Goal: Task Accomplishment & Management: Manage account settings

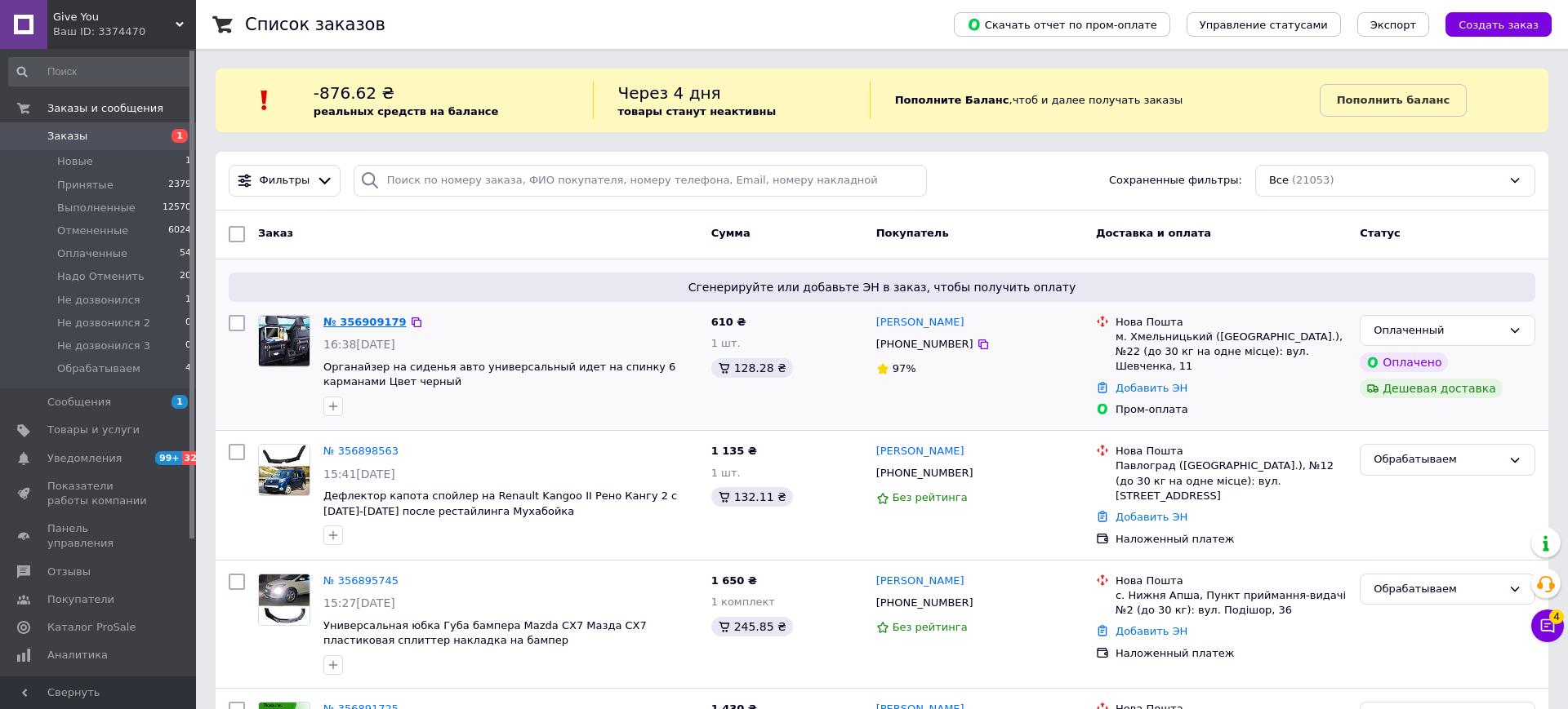
click at [340, 318] on link "№ 356909179" at bounding box center [366, 322] width 84 height 12
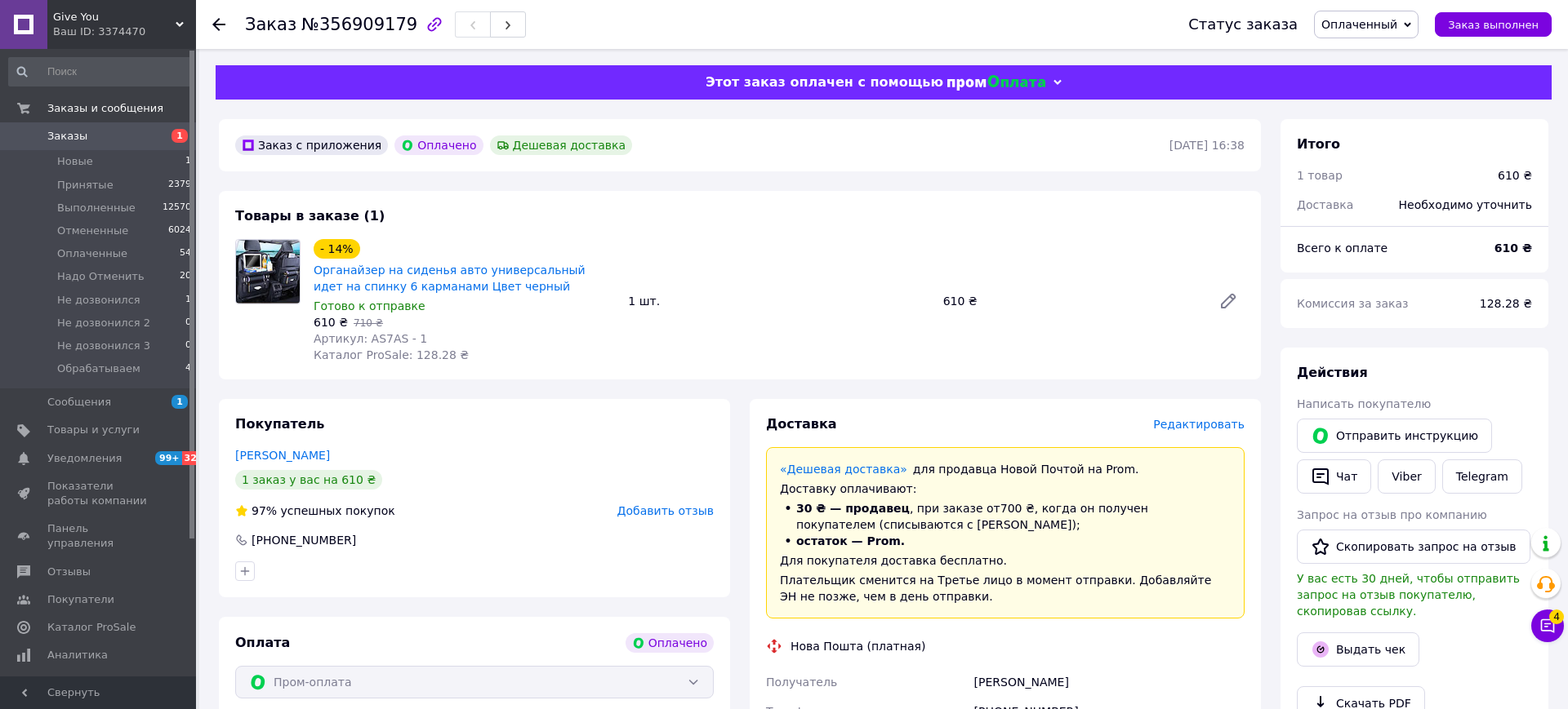
click at [1199, 428] on span "Редактировать" at bounding box center [1199, 424] width 92 height 13
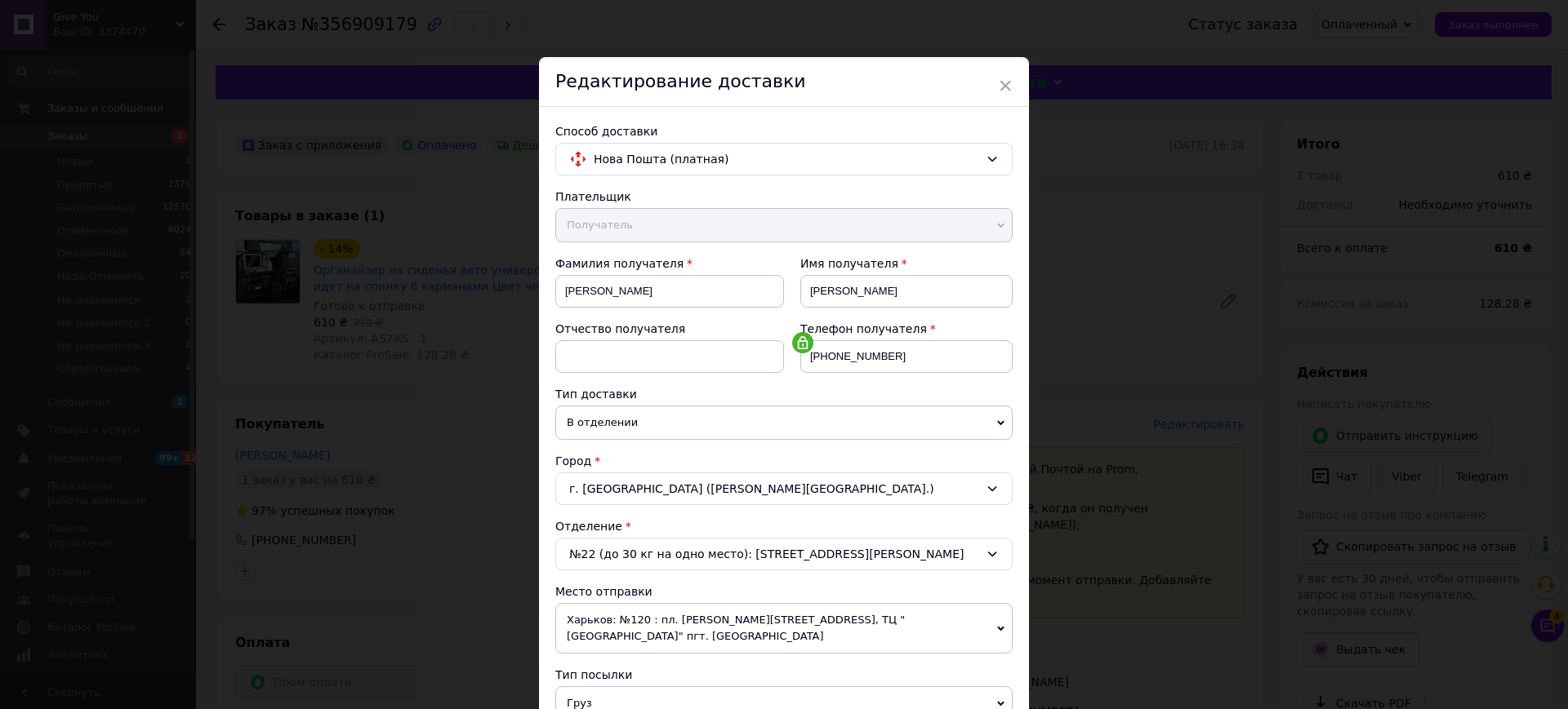
scroll to position [574, 0]
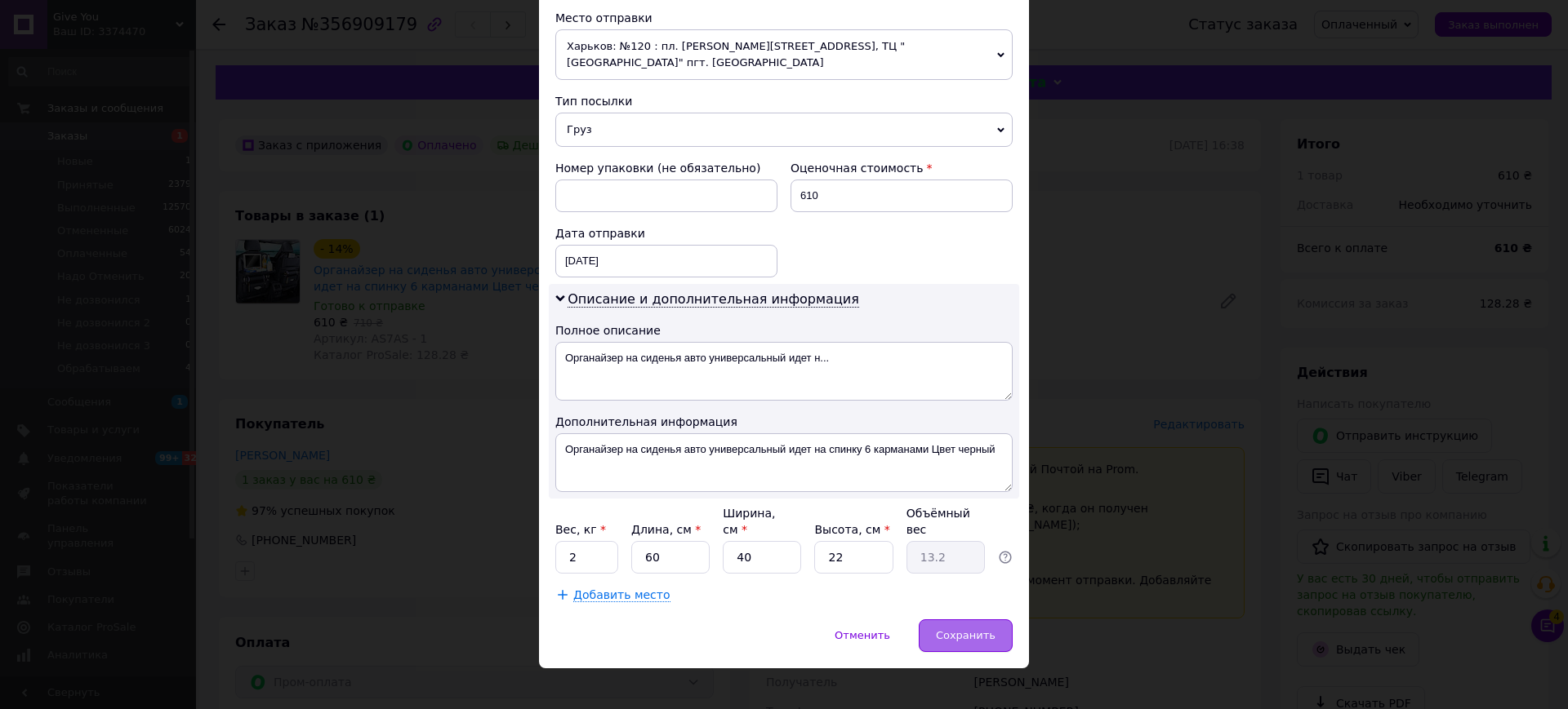
click at [960, 629] on span "Сохранить" at bounding box center [966, 634] width 60 height 12
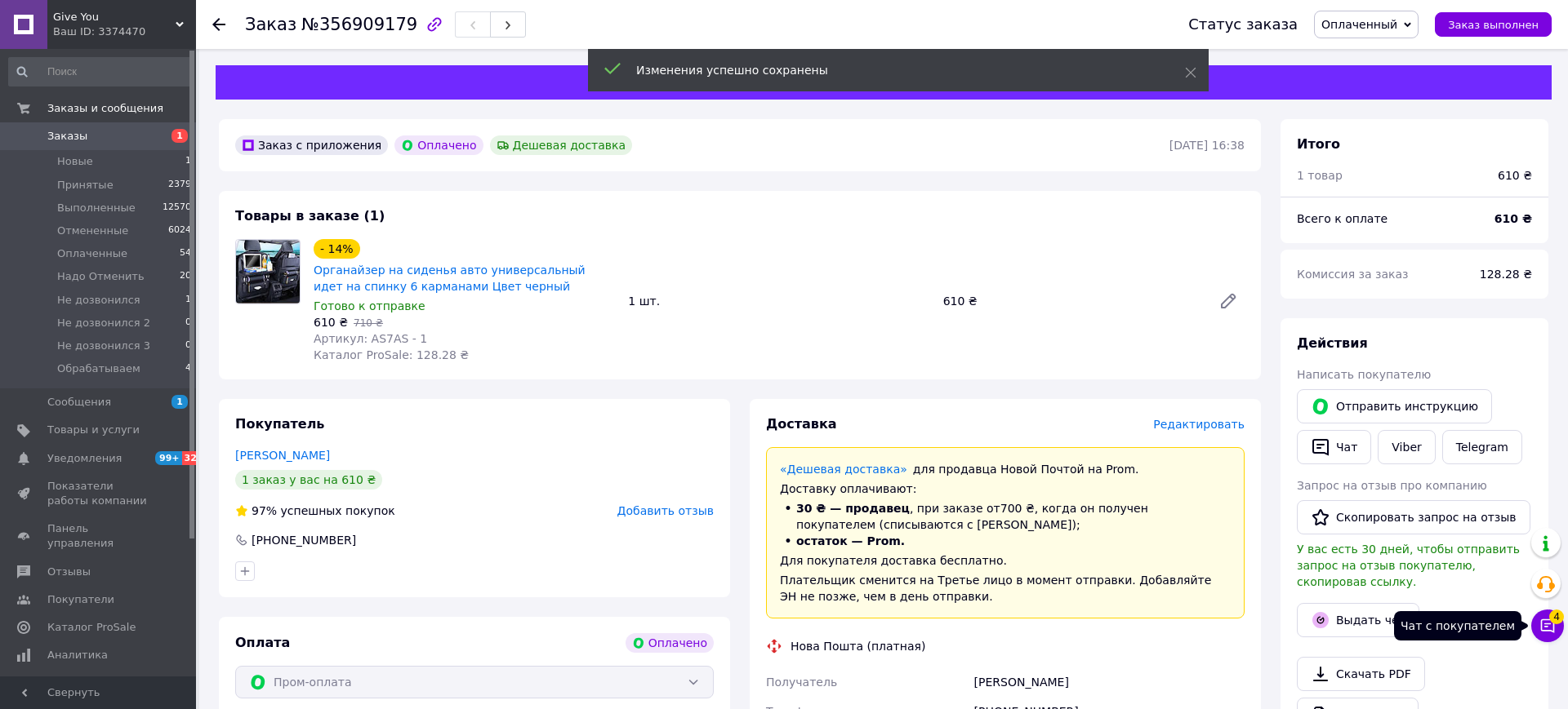
click at [1550, 630] on icon at bounding box center [1548, 626] width 14 height 14
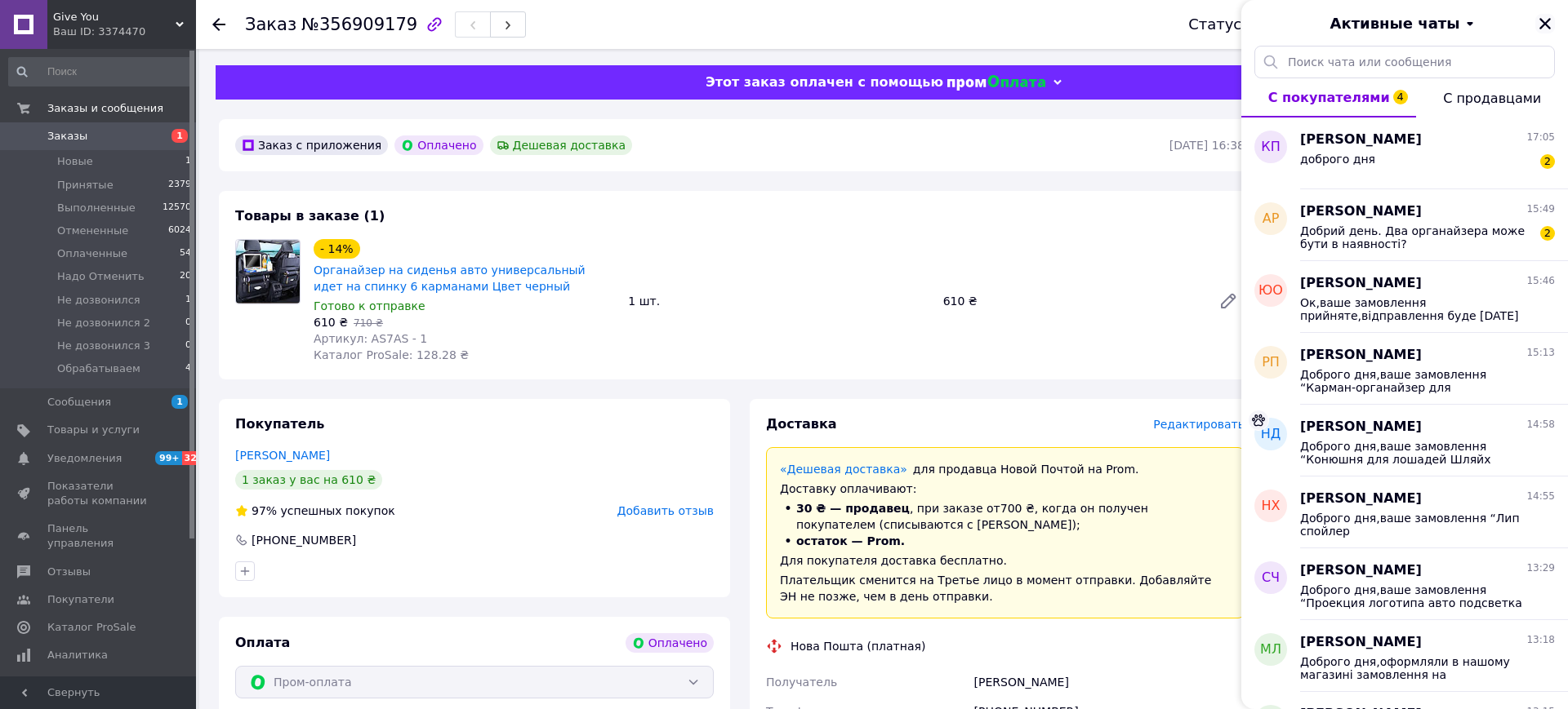
click at [1546, 21] on icon "Закрыть" at bounding box center [1545, 24] width 12 height 12
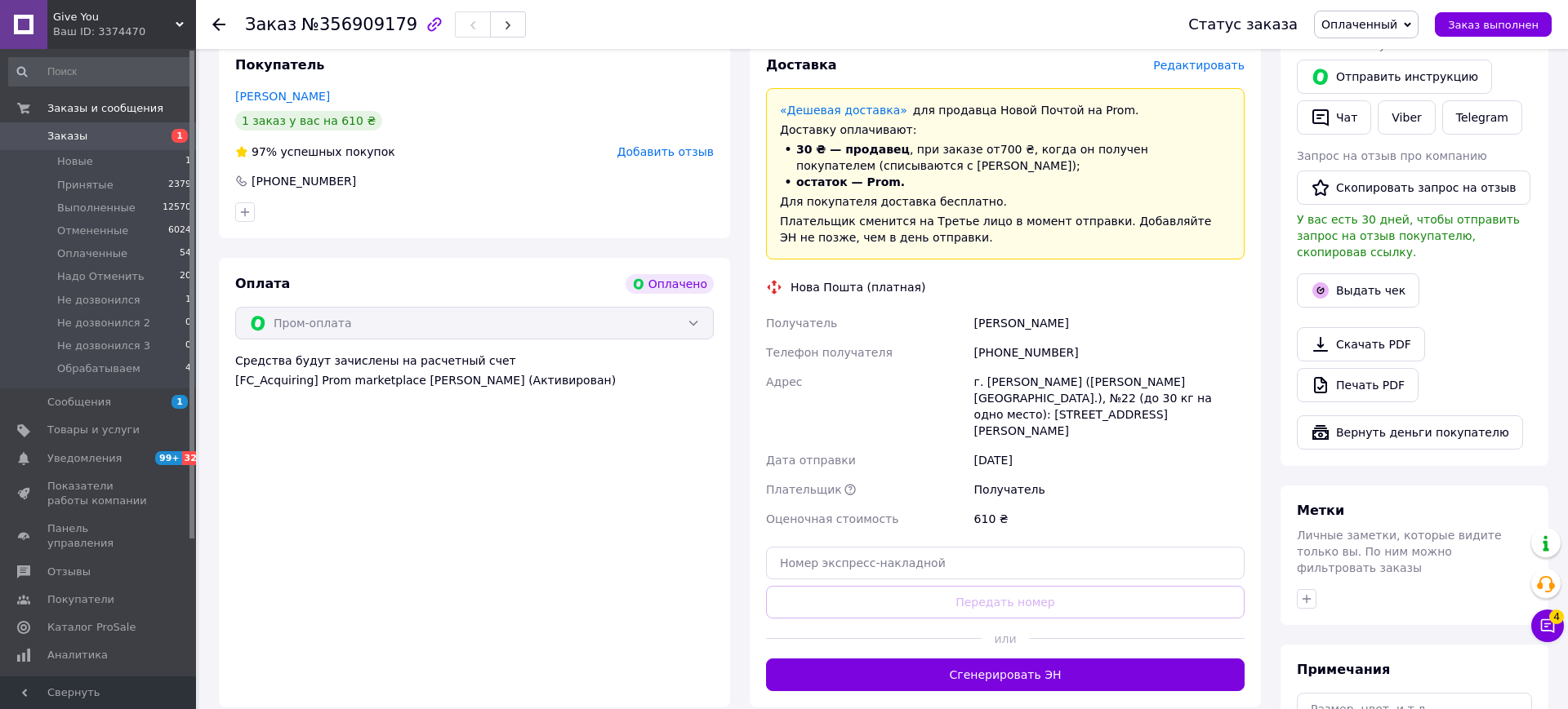
scroll to position [360, 0]
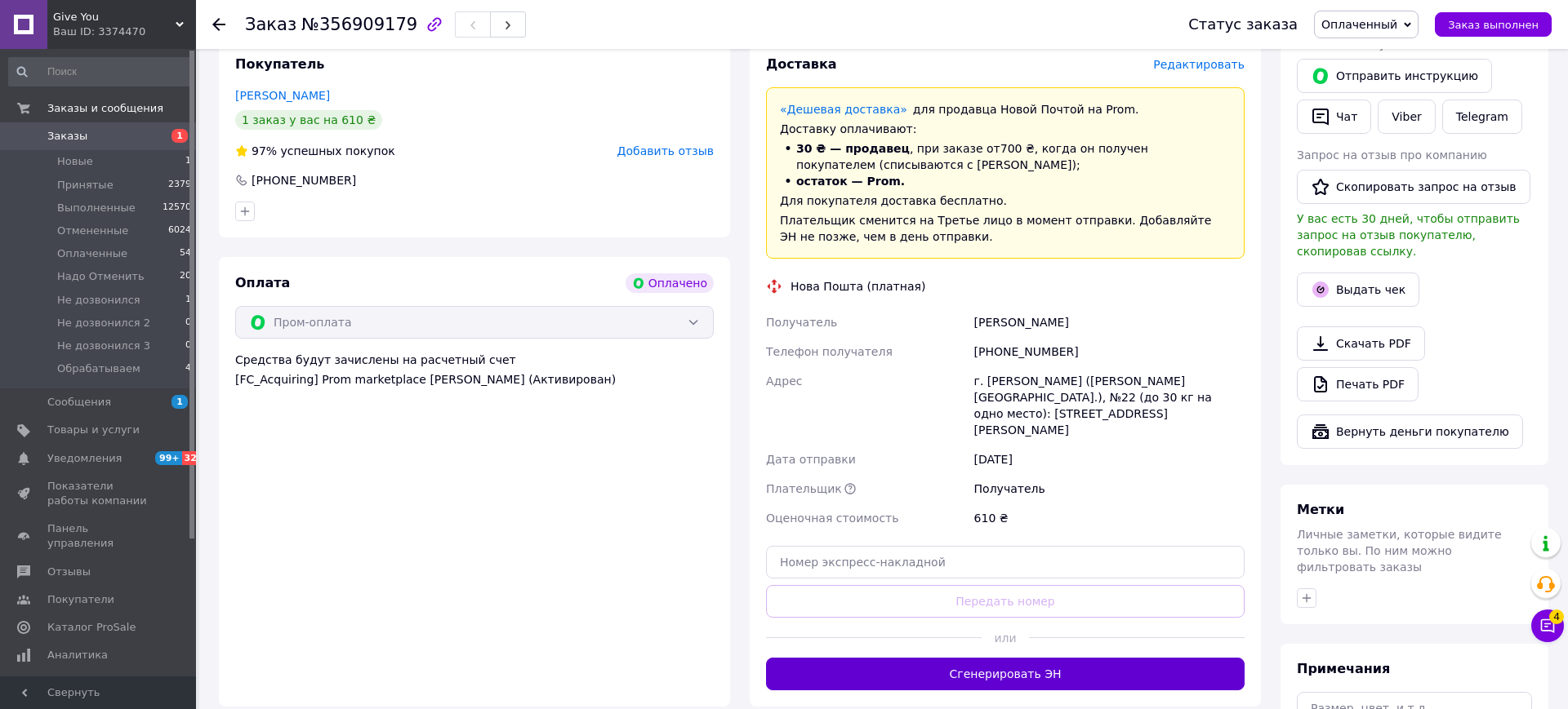
click at [1060, 658] on button "Сгенерировать ЭН" at bounding box center [1005, 674] width 478 height 33
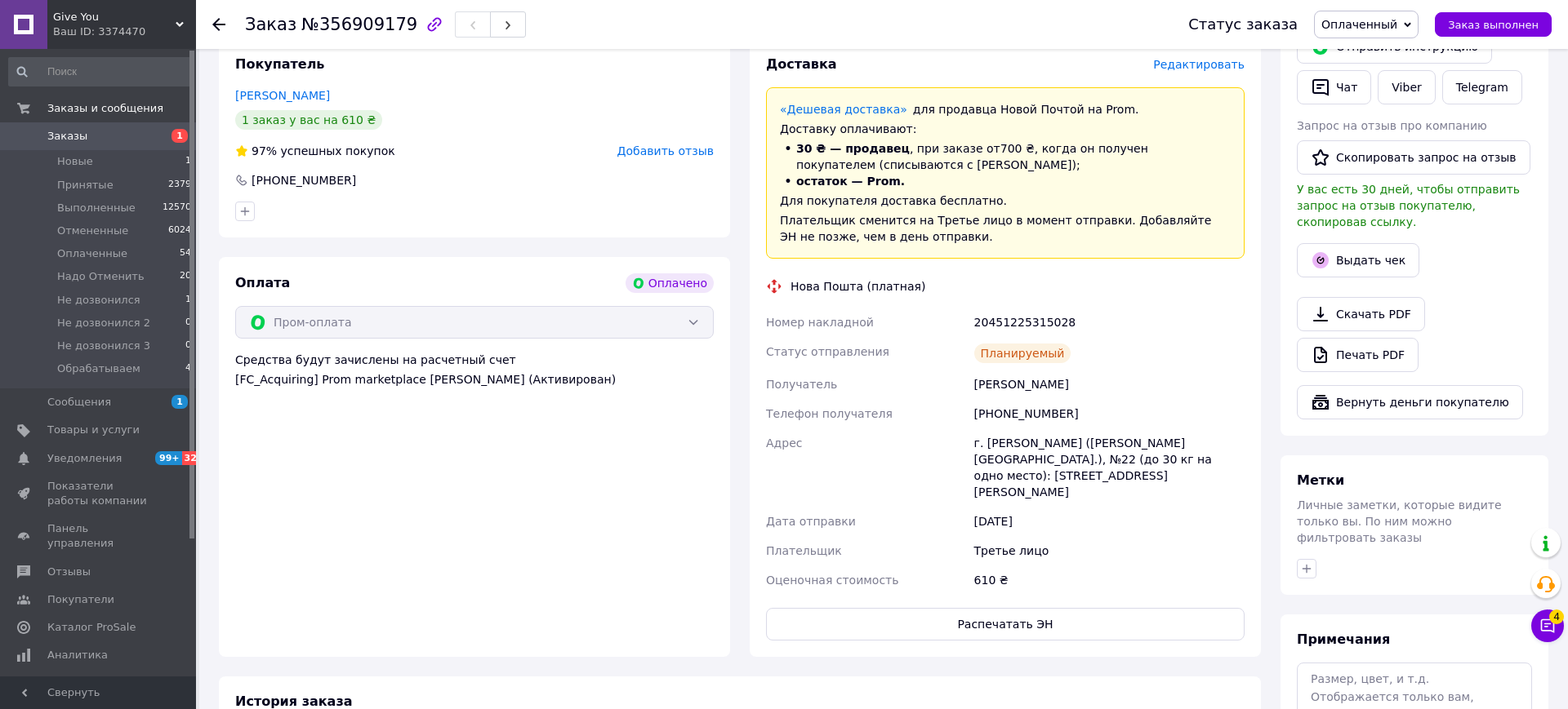
click at [1002, 316] on div "20451225315028" at bounding box center [1110, 323] width 276 height 29
copy div "20451225315028"
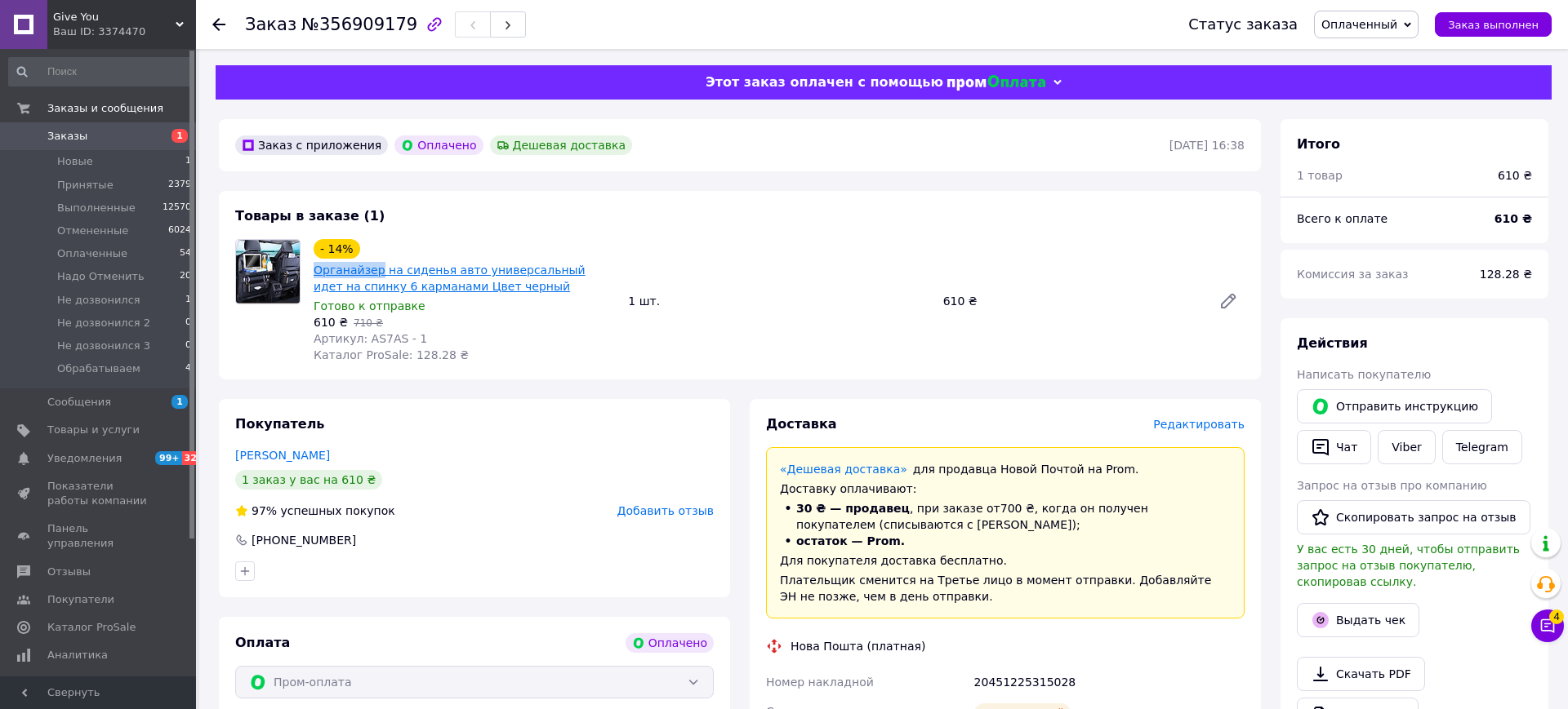
drag, startPoint x: 312, startPoint y: 265, endPoint x: 376, endPoint y: 264, distance: 64.0
click at [376, 264] on div "Органайзер на сиденья авто универсальный идет на спинку 6 карманами Цвет черный" at bounding box center [464, 278] width 305 height 36
copy link "Органайзер"
drag, startPoint x: 382, startPoint y: 341, endPoint x: 367, endPoint y: 340, distance: 15.0
click at [367, 340] on span "Артикул: AS7AS - 1" at bounding box center [370, 338] width 114 height 13
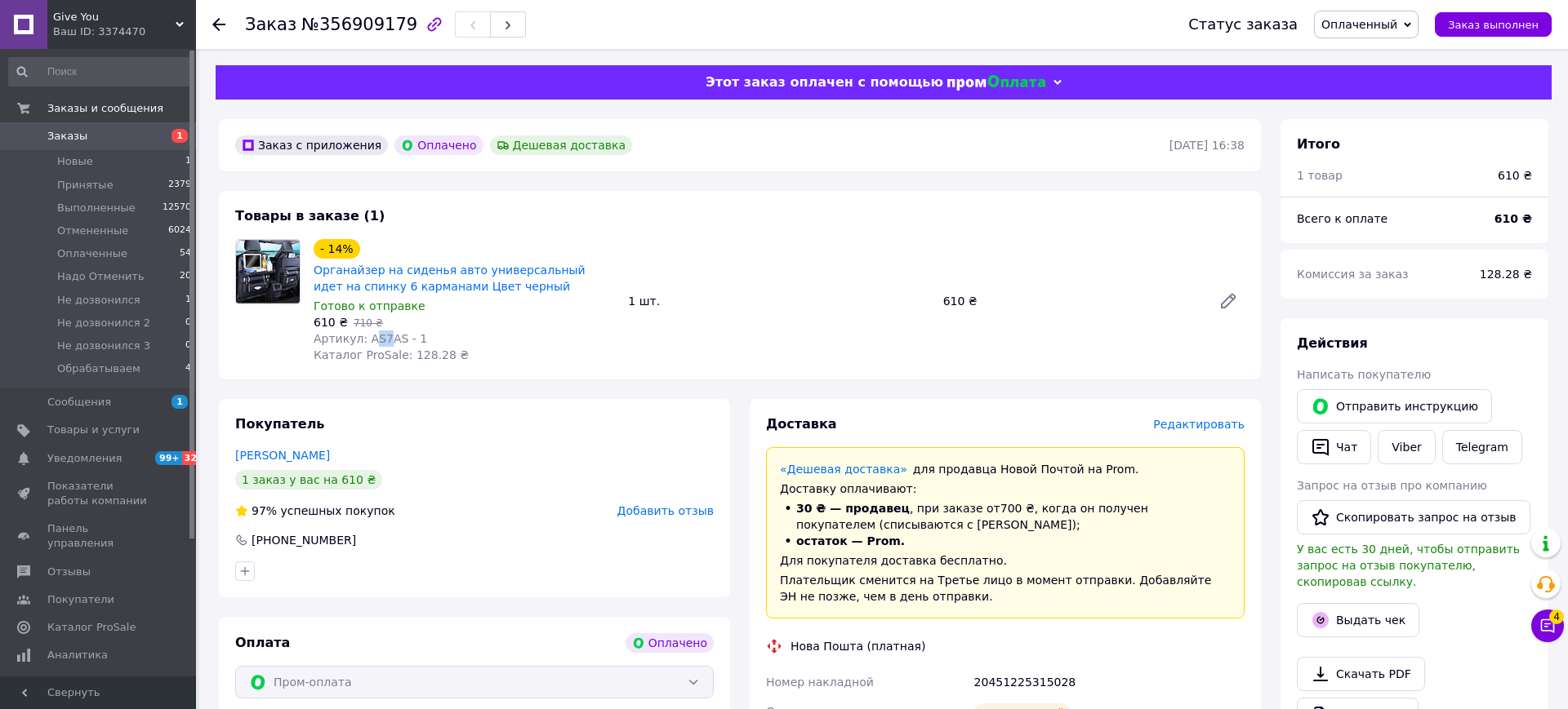
click at [381, 348] on span "Каталог ProSale: 128.28 ₴" at bounding box center [391, 354] width 156 height 13
drag, startPoint x: 382, startPoint y: 338, endPoint x: 365, endPoint y: 340, distance: 17.1
click at [365, 340] on span "Артикул: AS7AS - 1" at bounding box center [370, 338] width 114 height 13
copy span "AS7"
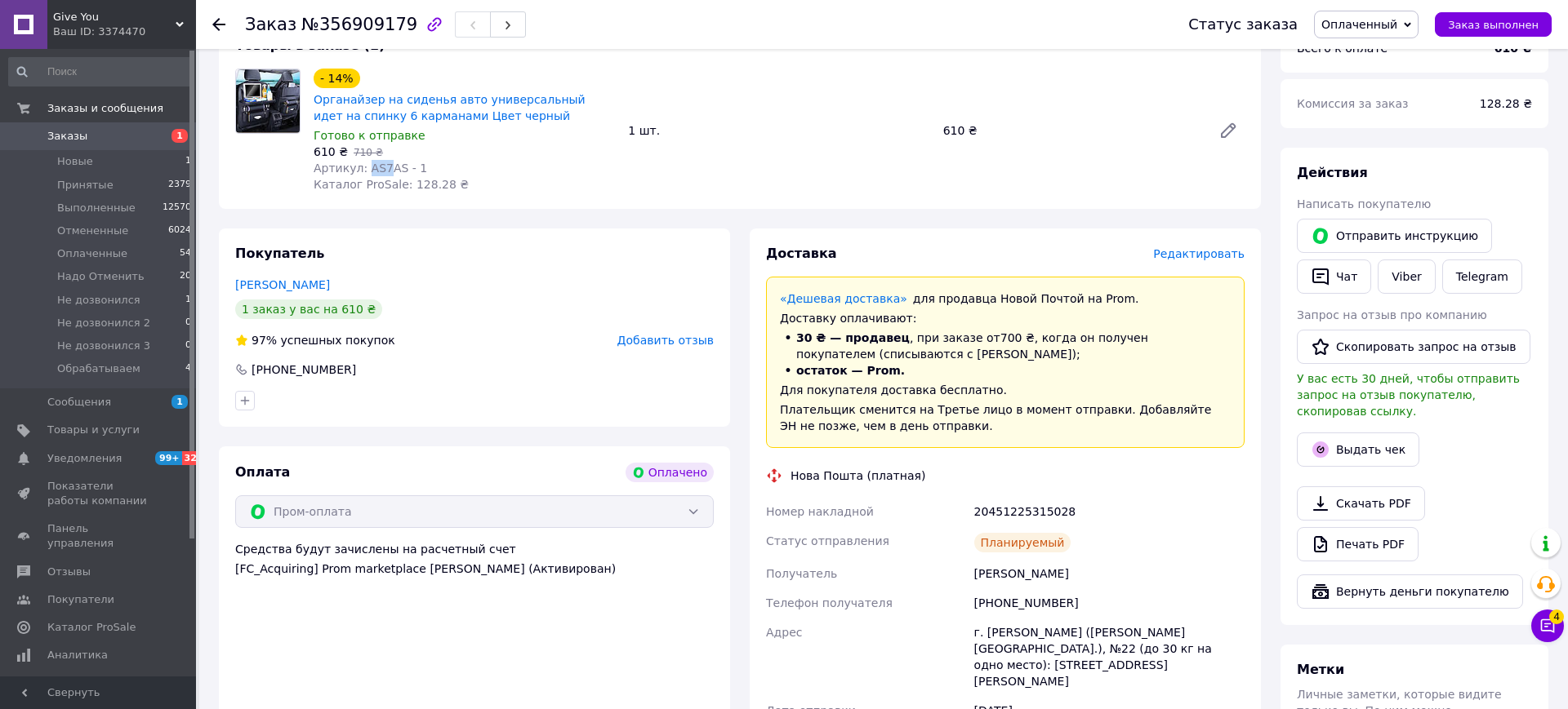
scroll to position [195, 0]
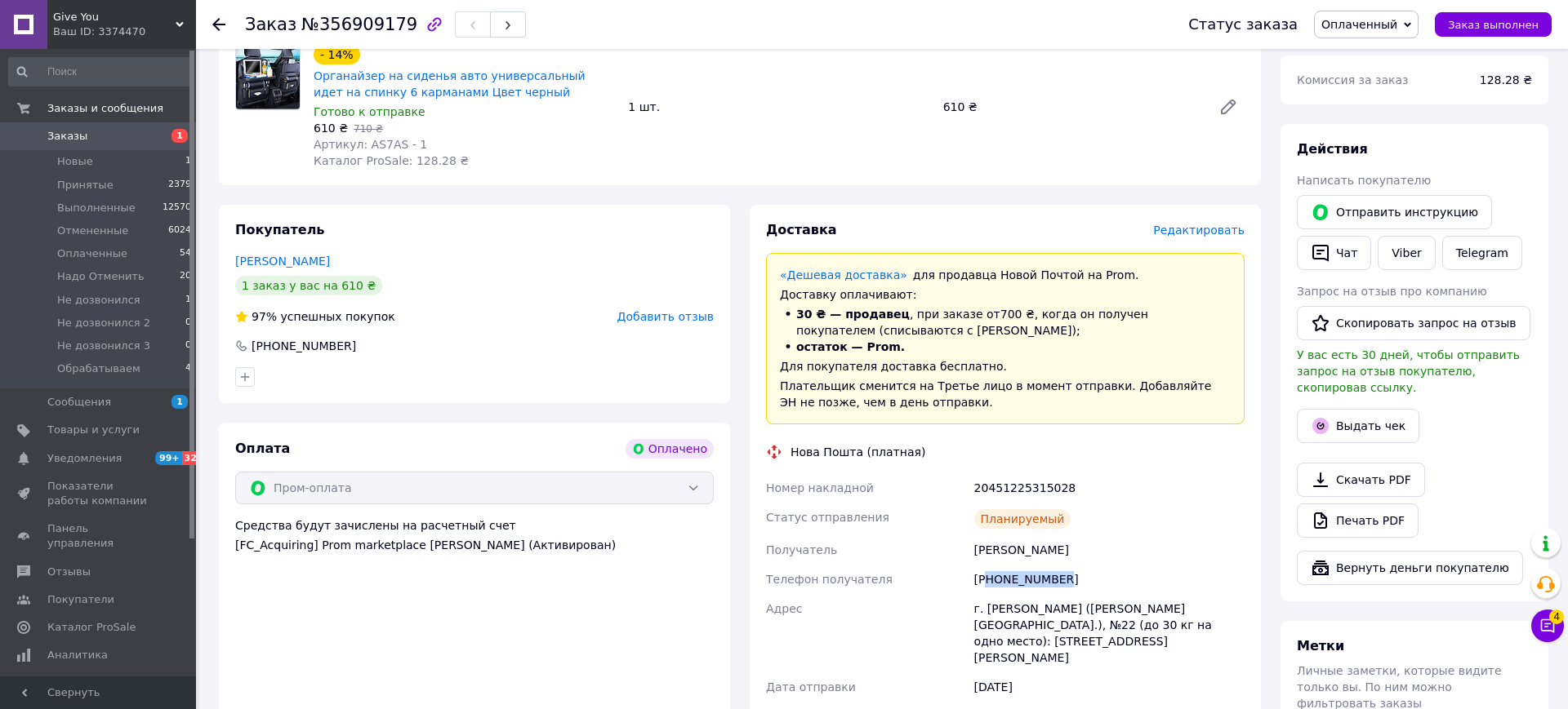
drag, startPoint x: 986, startPoint y: 581, endPoint x: 1103, endPoint y: 584, distance: 117.0
click at [1103, 584] on div "[PHONE_NUMBER]" at bounding box center [1110, 579] width 276 height 29
copy div "80937043491"
drag, startPoint x: 977, startPoint y: 544, endPoint x: 1098, endPoint y: 554, distance: 121.4
click at [1098, 554] on div "Розумняк Андрій" at bounding box center [1110, 550] width 276 height 29
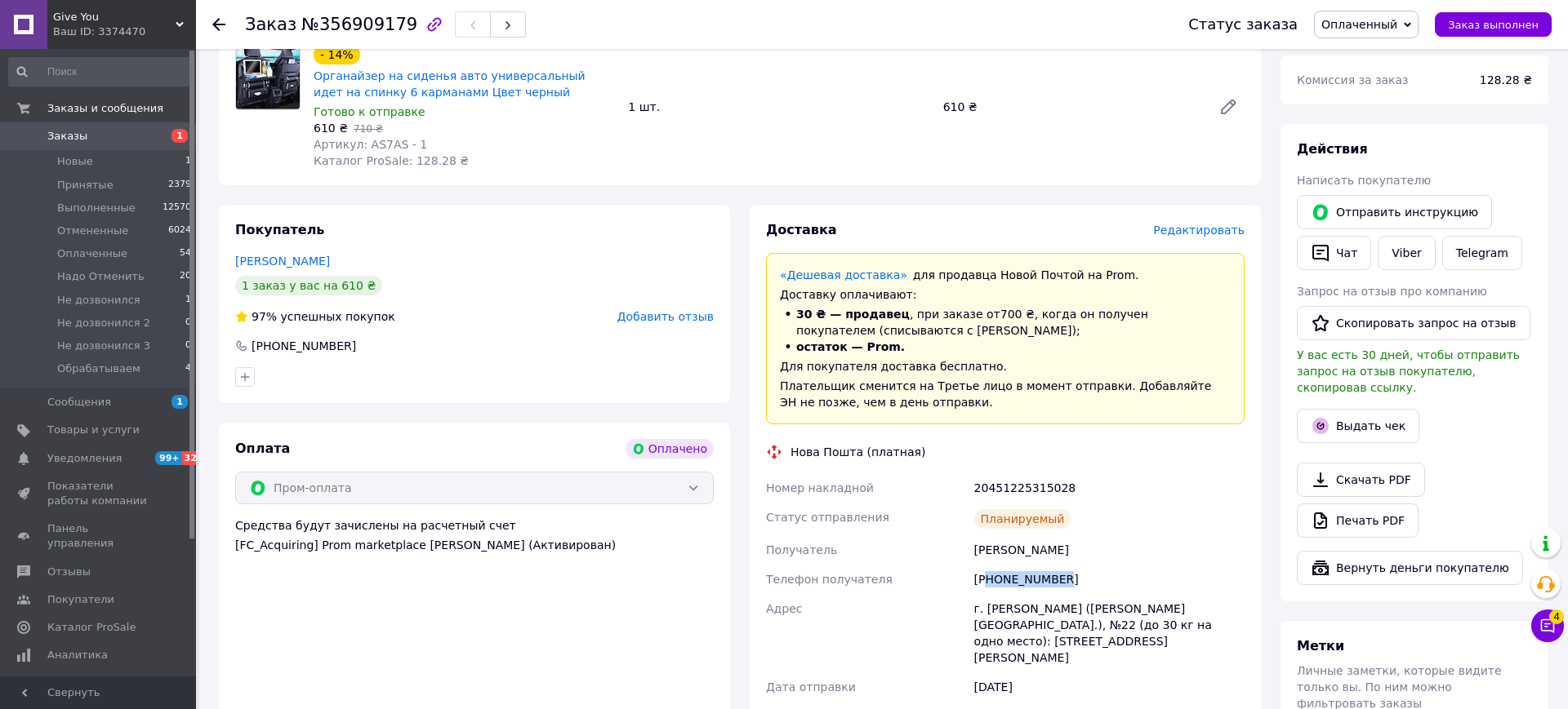
copy div "Розумняк Андрій"
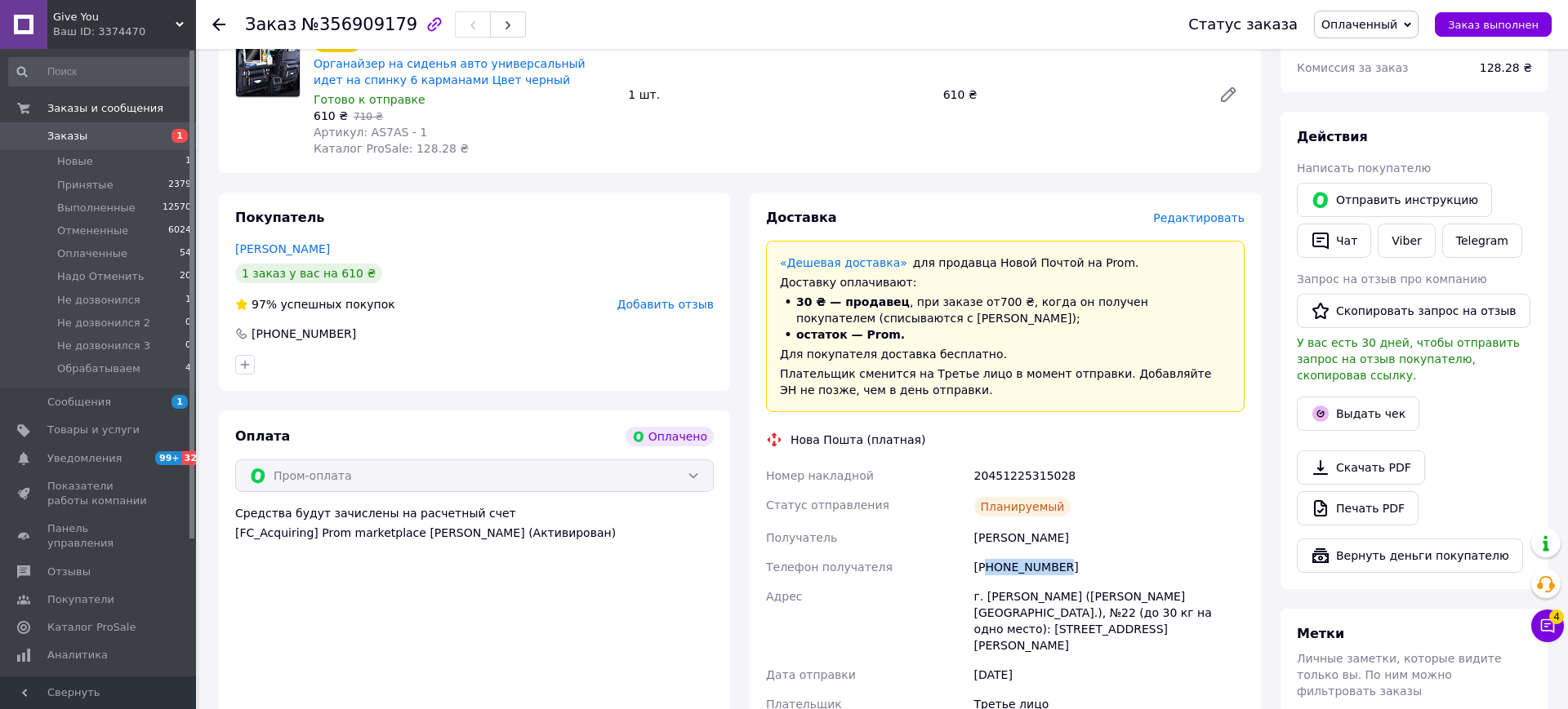
scroll to position [215, 0]
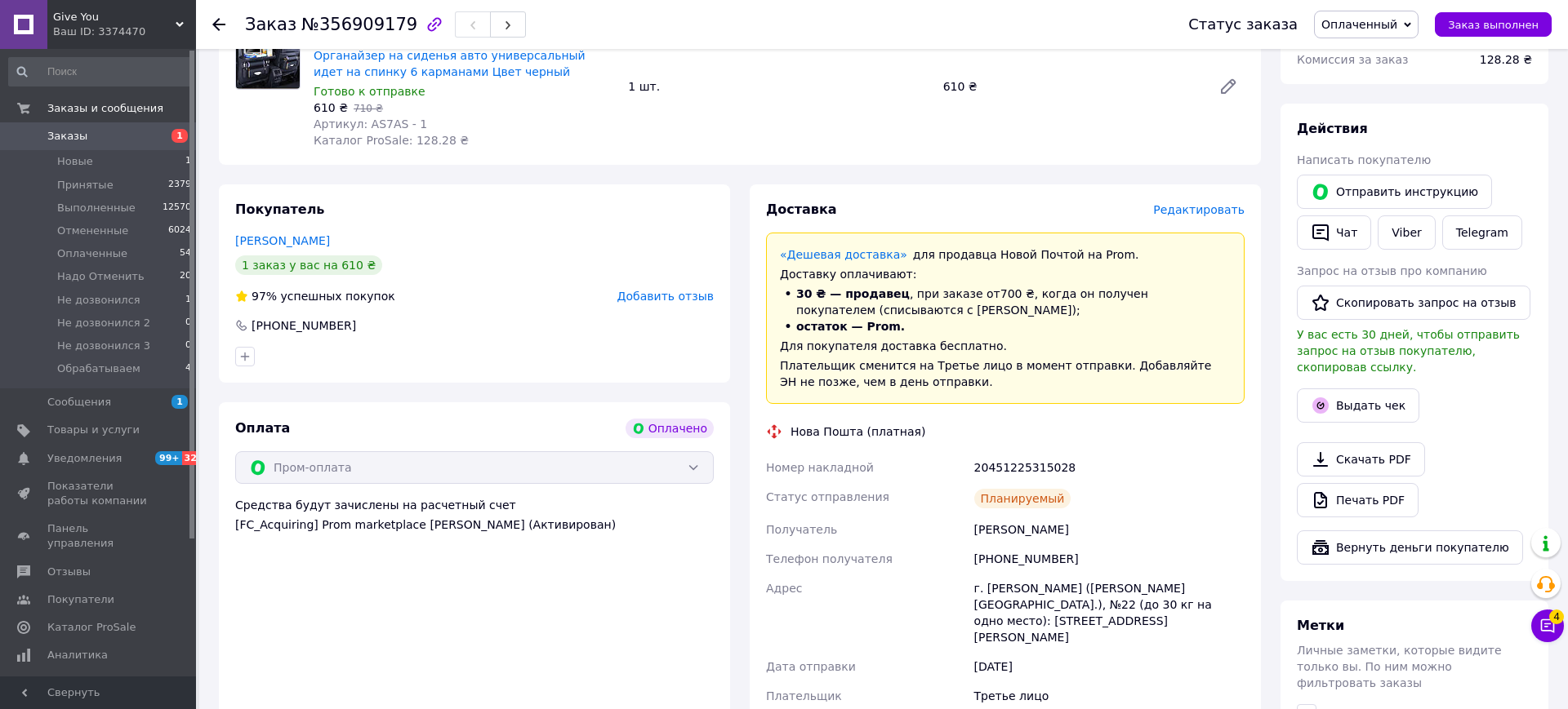
click at [1022, 584] on div "г. [PERSON_NAME] ([PERSON_NAME][GEOGRAPHIC_DATA].), №22 (до 30 кг на одно место…" at bounding box center [1110, 613] width 276 height 78
copy div "Хмельницкий"
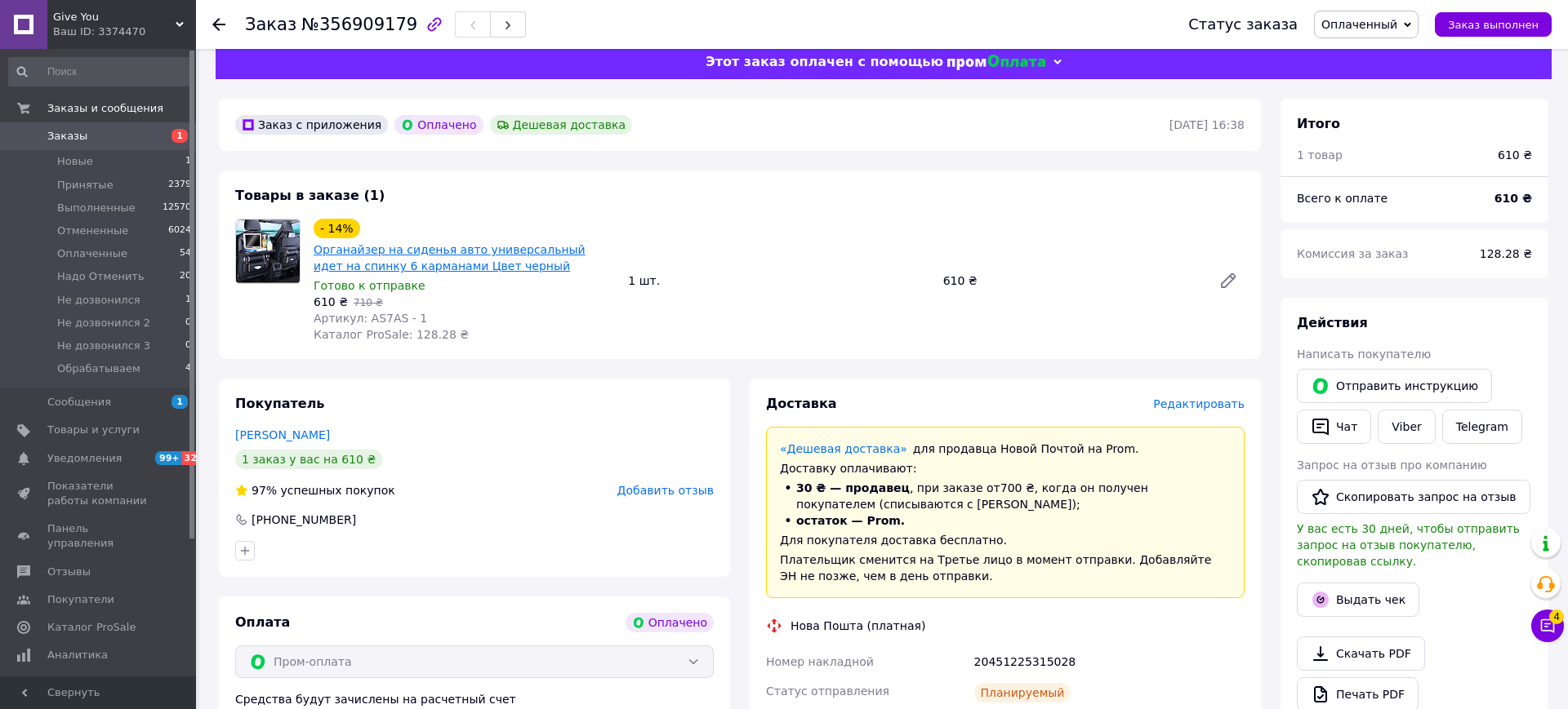
scroll to position [0, 0]
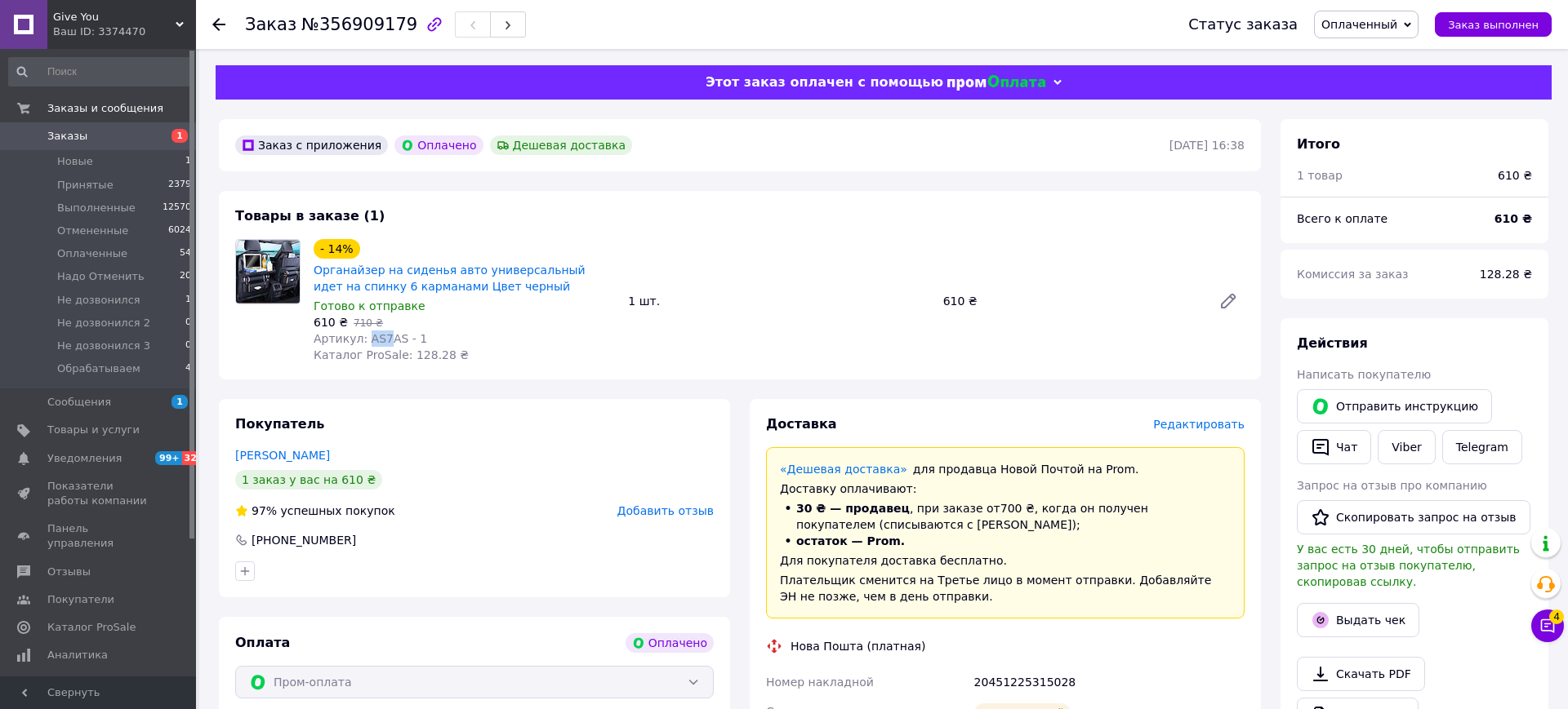
drag, startPoint x: 385, startPoint y: 342, endPoint x: 365, endPoint y: 345, distance: 20.2
click at [365, 345] on div "Артикул: AS7AS - 1" at bounding box center [464, 339] width 301 height 16
copy span "AS7"
click at [379, 336] on span "Артикул: AS7AS - 1" at bounding box center [370, 338] width 114 height 13
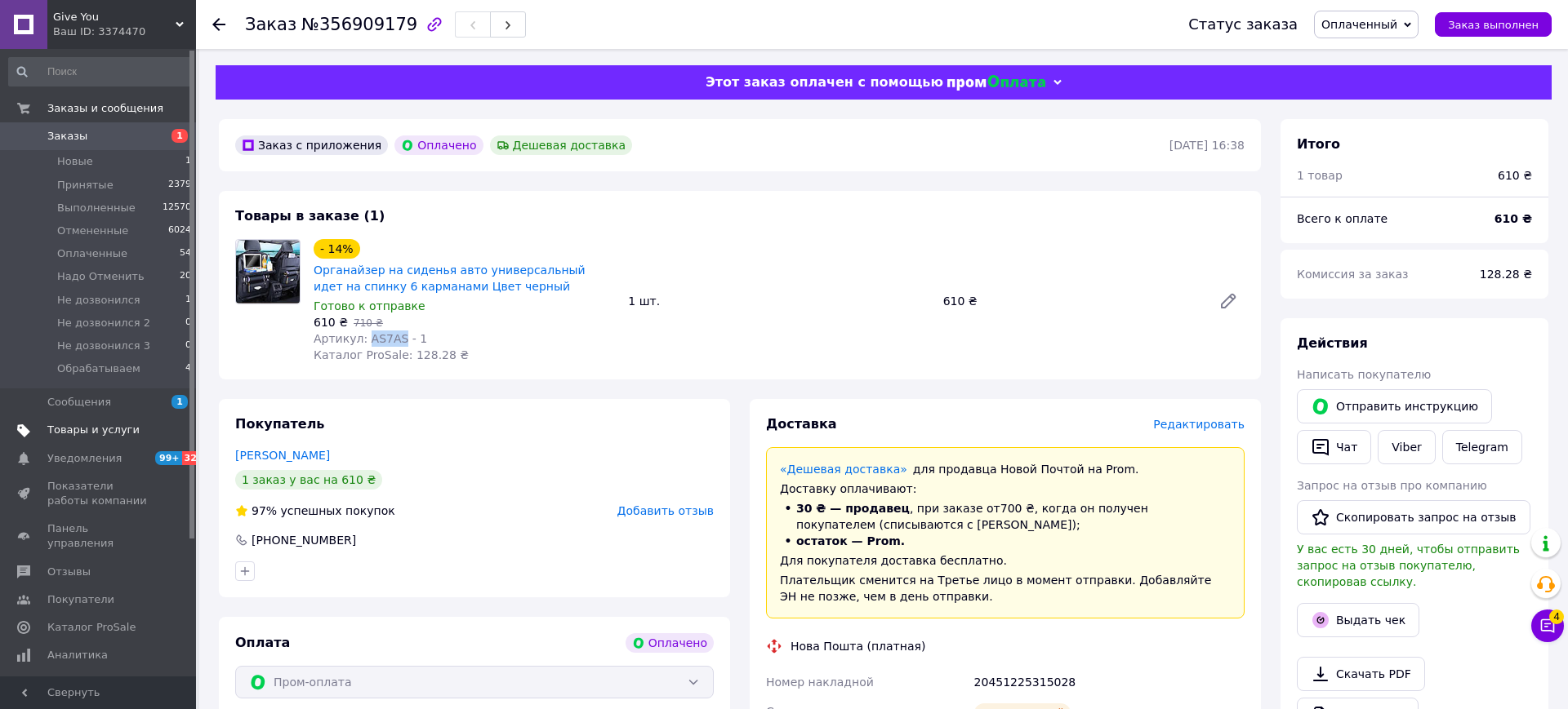
click at [116, 436] on span "Товары и услуги" at bounding box center [93, 430] width 92 height 15
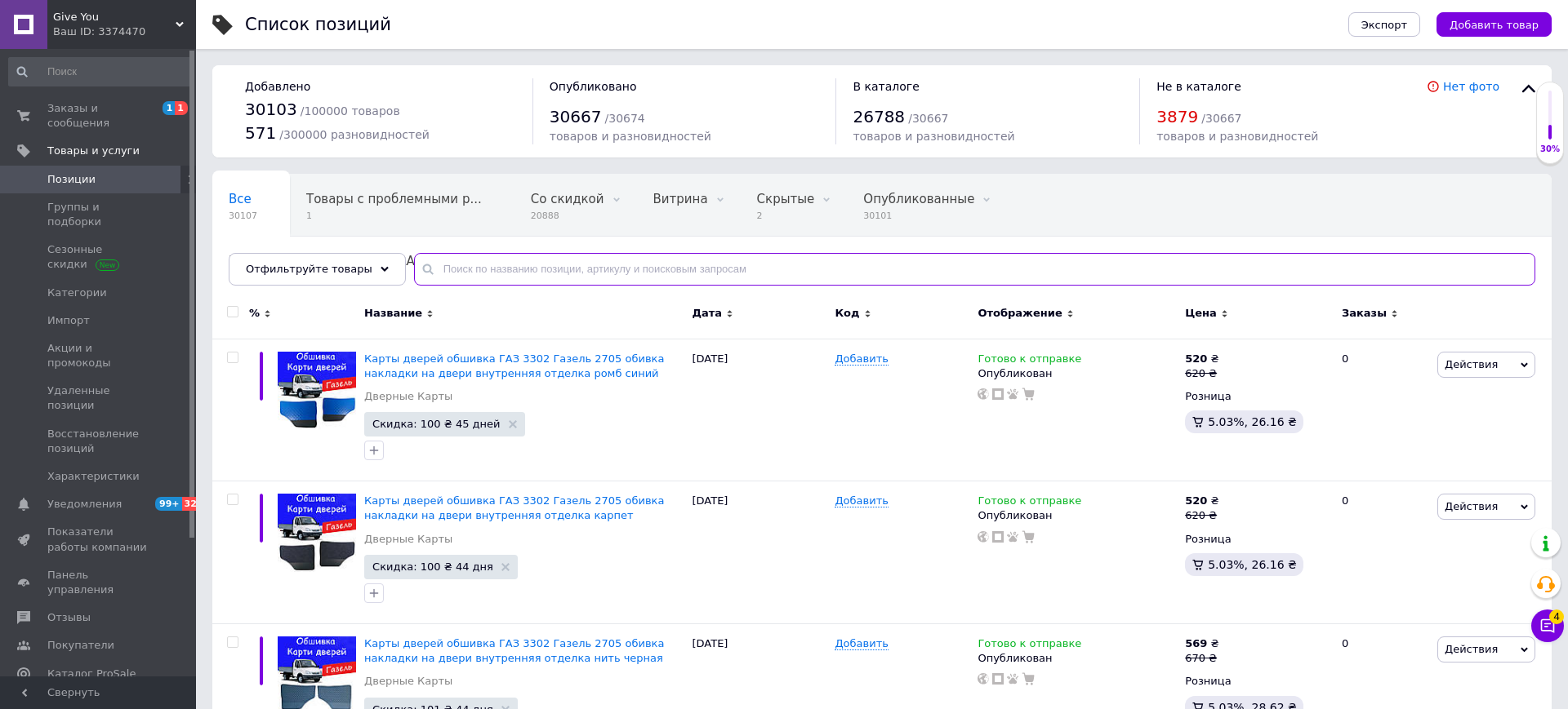
click at [542, 273] on input "text" at bounding box center [974, 269] width 1121 height 33
paste input "AS7AS"
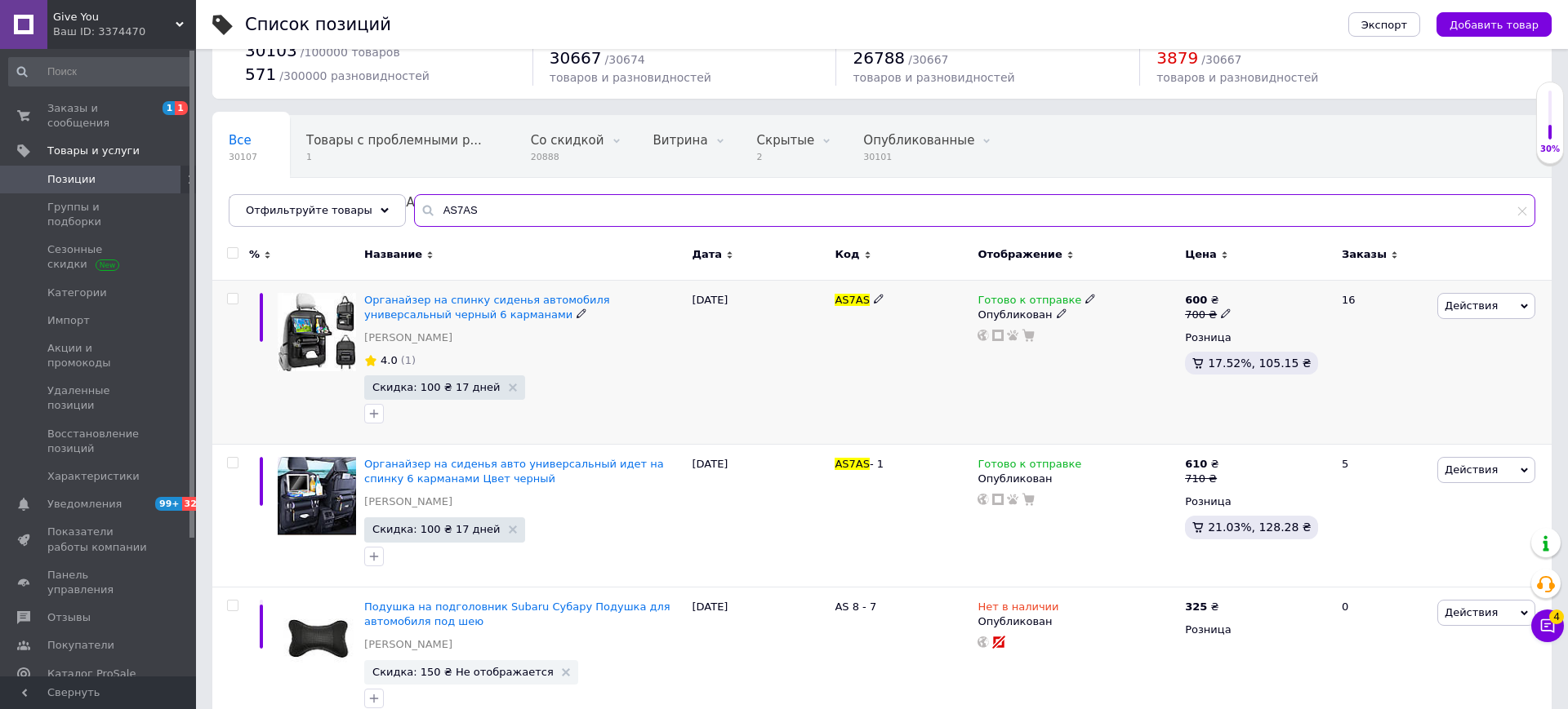
scroll to position [60, 0]
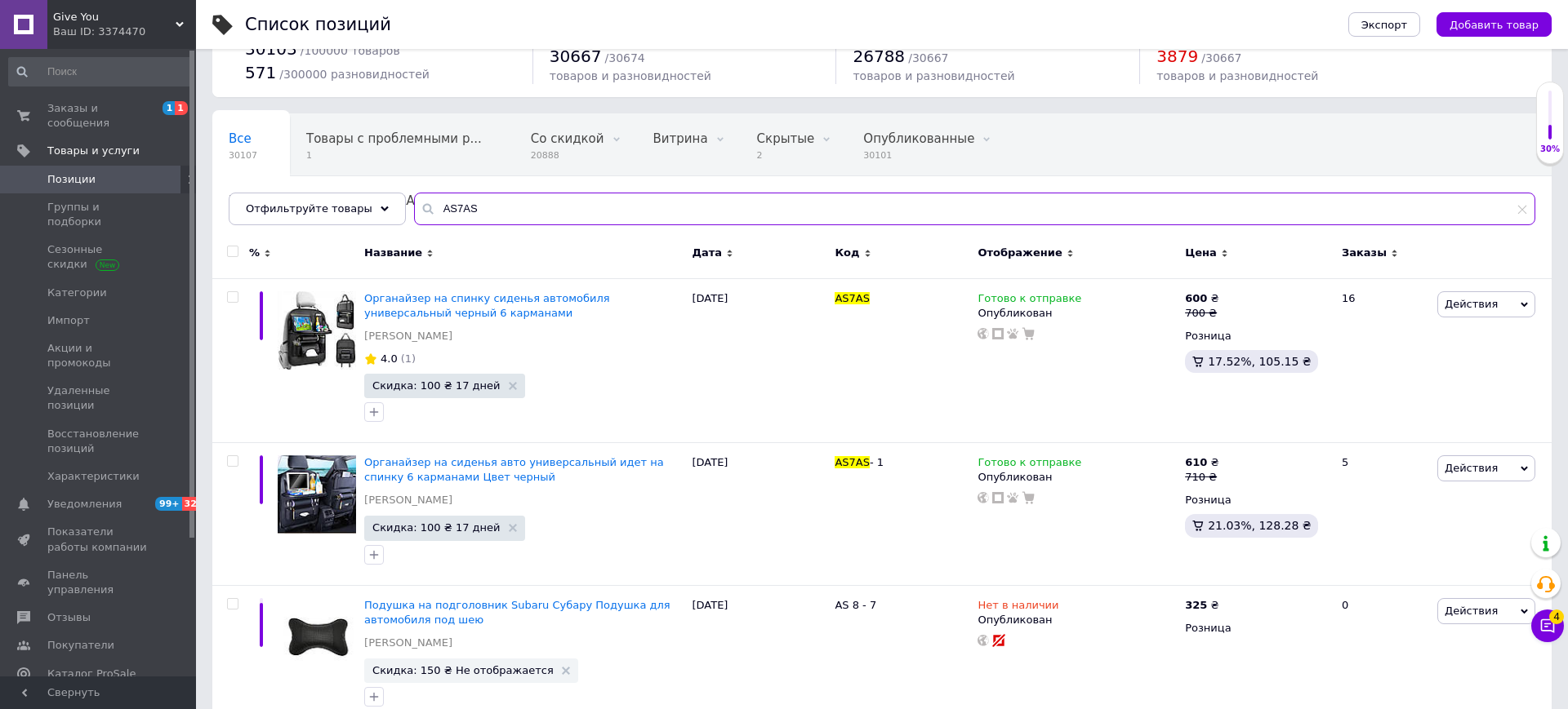
type input "AS7AS"
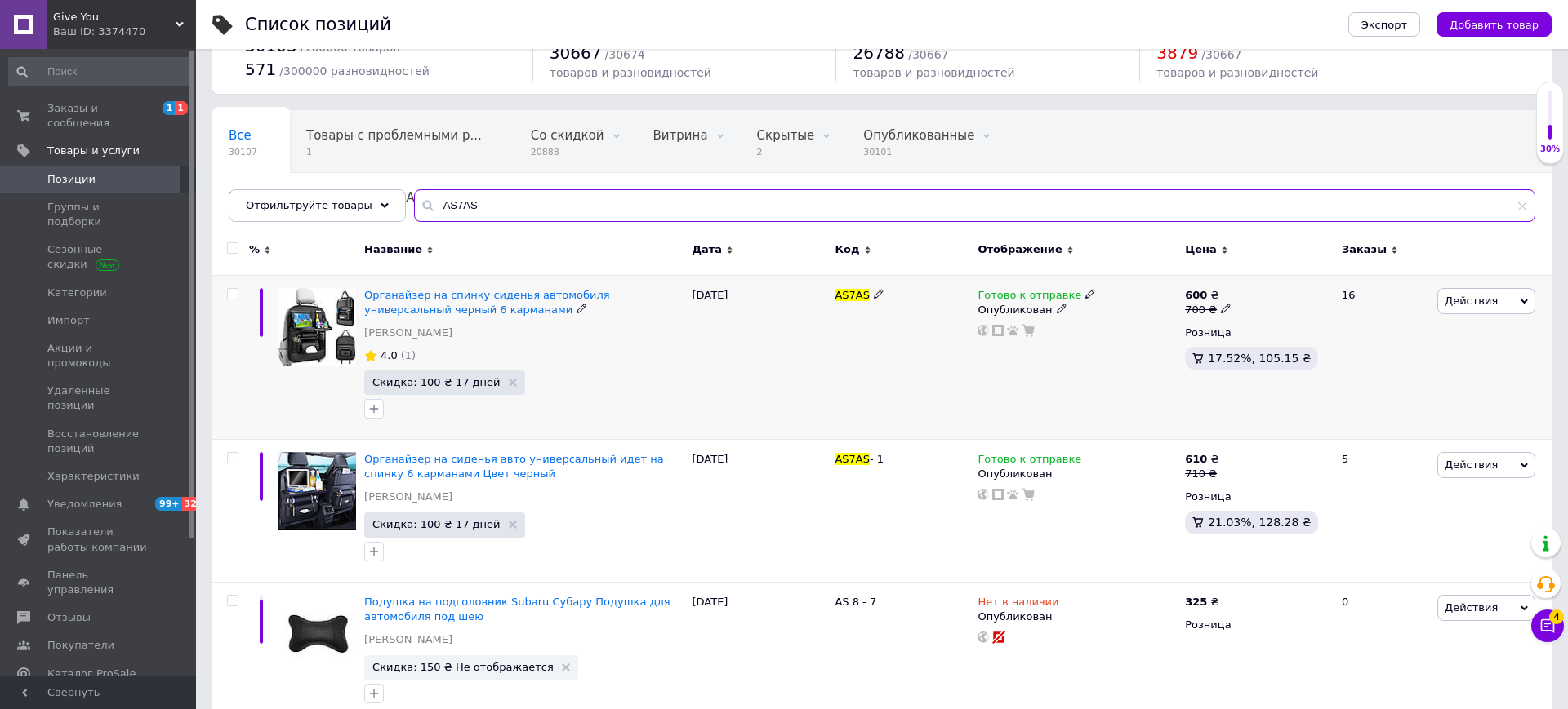
scroll to position [51, 0]
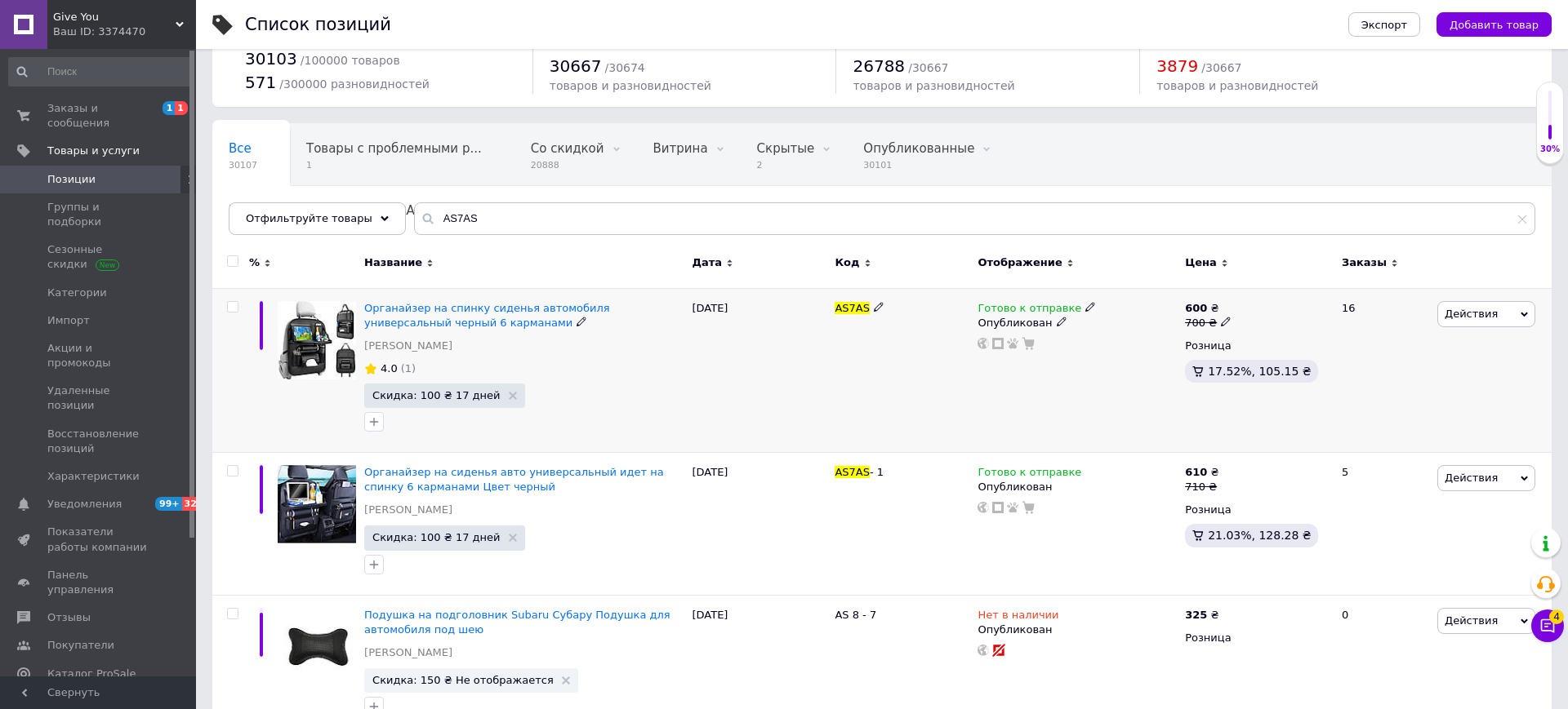
click at [1085, 305] on use at bounding box center [1090, 306] width 9 height 9
click at [1148, 345] on li "Нет в наличии" at bounding box center [1177, 343] width 156 height 23
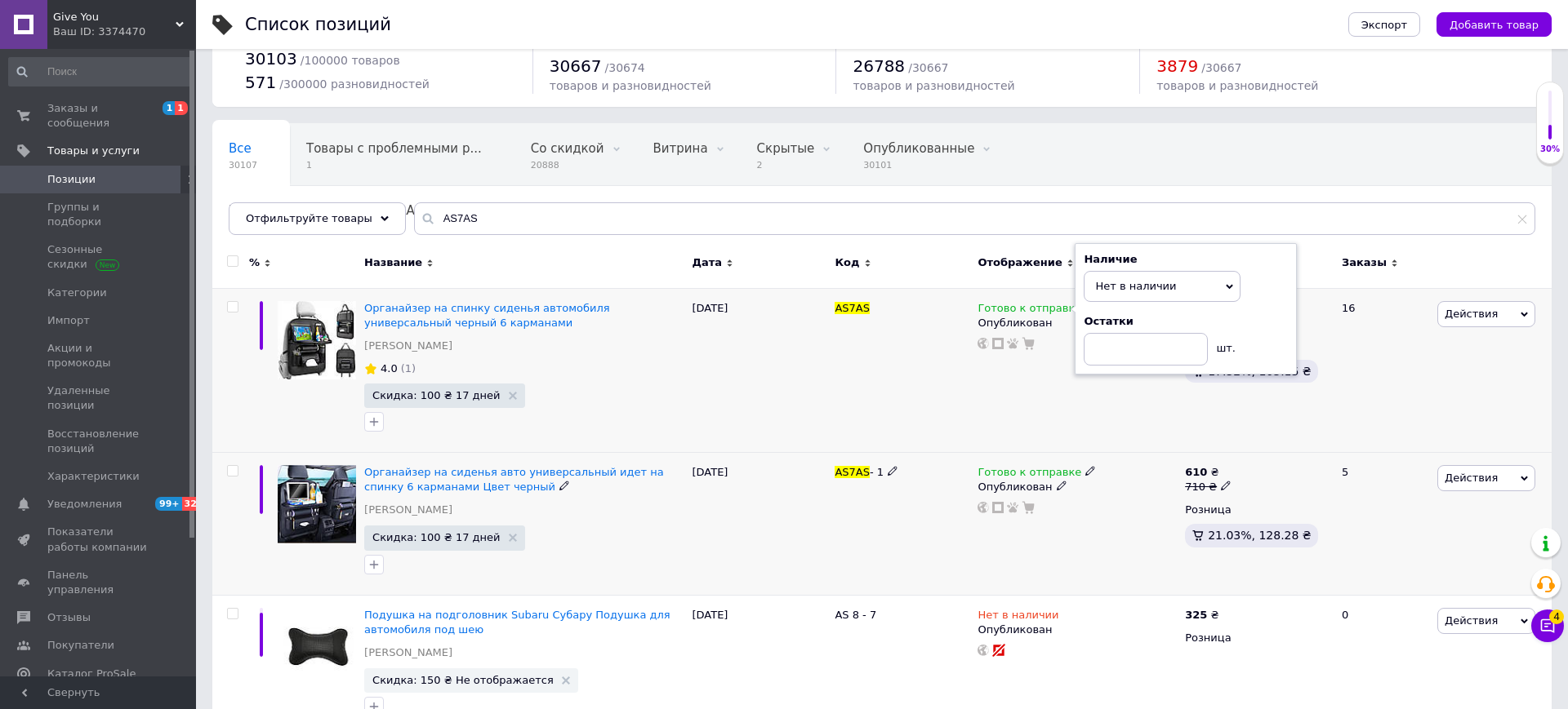
click at [1076, 477] on div "Готово к отправке" at bounding box center [1037, 473] width 118 height 15
click at [1085, 472] on icon at bounding box center [1090, 471] width 10 height 10
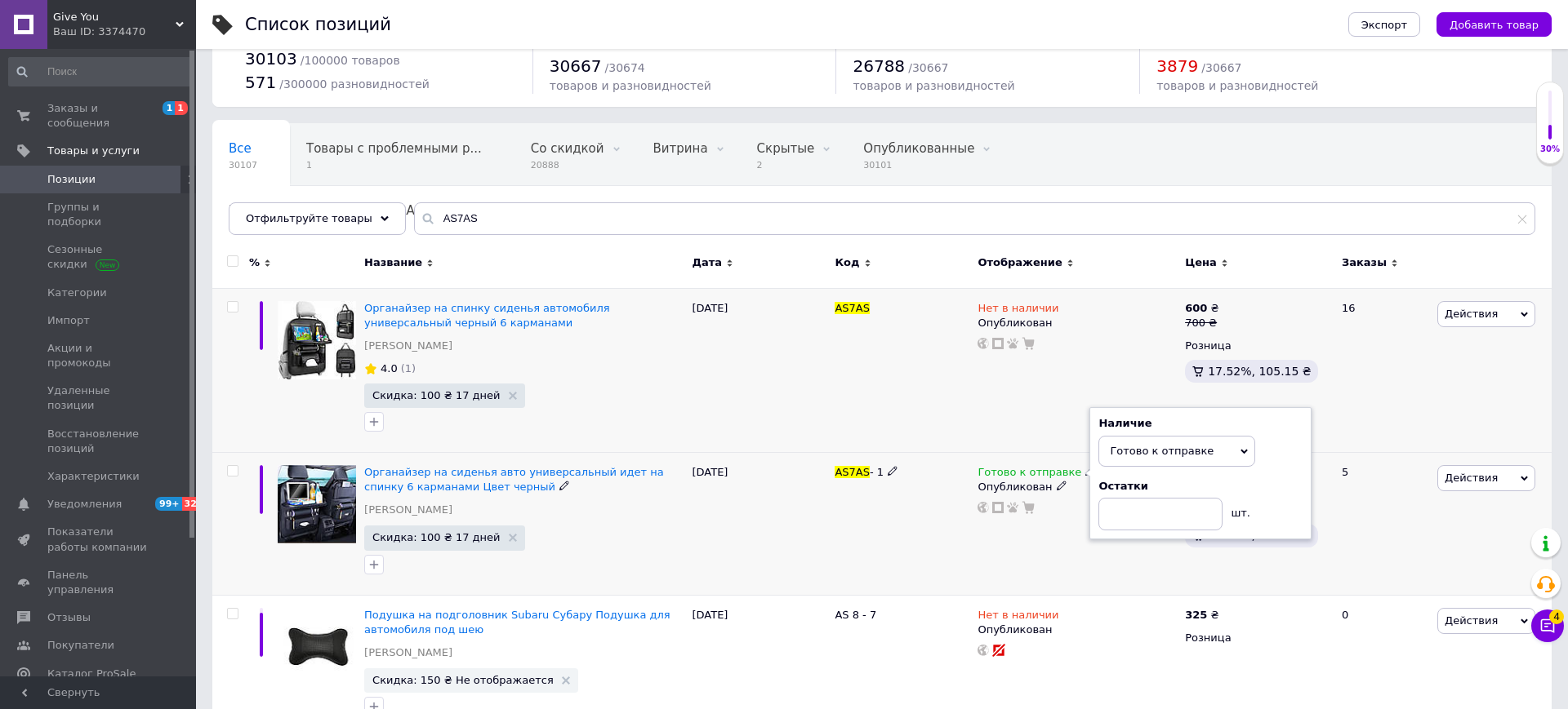
click at [1085, 472] on icon at bounding box center [1090, 471] width 10 height 10
click at [1070, 461] on div "Готово к отправке Наличие Готово к отправке В наличии Нет в наличии Под заказ О…" at bounding box center [1077, 524] width 207 height 143
click at [1085, 468] on use at bounding box center [1090, 472] width 9 height 9
click at [1141, 509] on li "Нет в наличии" at bounding box center [1177, 507] width 156 height 23
click at [682, 364] on div "4.0 (1)" at bounding box center [524, 369] width 323 height 19
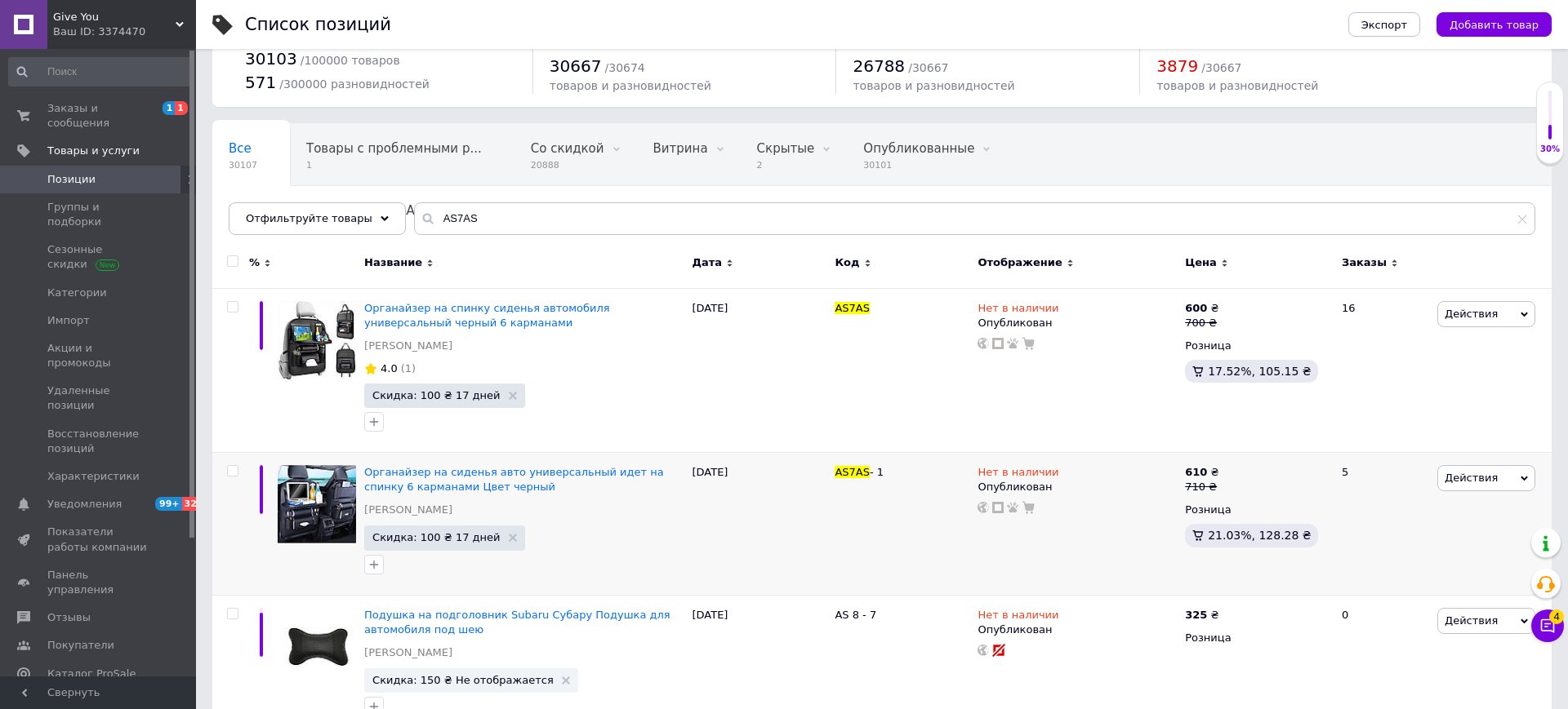
click at [132, 32] on div "Ваш ID: 3374470" at bounding box center [124, 32] width 143 height 15
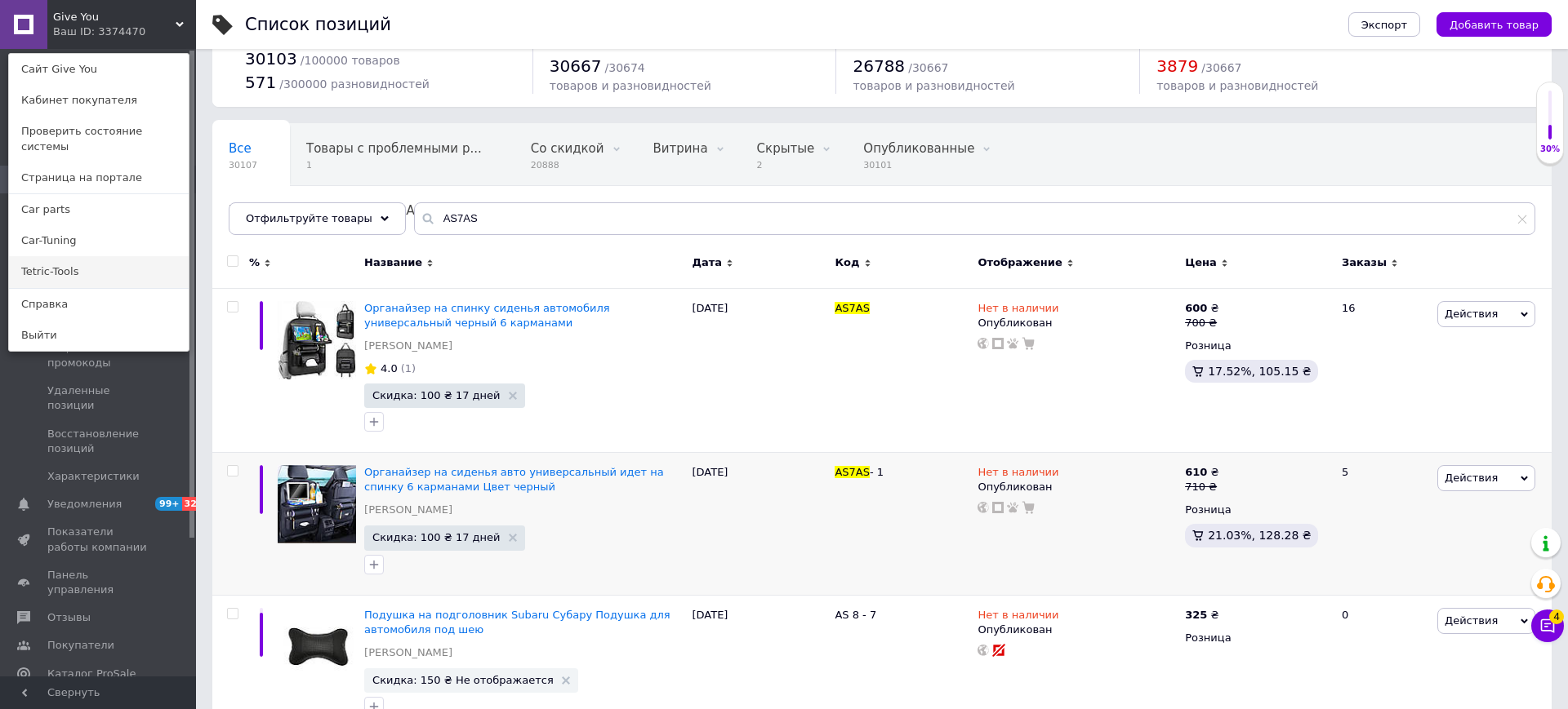
click at [77, 263] on link "Tetric-Tools" at bounding box center [99, 272] width 180 height 31
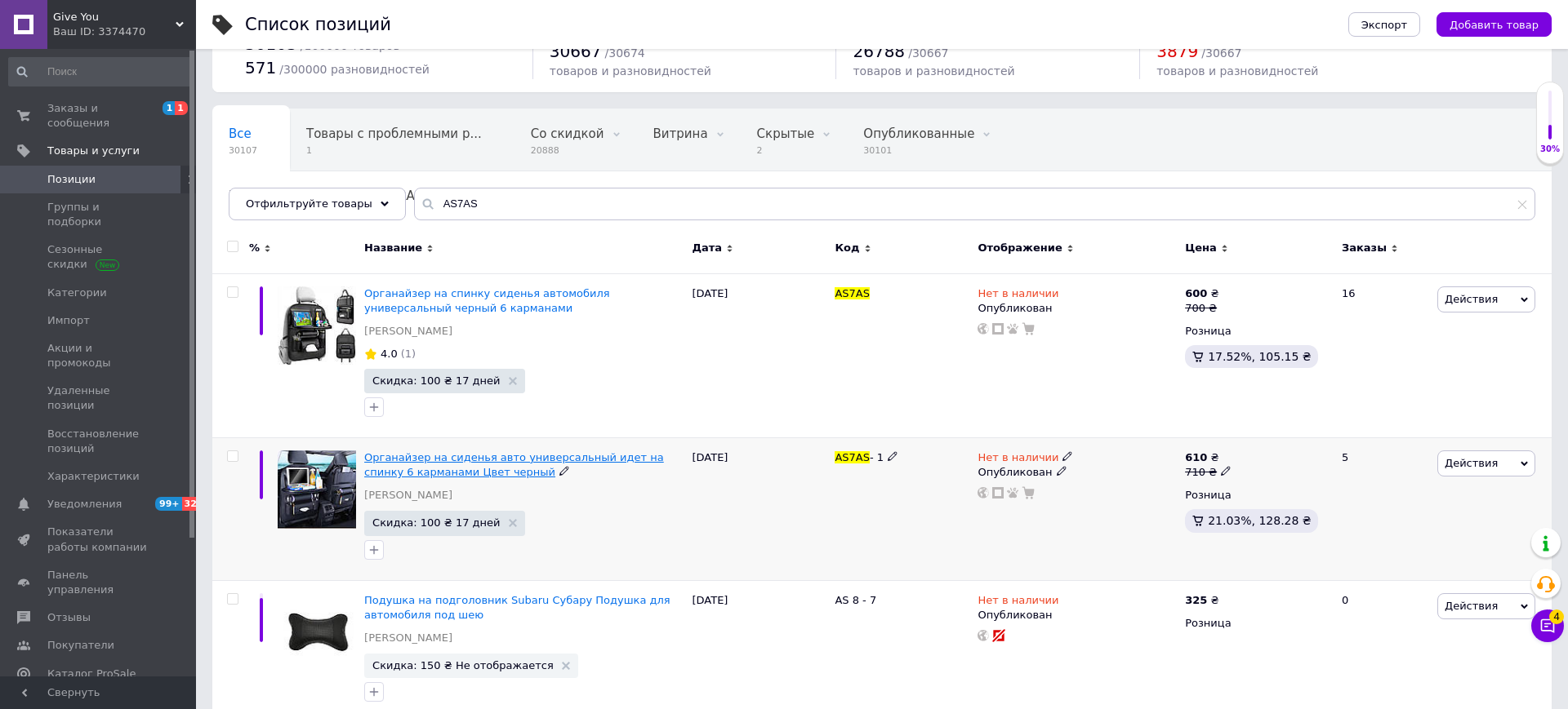
scroll to position [95, 0]
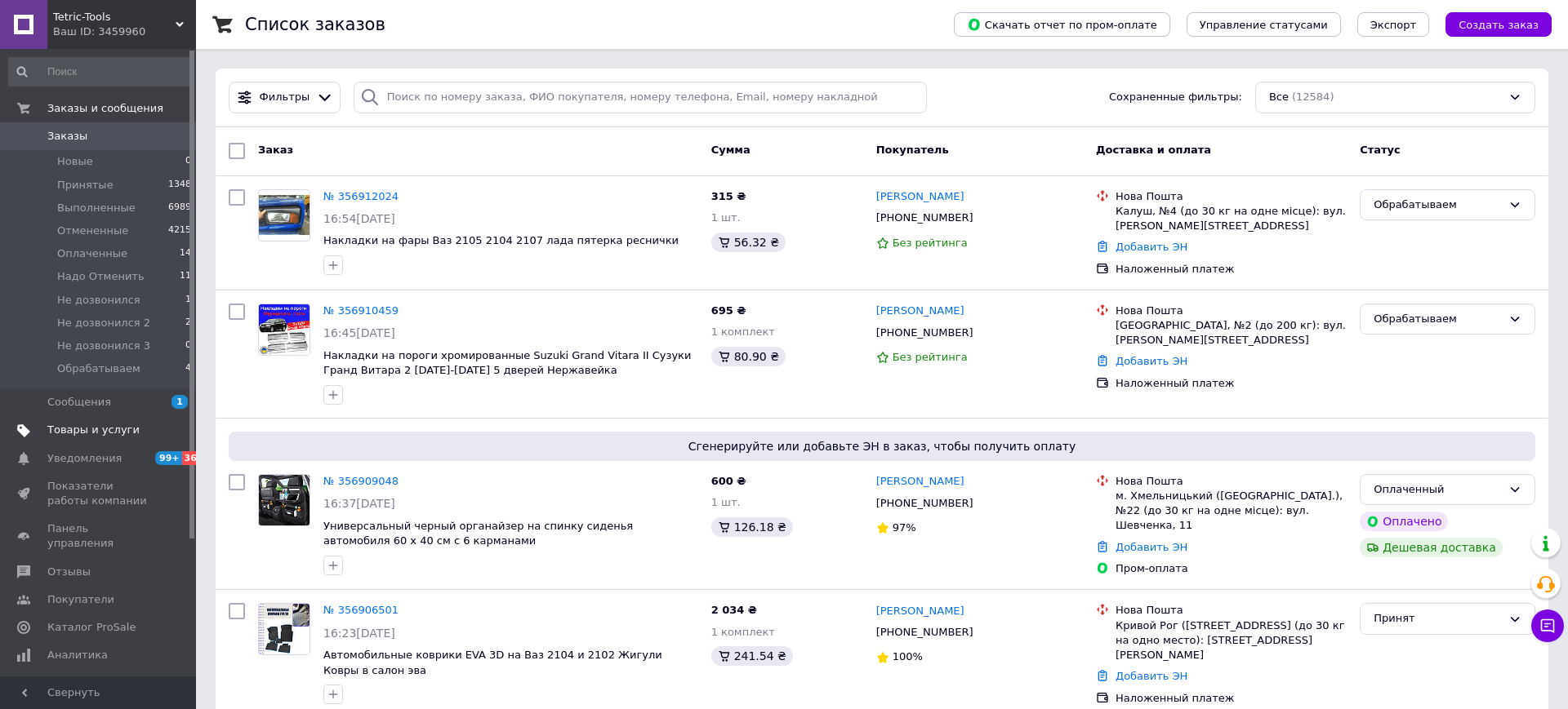
click at [95, 431] on span "Товары и услуги" at bounding box center [93, 430] width 92 height 15
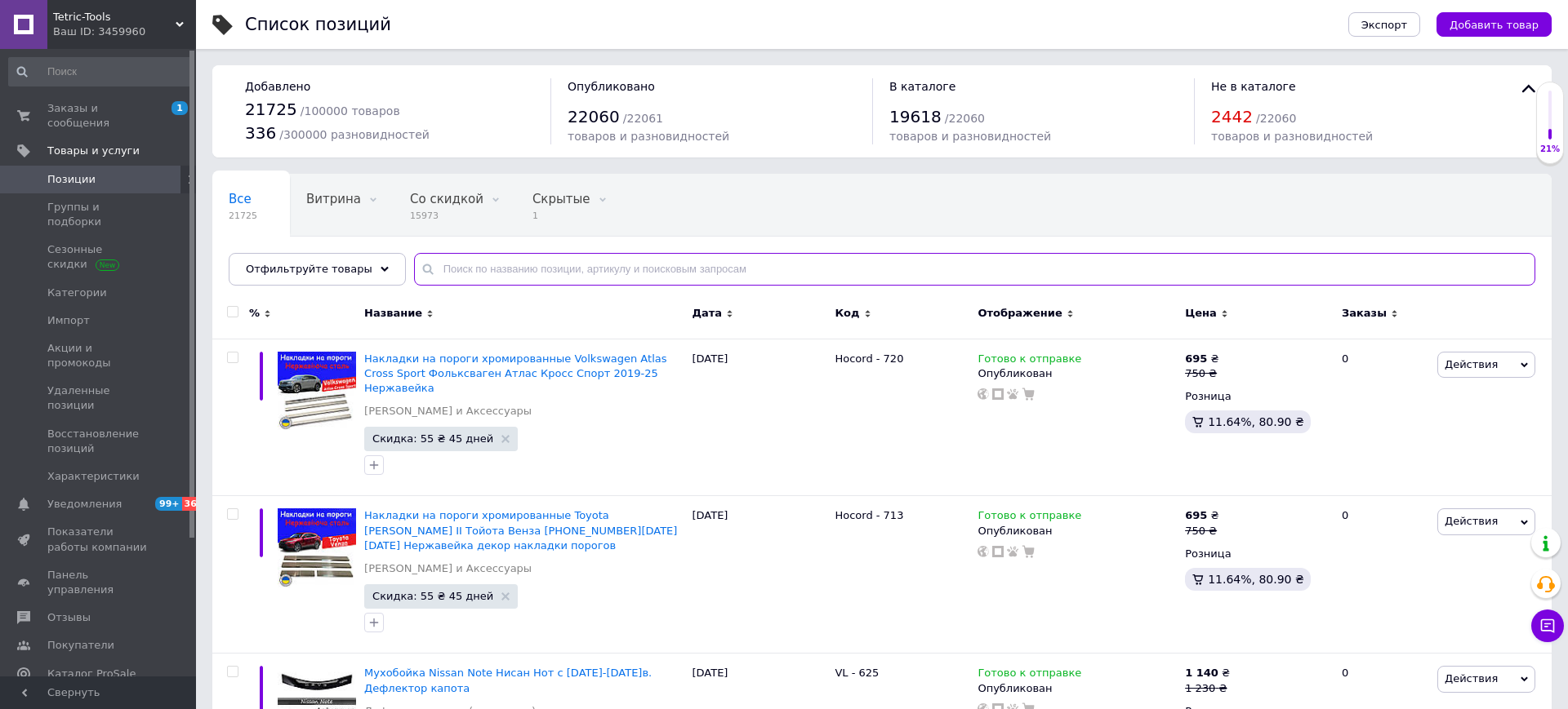
click at [504, 268] on input "text" at bounding box center [974, 269] width 1121 height 33
paste input "AS7AS"
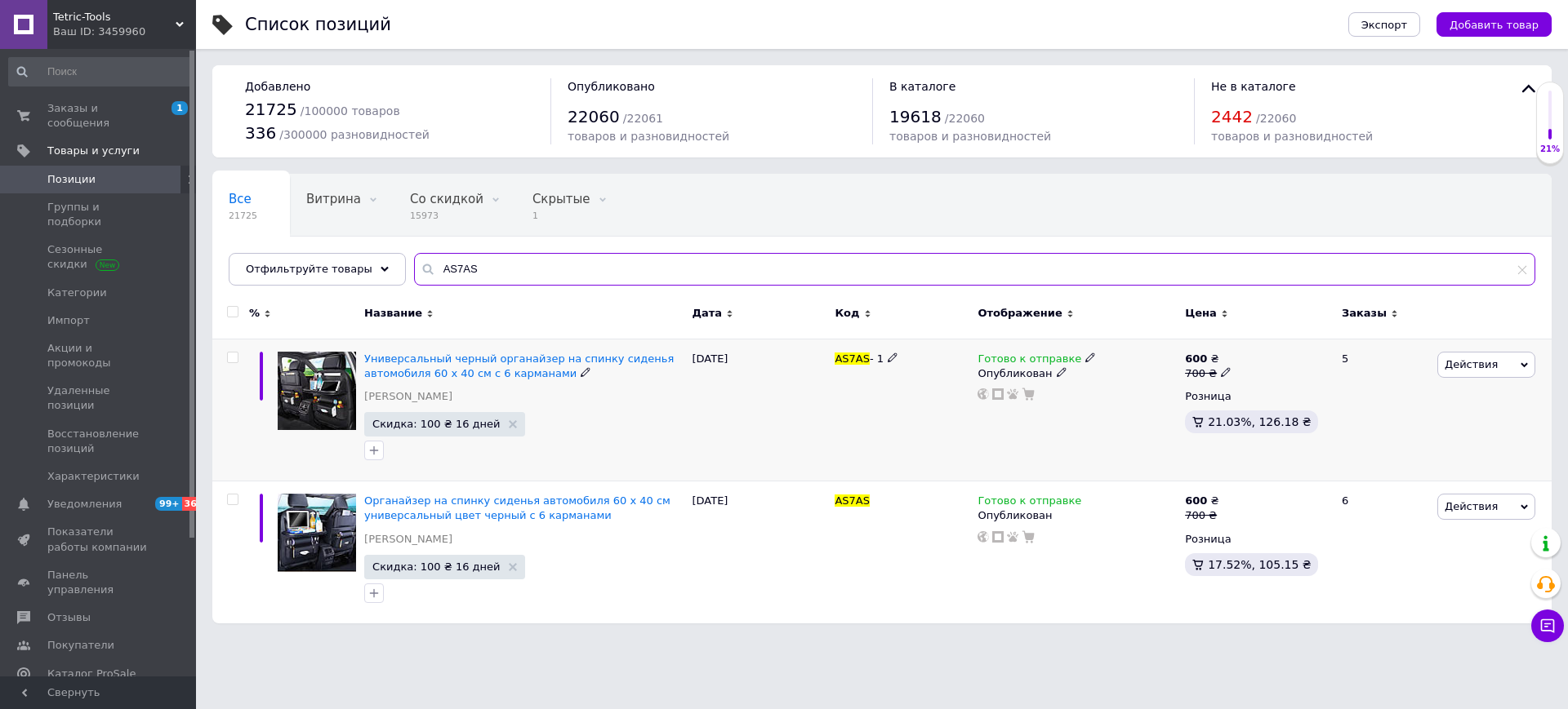
type input "AS7AS"
click at [1085, 354] on icon at bounding box center [1090, 357] width 10 height 10
click at [1121, 394] on li "Нет в наличии" at bounding box center [1177, 394] width 156 height 23
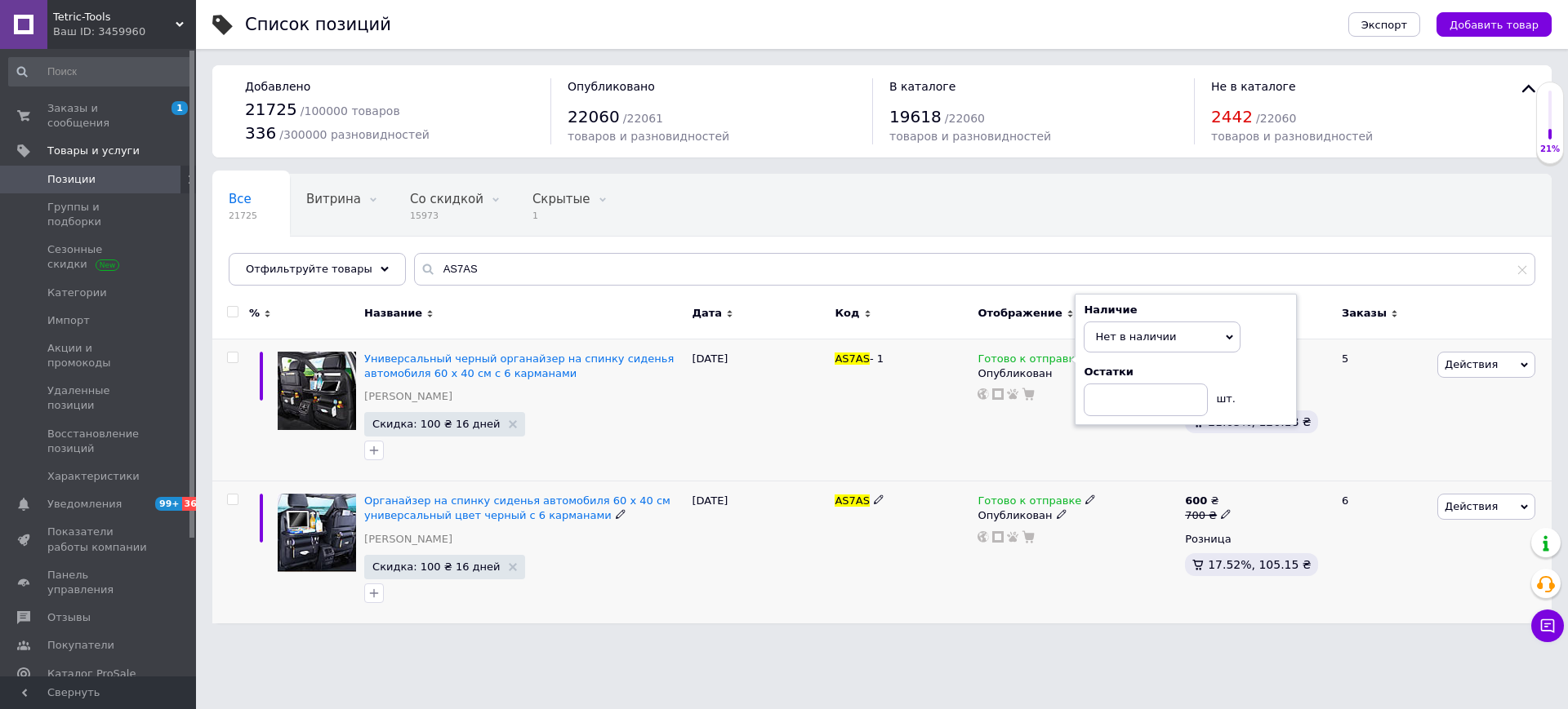
click at [1070, 499] on div "Готово к отправке" at bounding box center [1037, 501] width 118 height 15
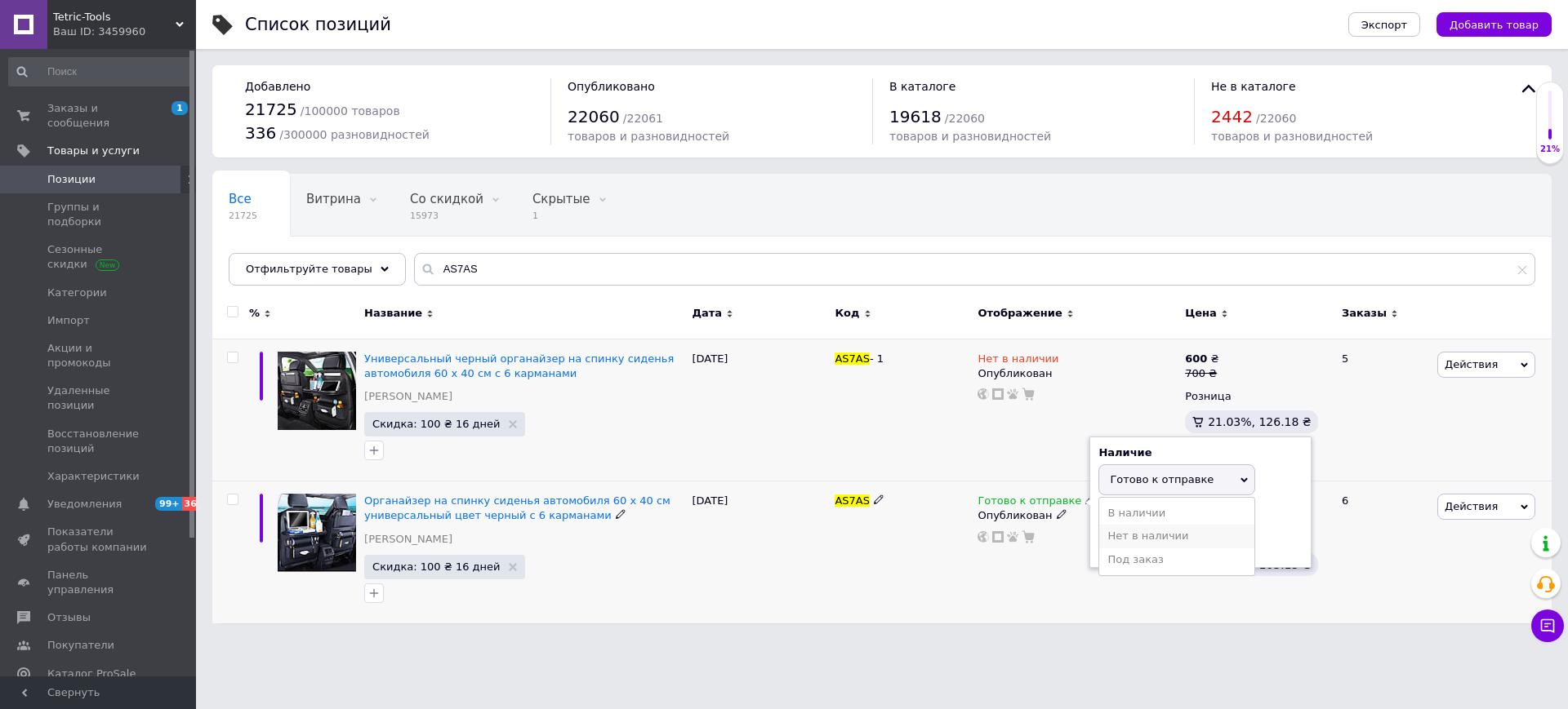
click at [1126, 534] on li "Нет в наличии" at bounding box center [1177, 535] width 156 height 23
click at [735, 545] on div "19.06.2025" at bounding box center [759, 553] width 143 height 142
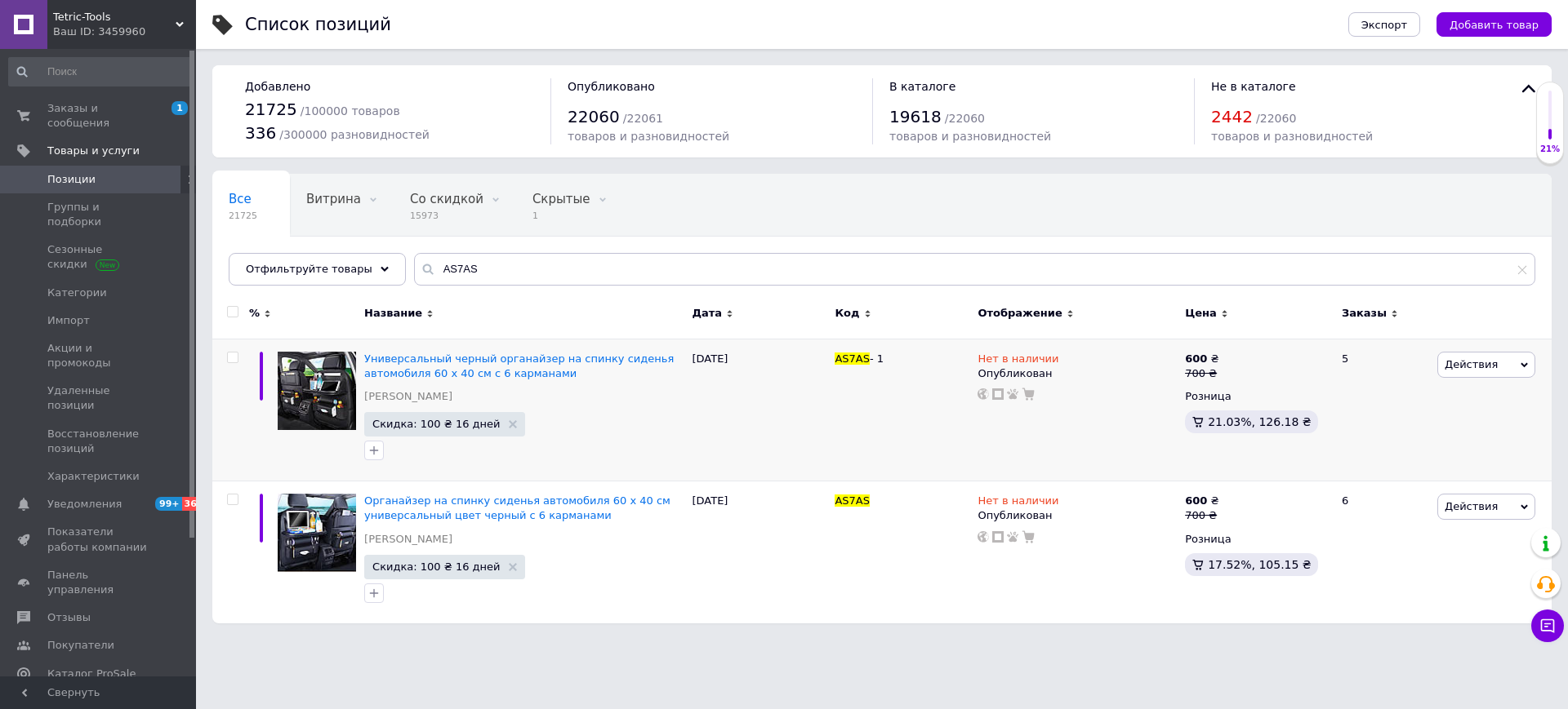
click at [132, 25] on div "Ваш ID: 3459960" at bounding box center [124, 32] width 143 height 15
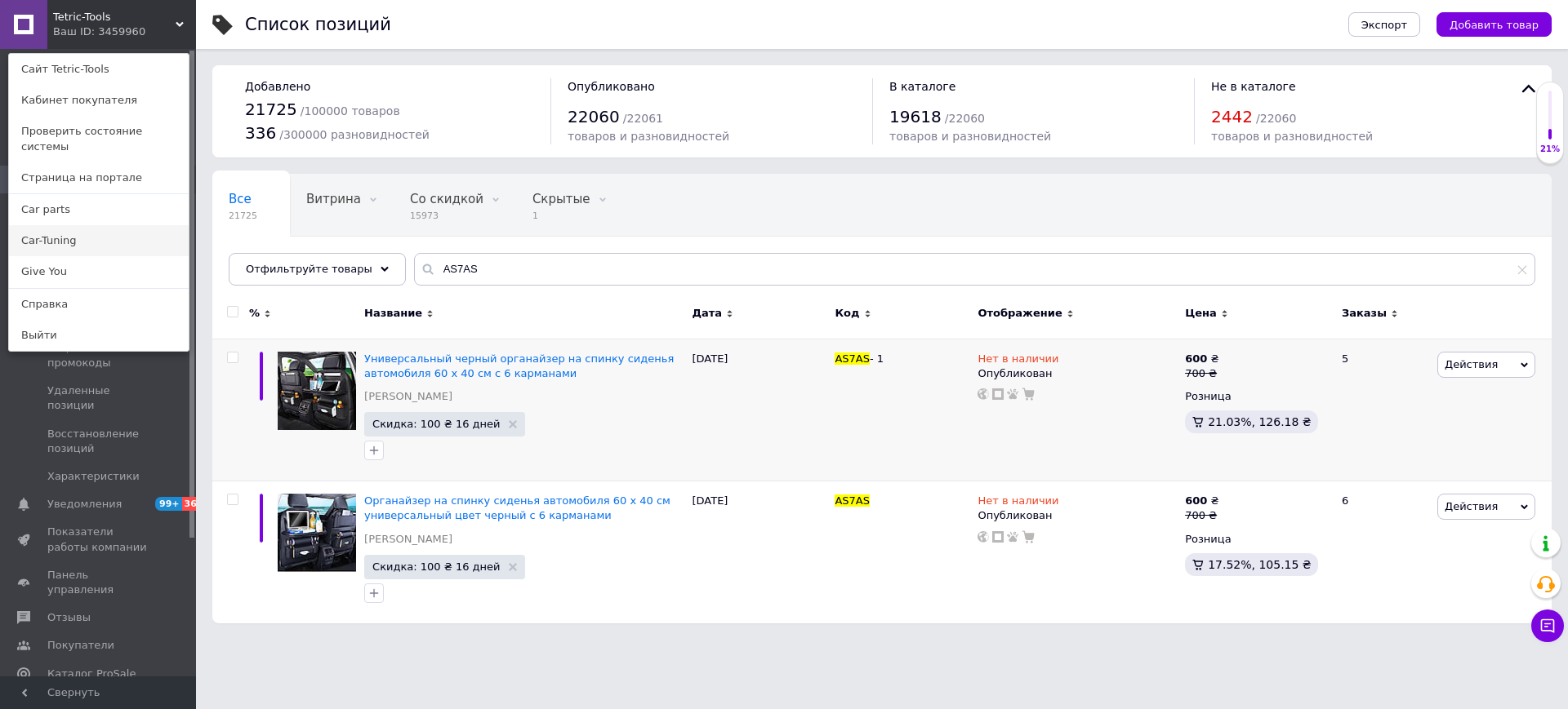
click at [75, 228] on link "Car-Tuning" at bounding box center [99, 241] width 180 height 31
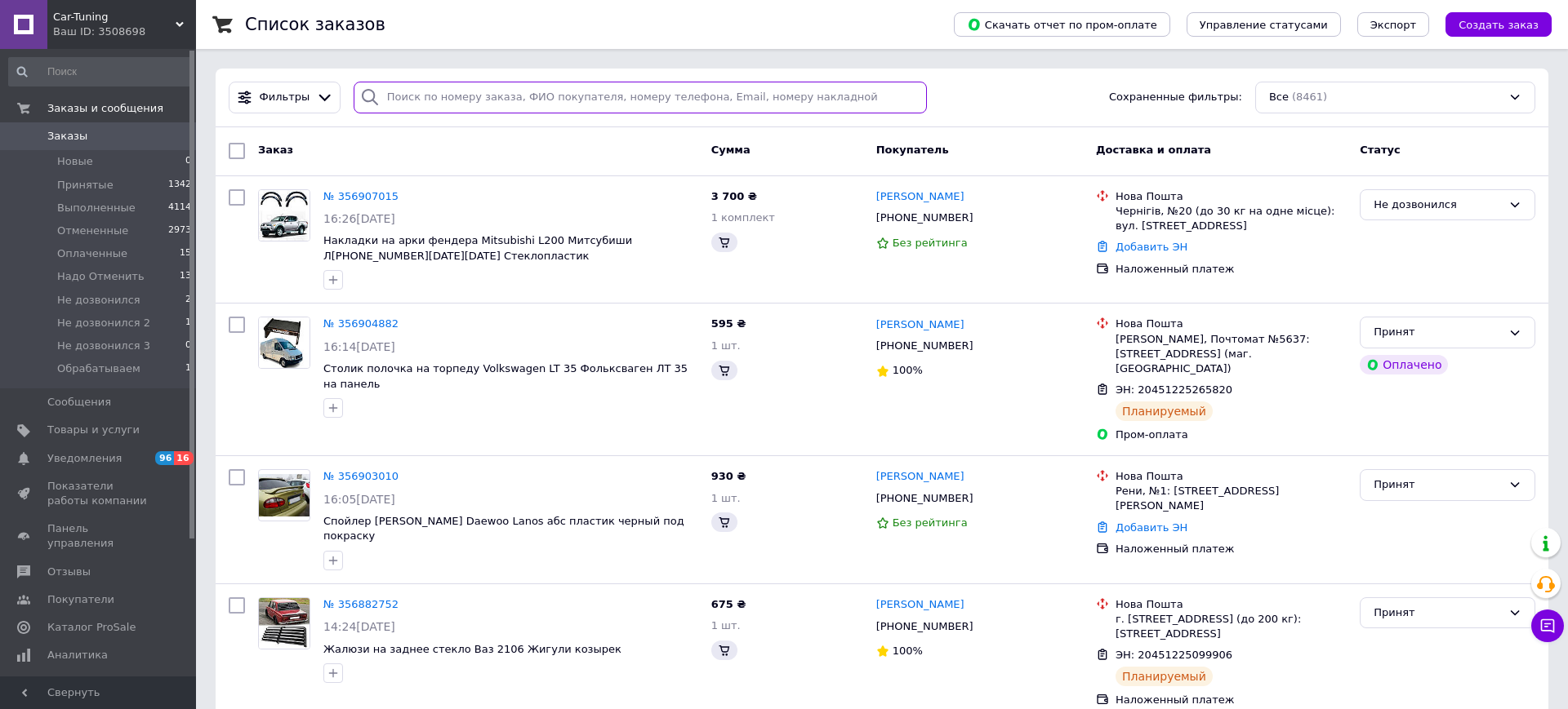
click at [498, 94] on input "search" at bounding box center [640, 97] width 573 height 32
paste input "AS7AS"
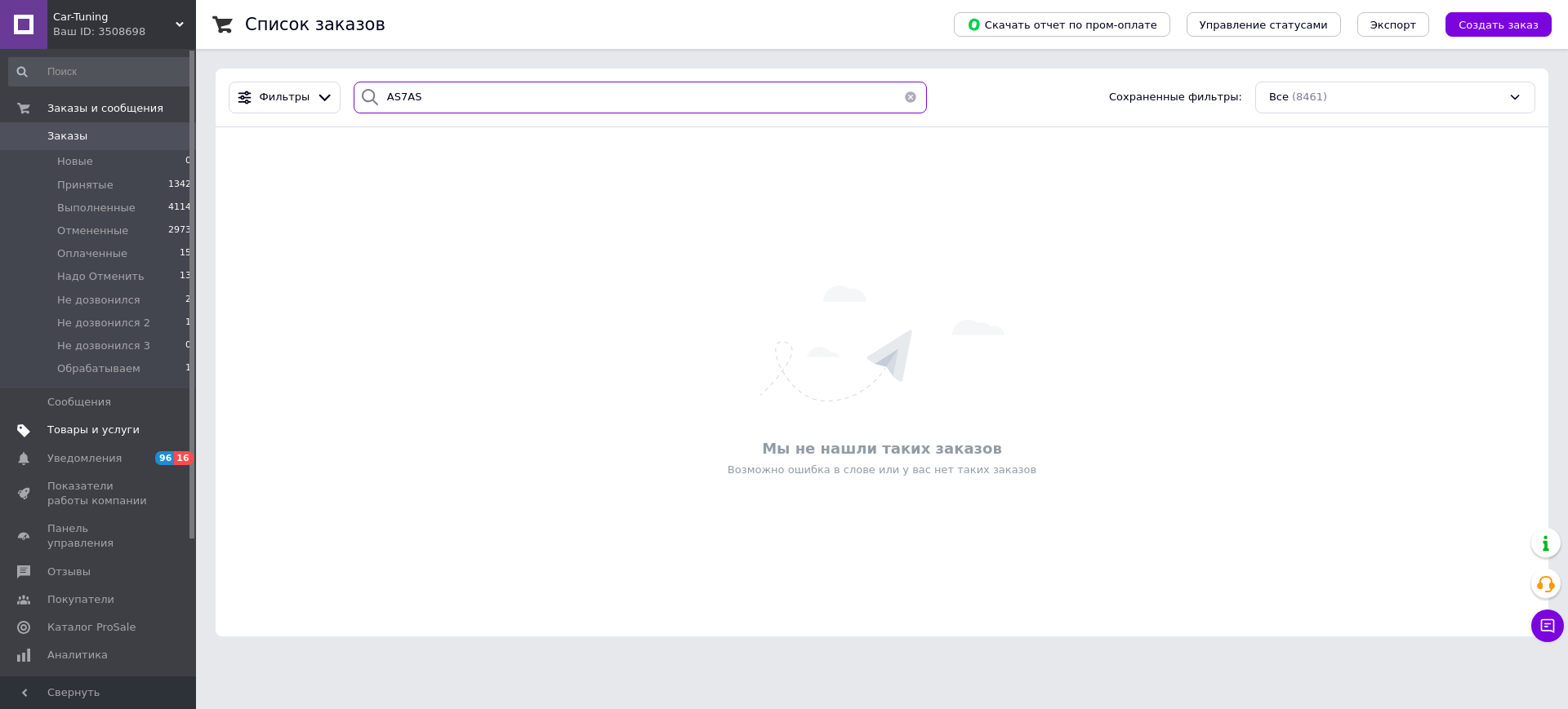
type input "AS7AS"
click at [108, 433] on span "Товары и услуги" at bounding box center [93, 430] width 92 height 15
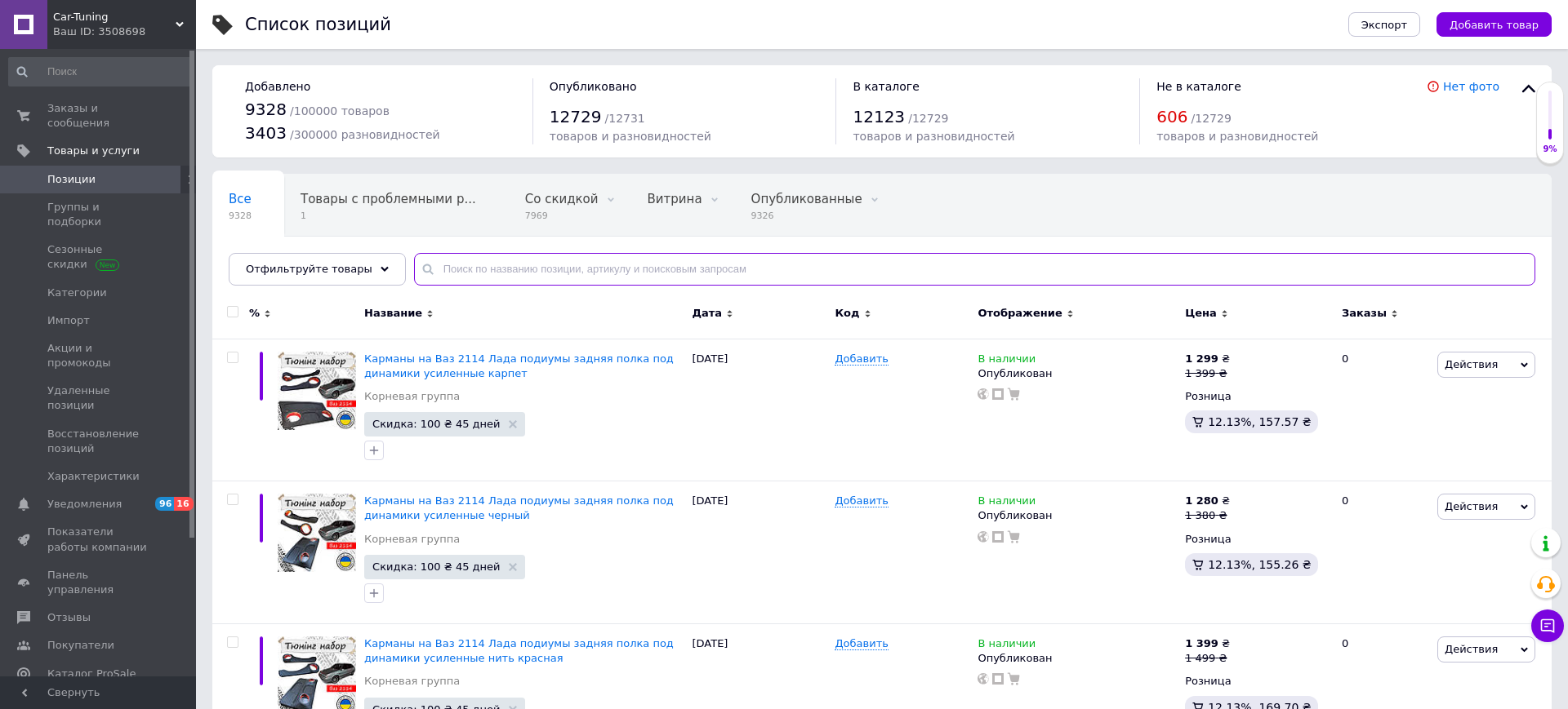
click at [513, 272] on input "text" at bounding box center [974, 269] width 1121 height 33
paste input "AS7AS"
type input "AS7AS"
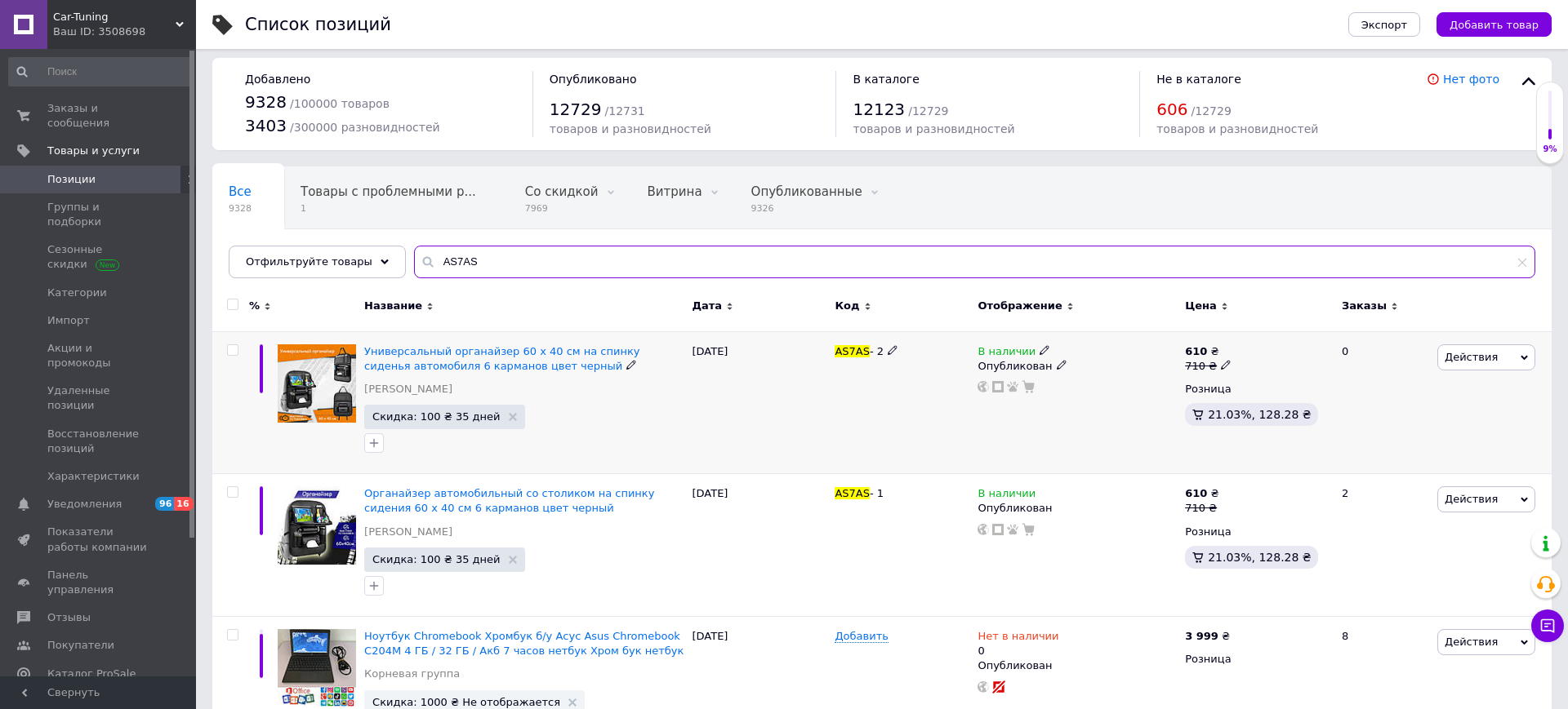
scroll to position [21, 0]
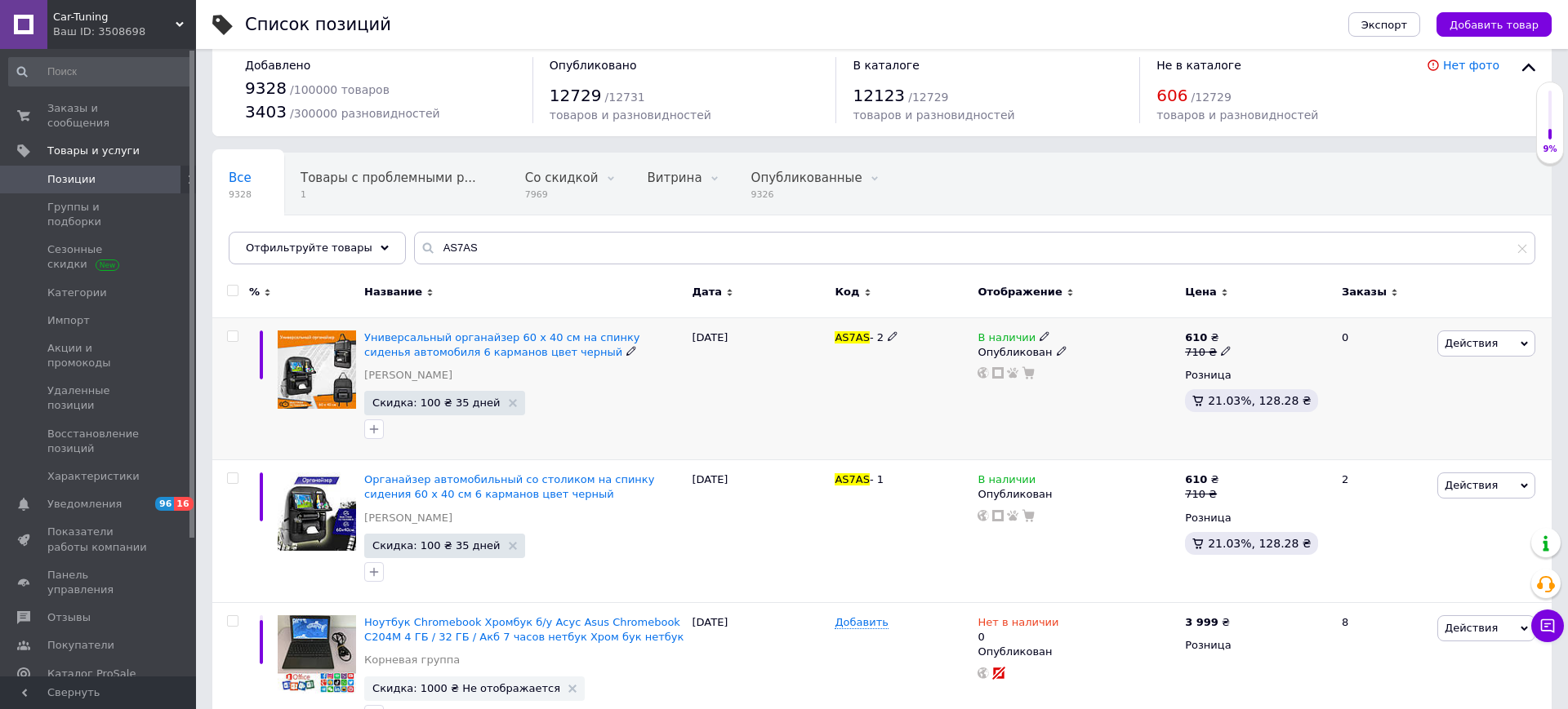
click at [1040, 336] on icon at bounding box center [1044, 336] width 10 height 10
click at [1075, 345] on li "Нет в наличии" at bounding box center [1137, 349] width 156 height 23
click at [1040, 476] on use at bounding box center [1044, 479] width 9 height 9
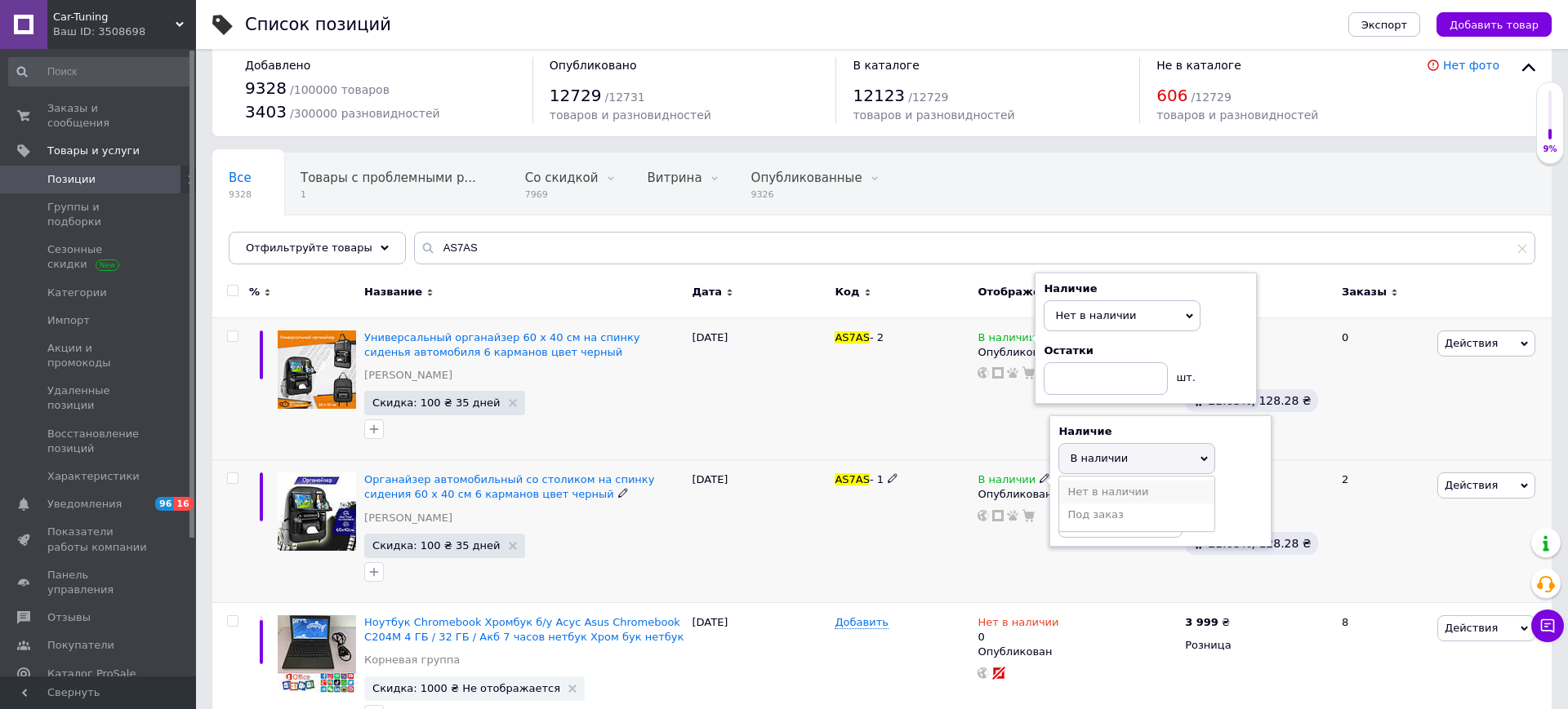
click at [1079, 497] on li "Нет в наличии" at bounding box center [1137, 492] width 156 height 23
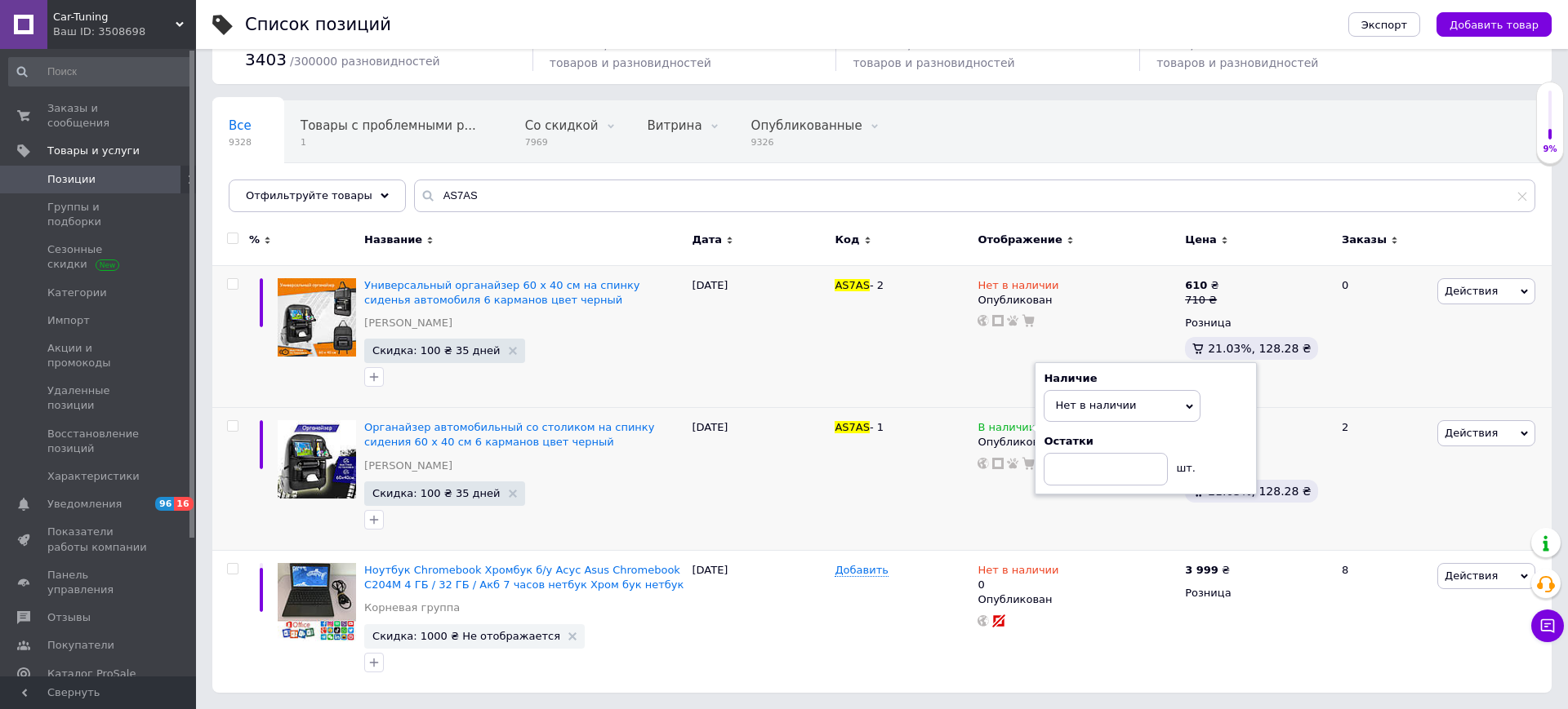
scroll to position [74, 0]
click at [146, 33] on div "Ваш ID: 3508698" at bounding box center [124, 32] width 143 height 15
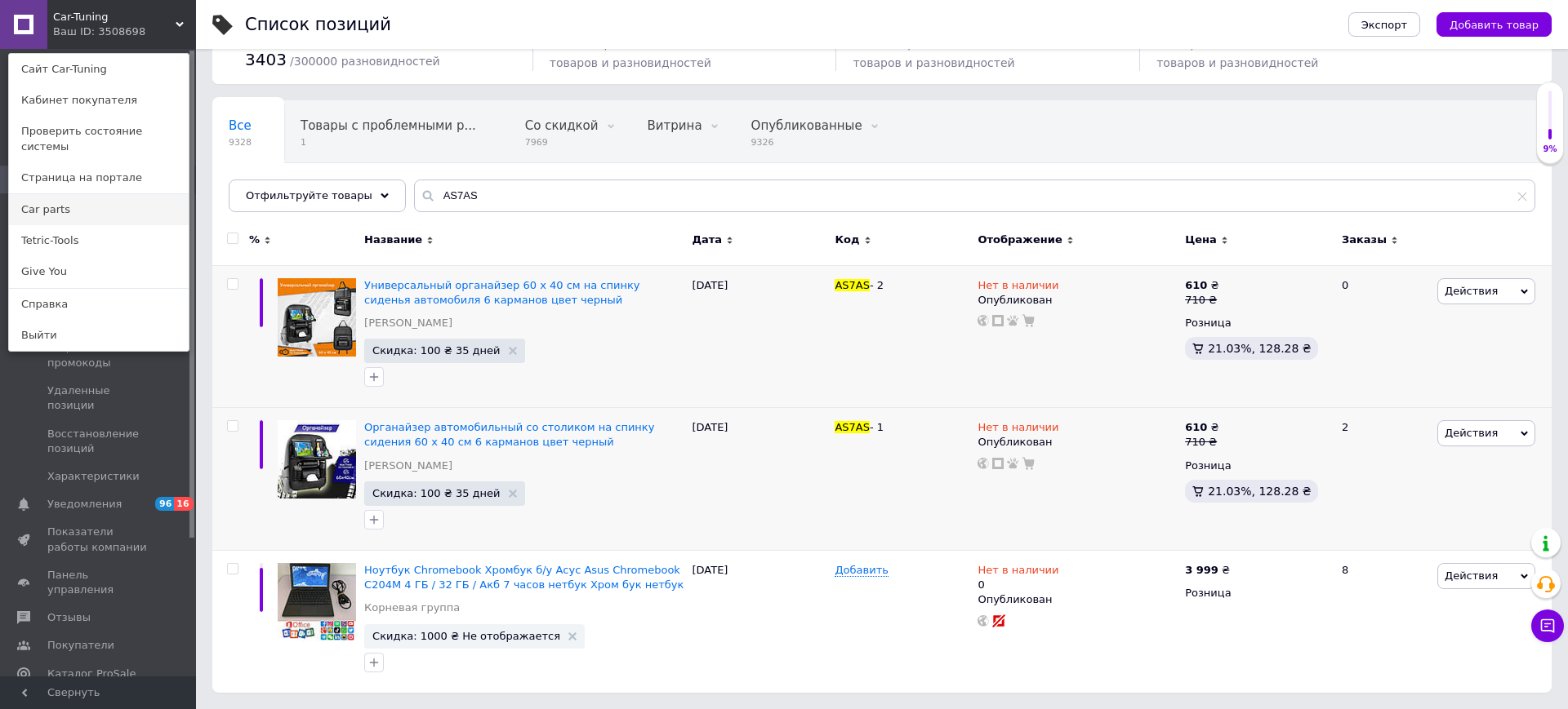
click at [97, 197] on link "Сar parts" at bounding box center [99, 210] width 180 height 31
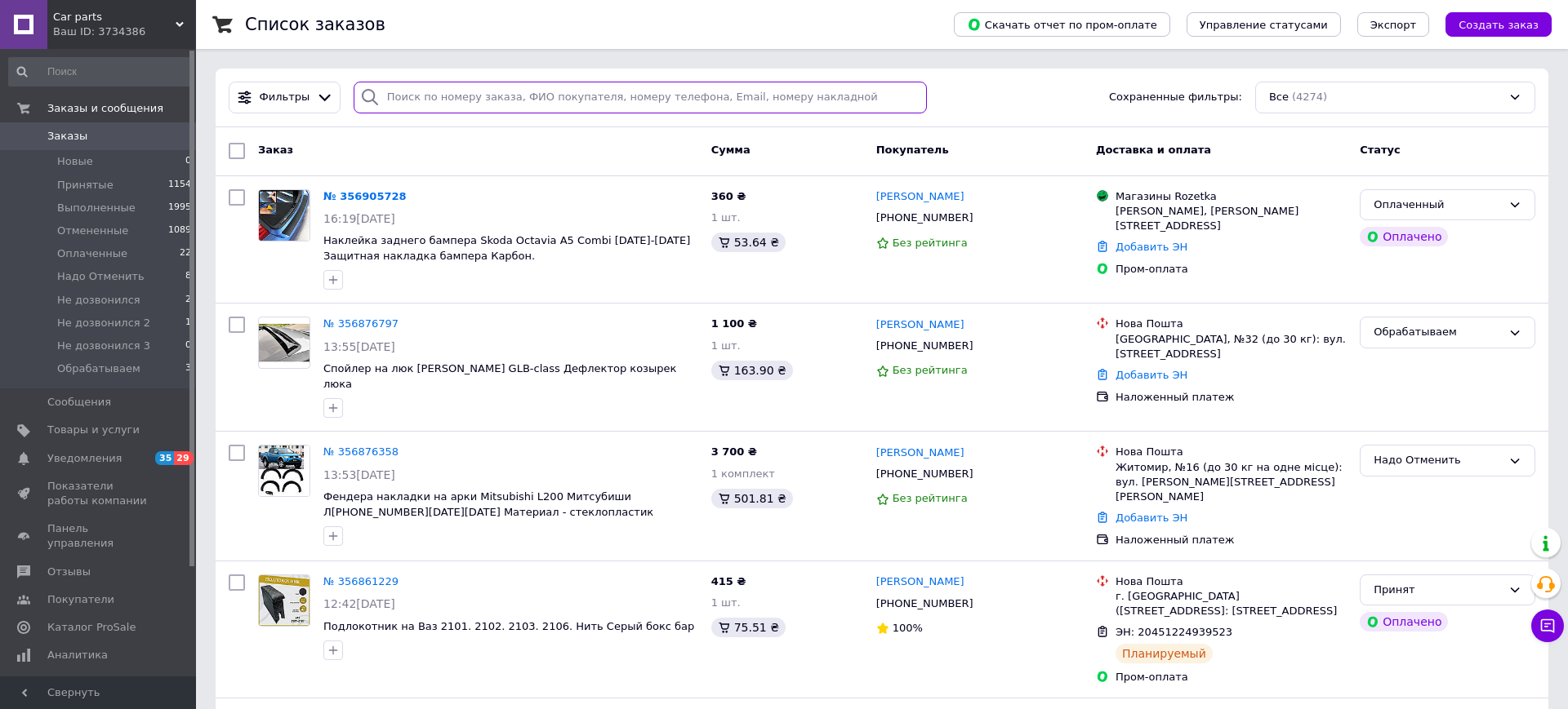
click at [420, 100] on input "search" at bounding box center [640, 97] width 573 height 32
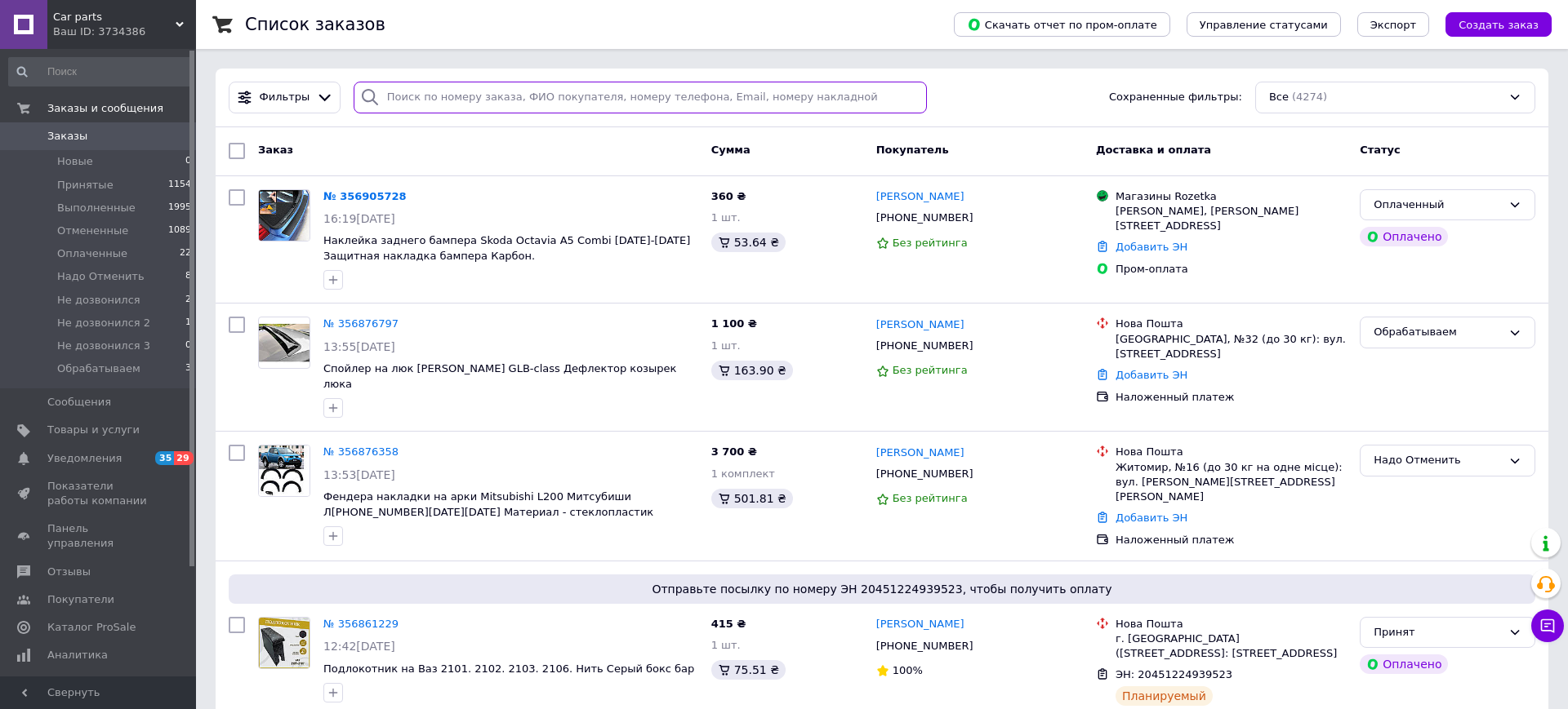
paste input "AS7AS"
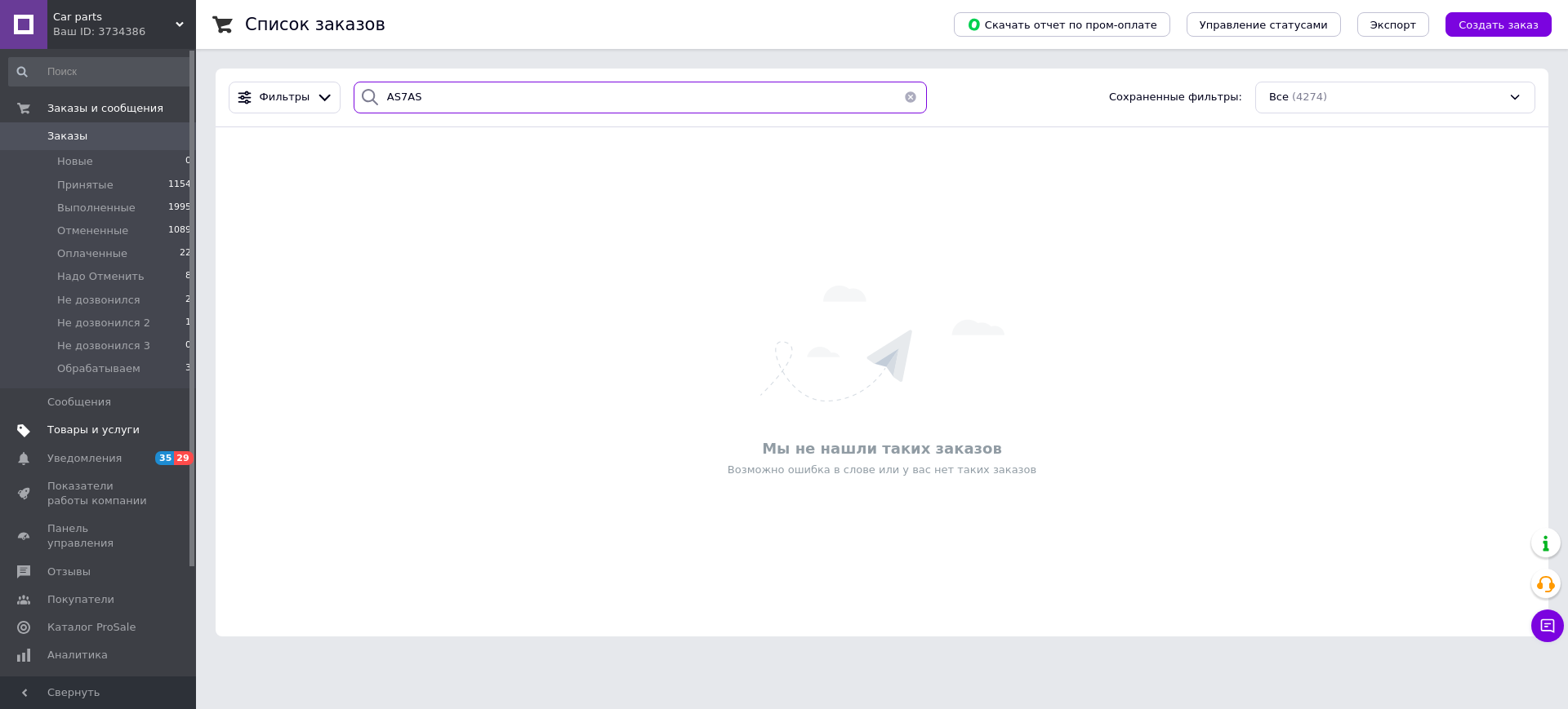
type input "AS7AS"
click at [94, 421] on link "Товары и услуги" at bounding box center [100, 430] width 201 height 28
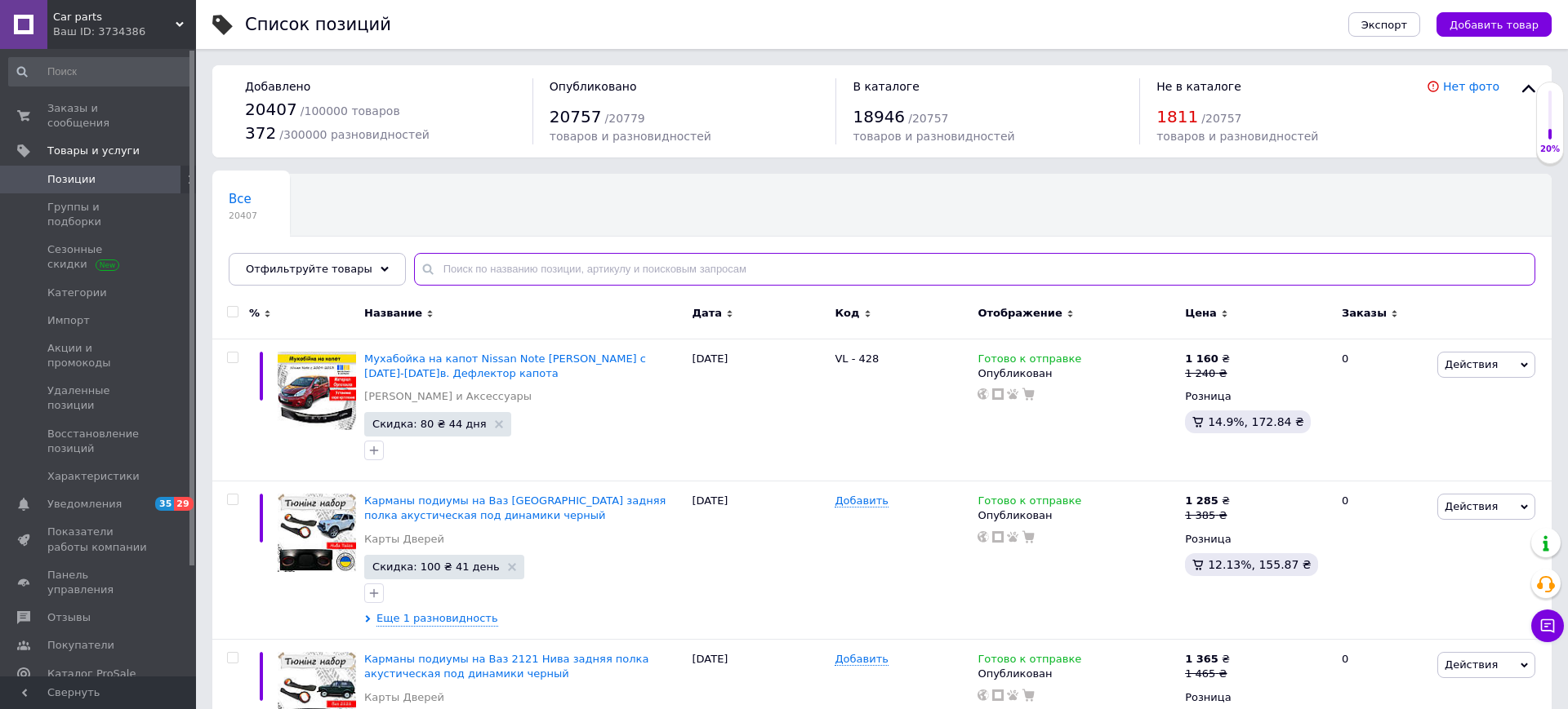
click at [703, 274] on input "text" at bounding box center [974, 269] width 1121 height 33
paste input "AS7AS"
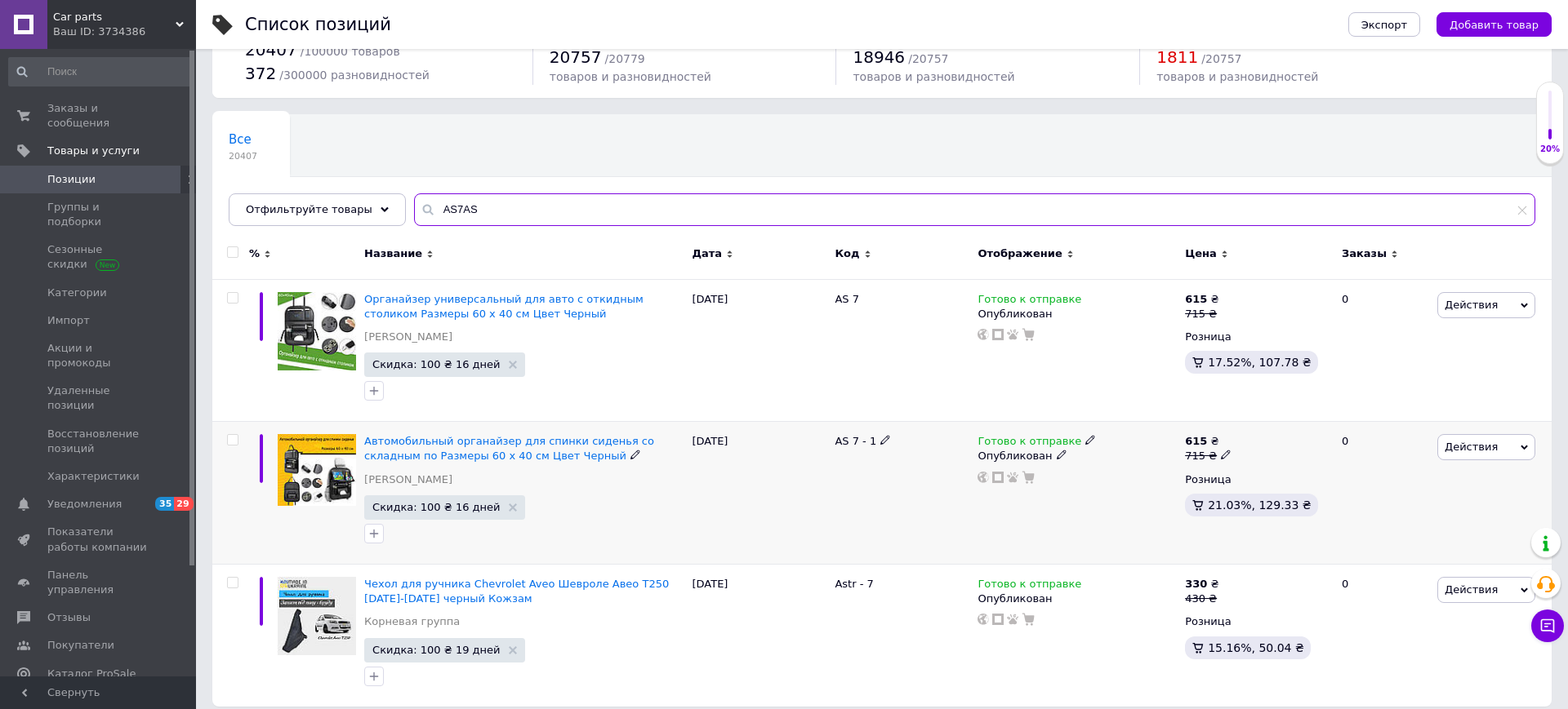
scroll to position [75, 0]
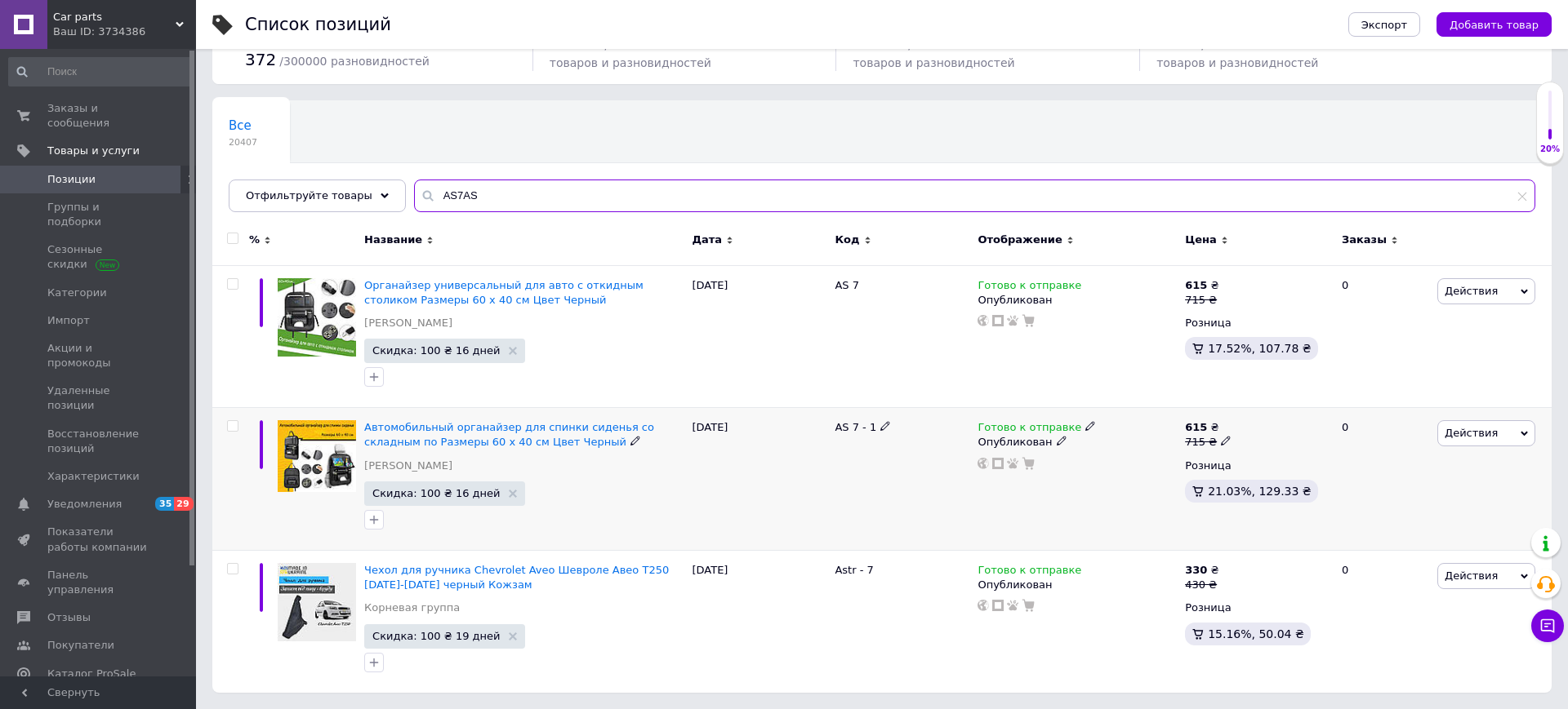
type input "AS7AS"
click at [1085, 425] on use at bounding box center [1090, 426] width 9 height 9
click at [1125, 459] on li "Нет в наличии" at bounding box center [1177, 463] width 156 height 23
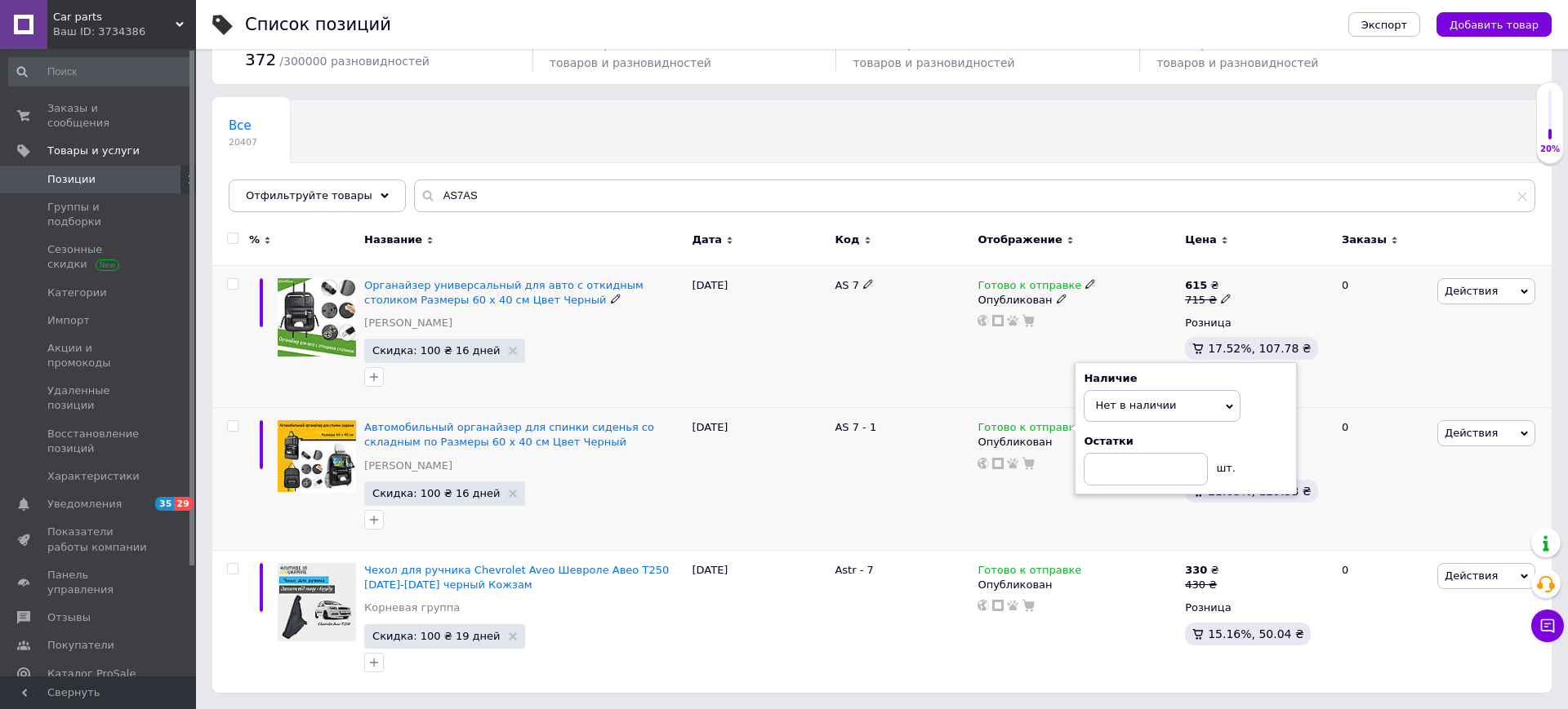
click at [1085, 279] on icon at bounding box center [1090, 284] width 10 height 10
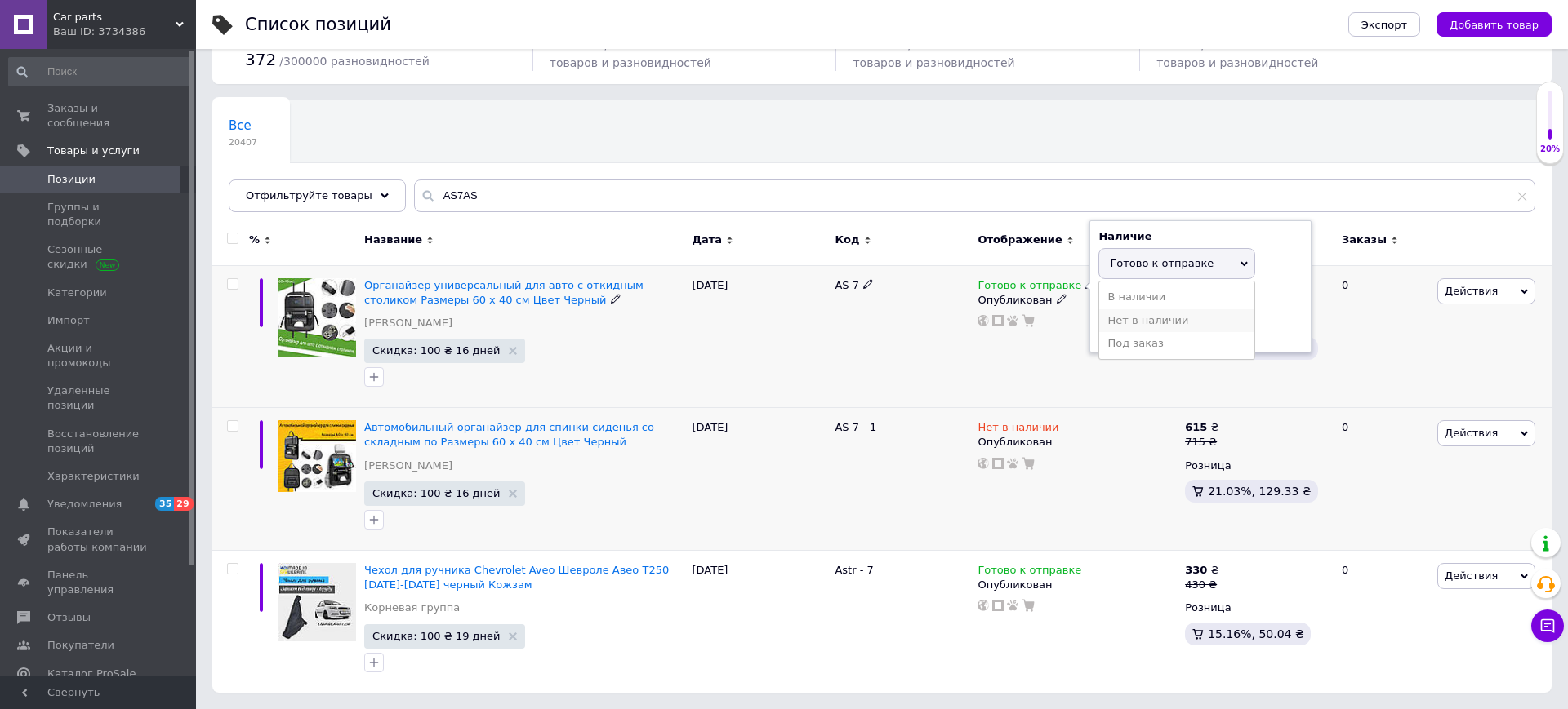
click at [1118, 309] on li "Нет в наличии" at bounding box center [1177, 320] width 156 height 23
click at [686, 403] on div "Органайзер универсальный для авто с откидным столиком Размеры 60 x 40 см Цвет Ч…" at bounding box center [524, 336] width 327 height 143
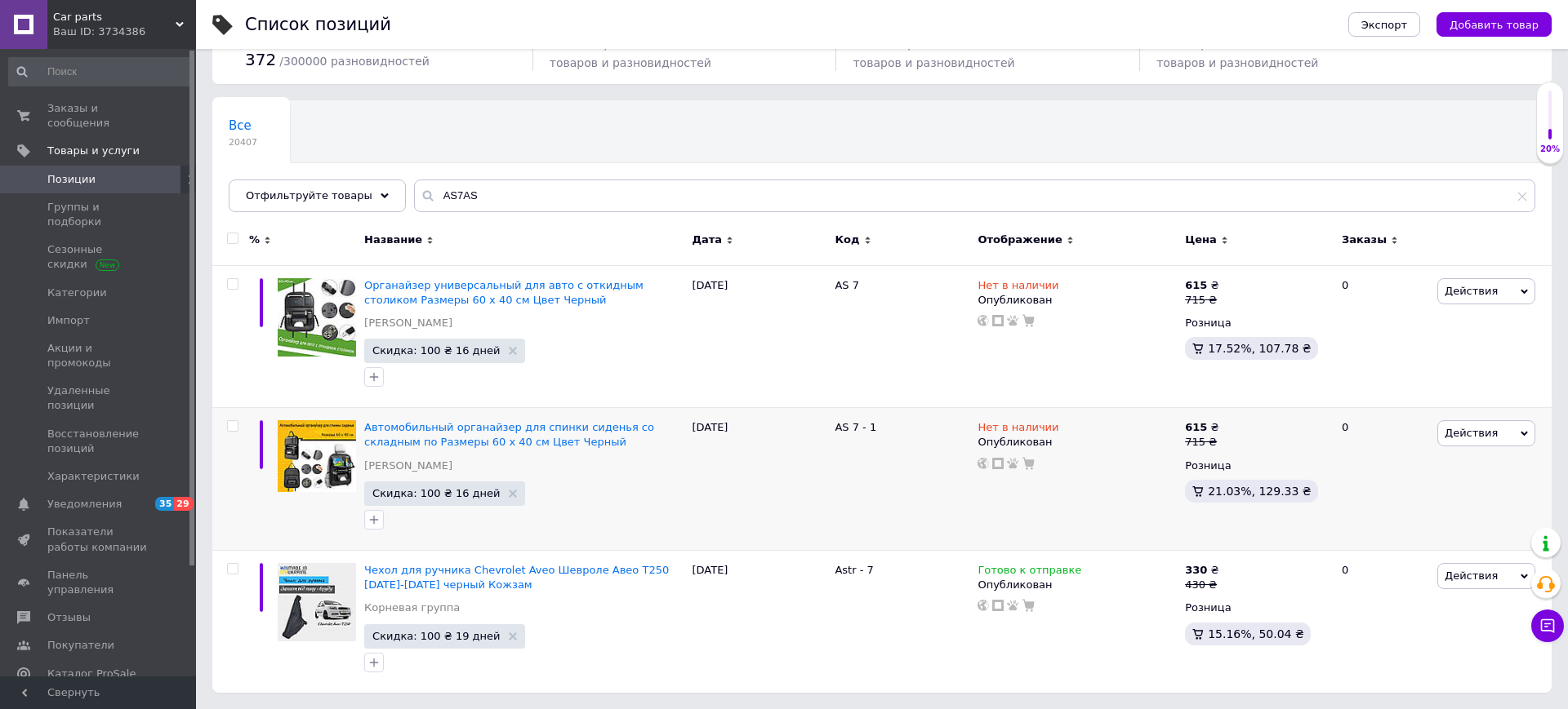
scroll to position [74, 0]
click at [109, 13] on span "Сar parts" at bounding box center [114, 17] width 123 height 15
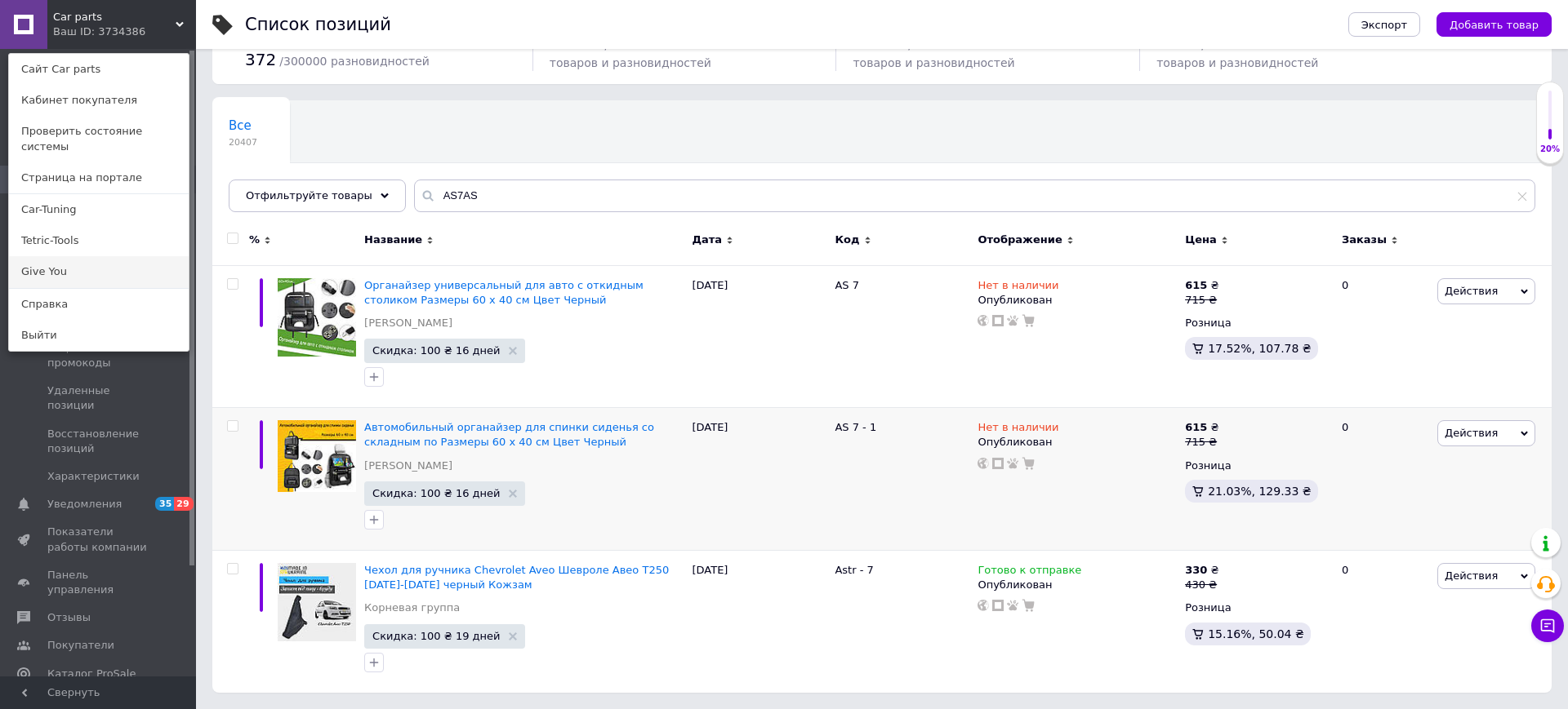
click at [48, 263] on link "Give You" at bounding box center [99, 272] width 180 height 31
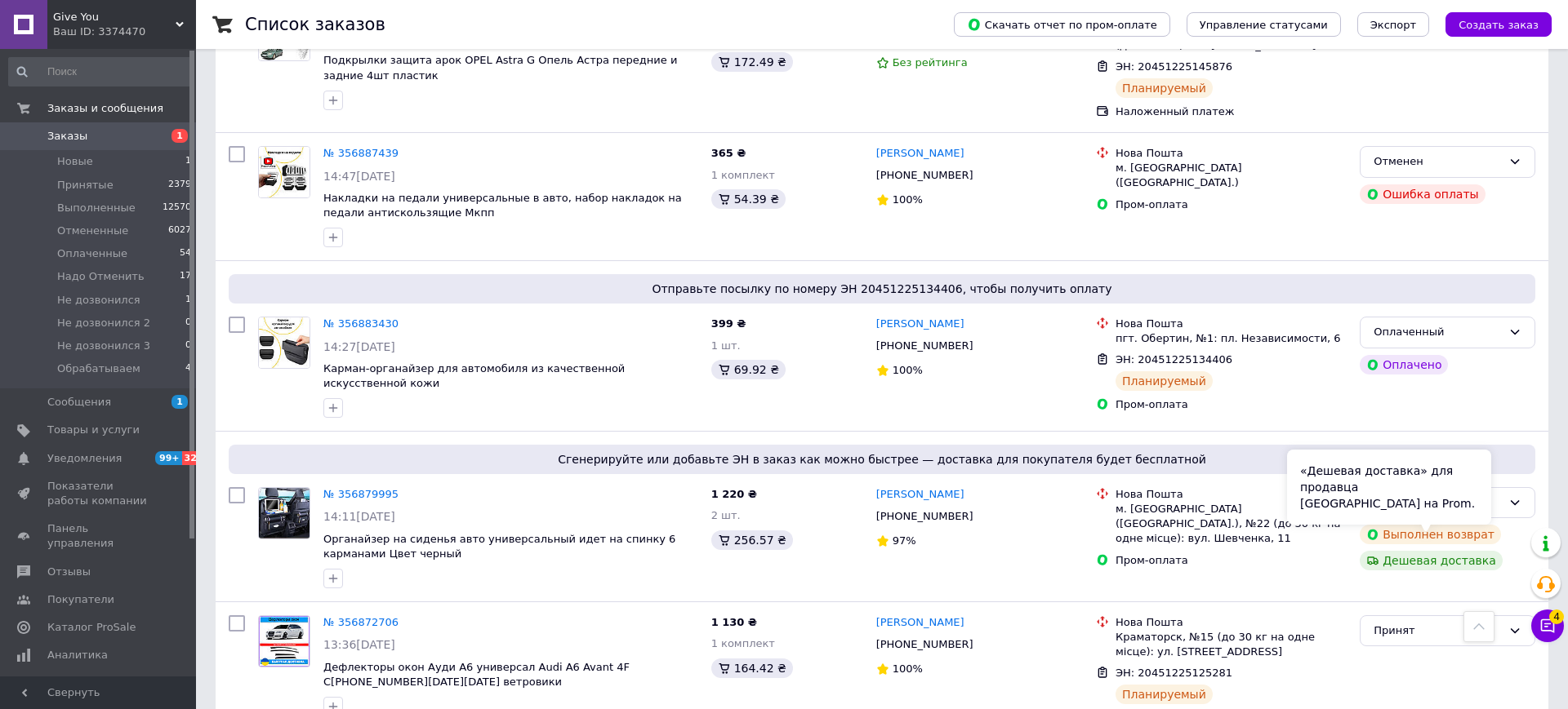
scroll to position [721, 0]
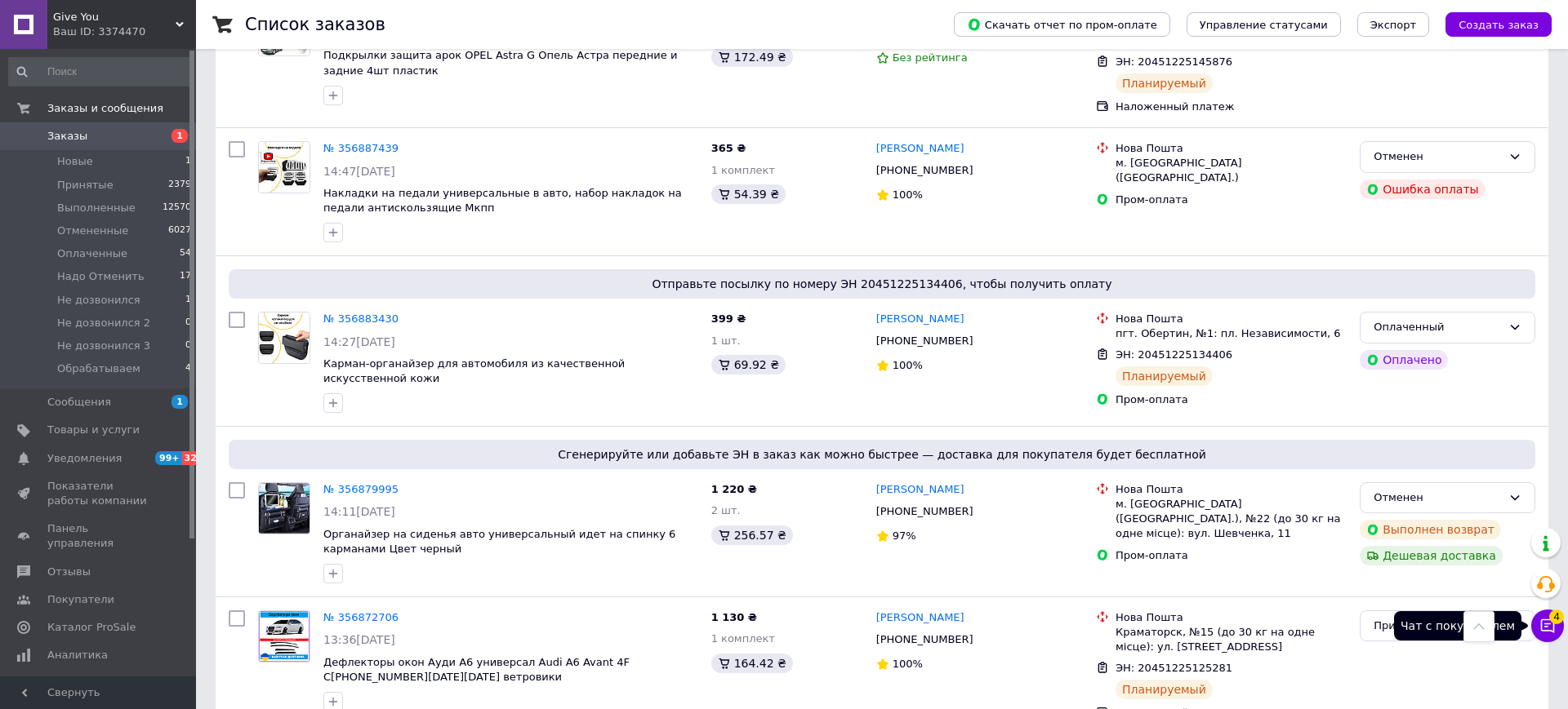
click at [1549, 623] on icon at bounding box center [1548, 626] width 16 height 16
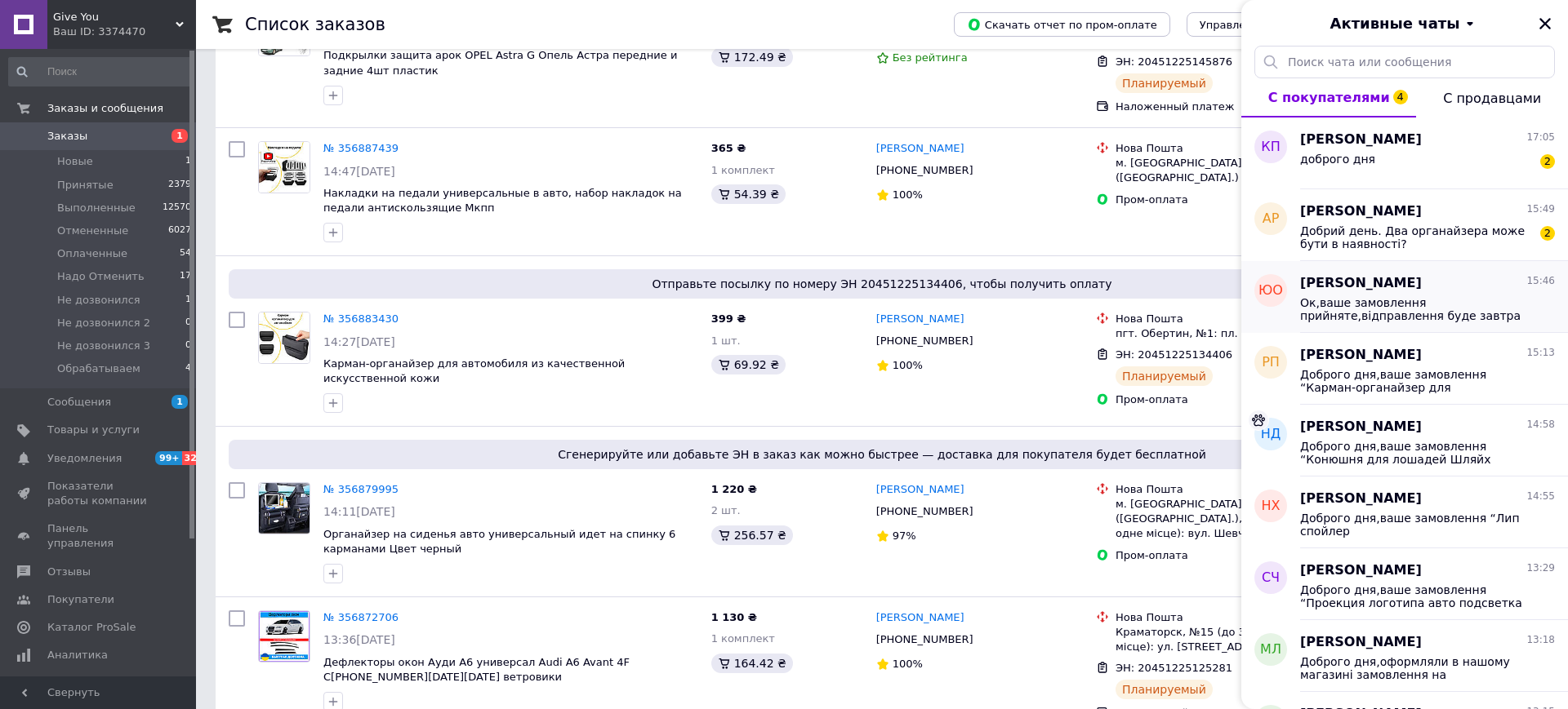
scroll to position [0, 0]
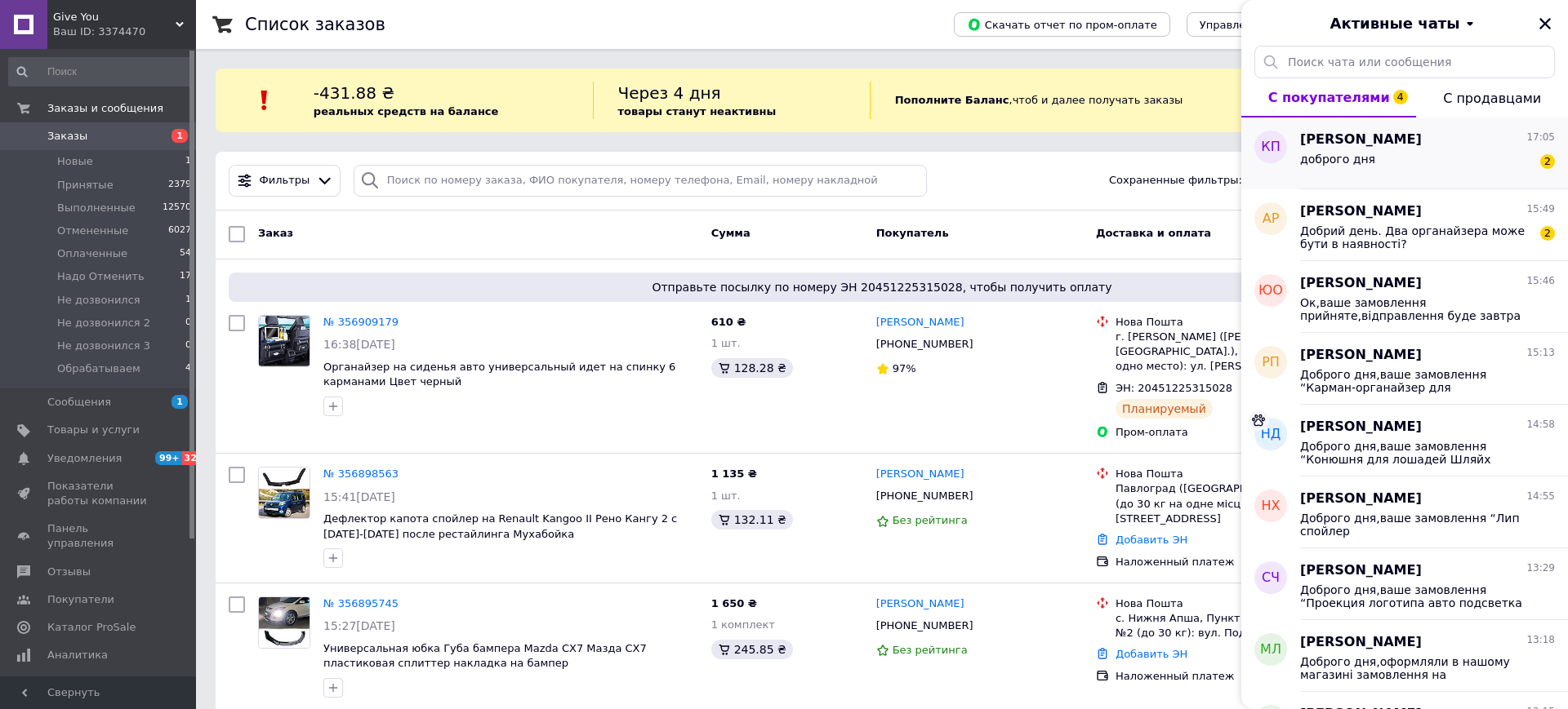
click at [1358, 165] on span "доброго дня" at bounding box center [1338, 159] width 75 height 13
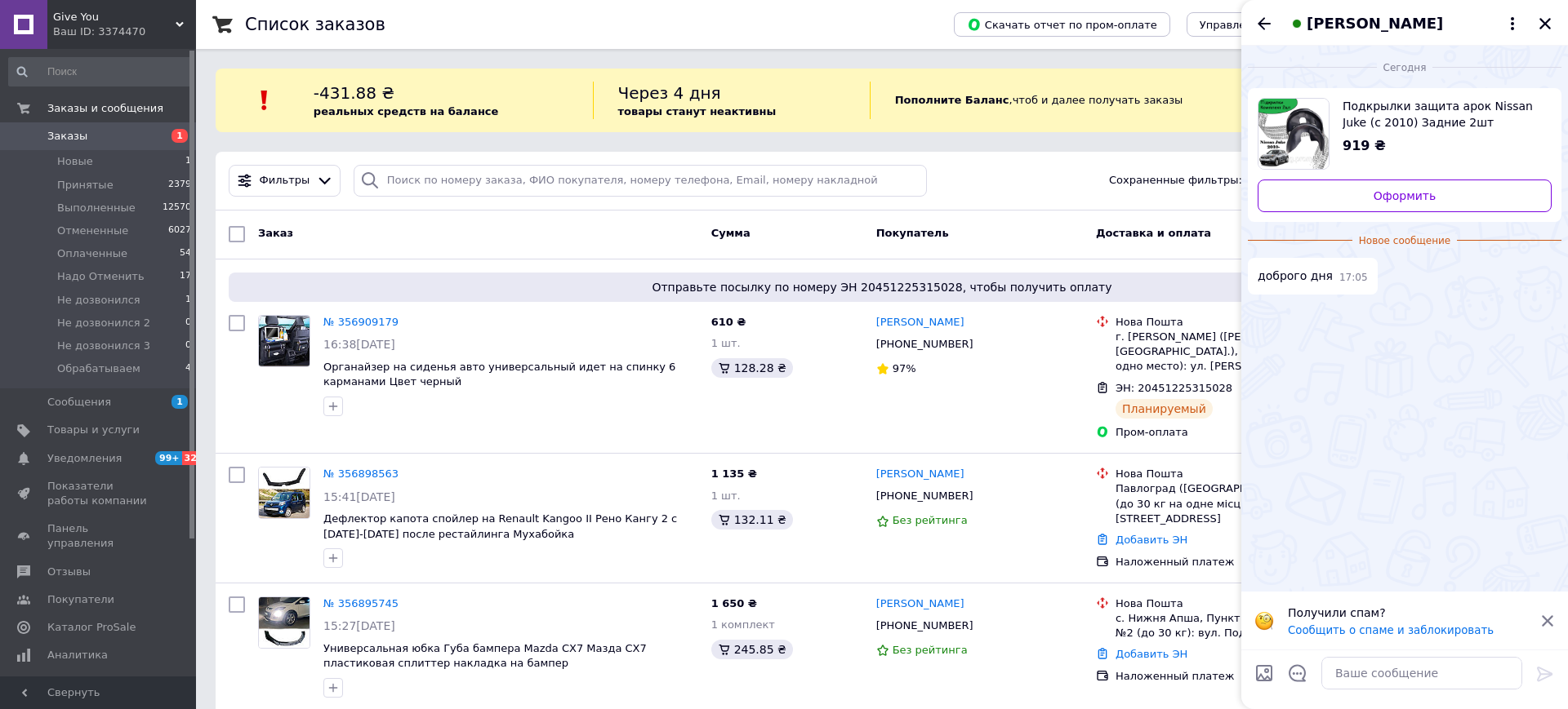
click at [1353, 690] on div at bounding box center [1422, 674] width 214 height 45
click at [1346, 671] on textarea at bounding box center [1422, 674] width 201 height 33
type textarea "Доброго дня"
click at [1545, 667] on icon at bounding box center [1545, 674] width 20 height 20
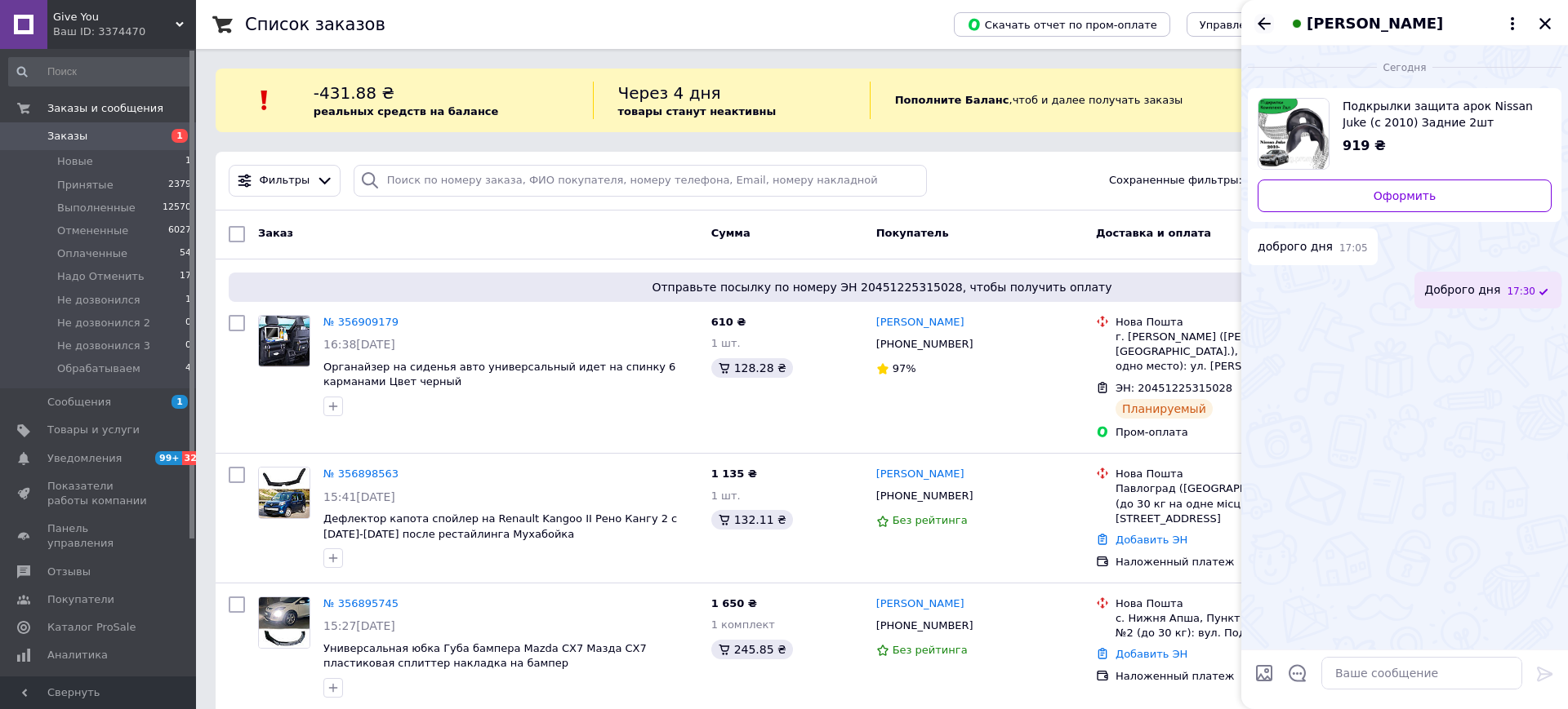
click at [1265, 23] on icon "Назад" at bounding box center [1264, 23] width 13 height 12
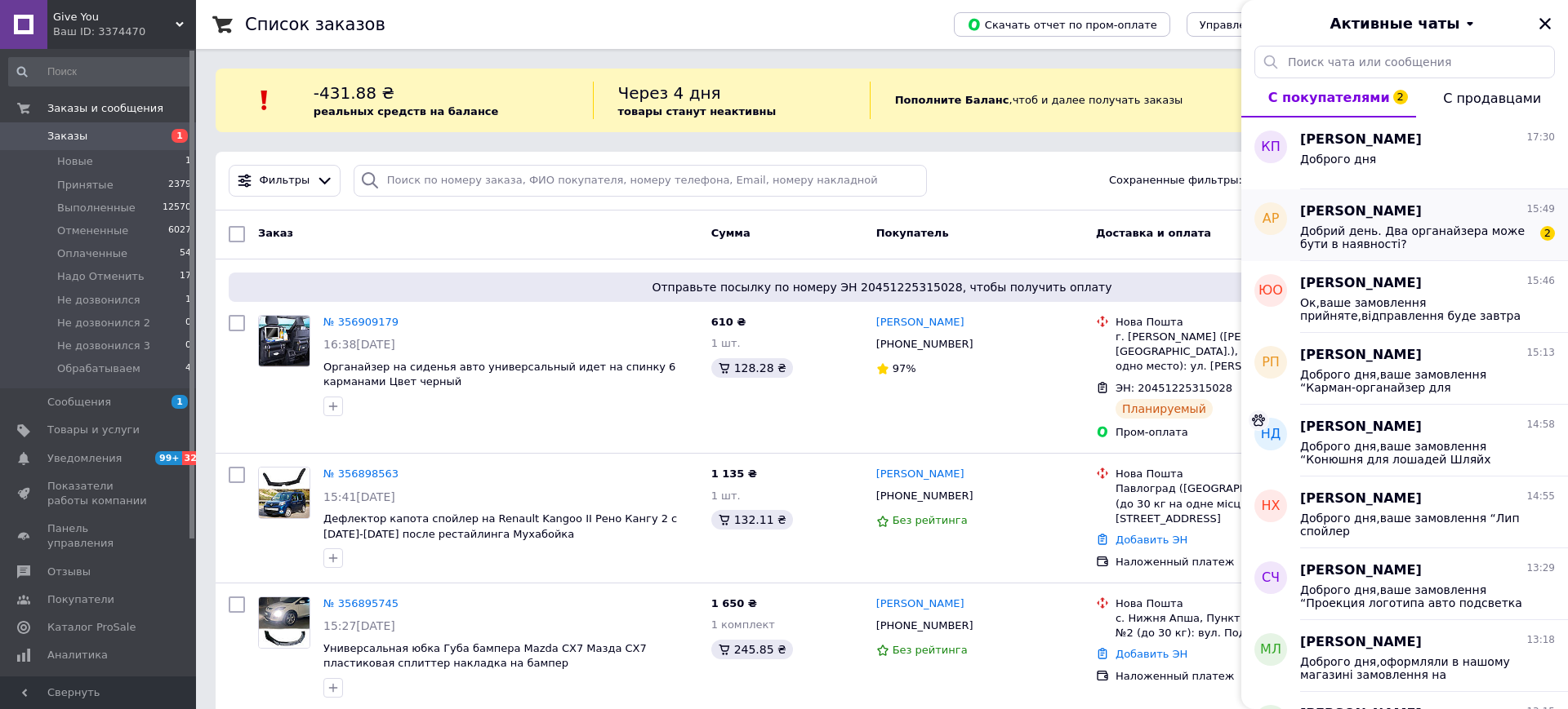
click at [1373, 234] on span "Добрий день. Два органайзера може бути в наявності?" at bounding box center [1416, 237] width 232 height 26
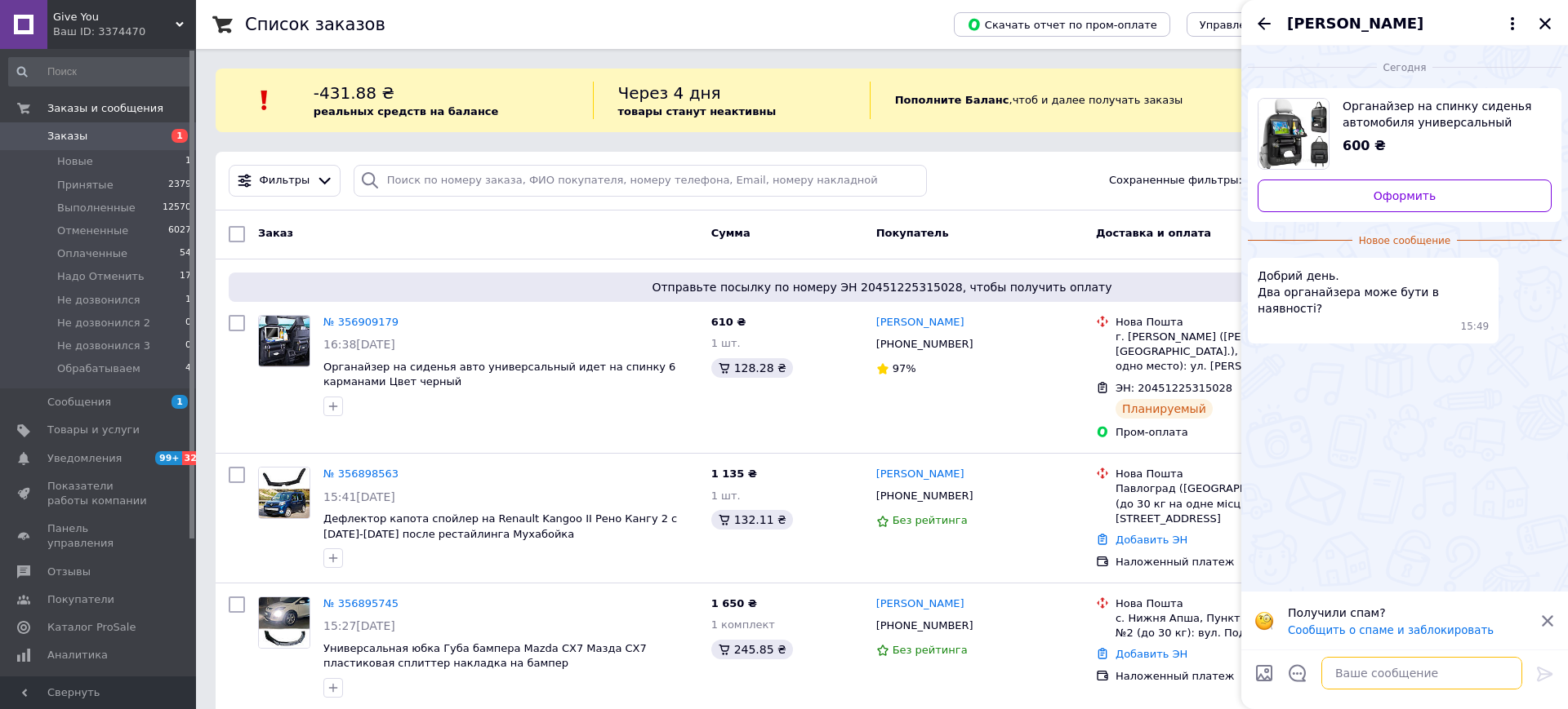
click at [1375, 683] on textarea at bounding box center [1422, 674] width 201 height 33
type textarea "Доброго дня,нажаль тільки один"
click at [1549, 668] on icon at bounding box center [1545, 674] width 20 height 20
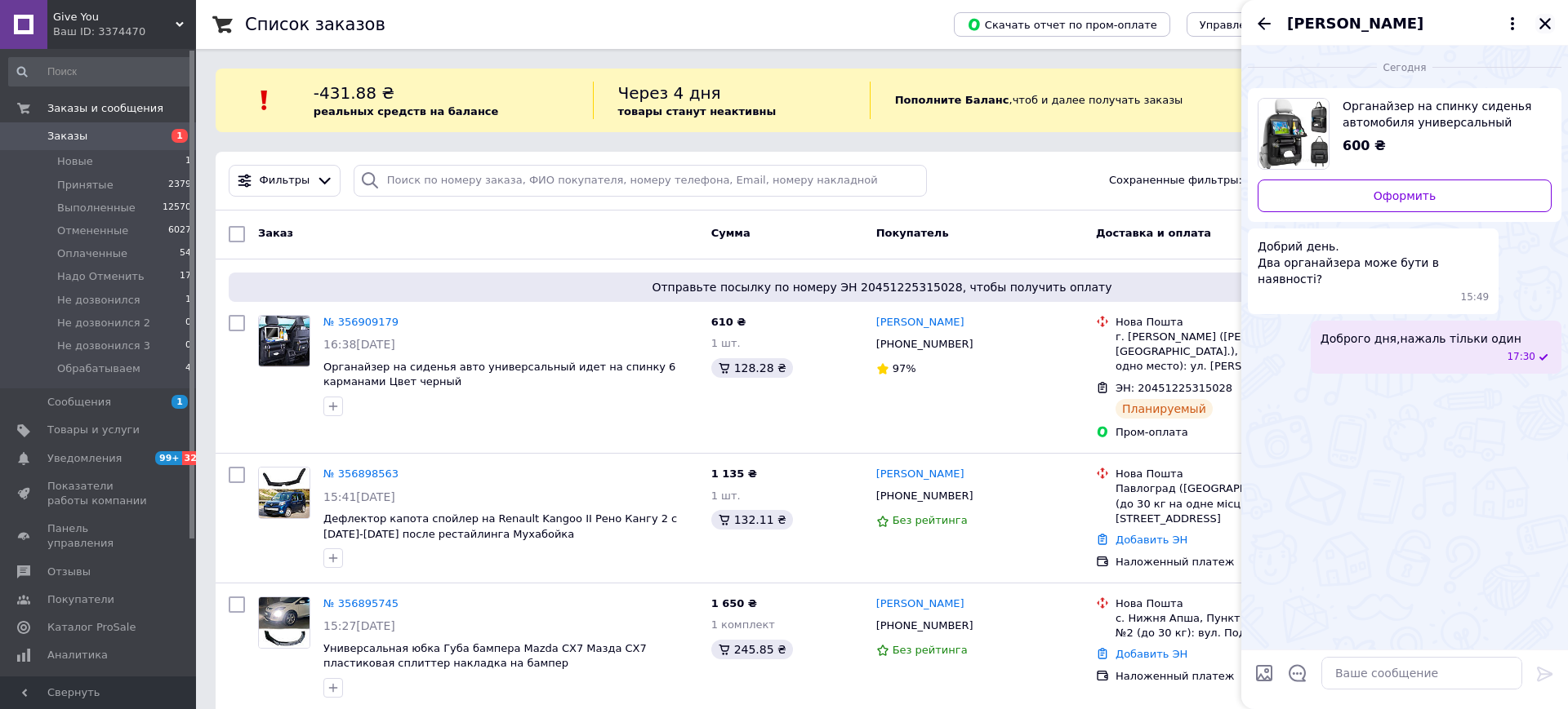
click at [1542, 22] on icon "Закрыть" at bounding box center [1545, 24] width 15 height 15
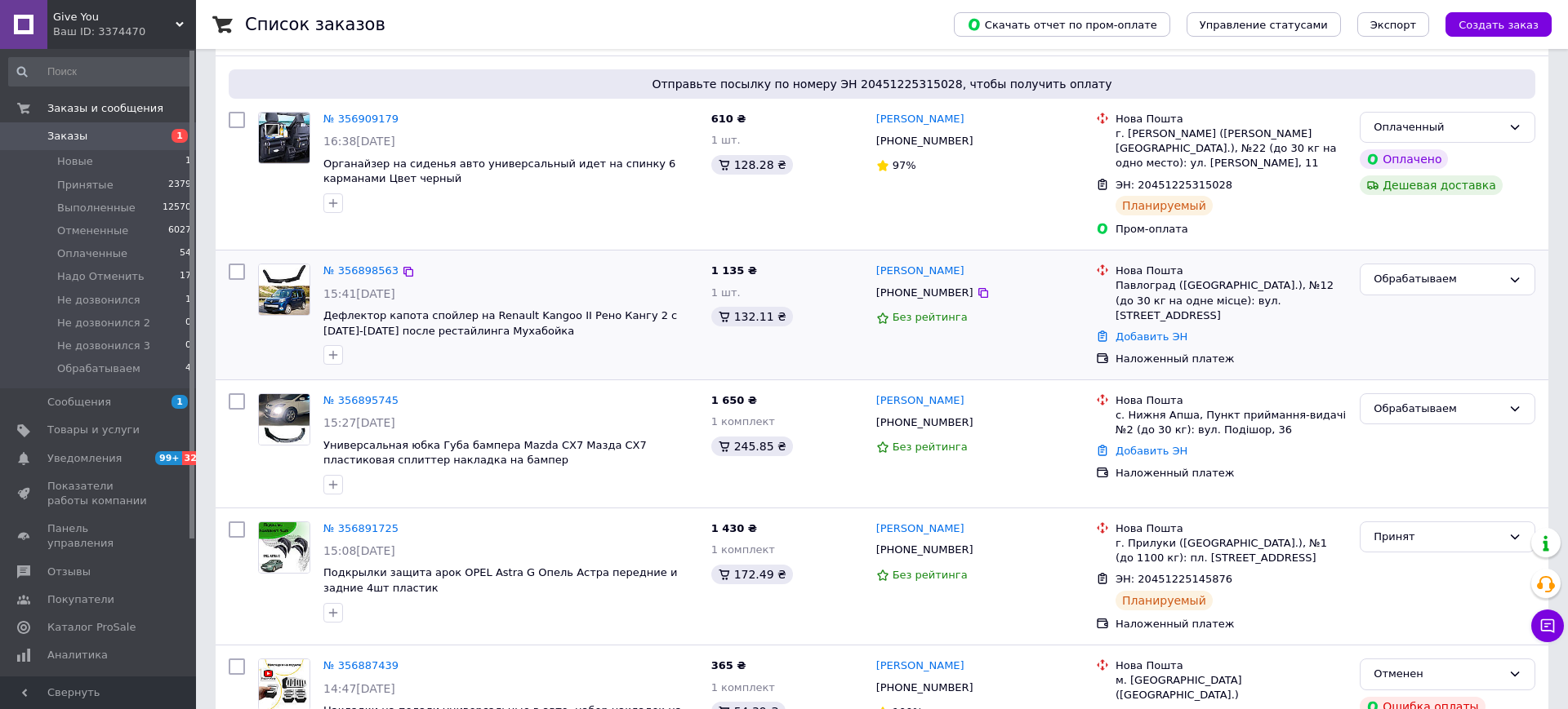
scroll to position [216, 0]
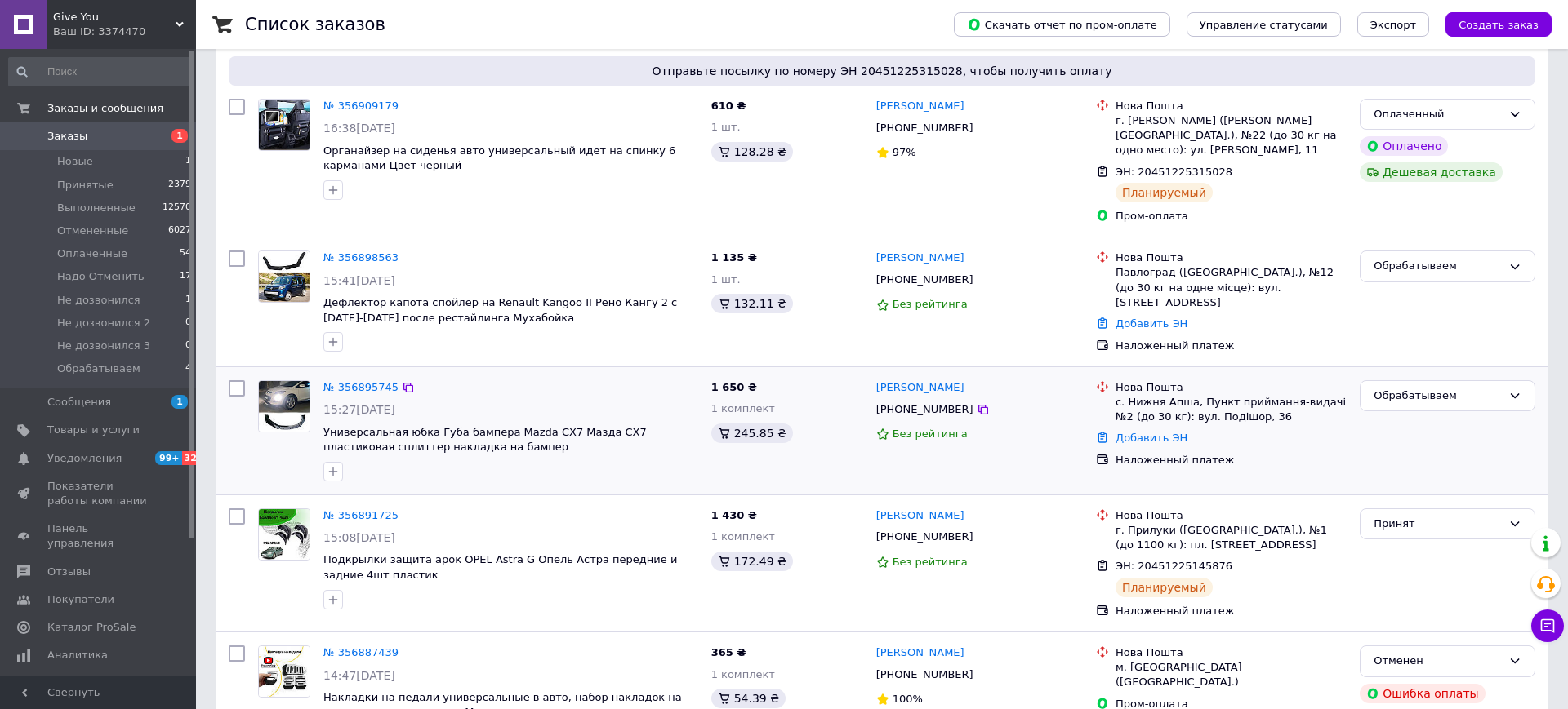
click at [365, 381] on link "№ 356895745" at bounding box center [361, 386] width 75 height 12
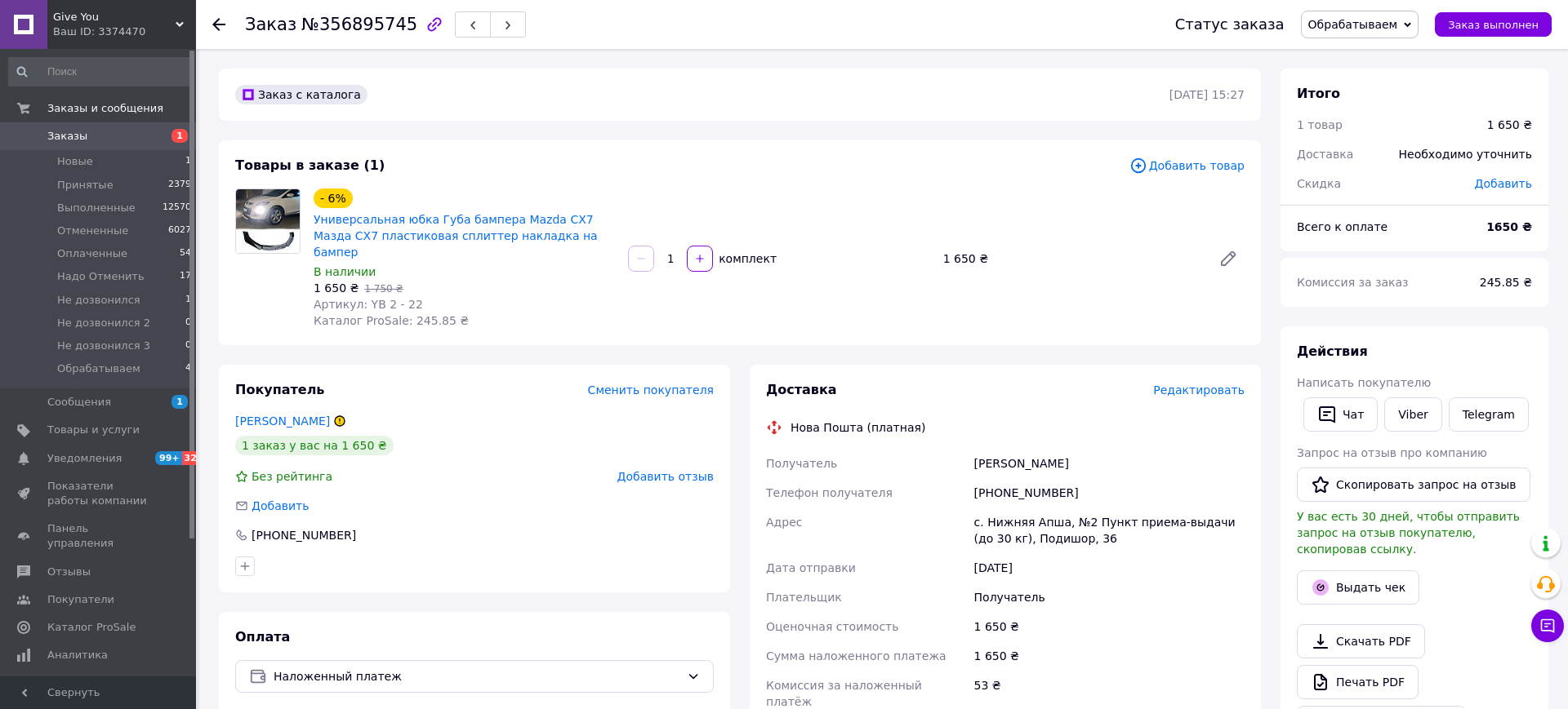
click at [973, 454] on div "[PERSON_NAME]" at bounding box center [1110, 464] width 276 height 29
click at [999, 478] on div "[PHONE_NUMBER]" at bounding box center [1110, 493] width 276 height 29
click at [1005, 478] on div "[PHONE_NUMBER]" at bounding box center [1110, 493] width 276 height 29
click at [1008, 478] on div "[PHONE_NUMBER]" at bounding box center [1110, 493] width 276 height 29
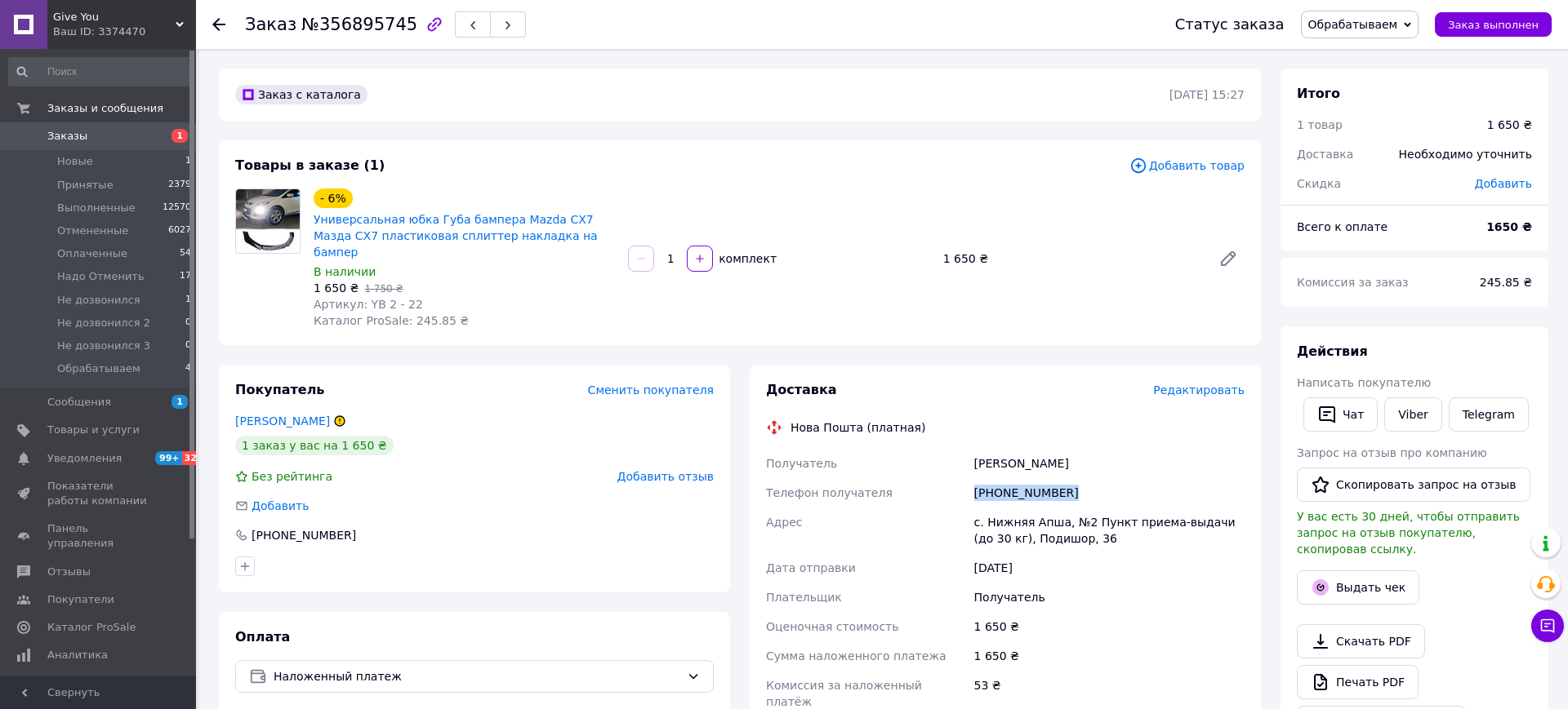
click at [1008, 478] on div "[PHONE_NUMBER]" at bounding box center [1110, 493] width 276 height 29
copy div "[PHONE_NUMBER]"
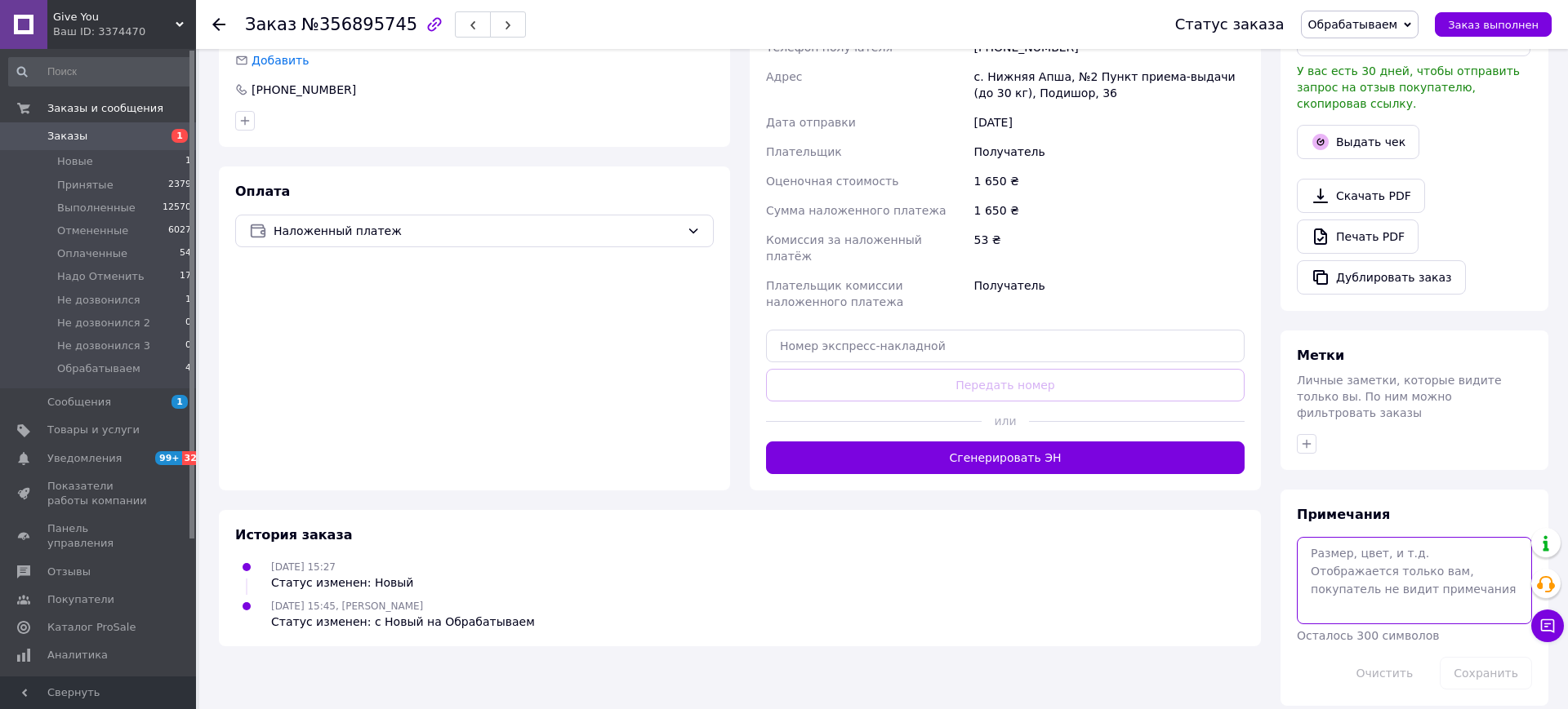
click at [1361, 541] on textarea at bounding box center [1414, 580] width 236 height 86
type textarea "[PERSON_NAME] в"
drag, startPoint x: 1492, startPoint y: 668, endPoint x: 998, endPoint y: 493, distance: 524.1
click at [1491, 669] on button "Сохранить" at bounding box center [1485, 674] width 92 height 33
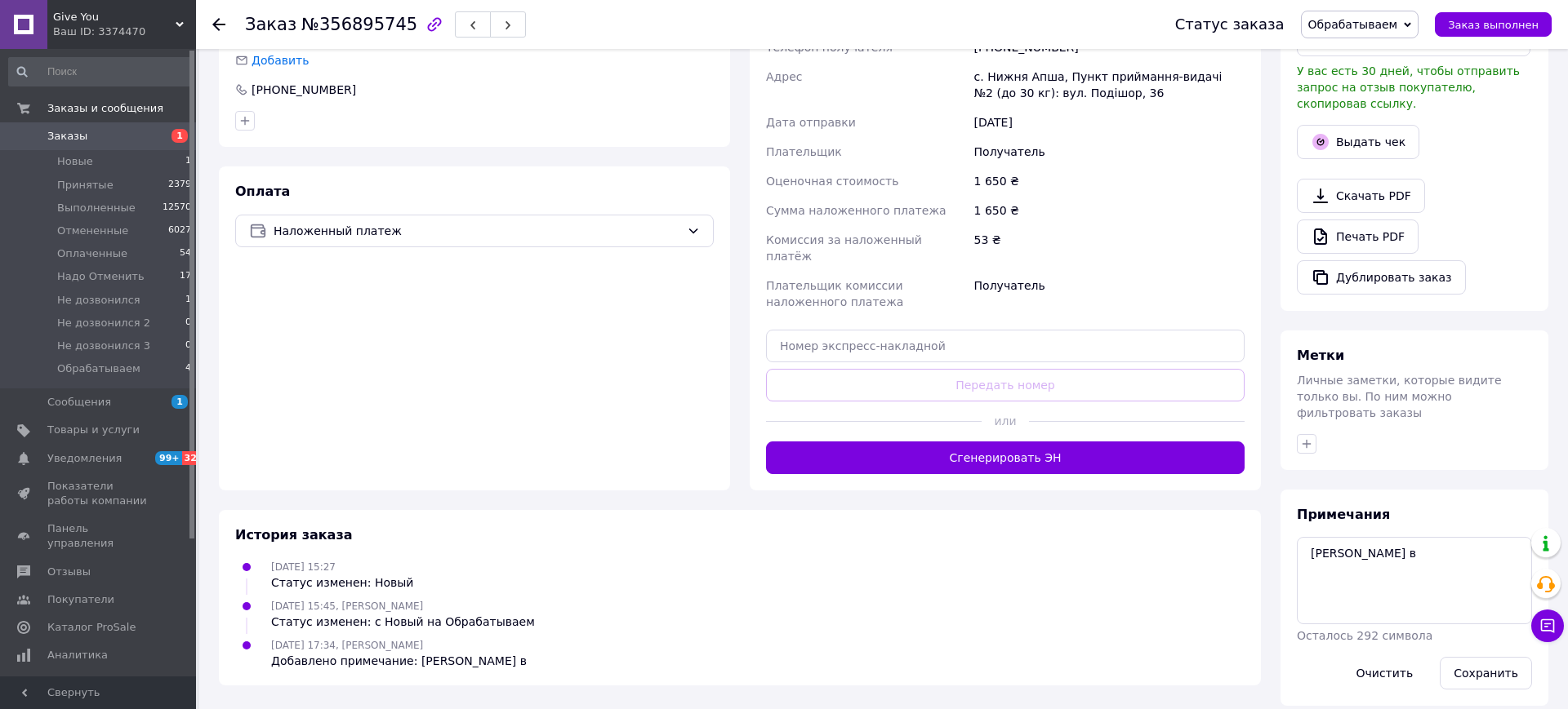
drag, startPoint x: 1478, startPoint y: 663, endPoint x: 1217, endPoint y: 624, distance: 263.9
click at [1476, 663] on button "Сохранить" at bounding box center [1485, 674] width 92 height 33
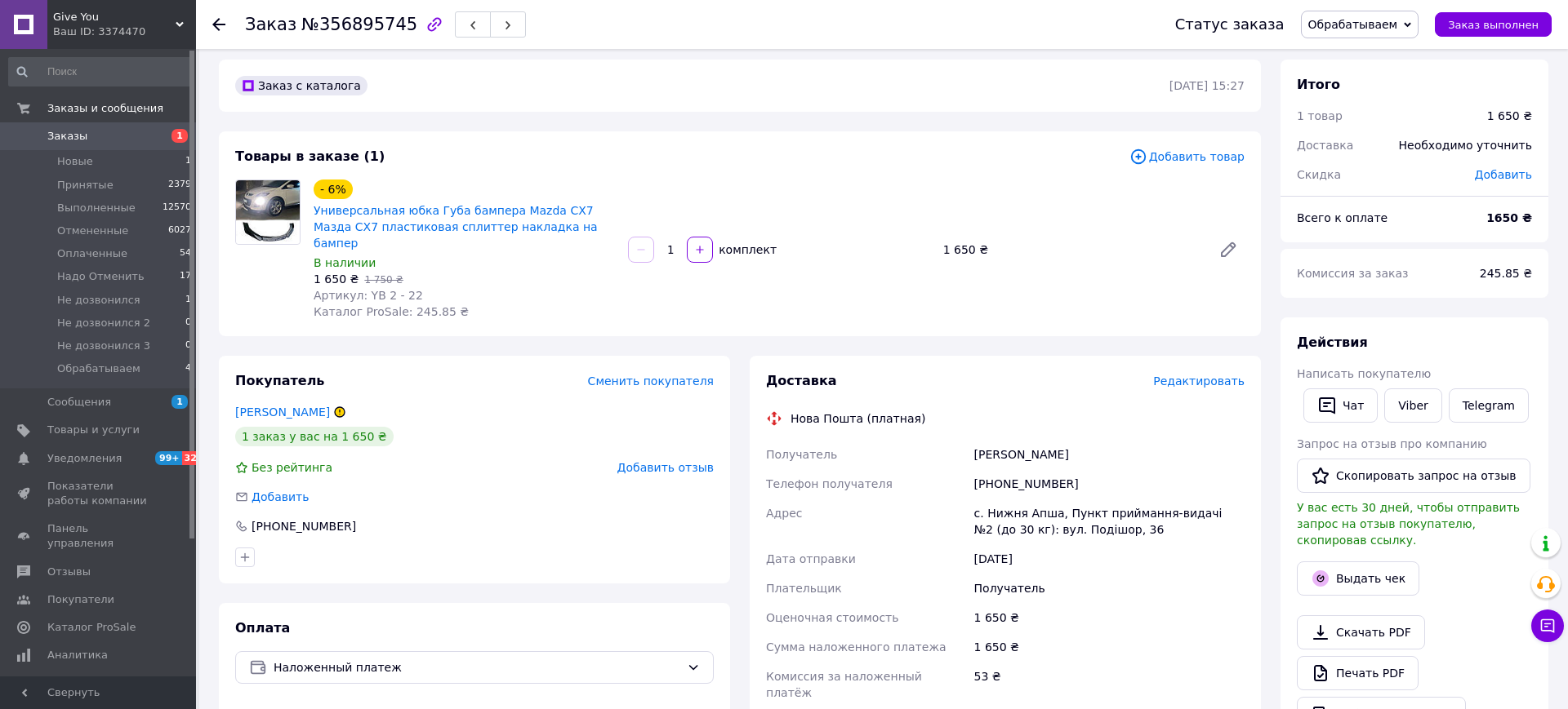
scroll to position [0, 0]
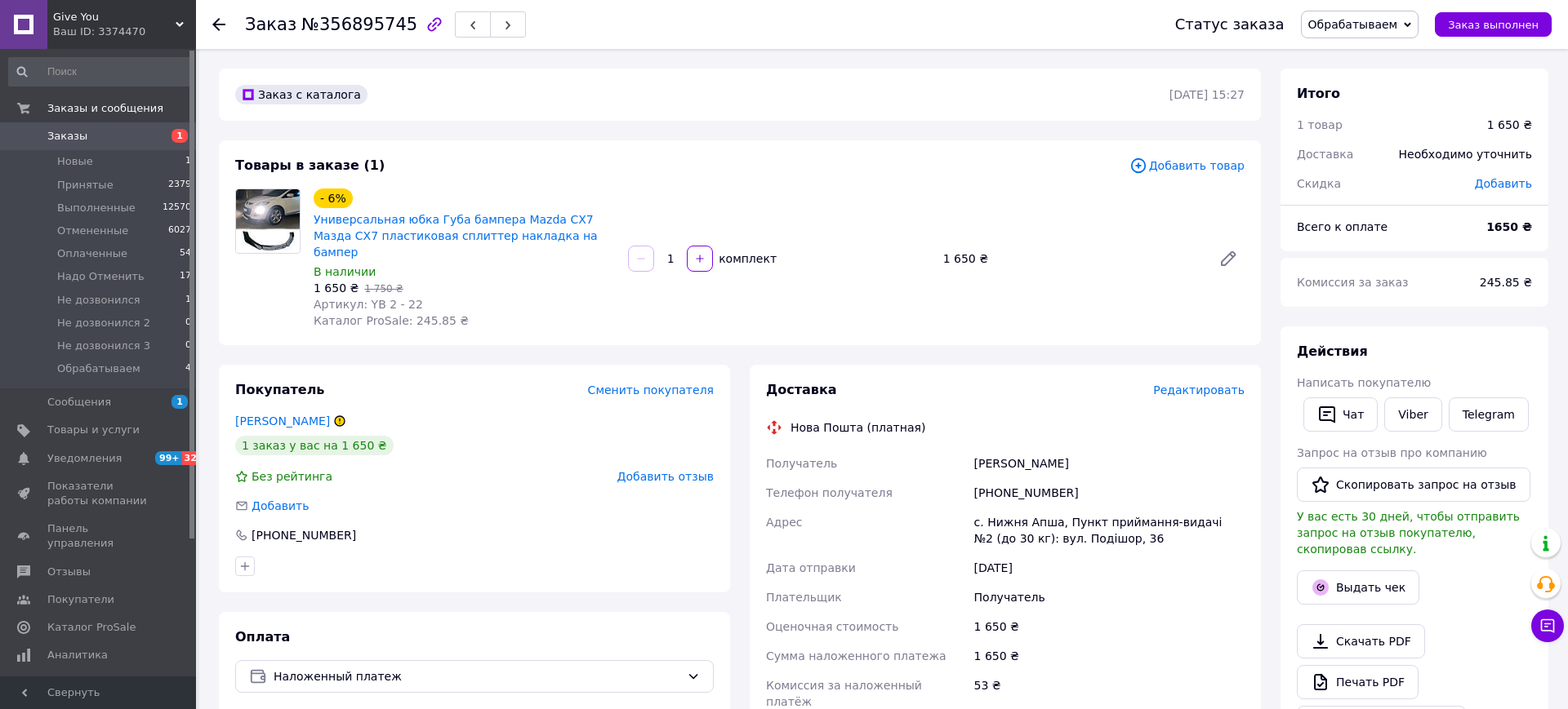
click at [217, 20] on use at bounding box center [218, 25] width 13 height 13
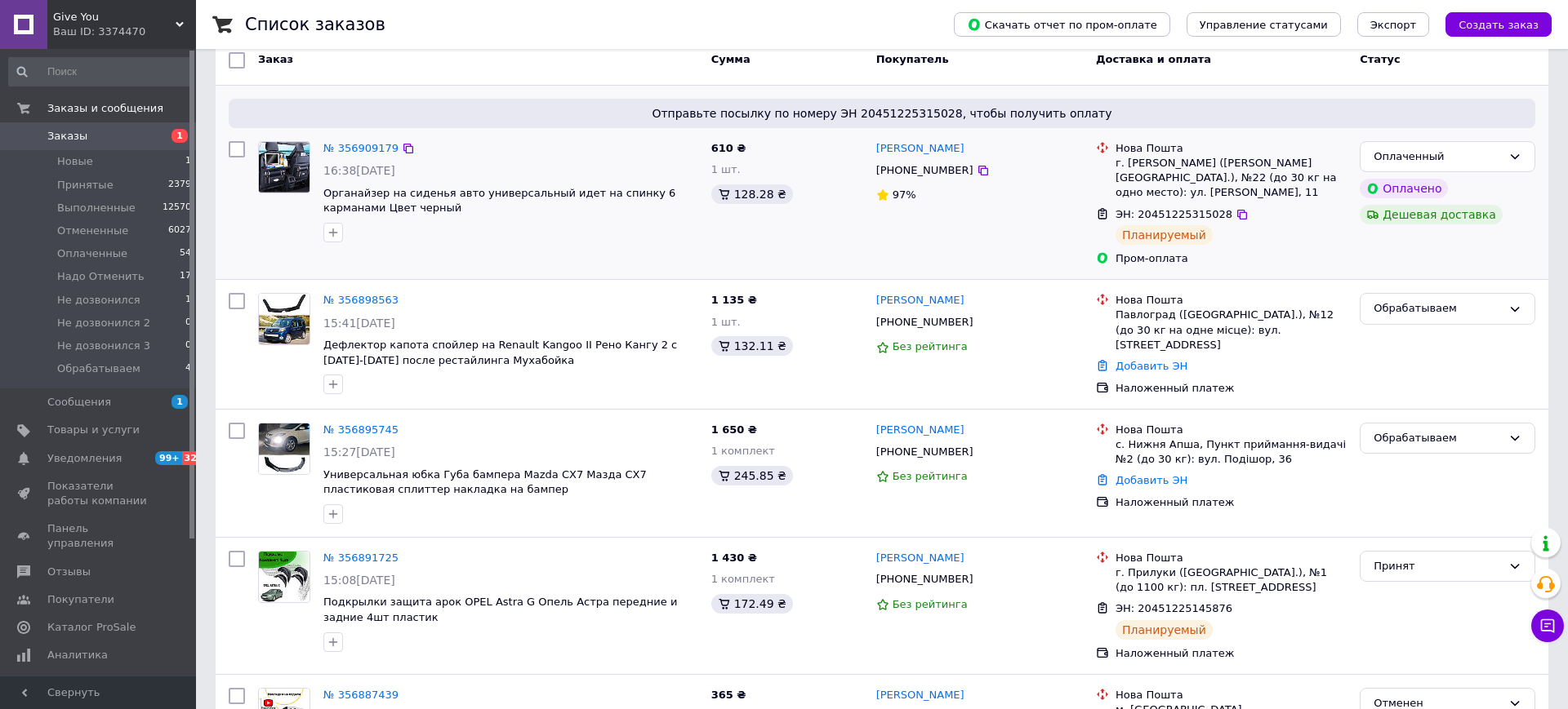
scroll to position [183, 0]
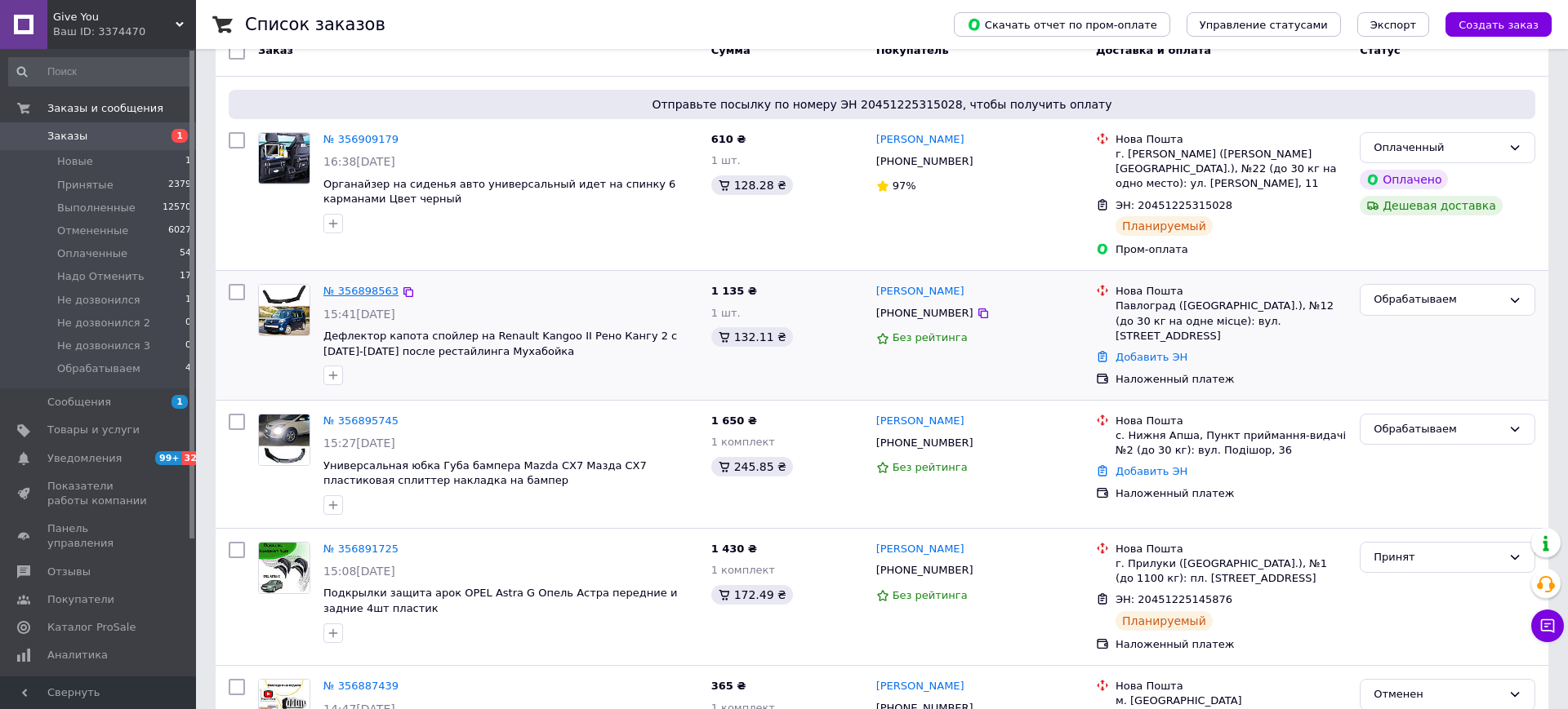
click at [354, 285] on link "№ 356898563" at bounding box center [361, 290] width 75 height 12
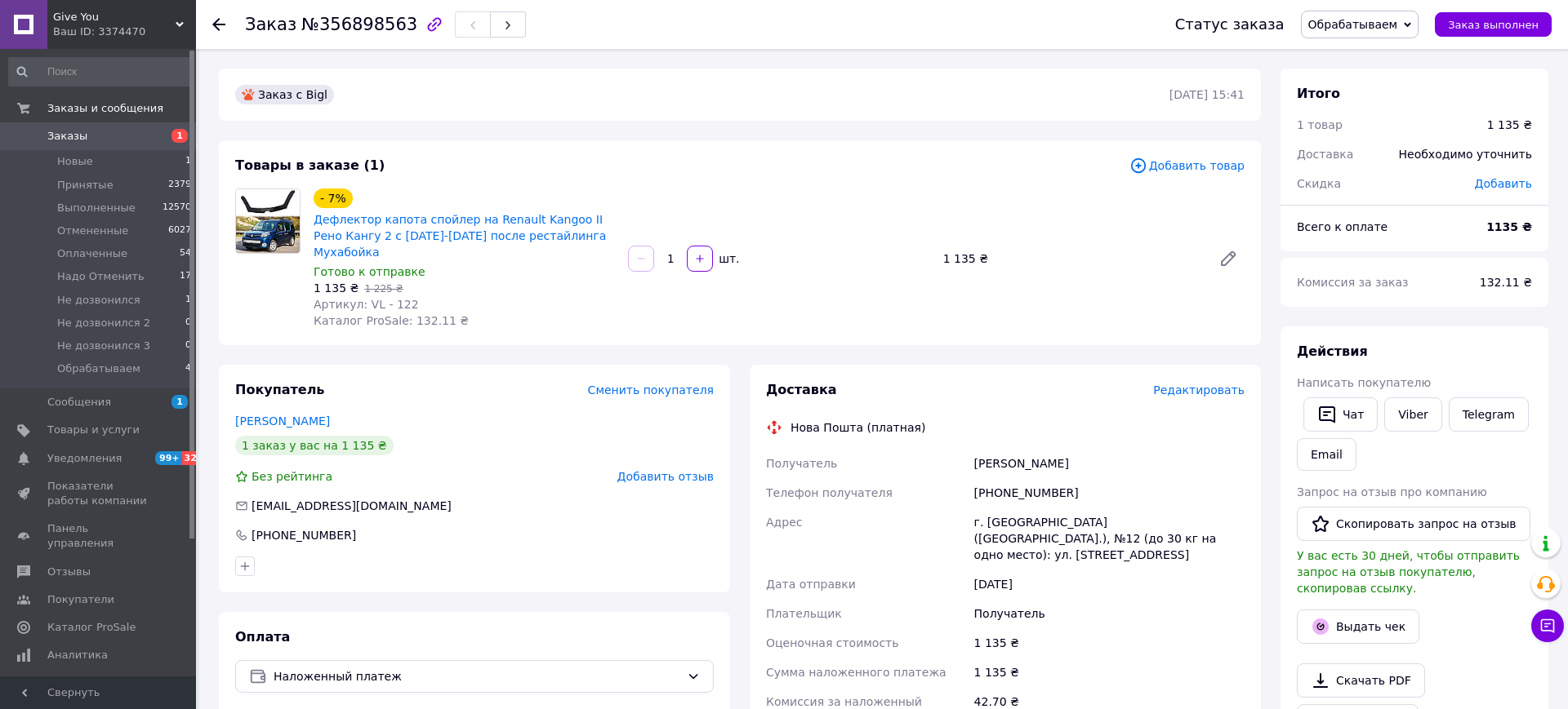
scroll to position [484, 0]
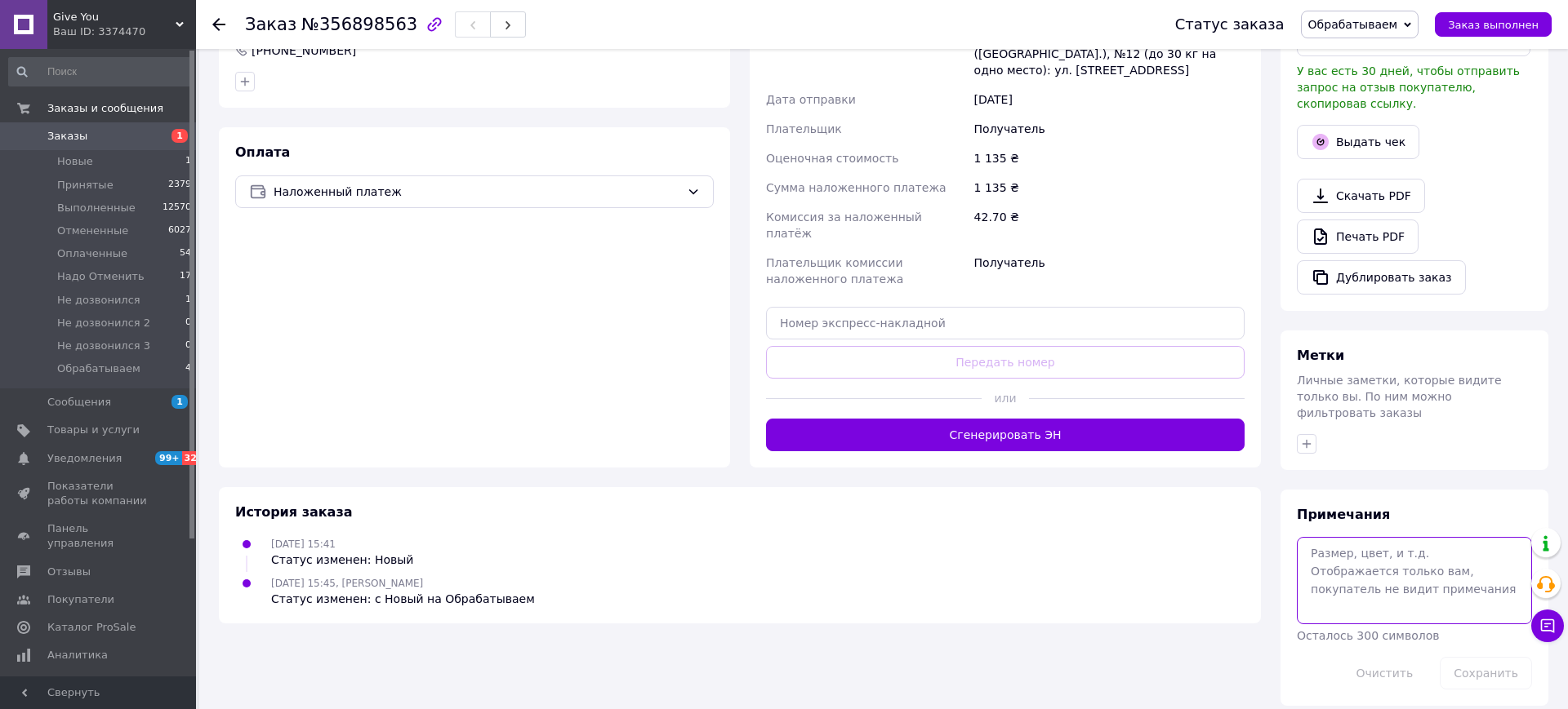
click at [1363, 573] on textarea at bounding box center [1414, 580] width 236 height 86
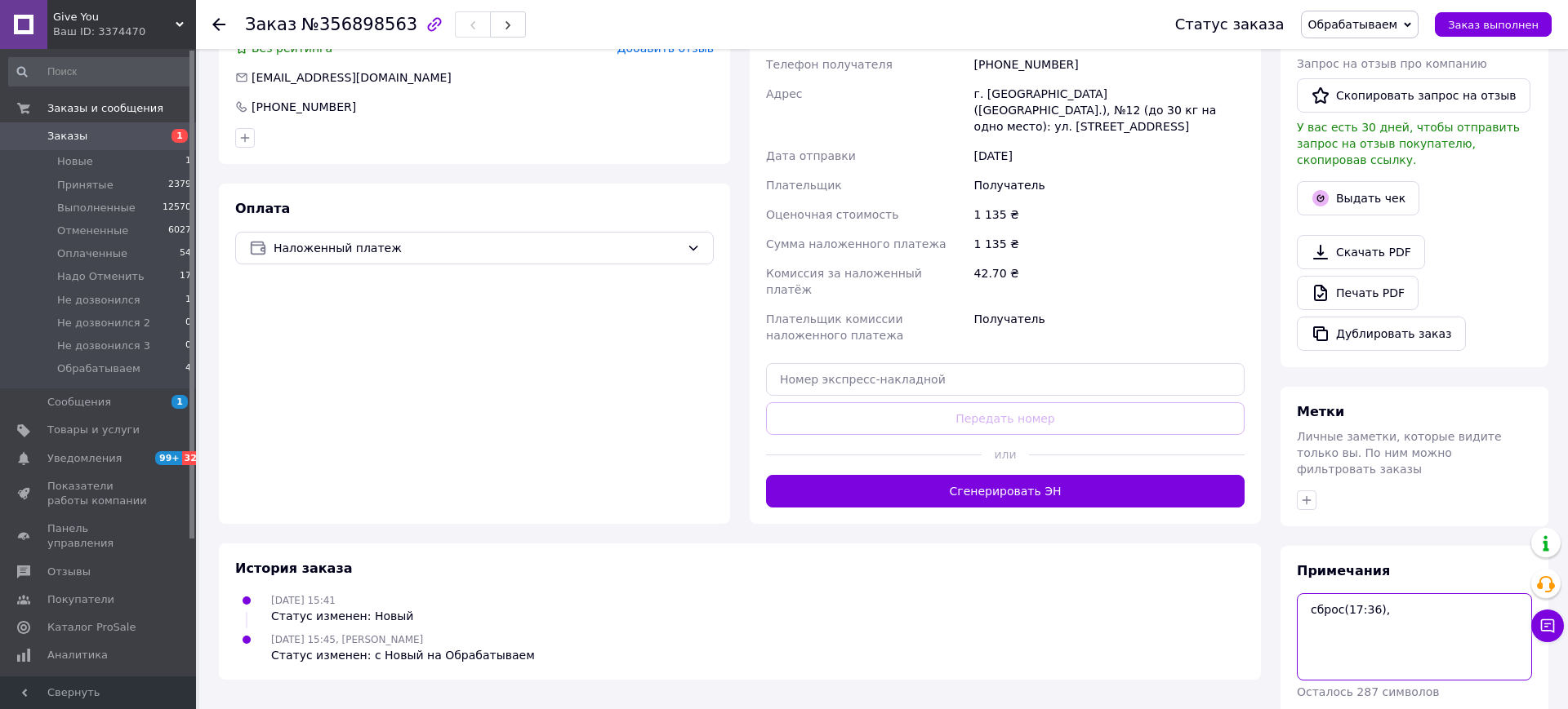
scroll to position [313, 0]
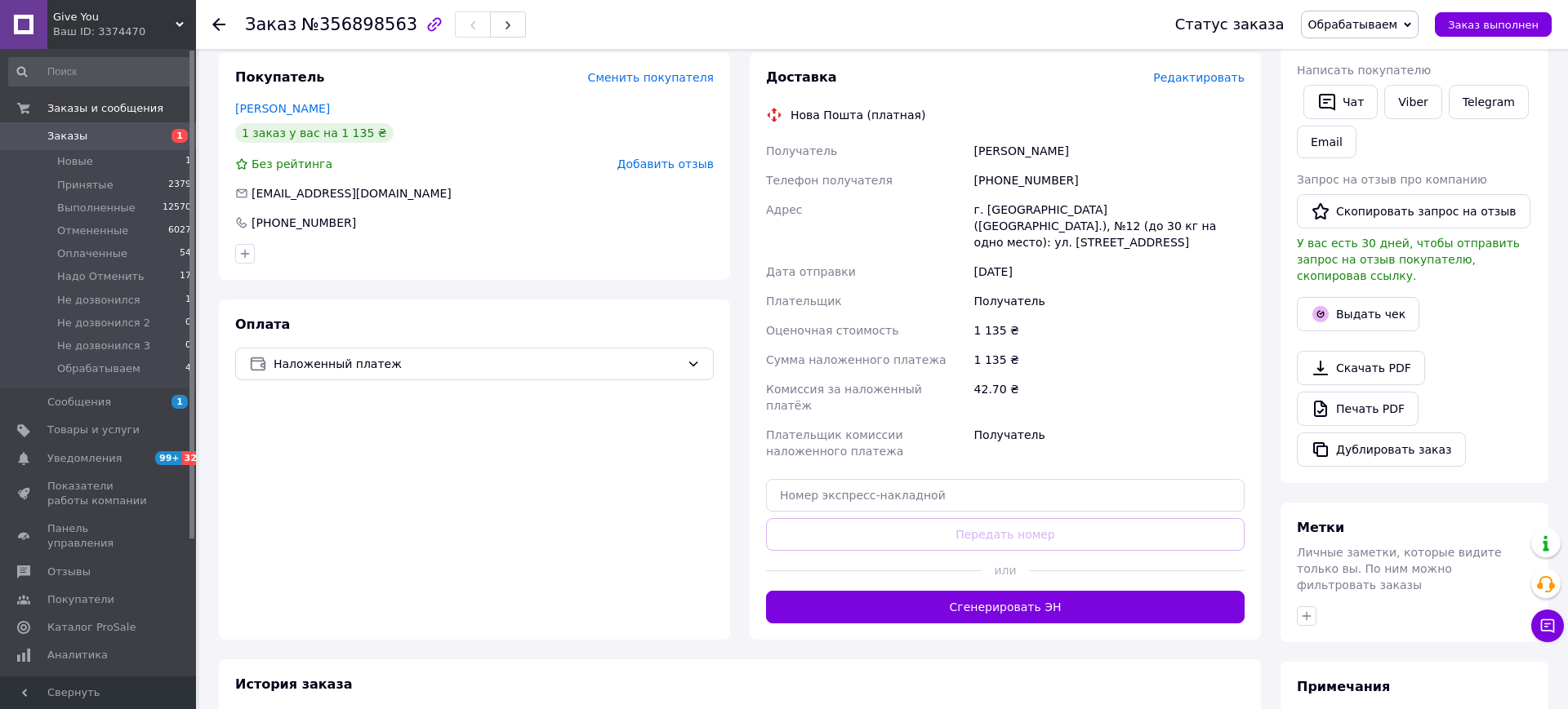
type textarea "сброс(17:36),"
click at [1007, 165] on div "[PHONE_NUMBER]" at bounding box center [1110, 180] width 276 height 29
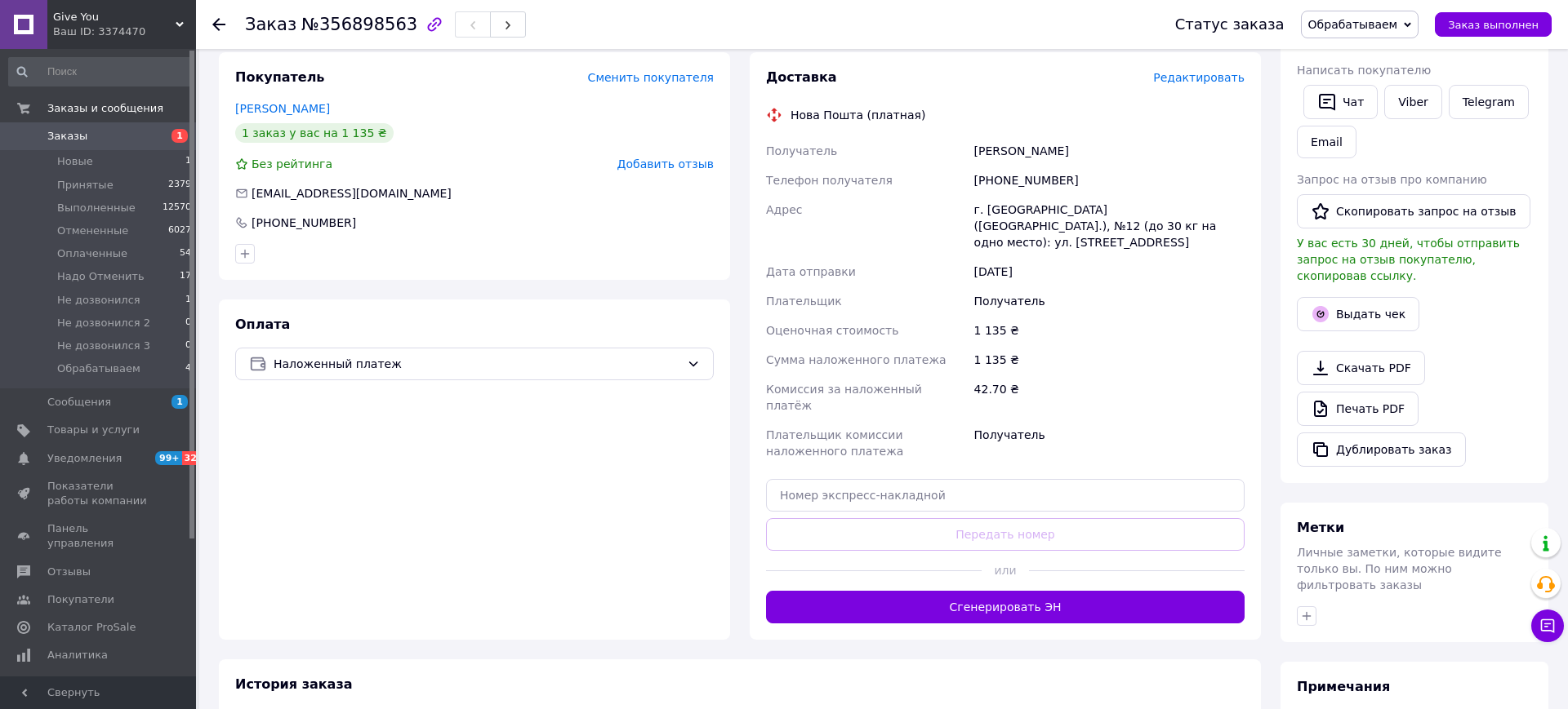
click at [1011, 165] on div "[PHONE_NUMBER]" at bounding box center [1110, 180] width 276 height 29
copy div "[PHONE_NUMBER]"
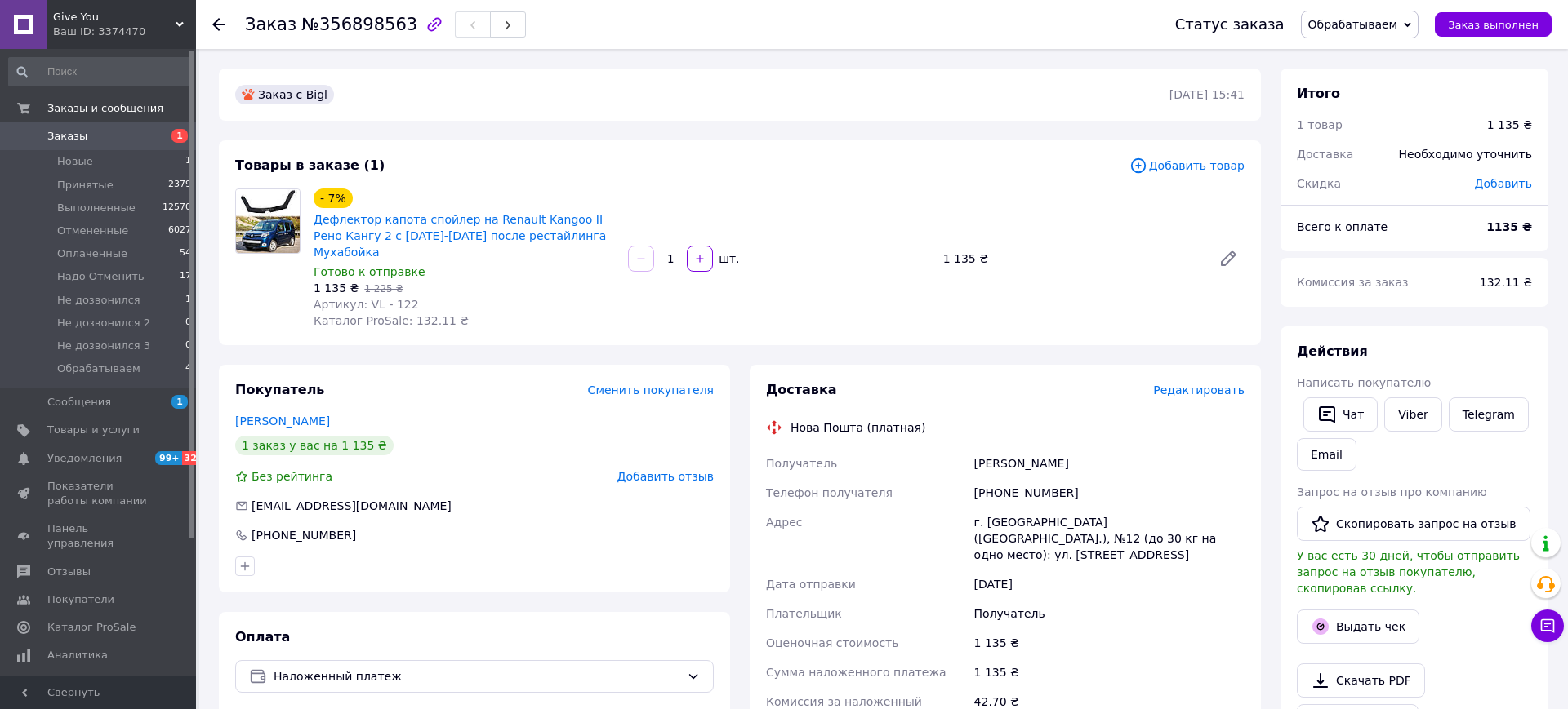
click at [1205, 384] on span "Редактировать" at bounding box center [1199, 390] width 92 height 13
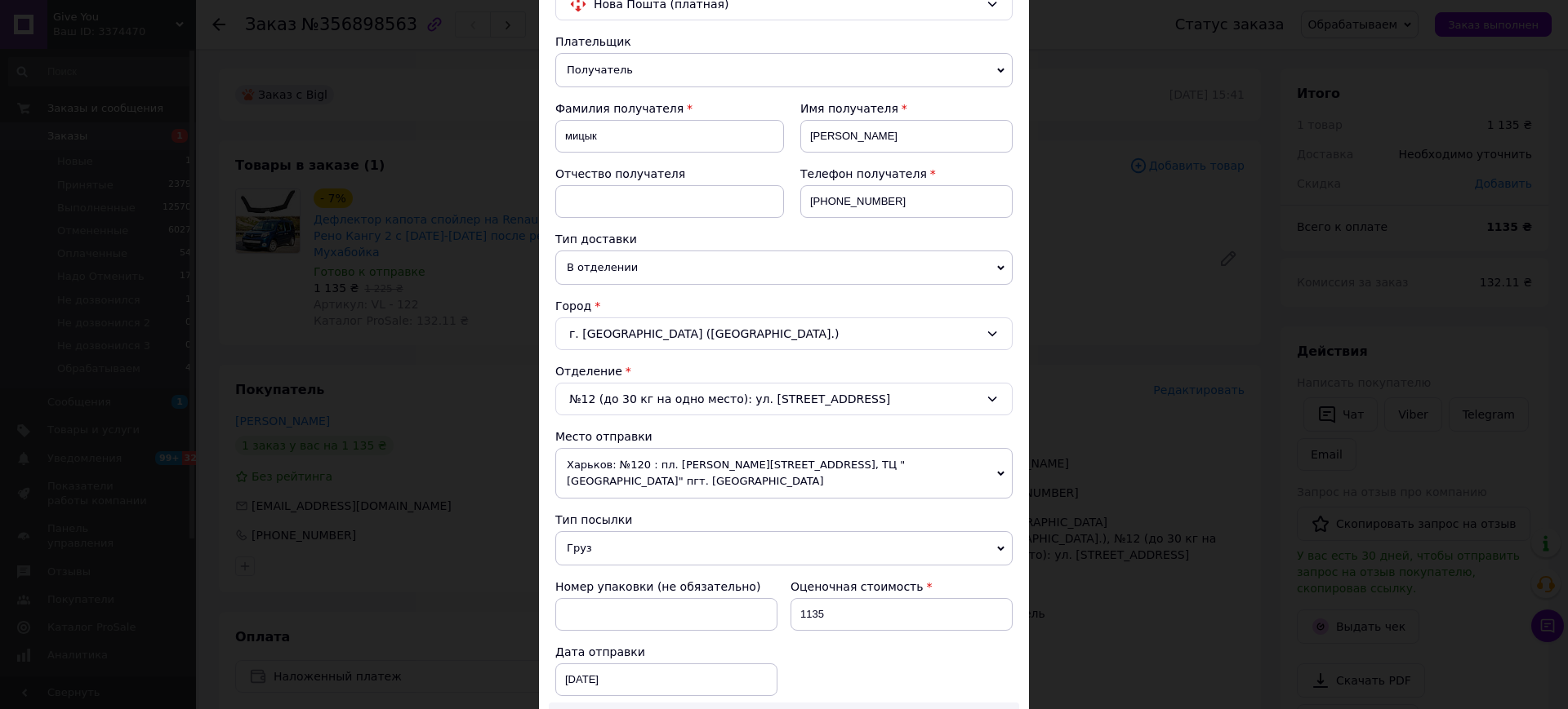
scroll to position [167, 0]
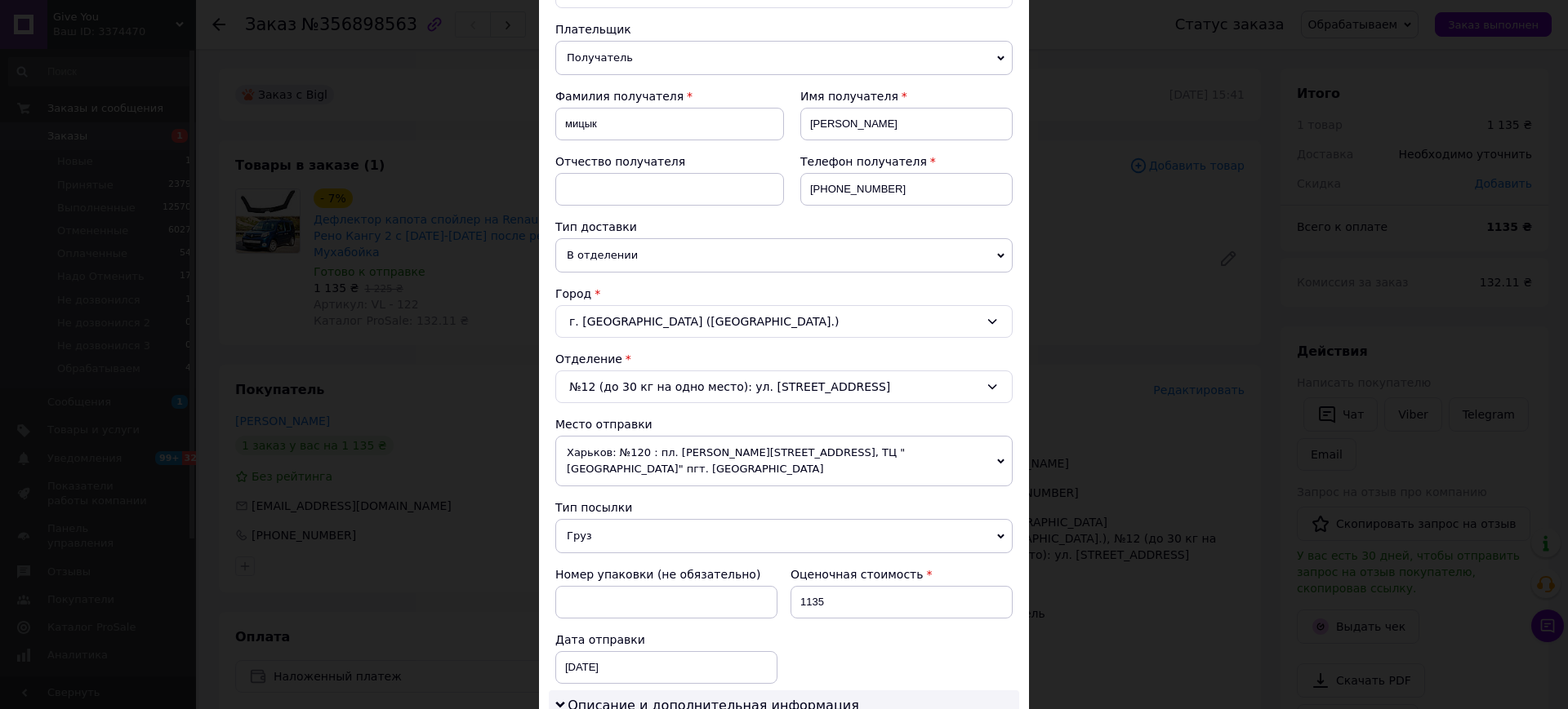
click at [691, 395] on div "№12 (до 30 кг на одно место): ул. [STREET_ADDRESS]" at bounding box center [784, 387] width 457 height 33
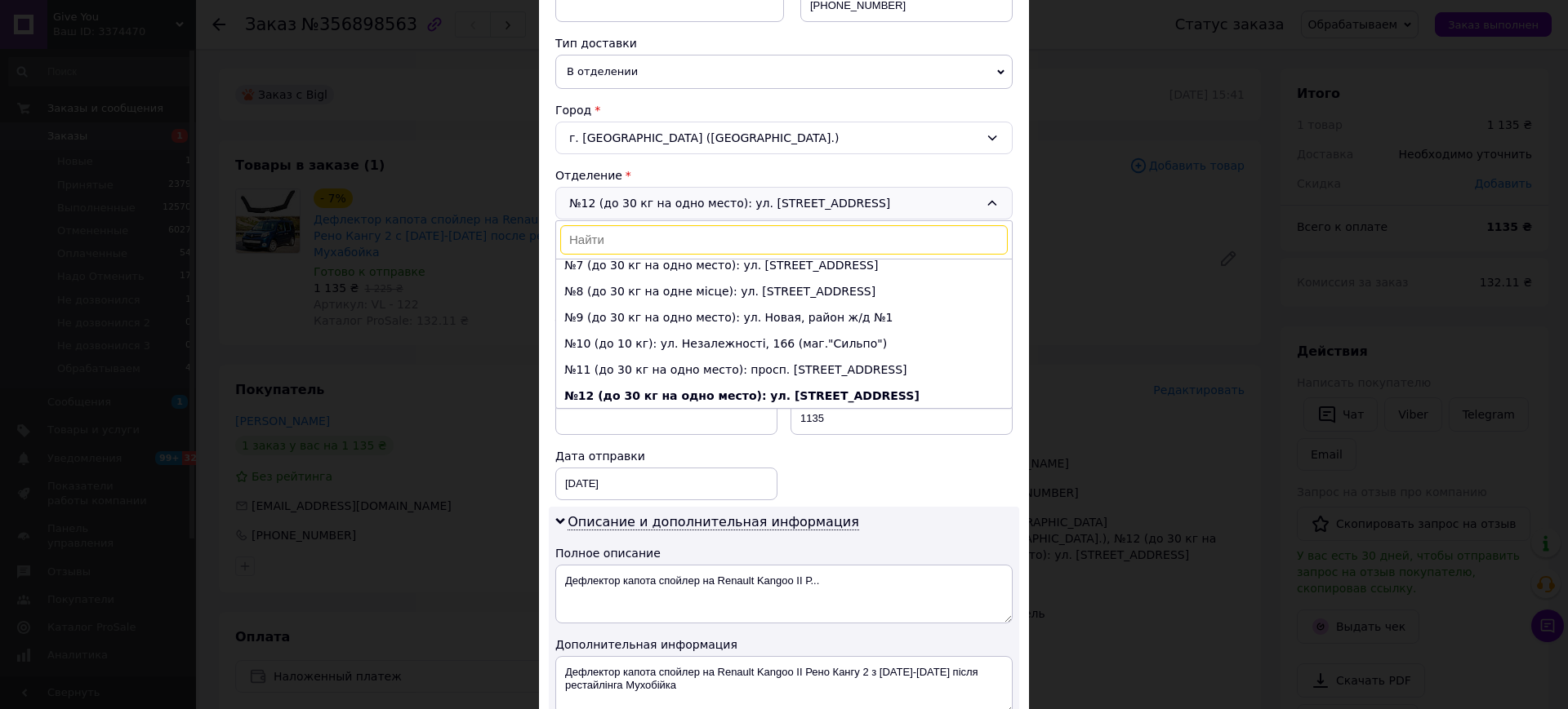
scroll to position [0, 0]
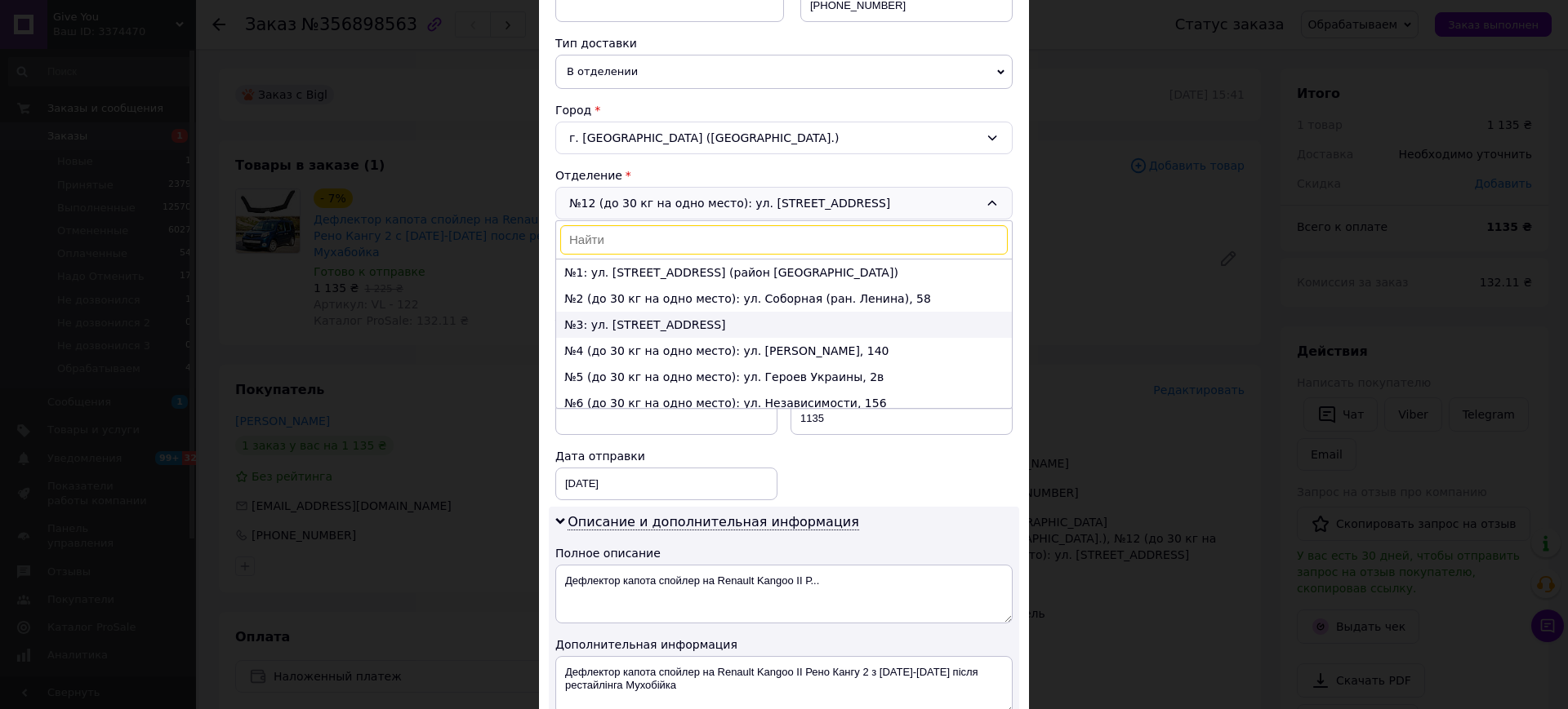
click at [800, 332] on li "№3: ул. [STREET_ADDRESS]" at bounding box center [784, 325] width 456 height 26
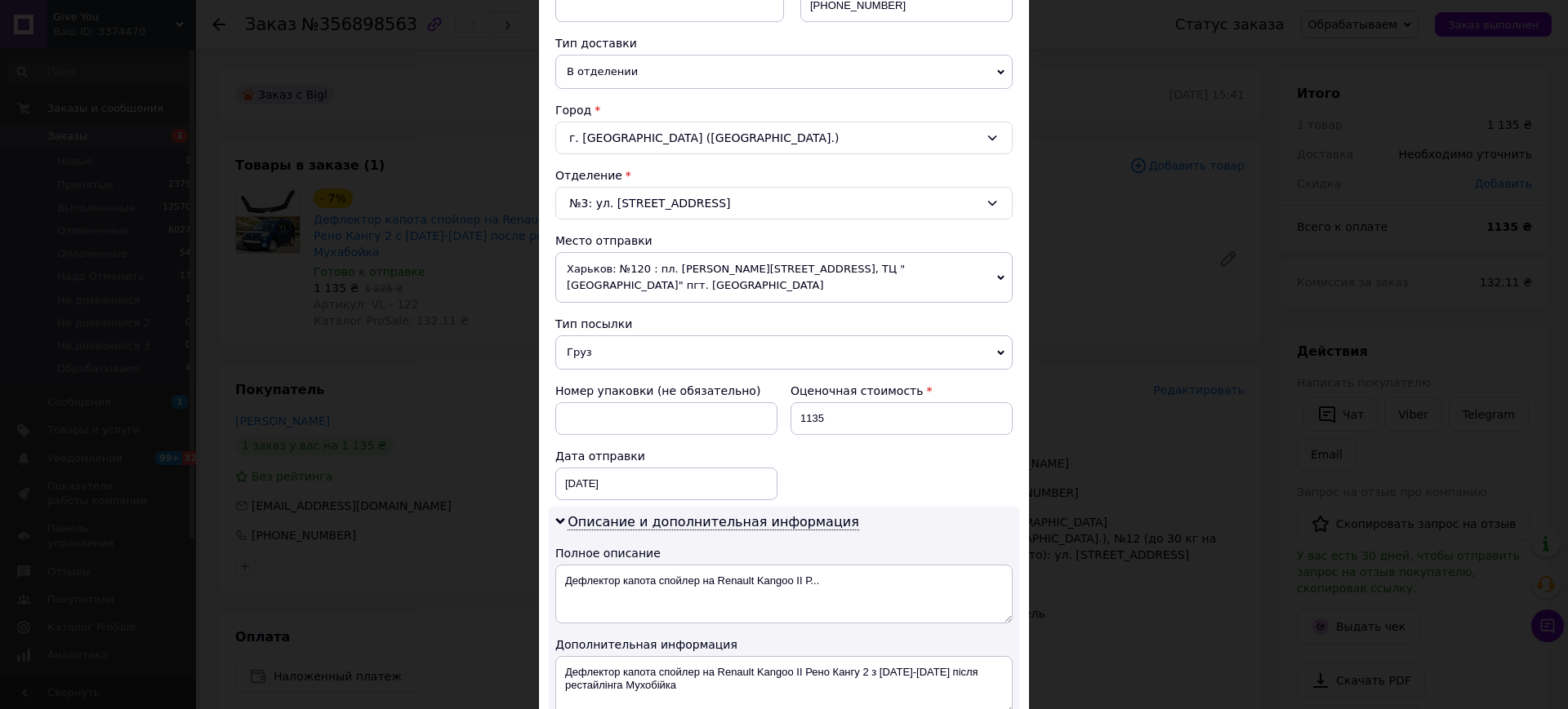
scroll to position [735, 0]
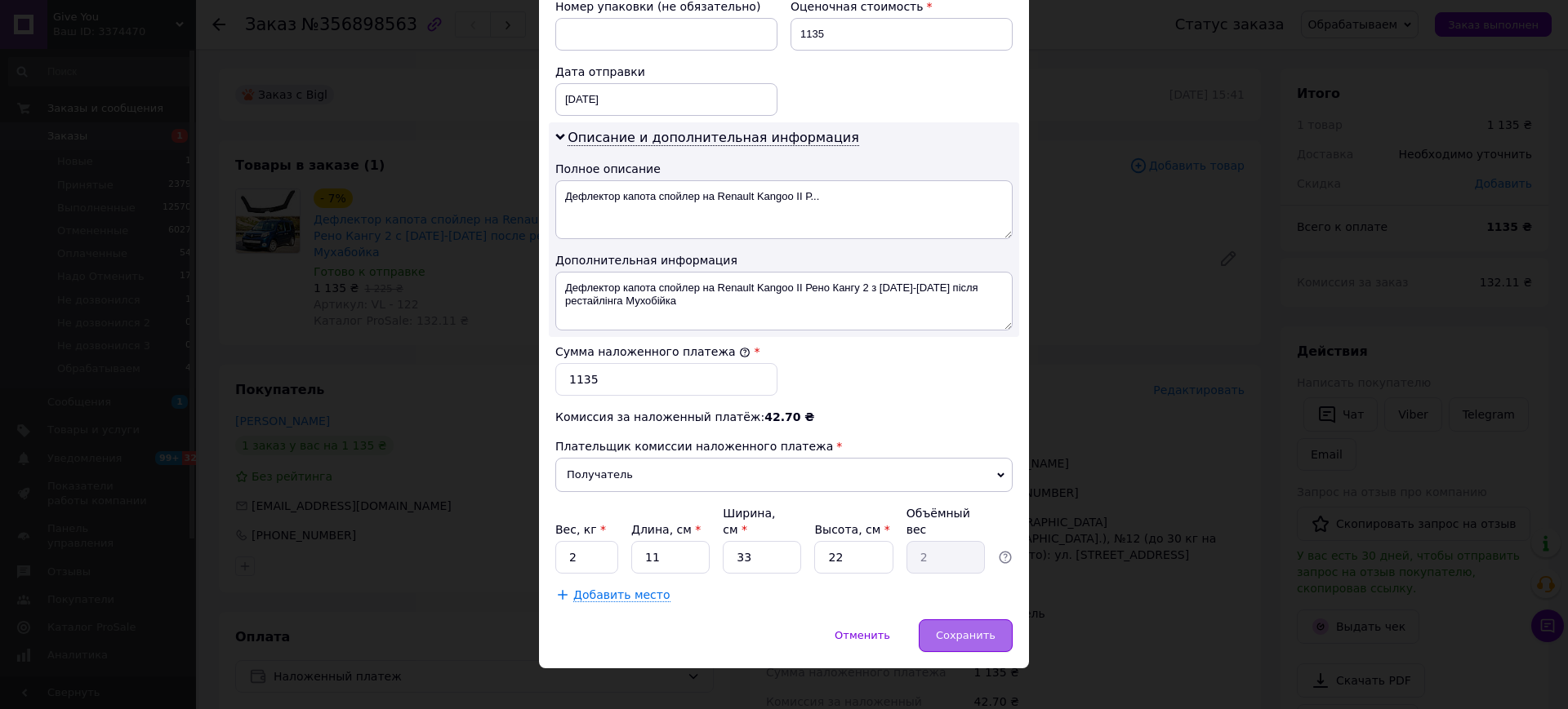
click at [950, 629] on span "Сохранить" at bounding box center [966, 634] width 60 height 12
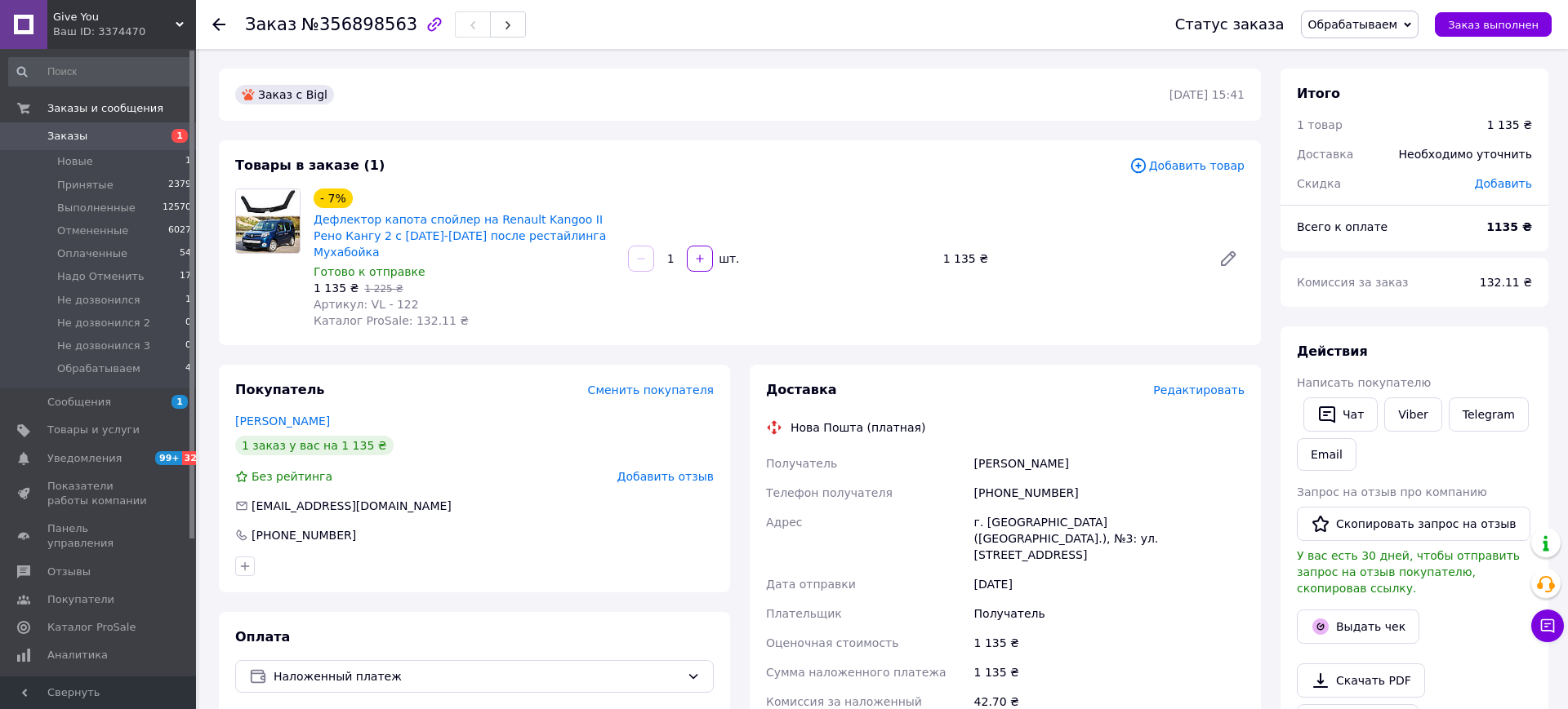
click at [1340, 21] on span "Обрабатываем" at bounding box center [1353, 25] width 90 height 13
click at [1350, 51] on li "Принят" at bounding box center [1360, 56] width 116 height 25
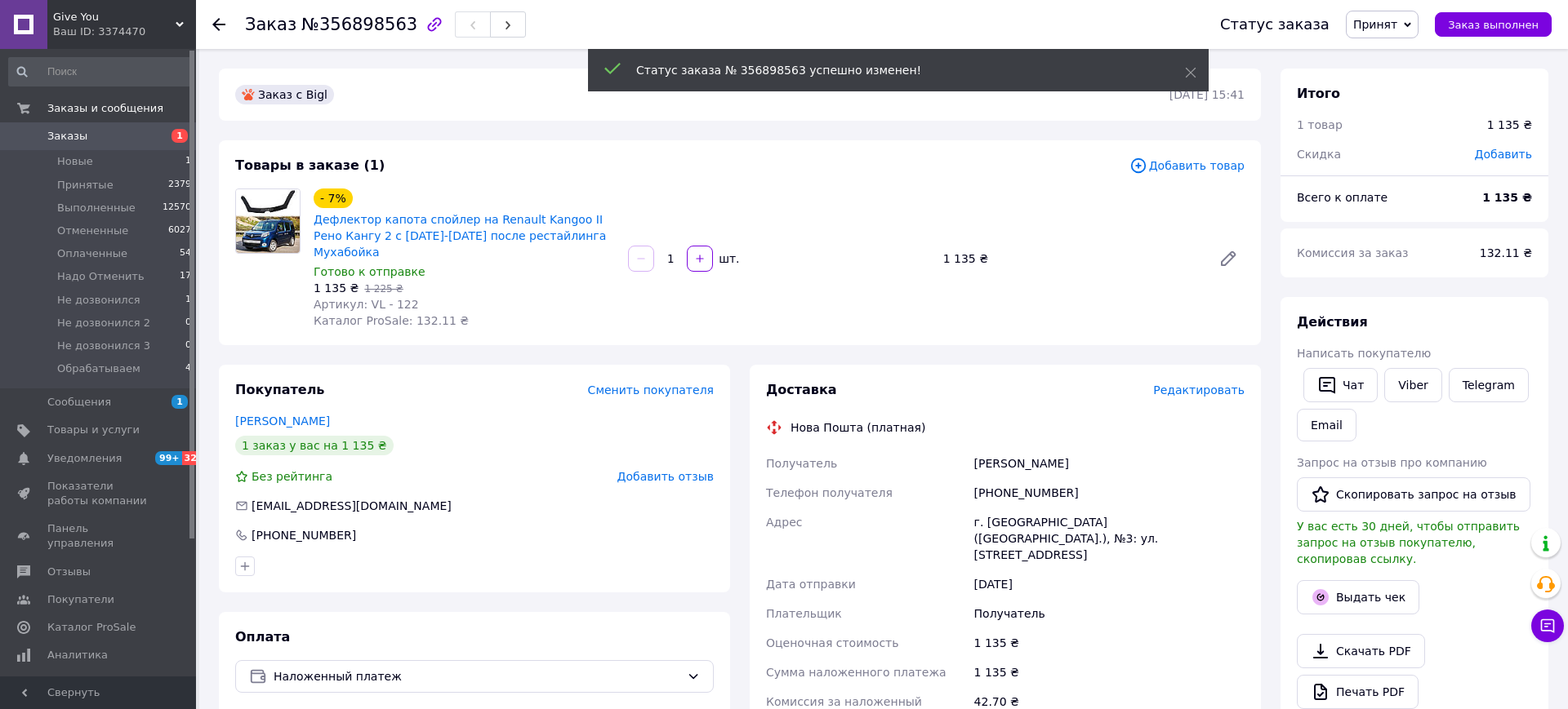
click at [1197, 384] on span "Редактировать" at bounding box center [1199, 390] width 92 height 13
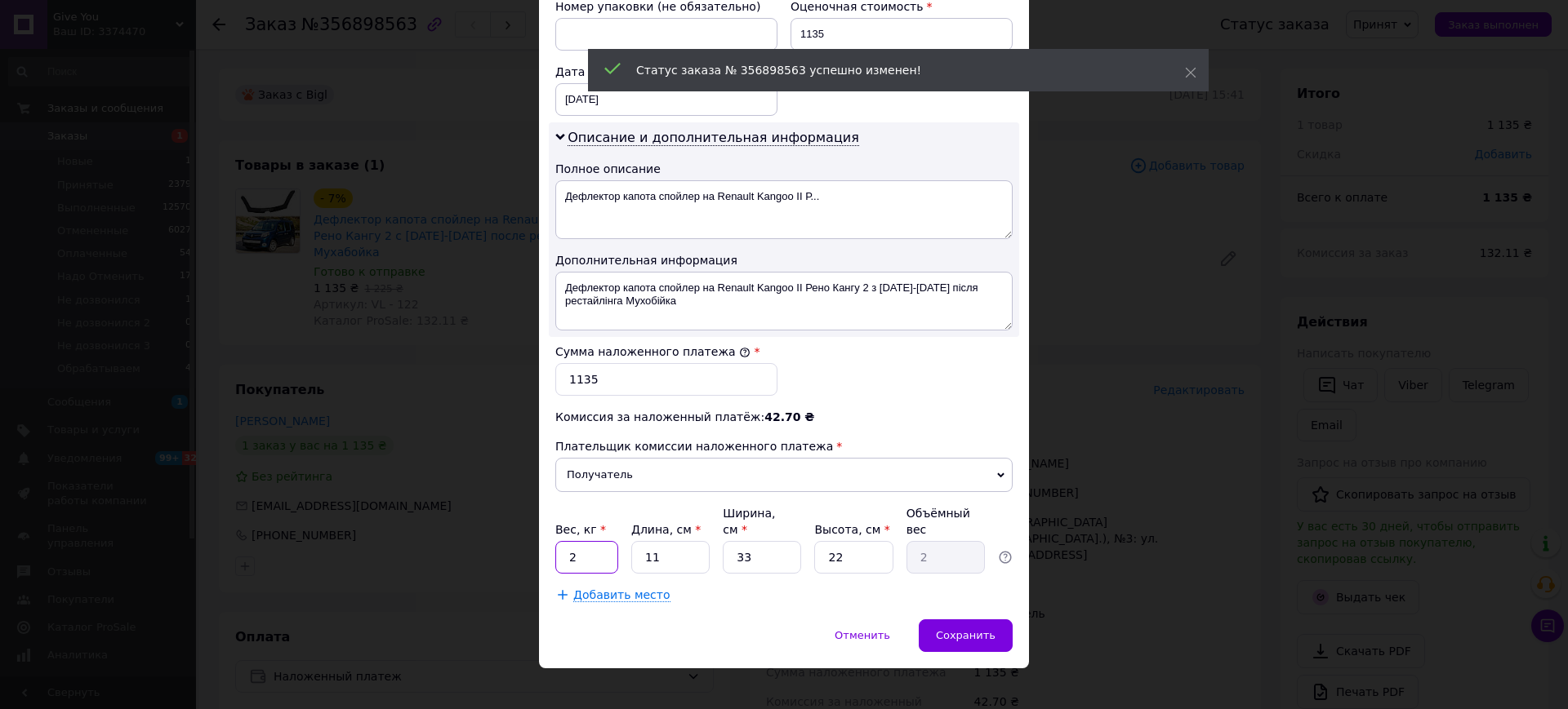
click at [588, 541] on input "2" at bounding box center [587, 557] width 63 height 33
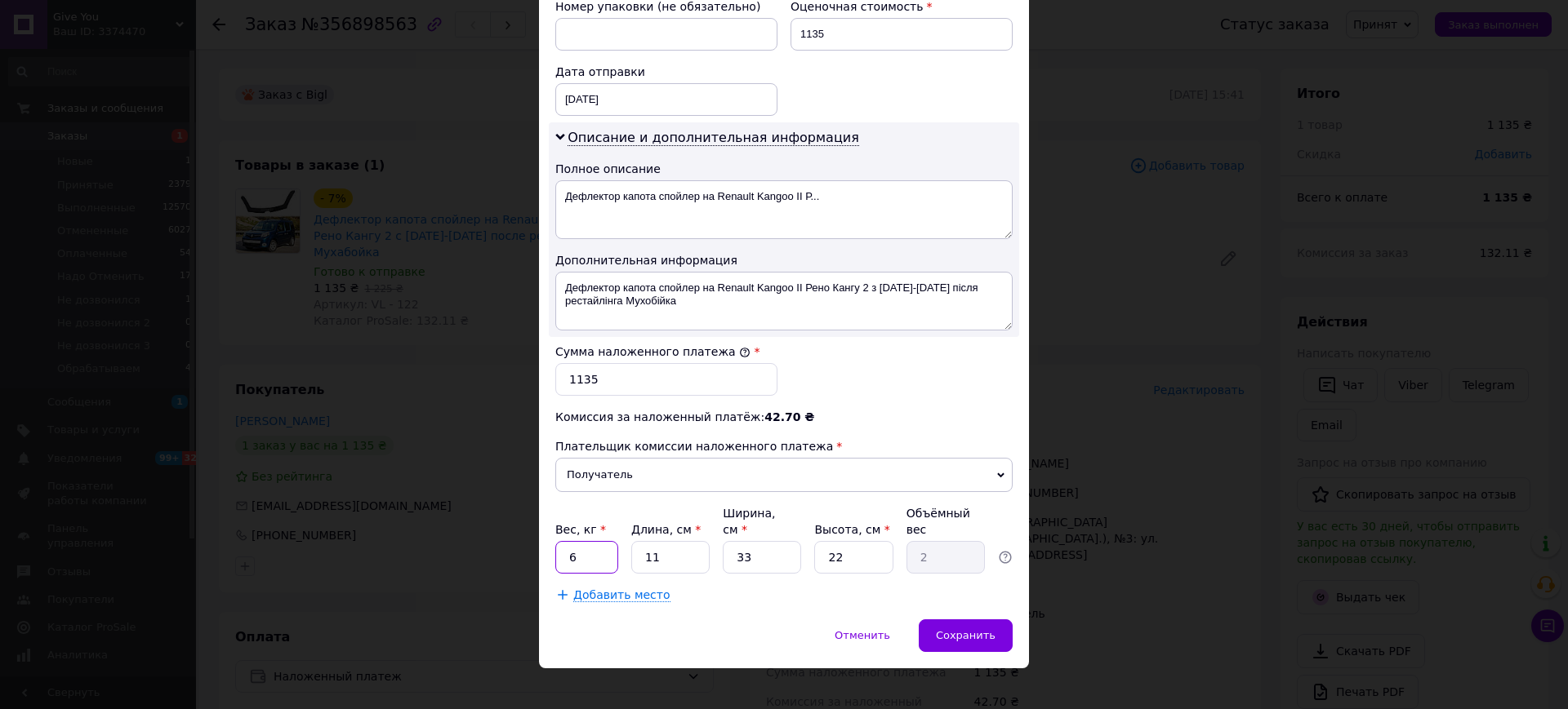
type input "6"
click at [684, 541] on input "11" at bounding box center [670, 557] width 78 height 33
type input "1"
type input "0.18"
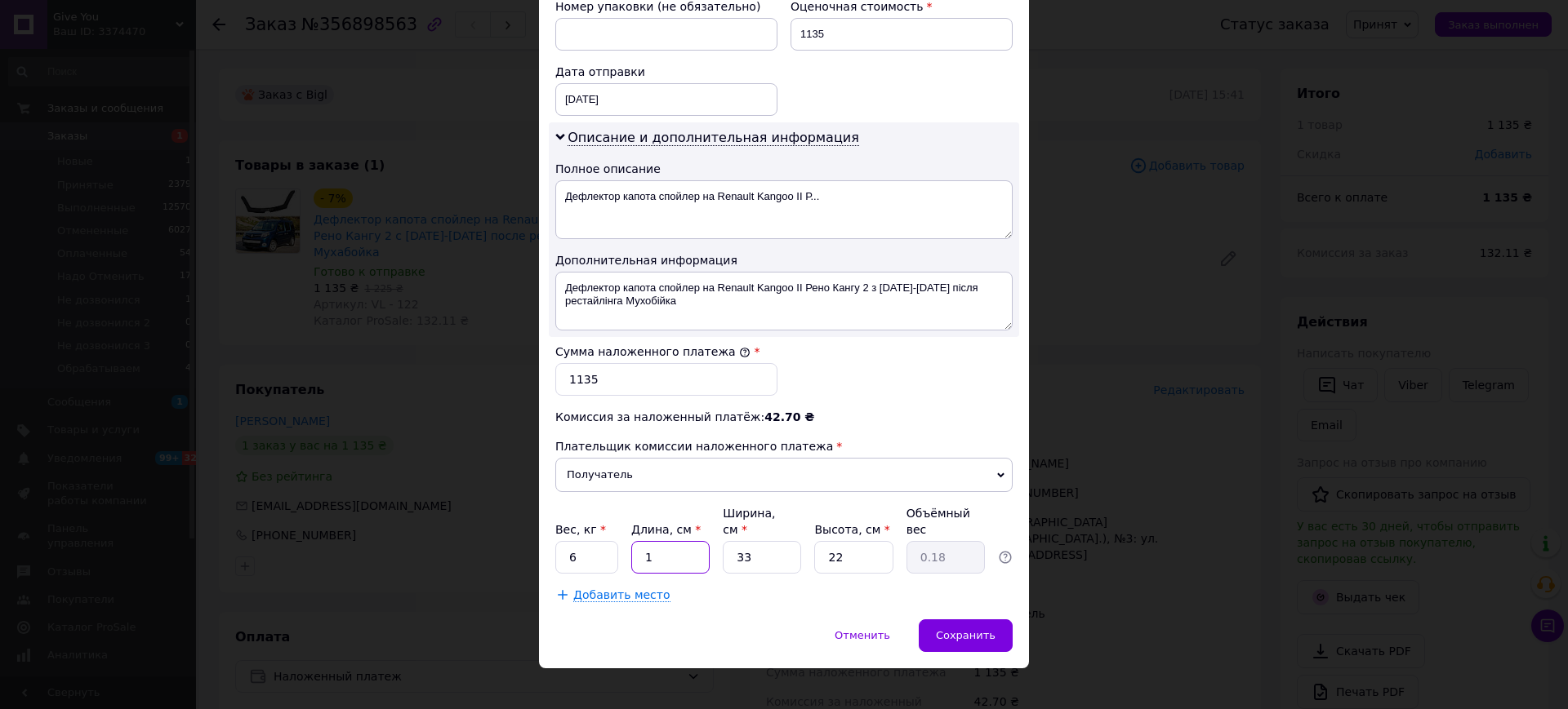
type input "16"
type input "2.9"
type input "163"
type input "29.58"
type input "163"
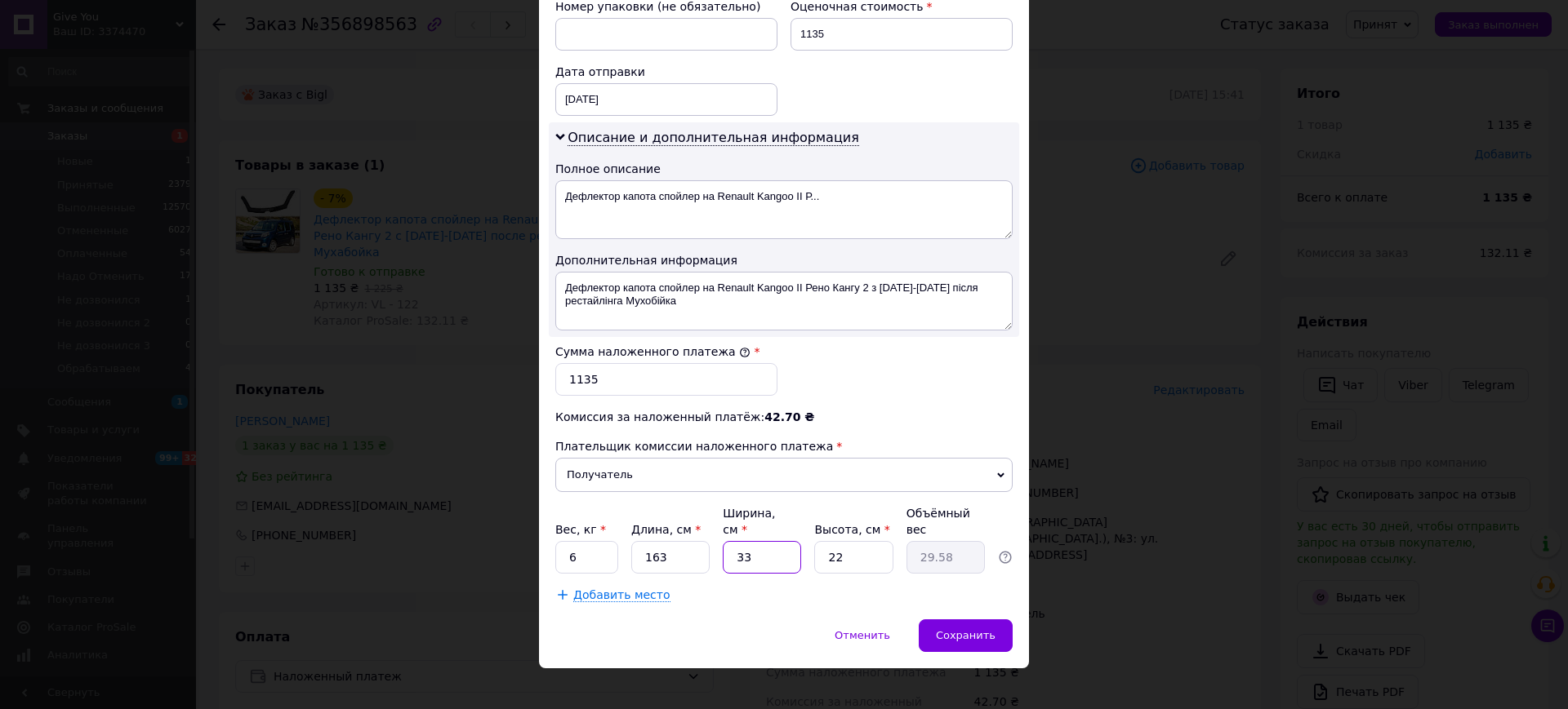
click at [756, 541] on input "33" at bounding box center [762, 557] width 78 height 33
type input "5"
type input "4.48"
type input "53"
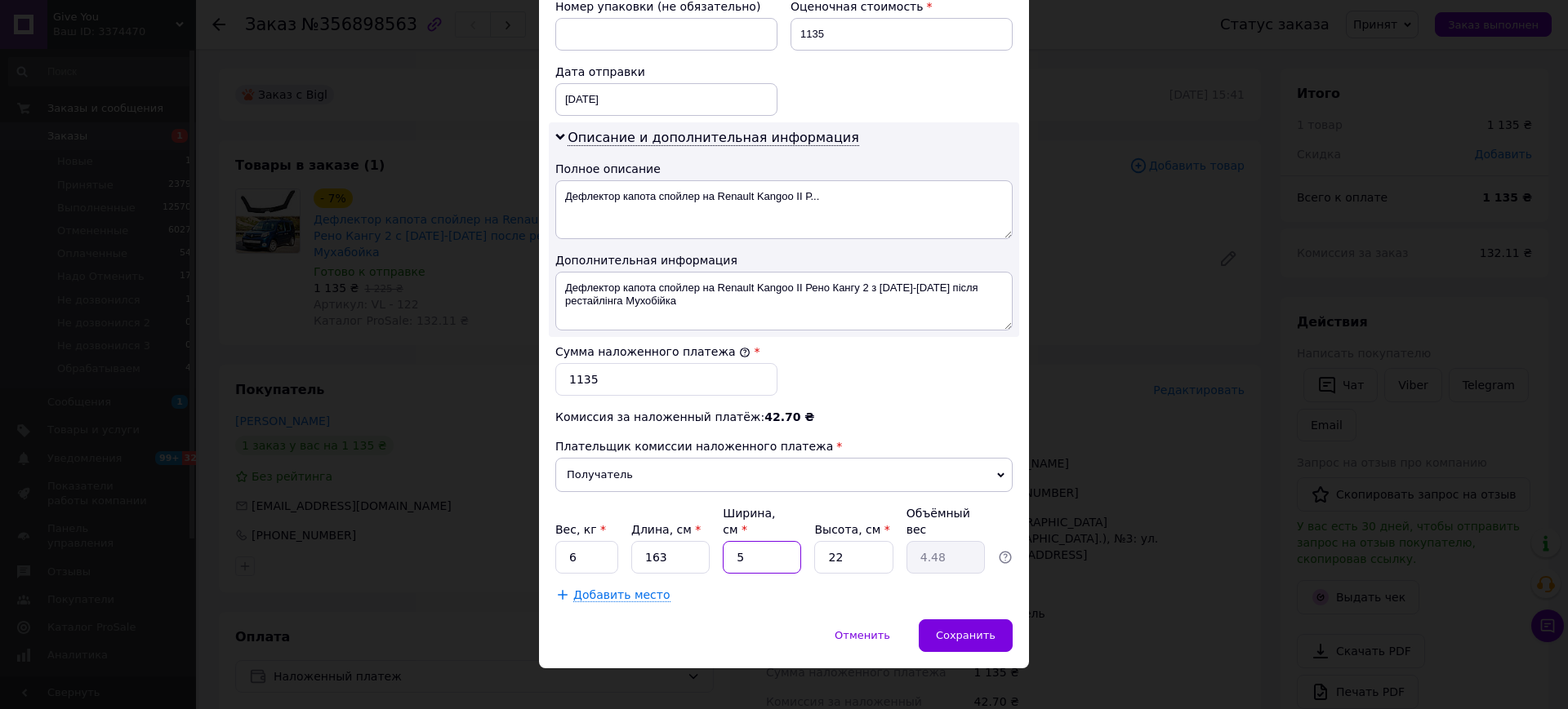
type input "47.51"
type input "53"
click at [856, 542] on input "22" at bounding box center [853, 557] width 78 height 33
type input "1"
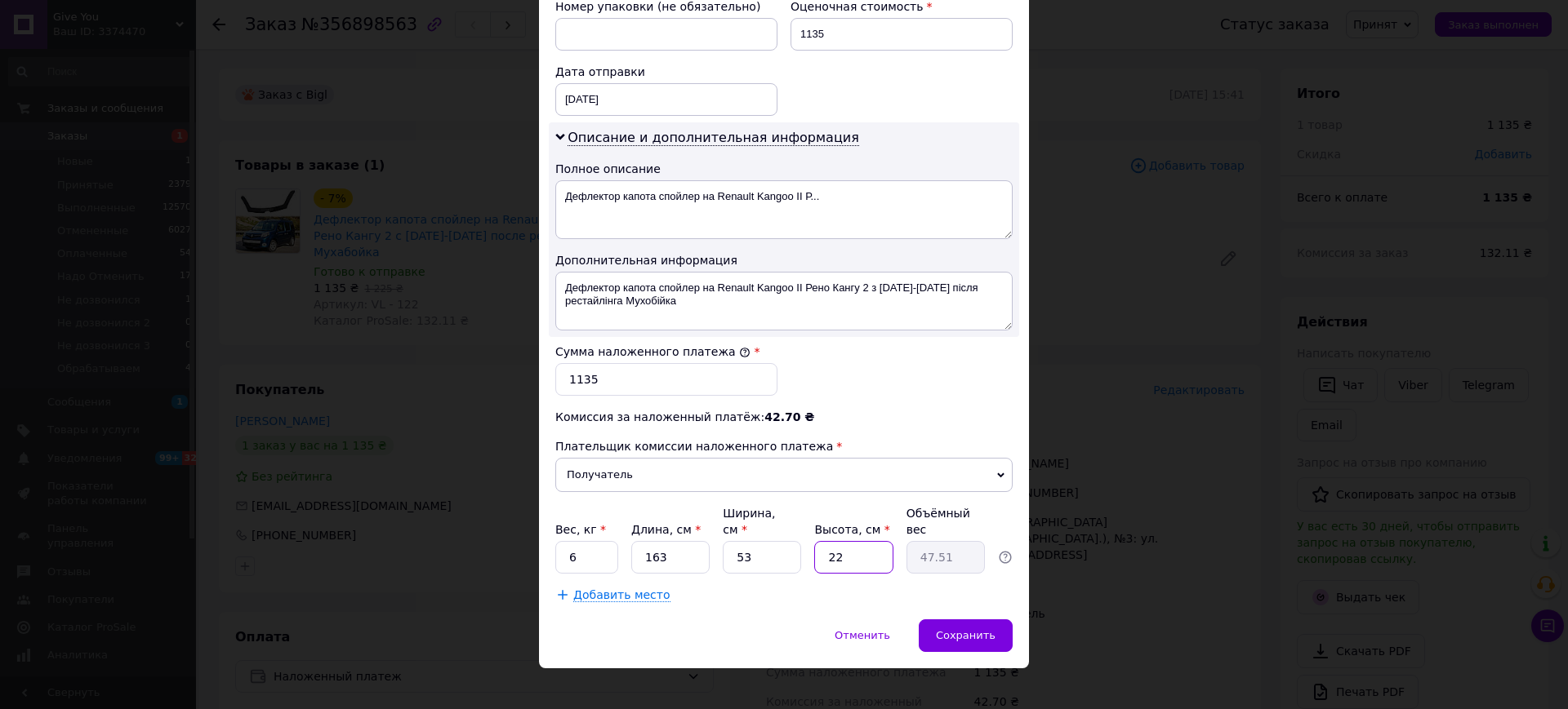
type input "2.16"
type input "10"
type input "21.6"
type input "10"
click at [972, 629] on span "Сохранить" at bounding box center [966, 634] width 60 height 12
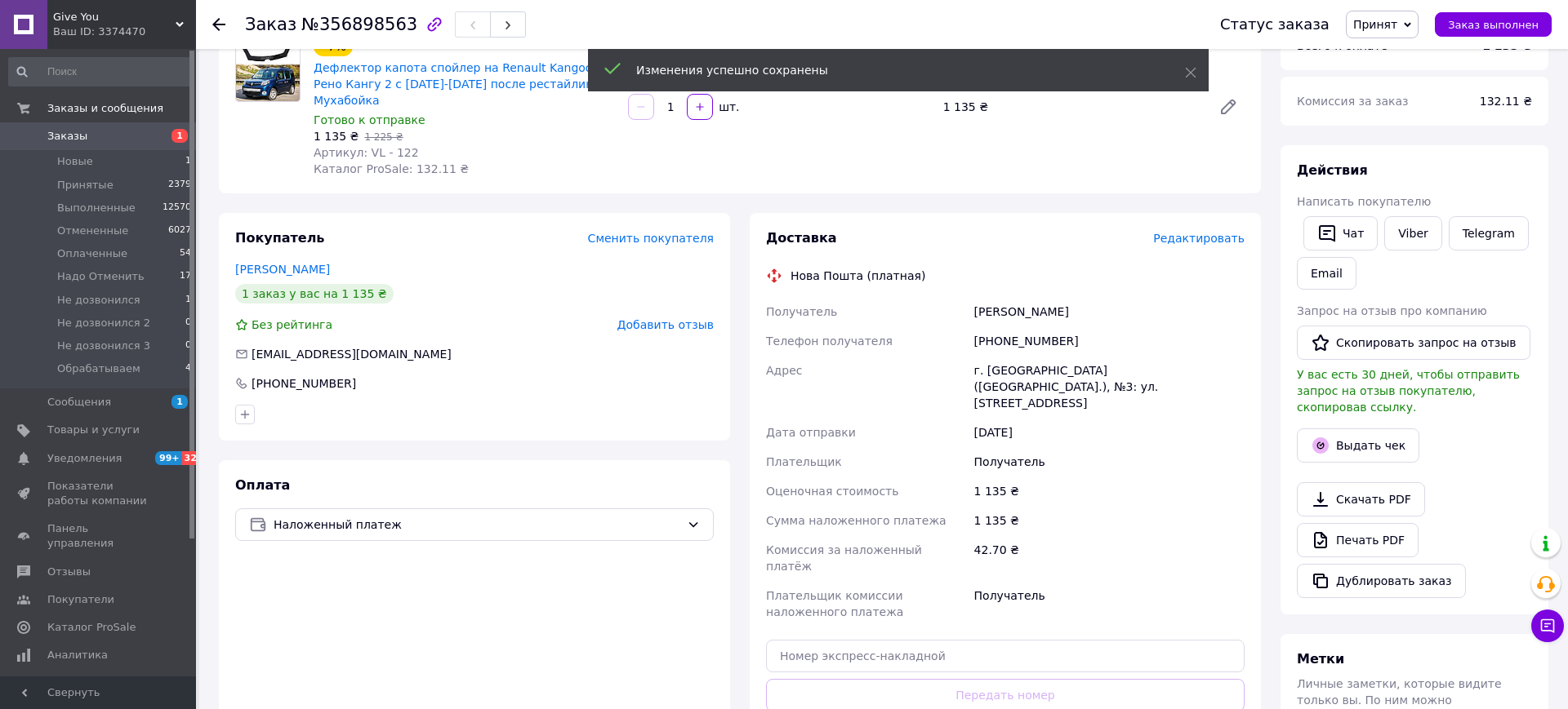
scroll to position [433, 0]
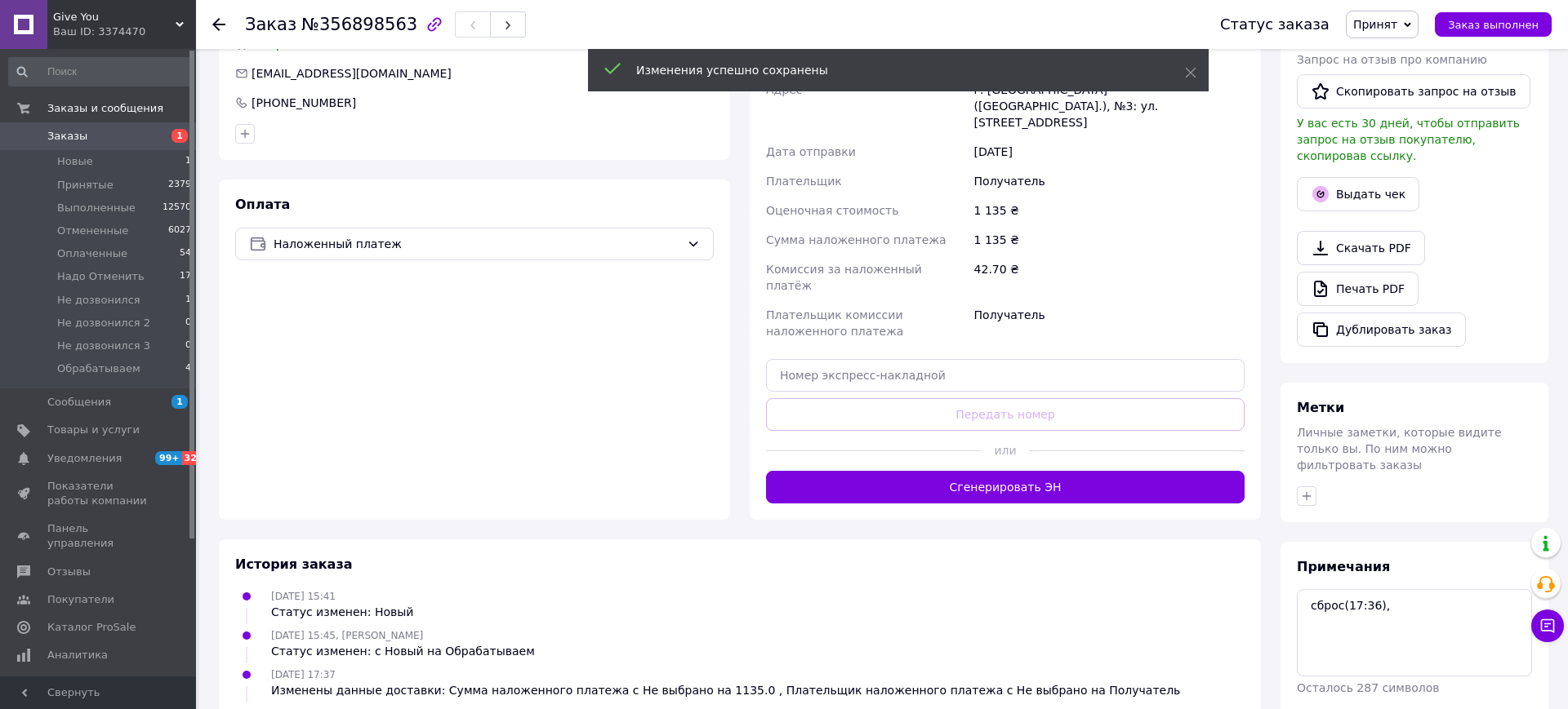
click at [1060, 431] on div at bounding box center [1137, 451] width 216 height 40
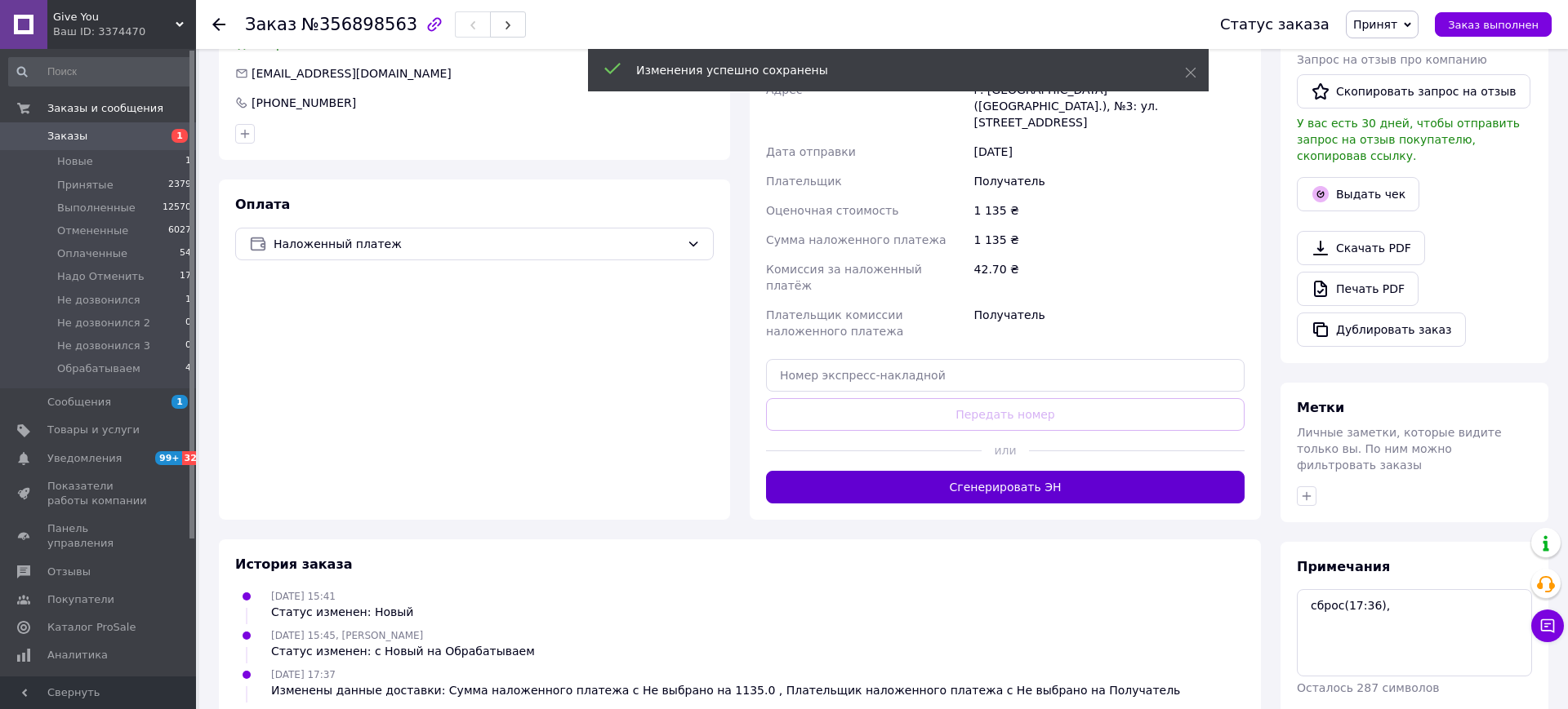
click at [1064, 471] on button "Сгенерировать ЭН" at bounding box center [1005, 487] width 478 height 33
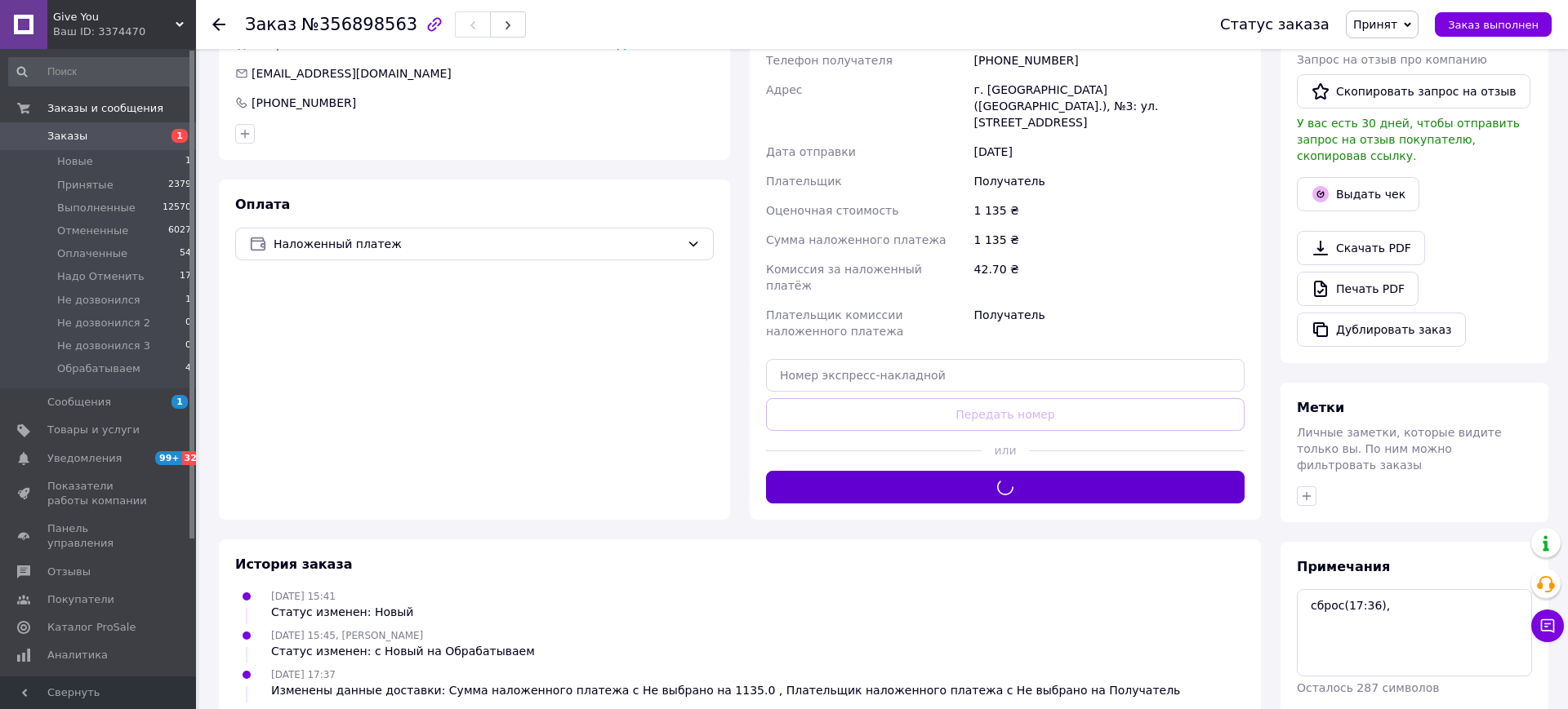
scroll to position [0, 0]
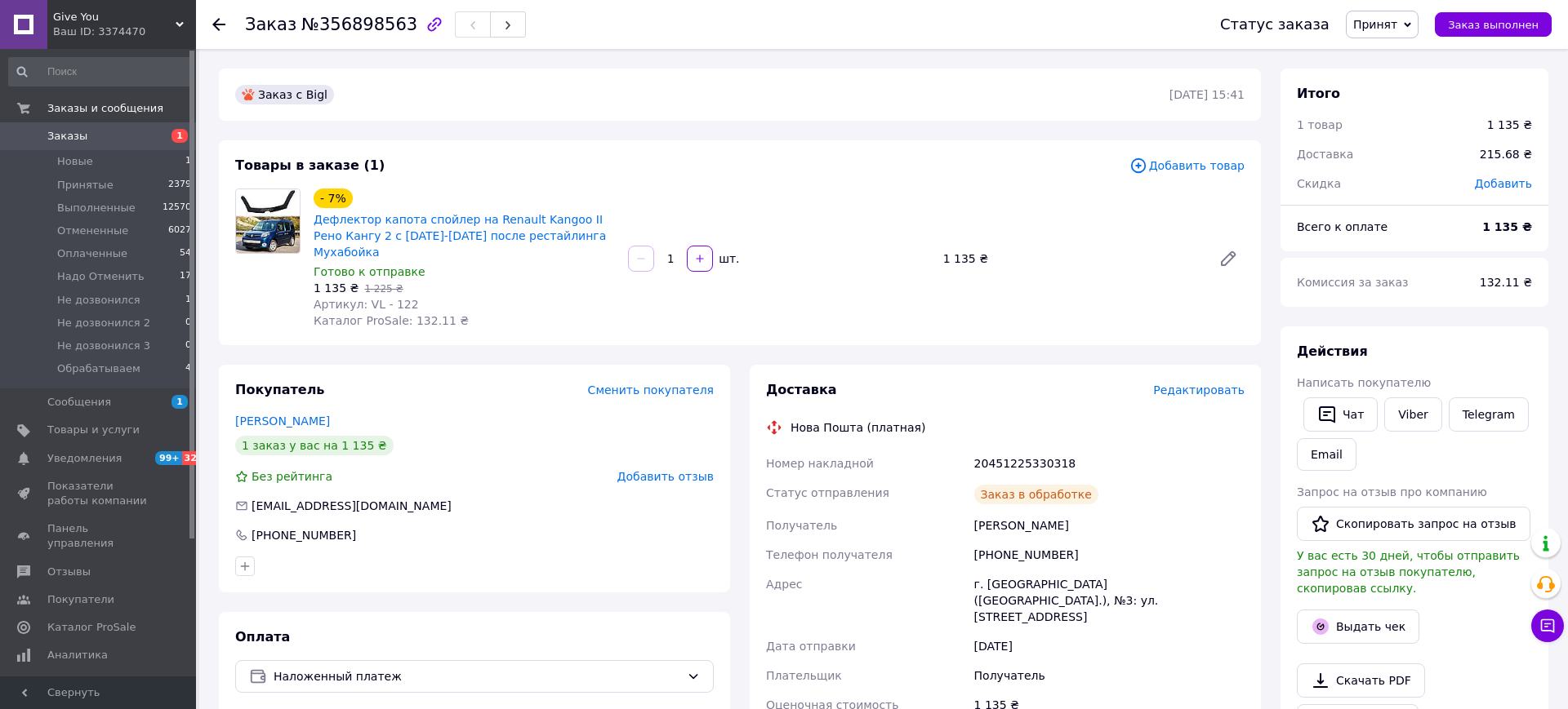
click at [1020, 449] on div "20451225330318" at bounding box center [1110, 464] width 276 height 29
copy div "20451225330318"
drag, startPoint x: 599, startPoint y: 233, endPoint x: 483, endPoint y: 220, distance: 116.7
click at [483, 220] on span "Дефлектор капота спойлер на Renault Kangoo II Рено Кангу 2 с [DATE]-[DATE] посл…" at bounding box center [464, 236] width 301 height 49
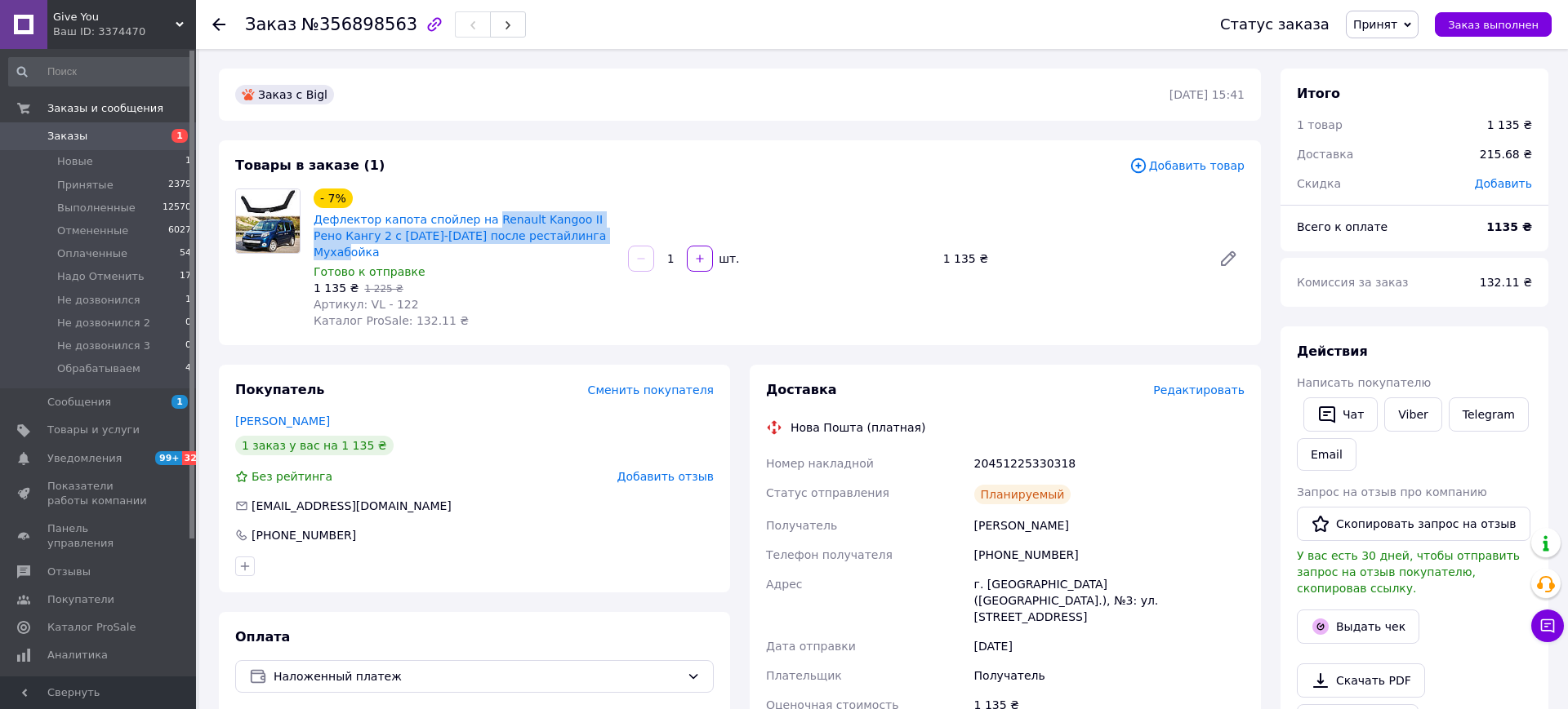
copy link "Renault Kangoo II Рено Кангу 2 с [DATE]-[DATE] после рестайлинга Мухабойка"
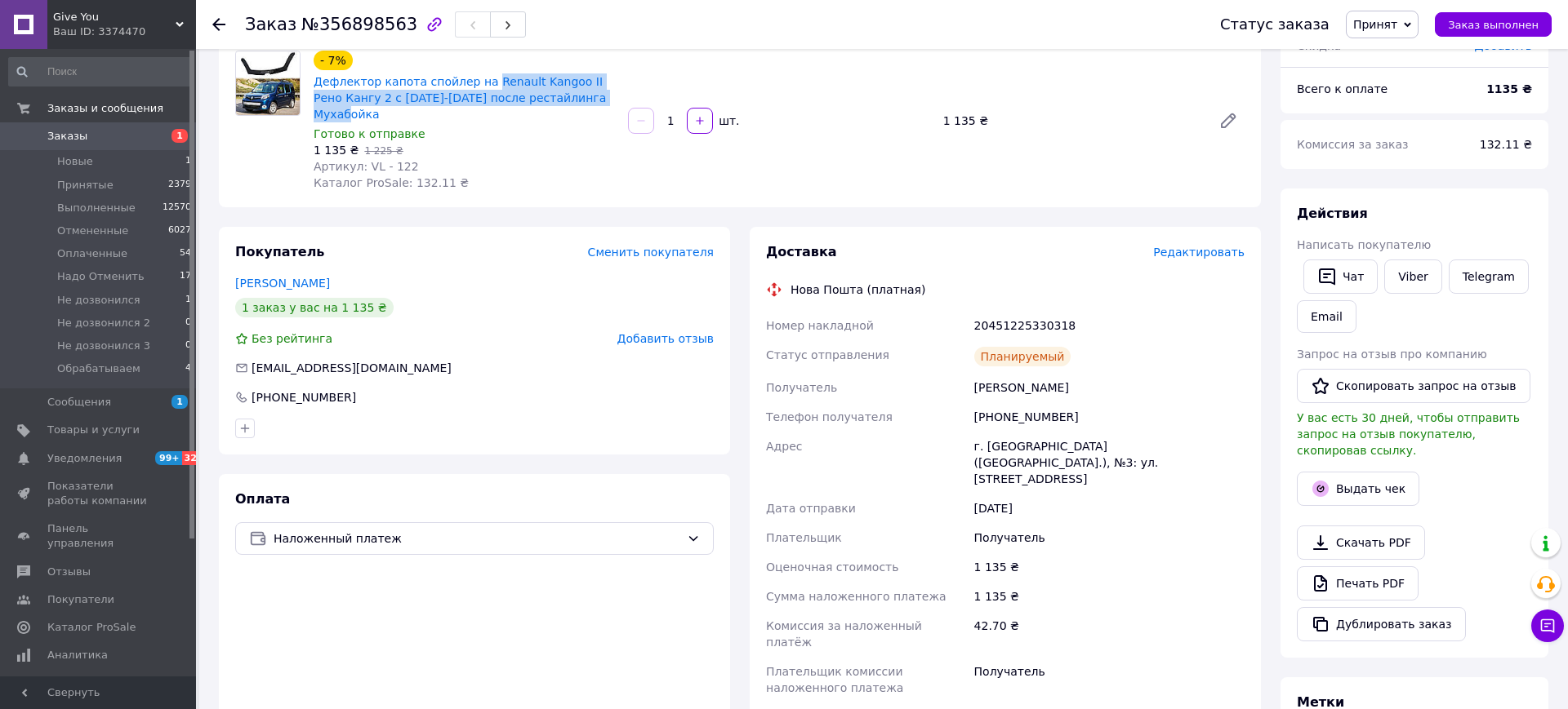
scroll to position [155, 0]
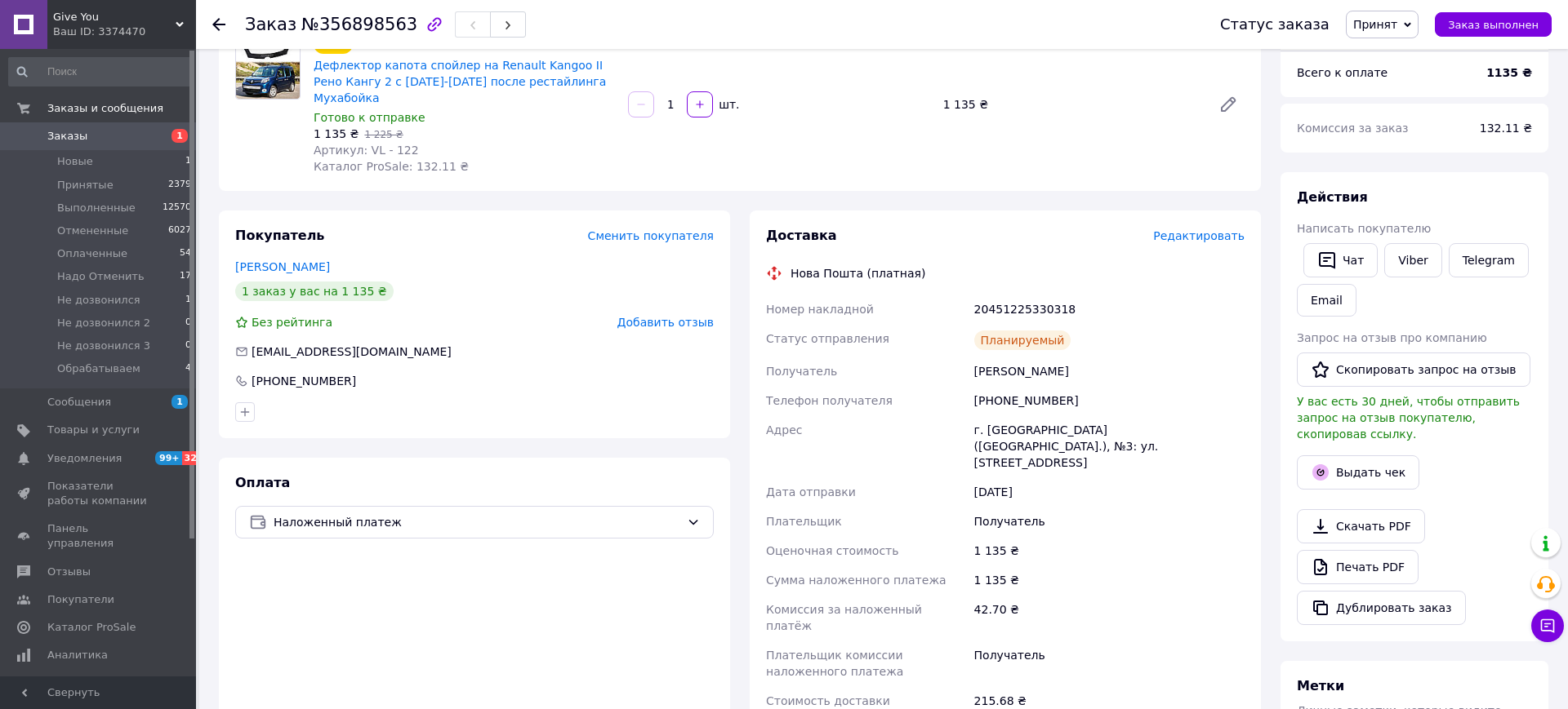
click at [1002, 415] on div "г. [GEOGRAPHIC_DATA] ([GEOGRAPHIC_DATA].), №3: ул. [STREET_ADDRESS]" at bounding box center [1110, 446] width 276 height 62
copy div "[GEOGRAPHIC_DATA]"
drag, startPoint x: 987, startPoint y: 384, endPoint x: 1094, endPoint y: 384, distance: 107.0
click at [1094, 386] on div "[PHONE_NUMBER]" at bounding box center [1110, 401] width 276 height 29
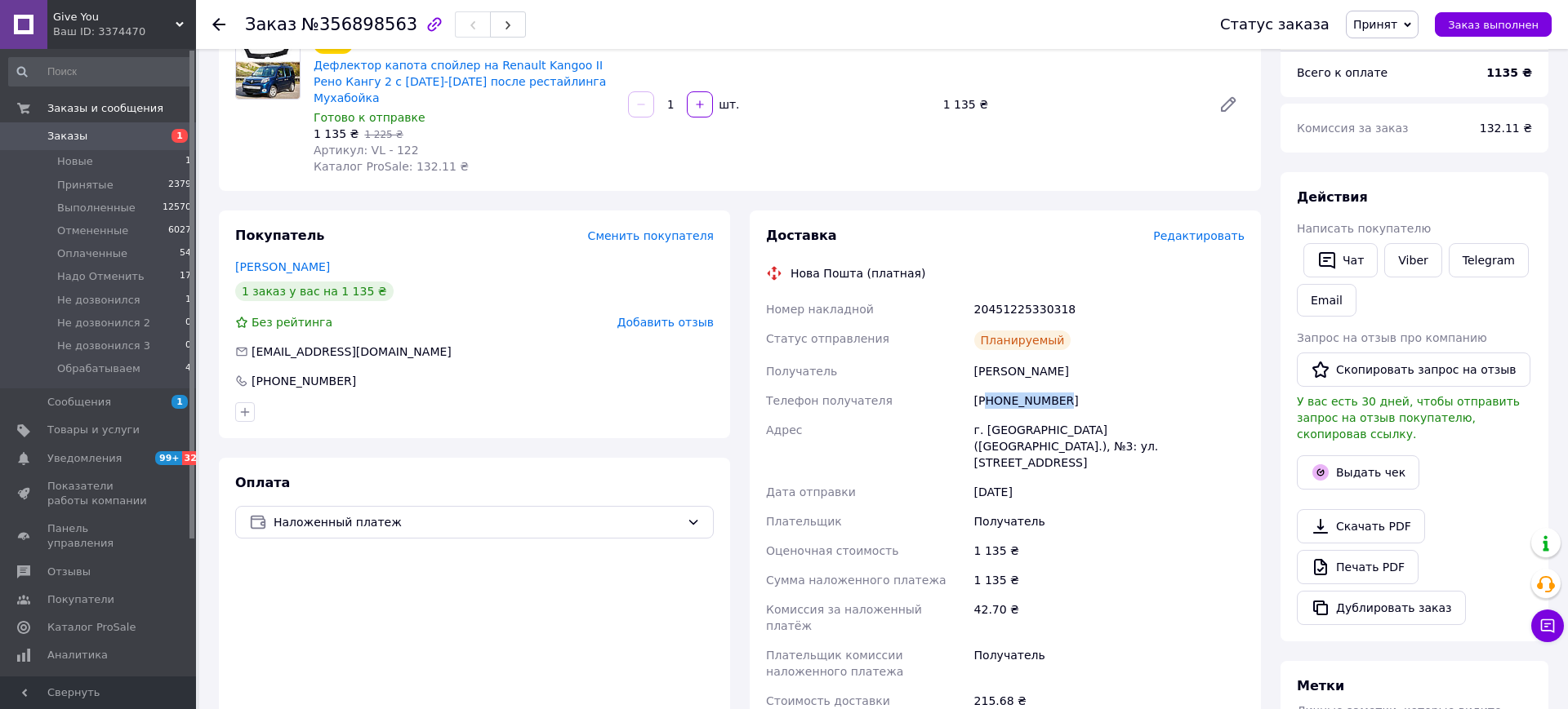
copy div "80662875866"
drag, startPoint x: 1110, startPoint y: 364, endPoint x: 1118, endPoint y: 364, distance: 8.0
click at [1118, 364] on div "[PERSON_NAME]" at bounding box center [1110, 371] width 276 height 29
copy div "[PERSON_NAME]"
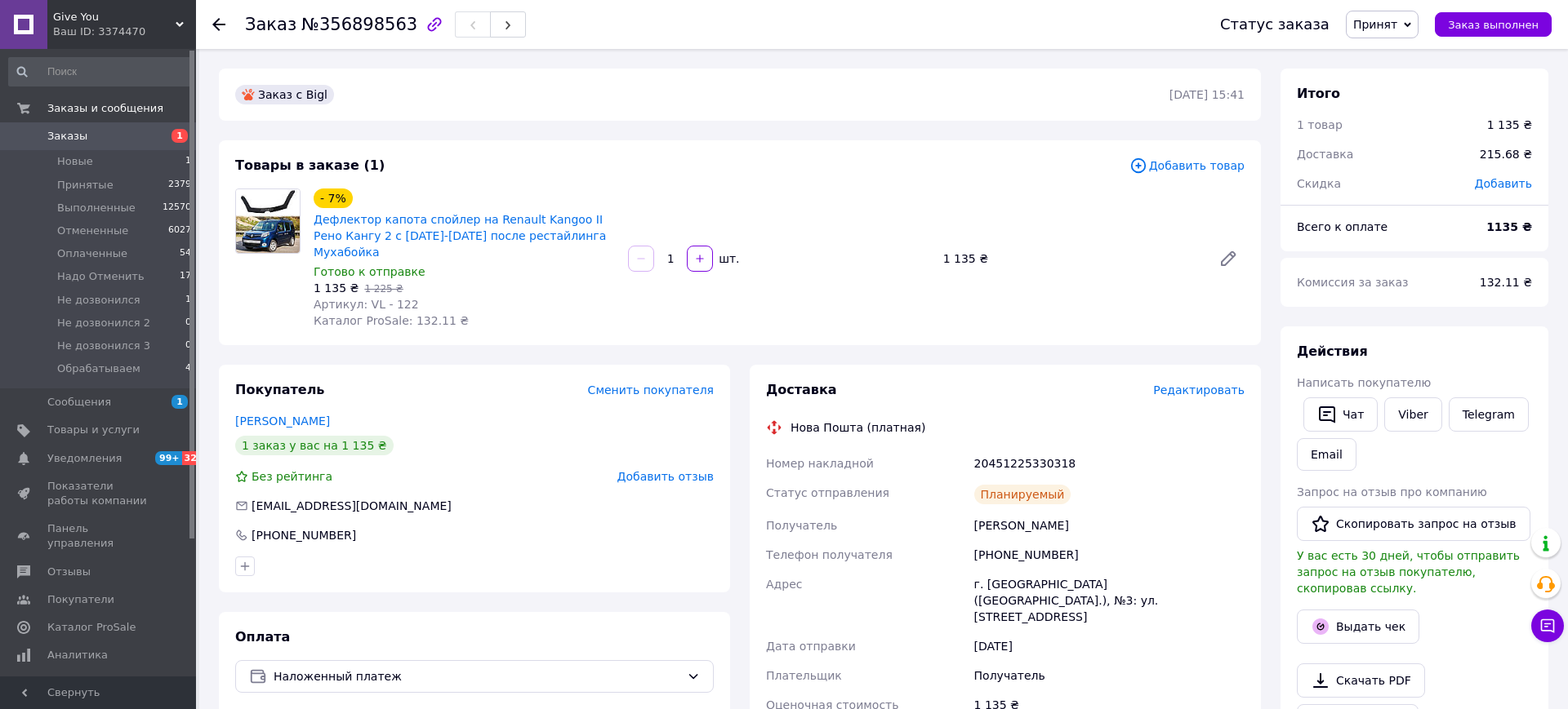
click at [223, 19] on icon at bounding box center [218, 25] width 13 height 13
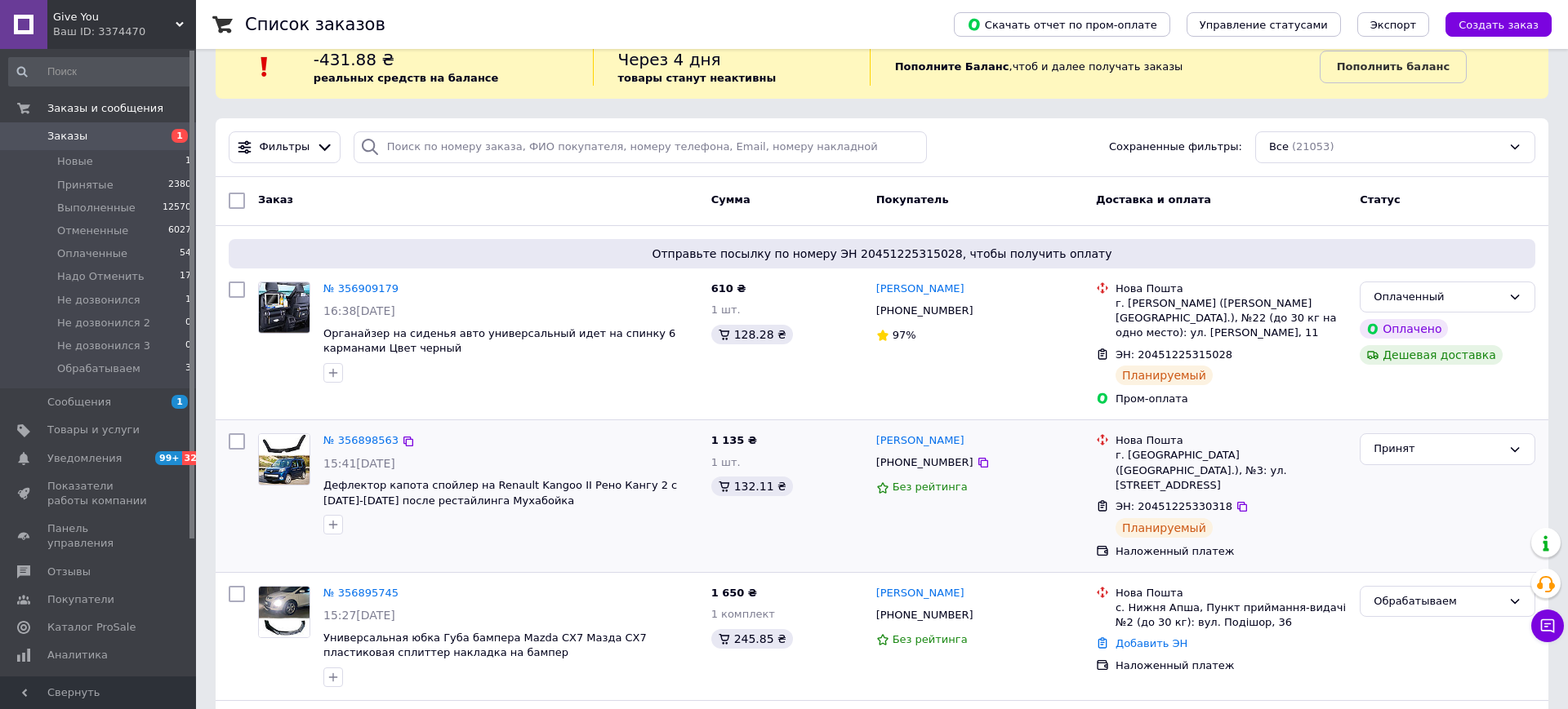
scroll to position [44, 0]
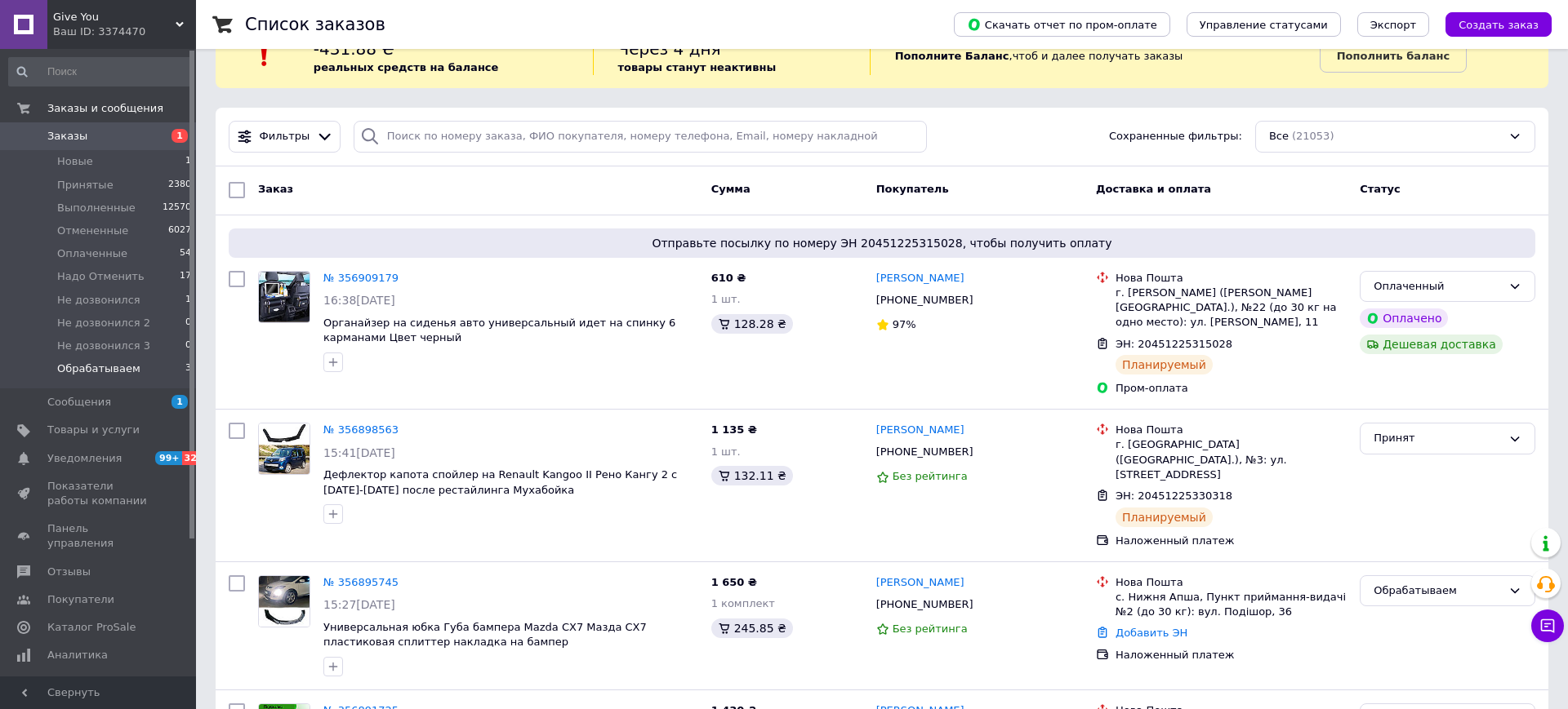
click at [108, 370] on span "Обрабатываем" at bounding box center [99, 369] width 84 height 15
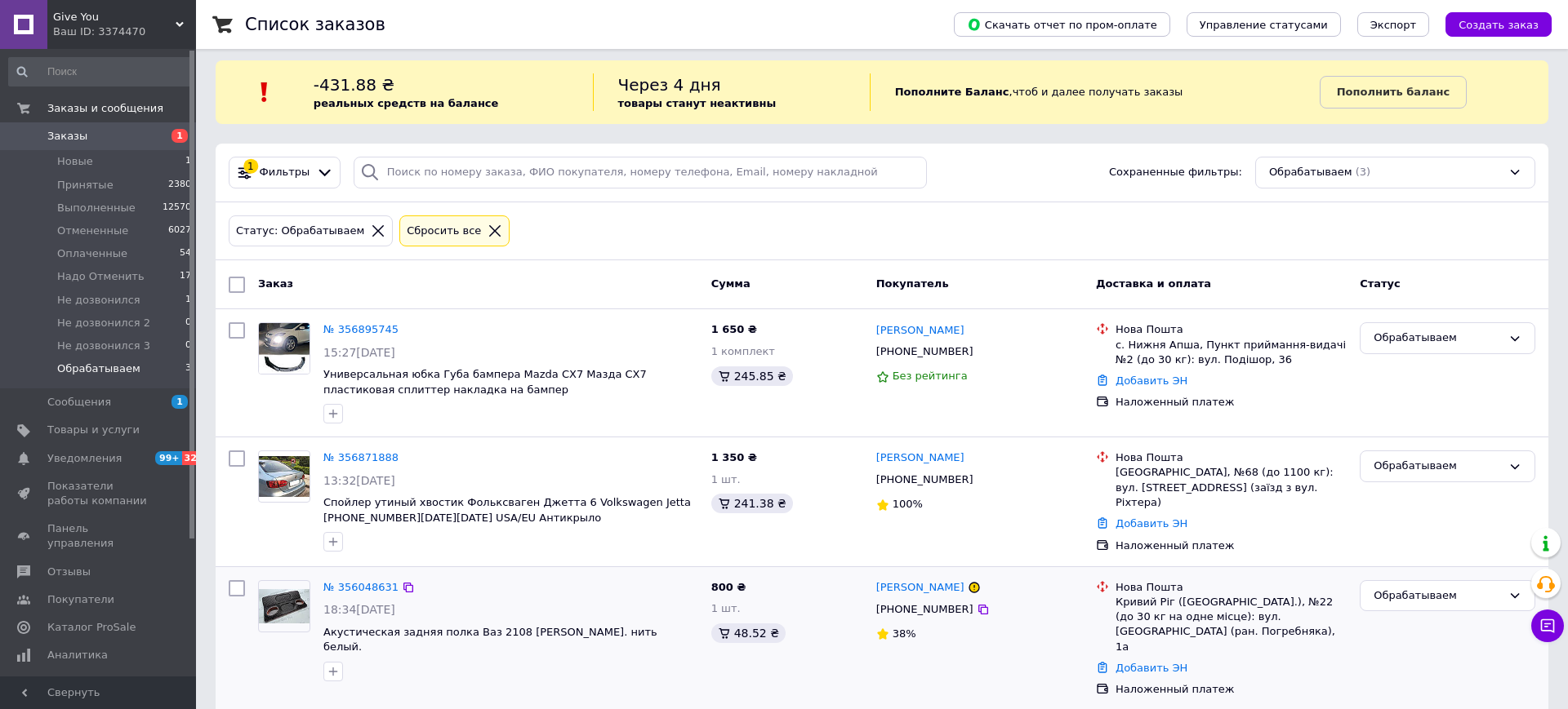
scroll to position [13, 0]
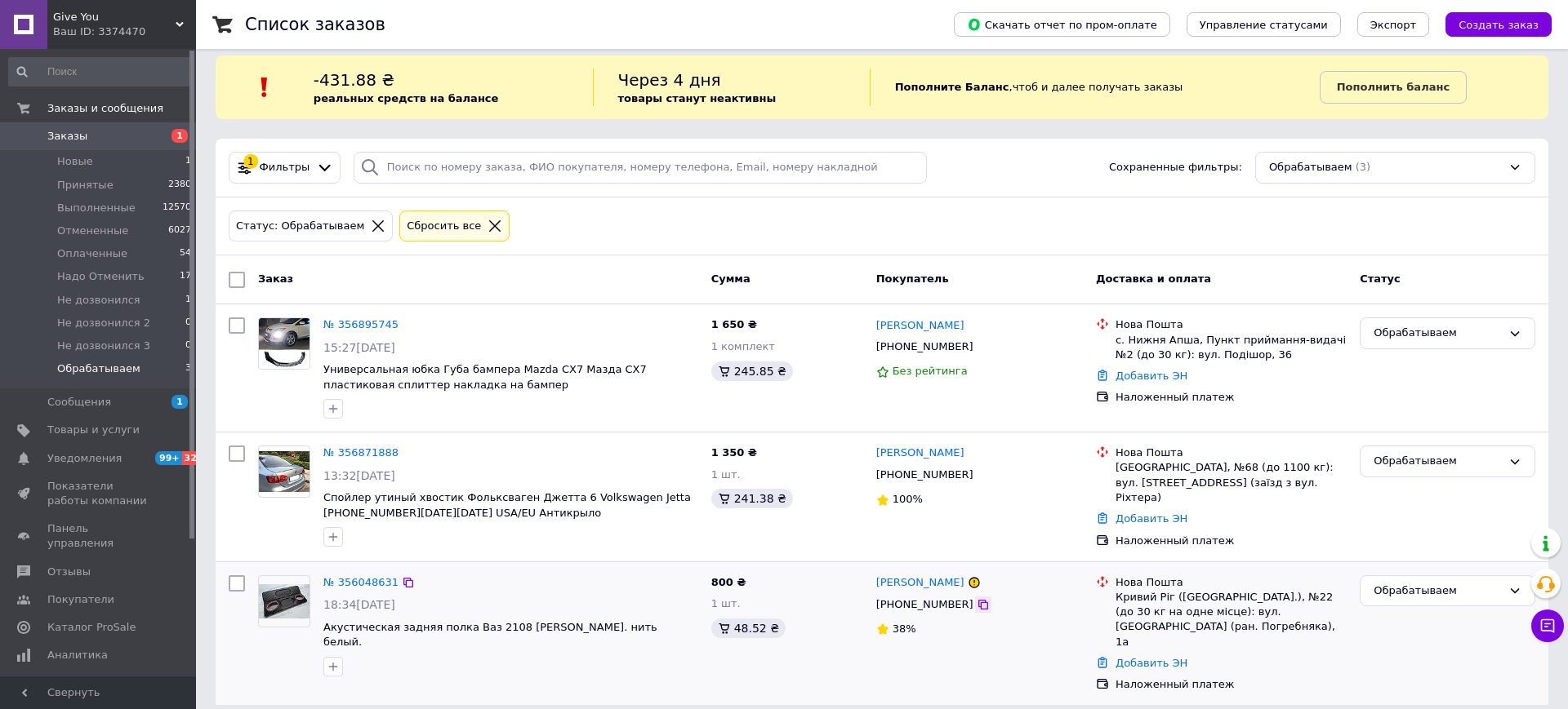
click at [977, 604] on icon at bounding box center [983, 604] width 13 height 13
click at [363, 588] on div "№ 356048631" at bounding box center [361, 583] width 78 height 19
click at [357, 579] on link "№ 356048631" at bounding box center [361, 582] width 75 height 12
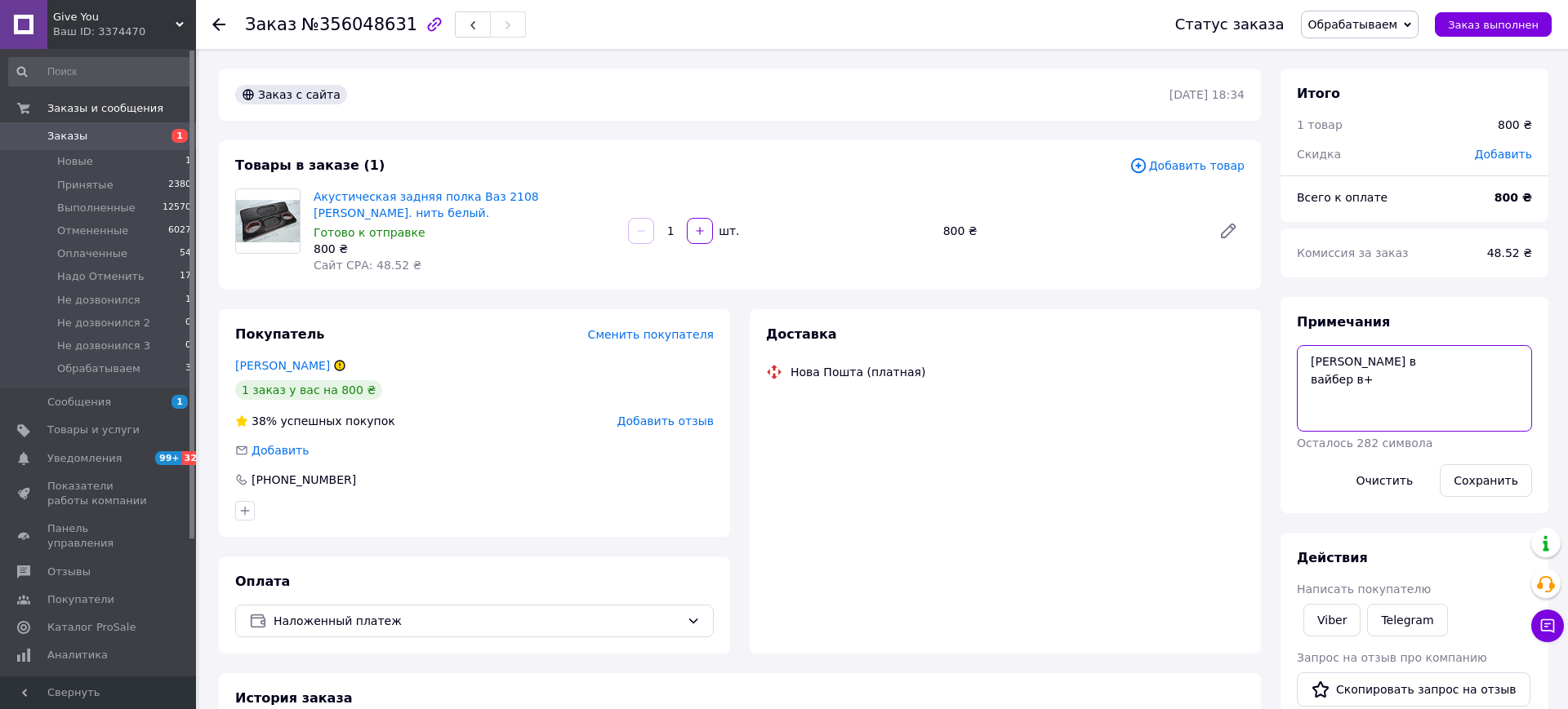
click at [1422, 383] on textarea "[PERSON_NAME] в вайбер в+" at bounding box center [1414, 388] width 236 height 86
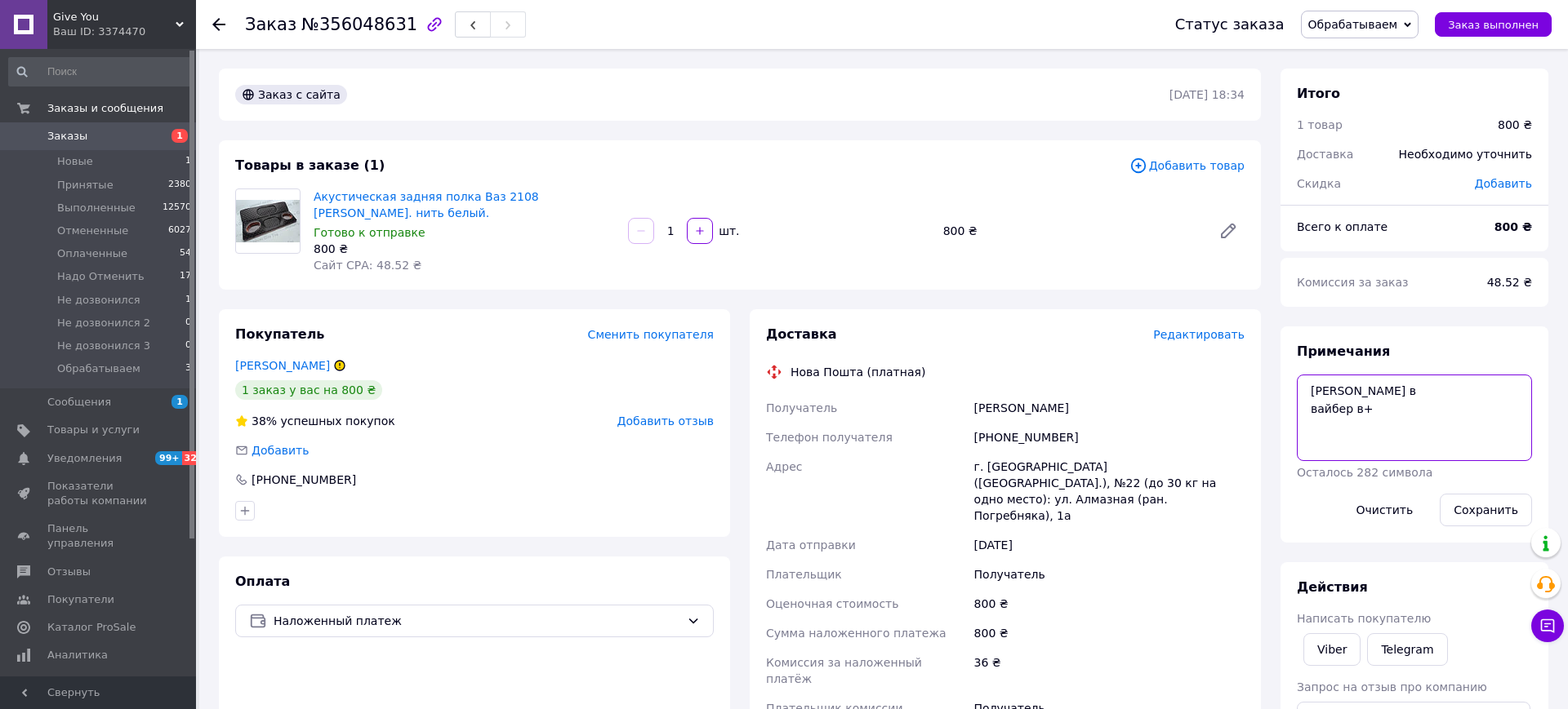
click at [1433, 414] on textarea "[PERSON_NAME] в вайбер в+" at bounding box center [1414, 417] width 236 height 86
type textarea "[PERSON_NAME] в вайбер в+ дурачок,знову ігнорить"
click at [1494, 524] on button "Сохранить" at bounding box center [1485, 510] width 92 height 33
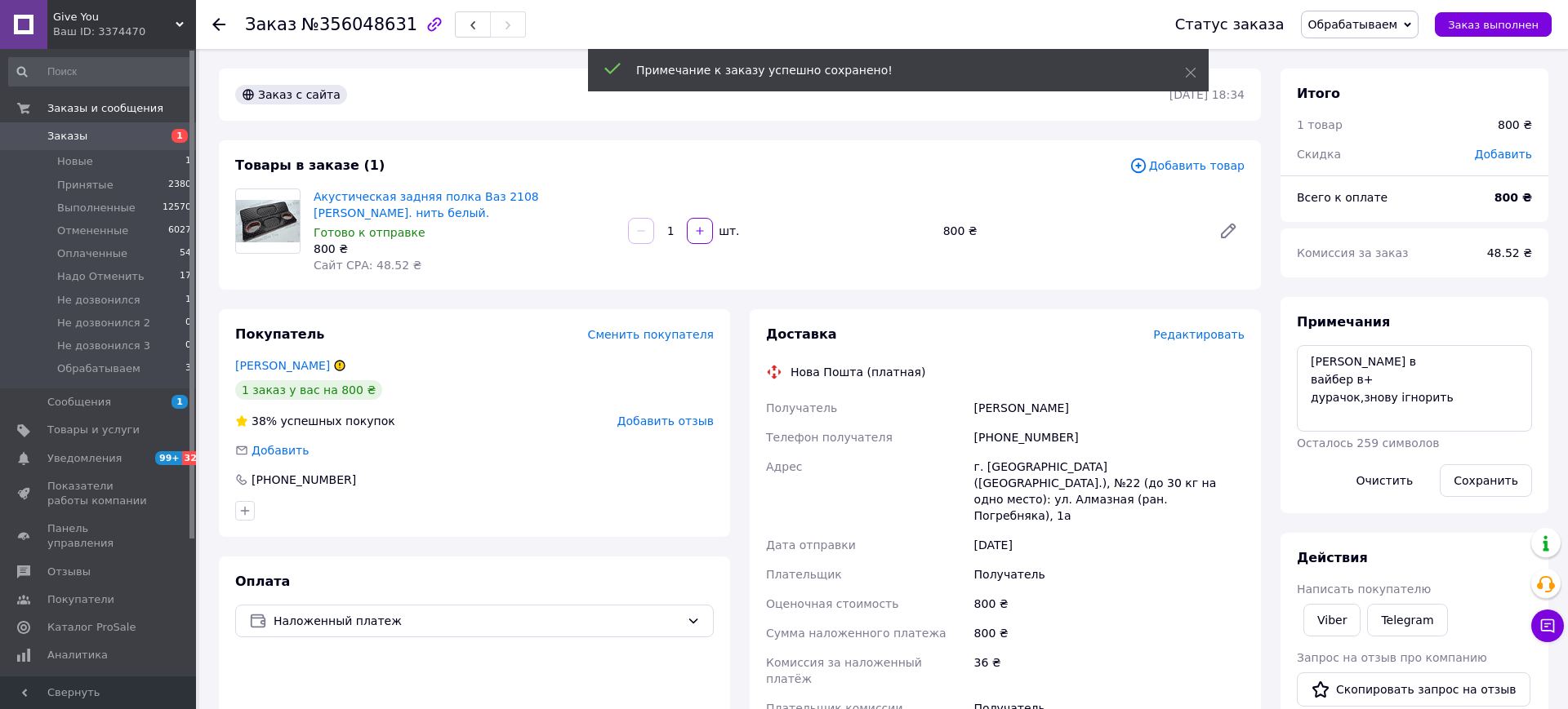
click at [1392, 28] on span "Обрабатываем" at bounding box center [1353, 25] width 90 height 13
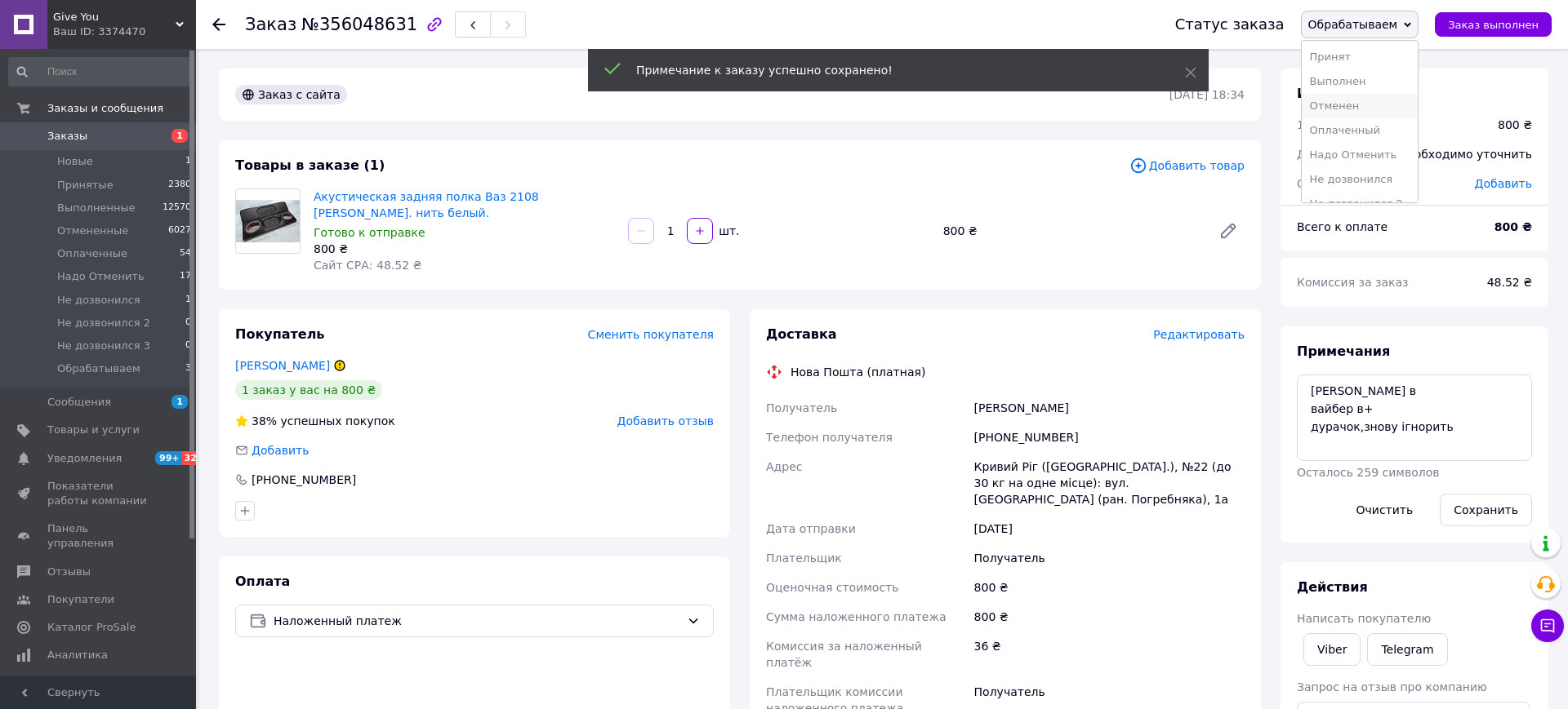
click at [1347, 113] on li "Отменен" at bounding box center [1360, 105] width 116 height 25
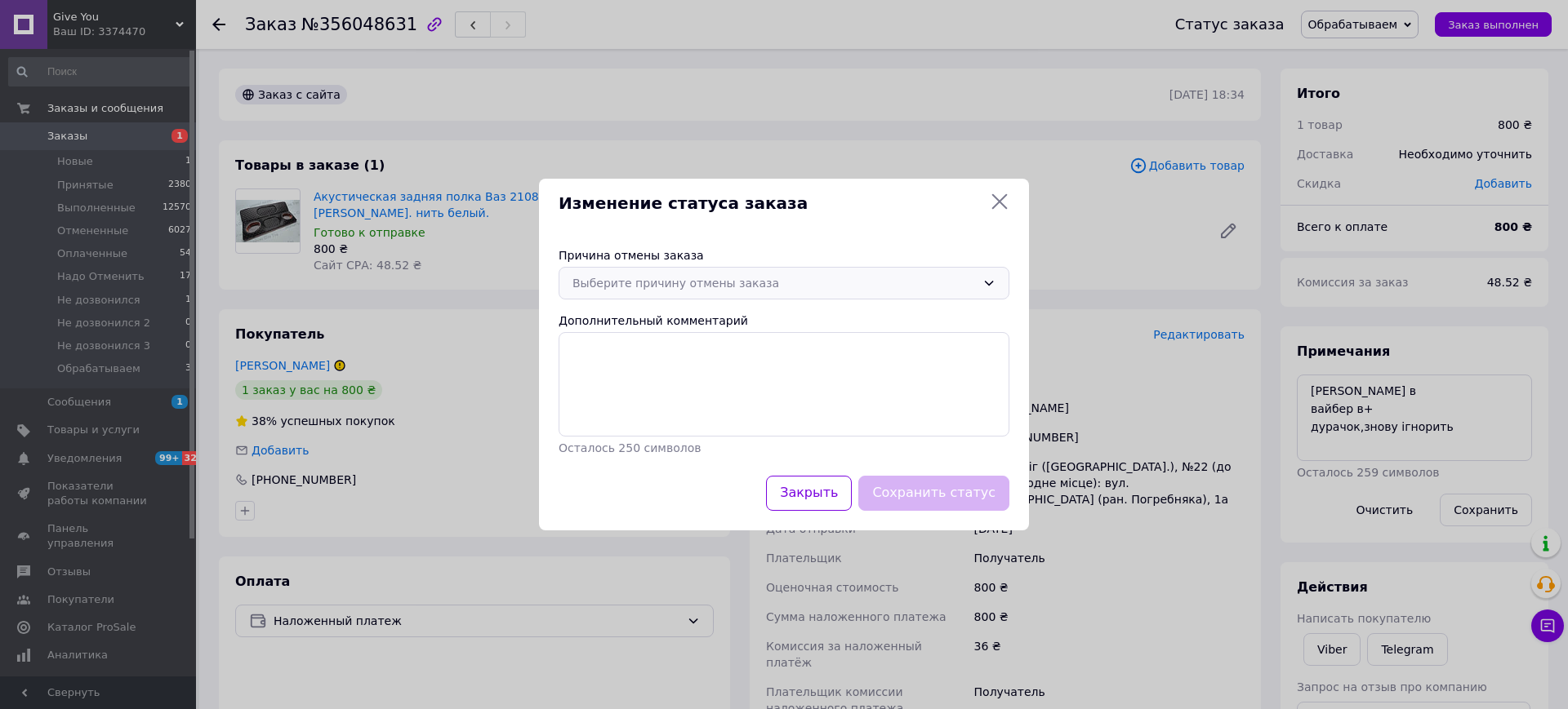
click at [848, 288] on div "Выберите причину отмены заказа" at bounding box center [775, 284] width 404 height 18
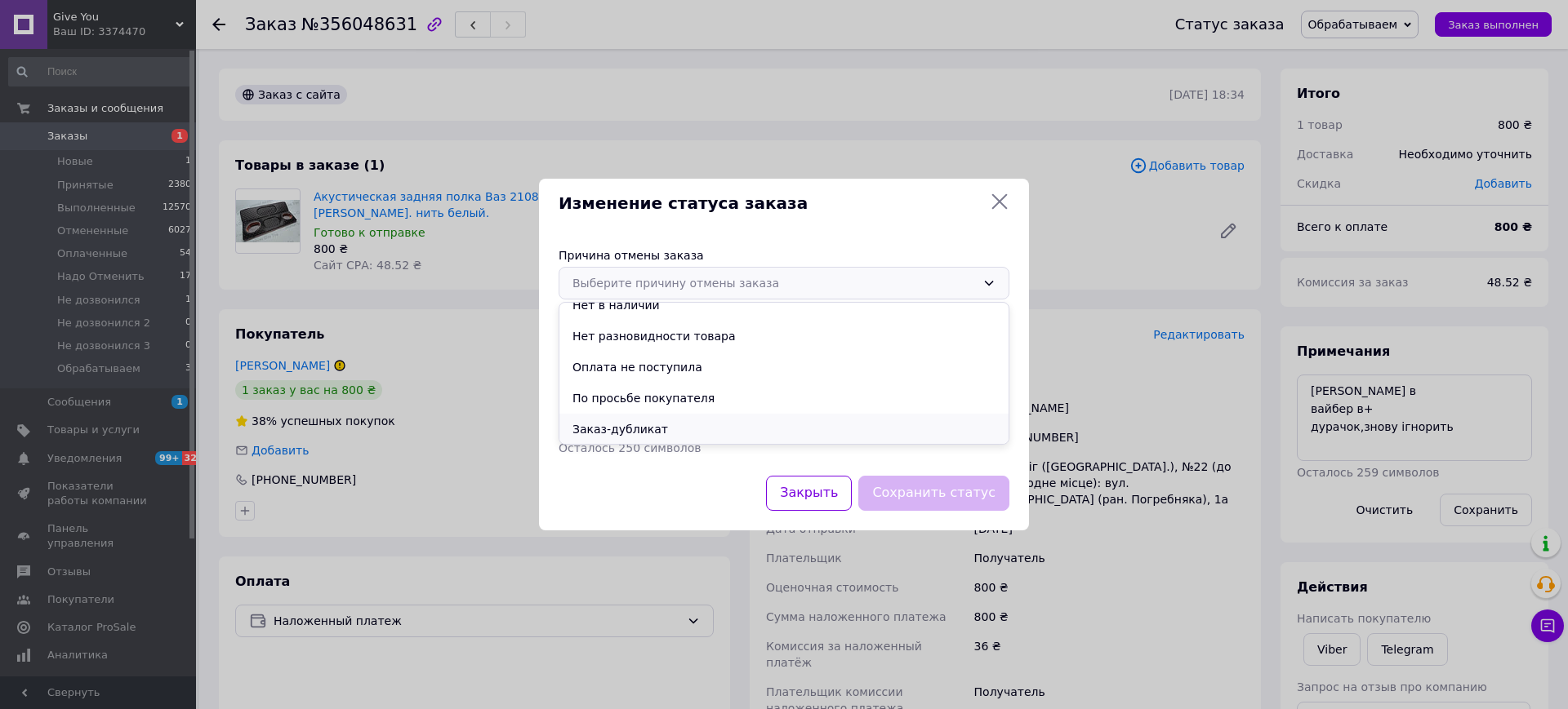
scroll to position [32, 0]
click at [657, 404] on li "Заказ-дубликат" at bounding box center [784, 411] width 449 height 31
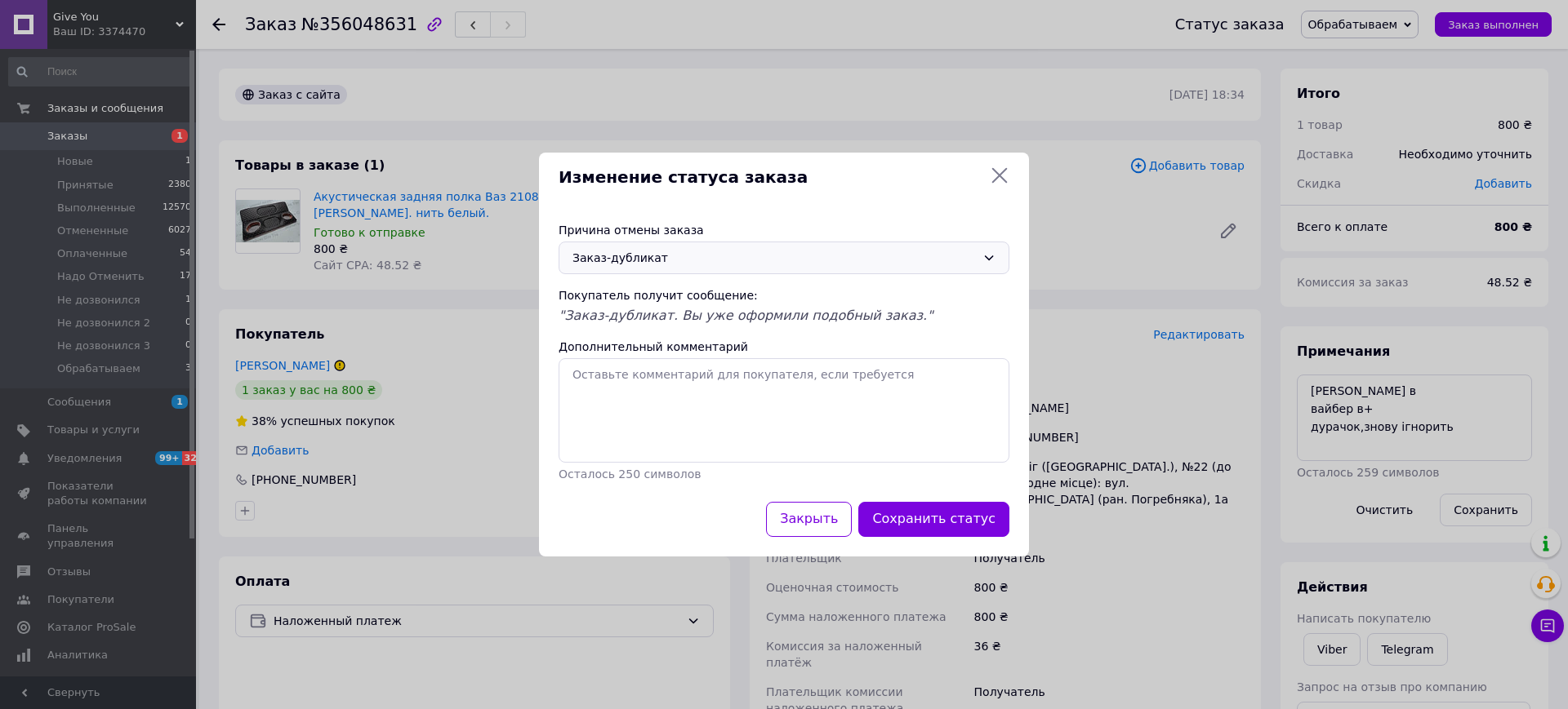
click at [900, 494] on div "Причина отмены заказа Заказ-дубликат Покупатель получит сообщение: "Заказ-дубли…" at bounding box center [784, 353] width 490 height 300
click at [919, 517] on button "Сохранить статус" at bounding box center [934, 519] width 151 height 35
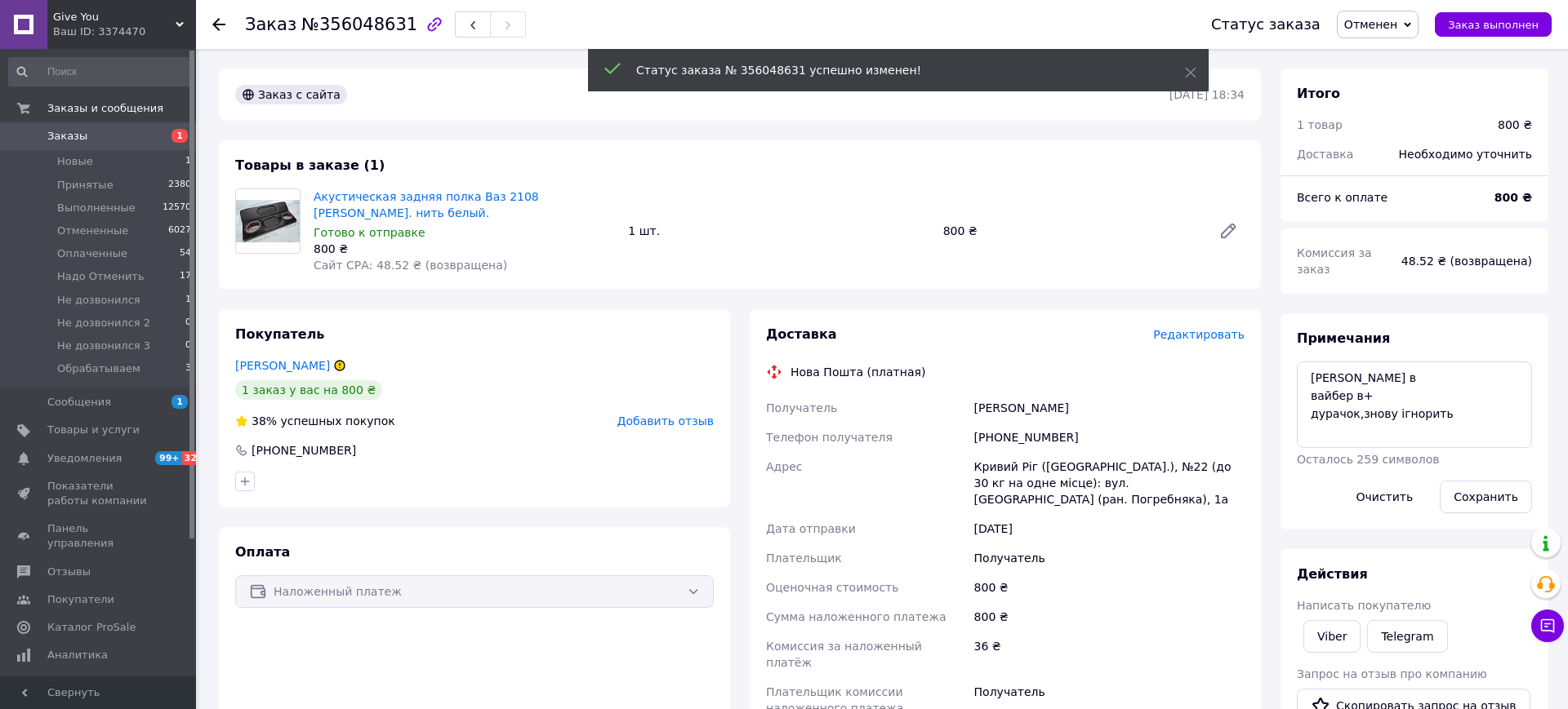
click at [217, 18] on icon at bounding box center [218, 25] width 13 height 13
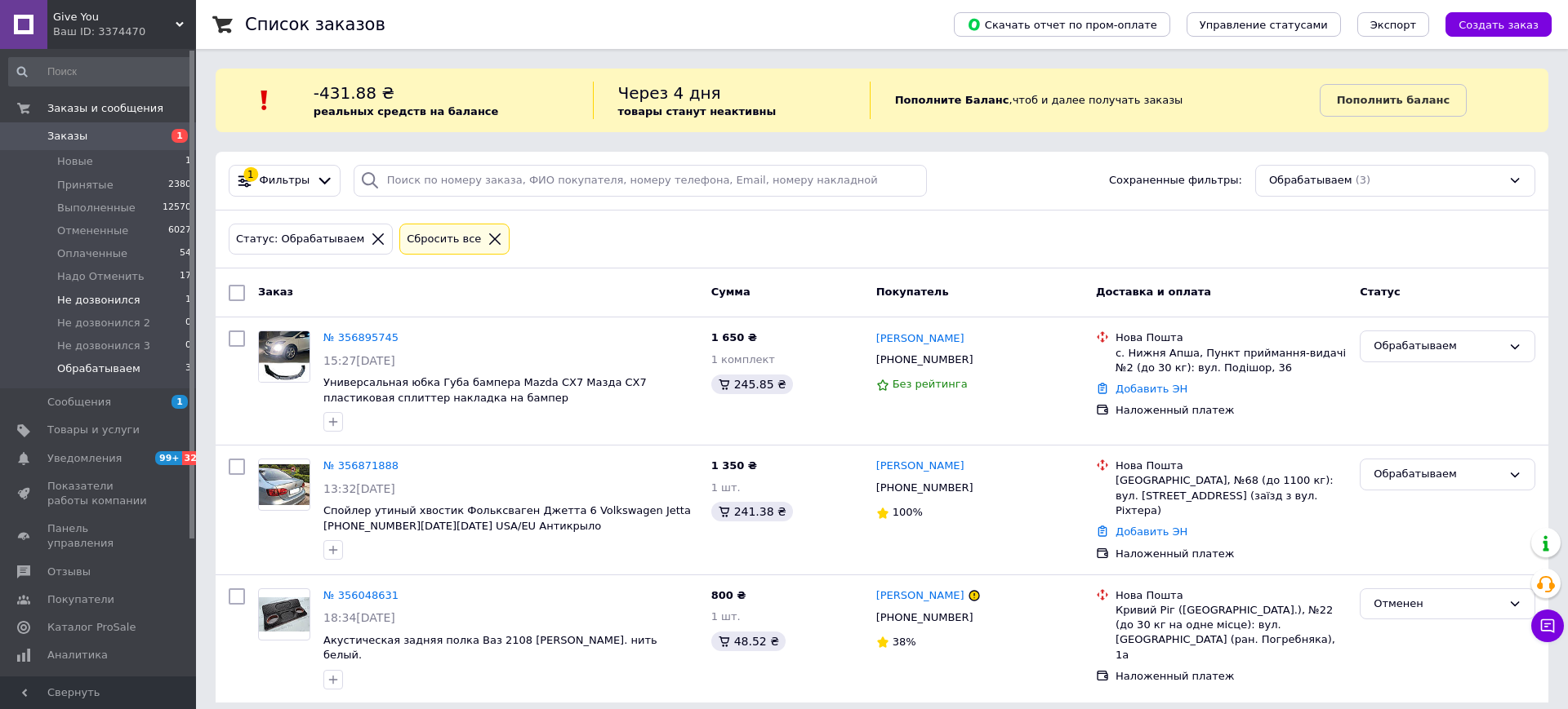
click at [119, 295] on span "Не дозвонился" at bounding box center [99, 300] width 84 height 15
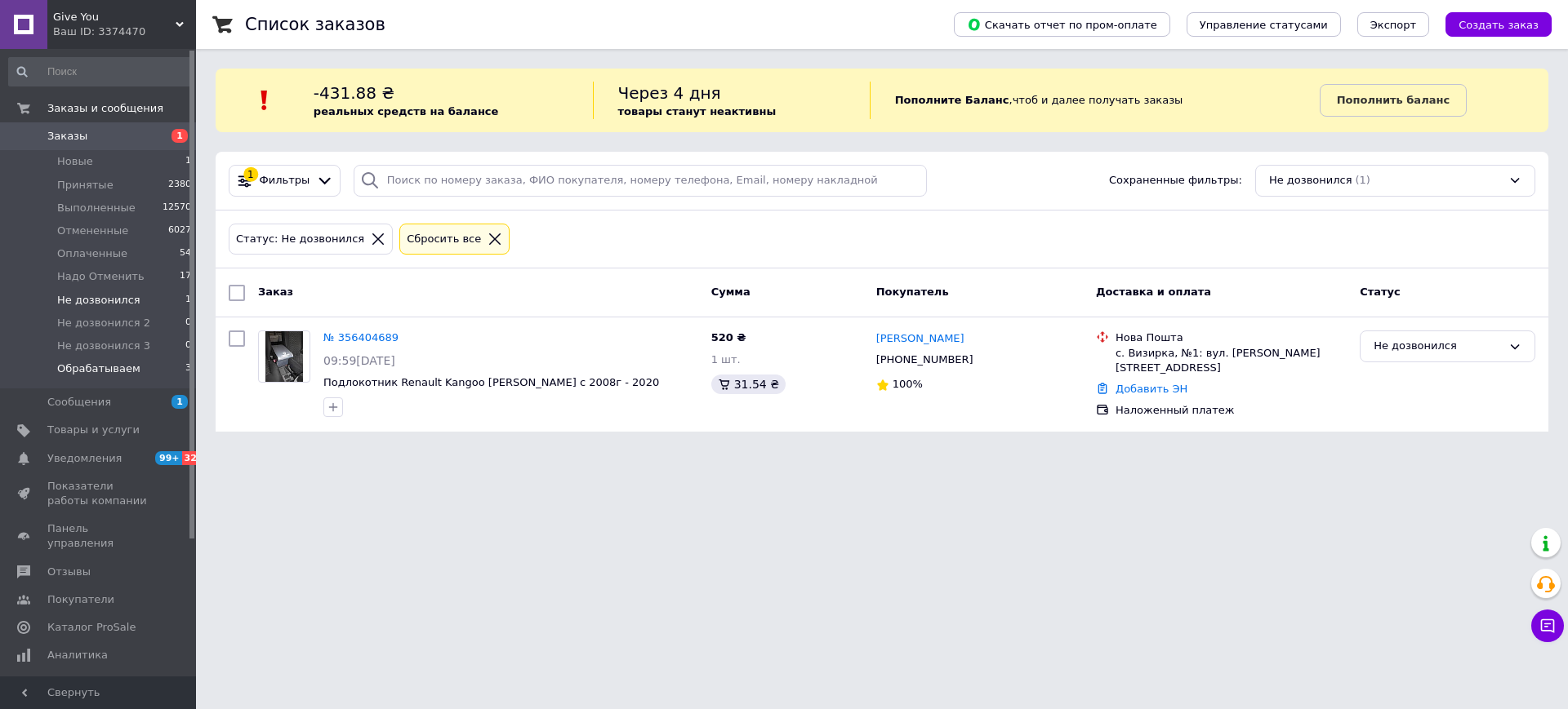
click at [141, 364] on li "Обрабатываем 3" at bounding box center [100, 373] width 201 height 31
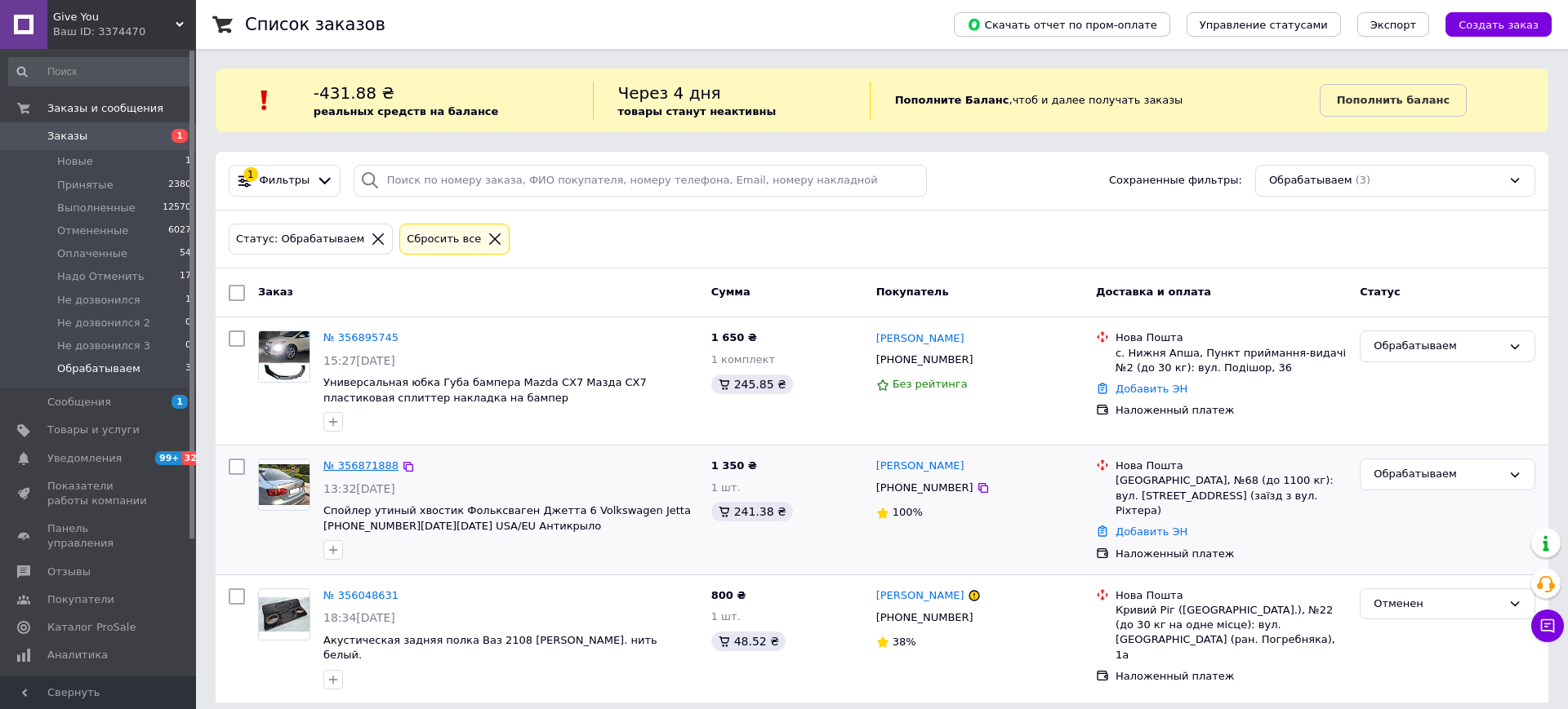
click at [363, 467] on link "№ 356871888" at bounding box center [361, 465] width 75 height 12
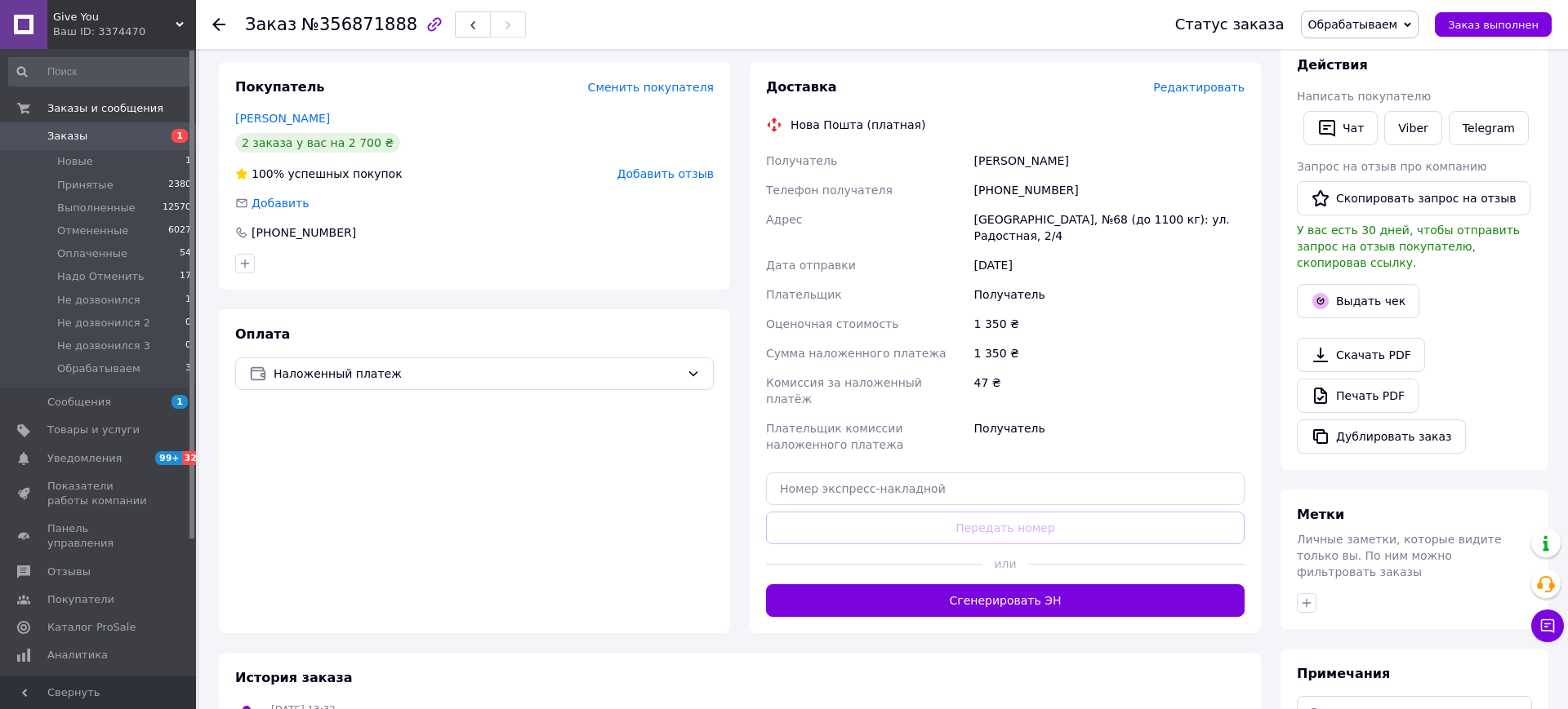
scroll to position [445, 0]
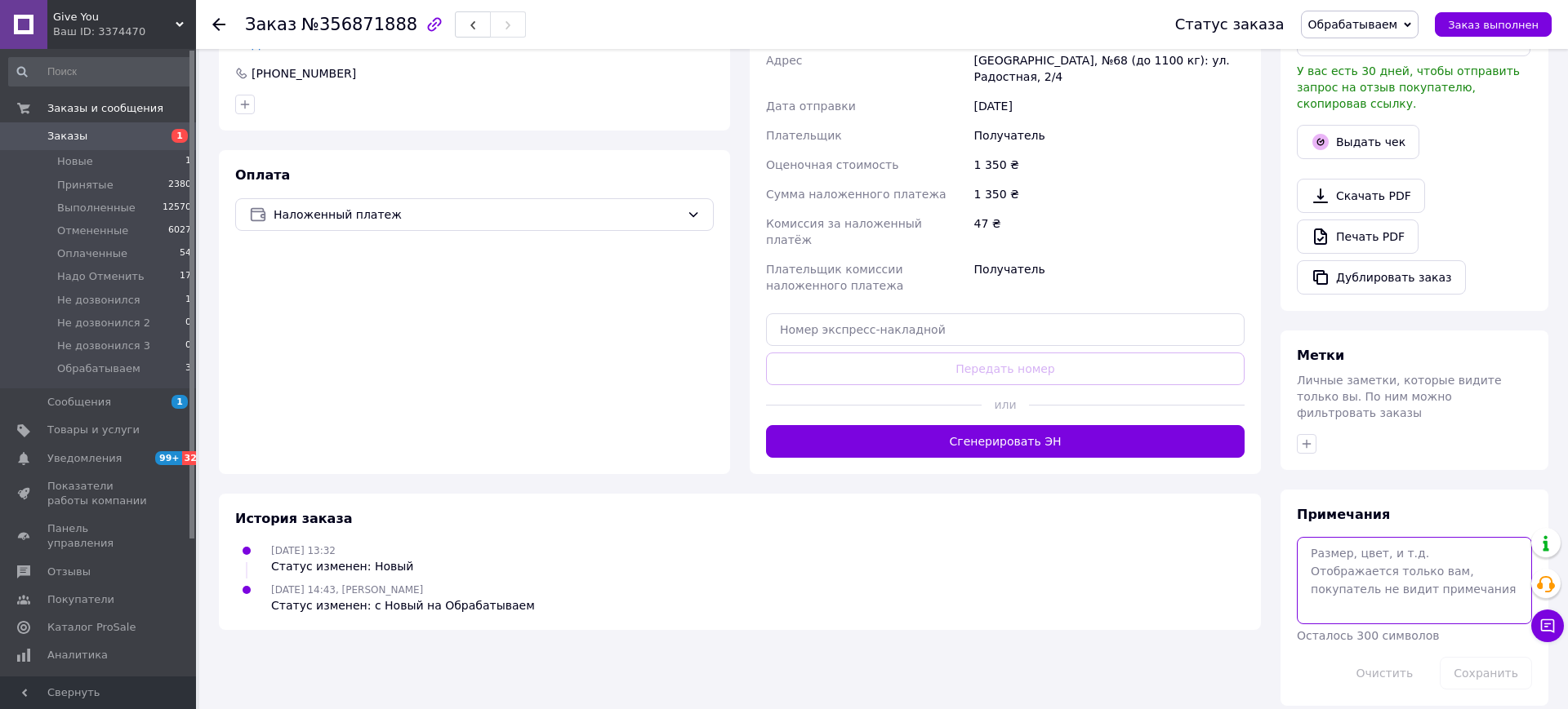
click at [1376, 558] on textarea at bounding box center [1414, 580] width 236 height 86
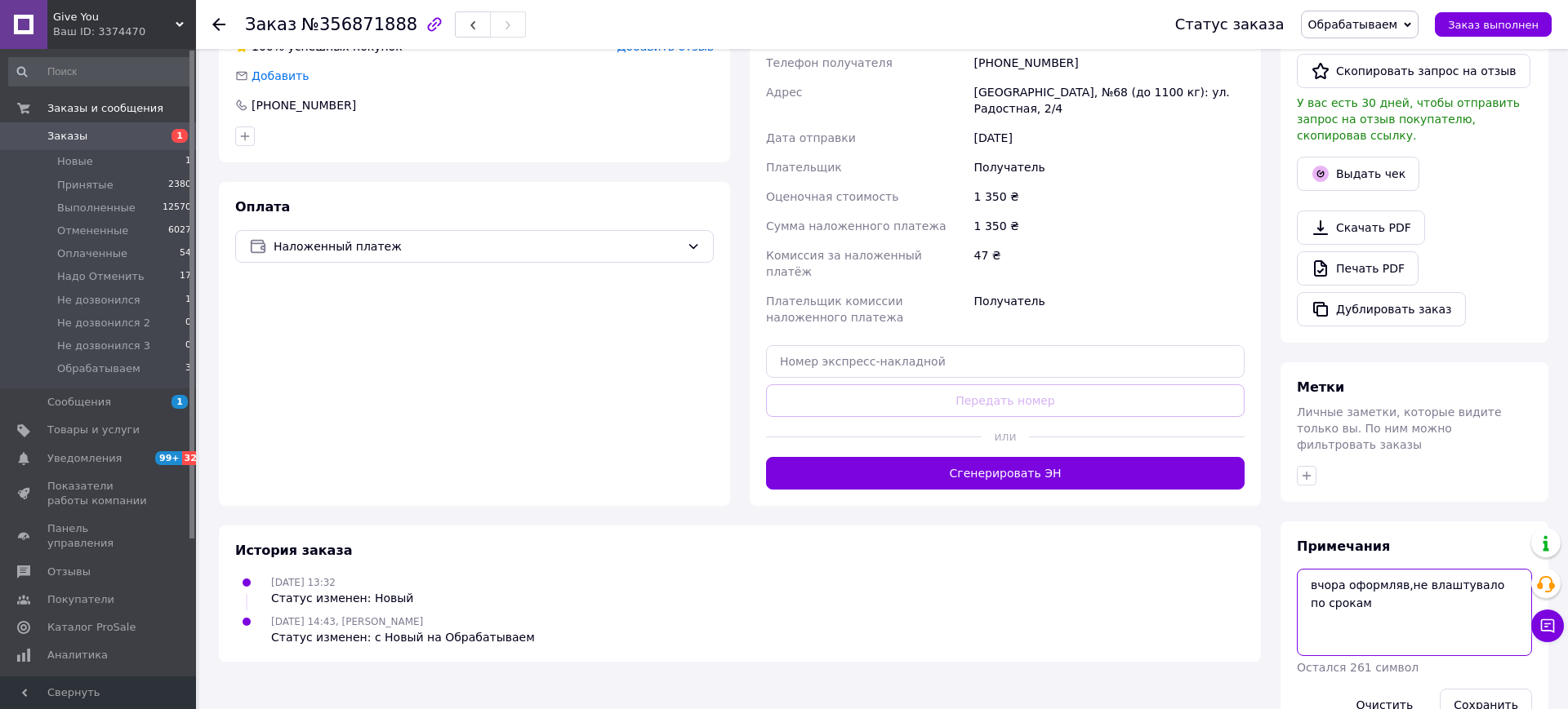
scroll to position [420, 0]
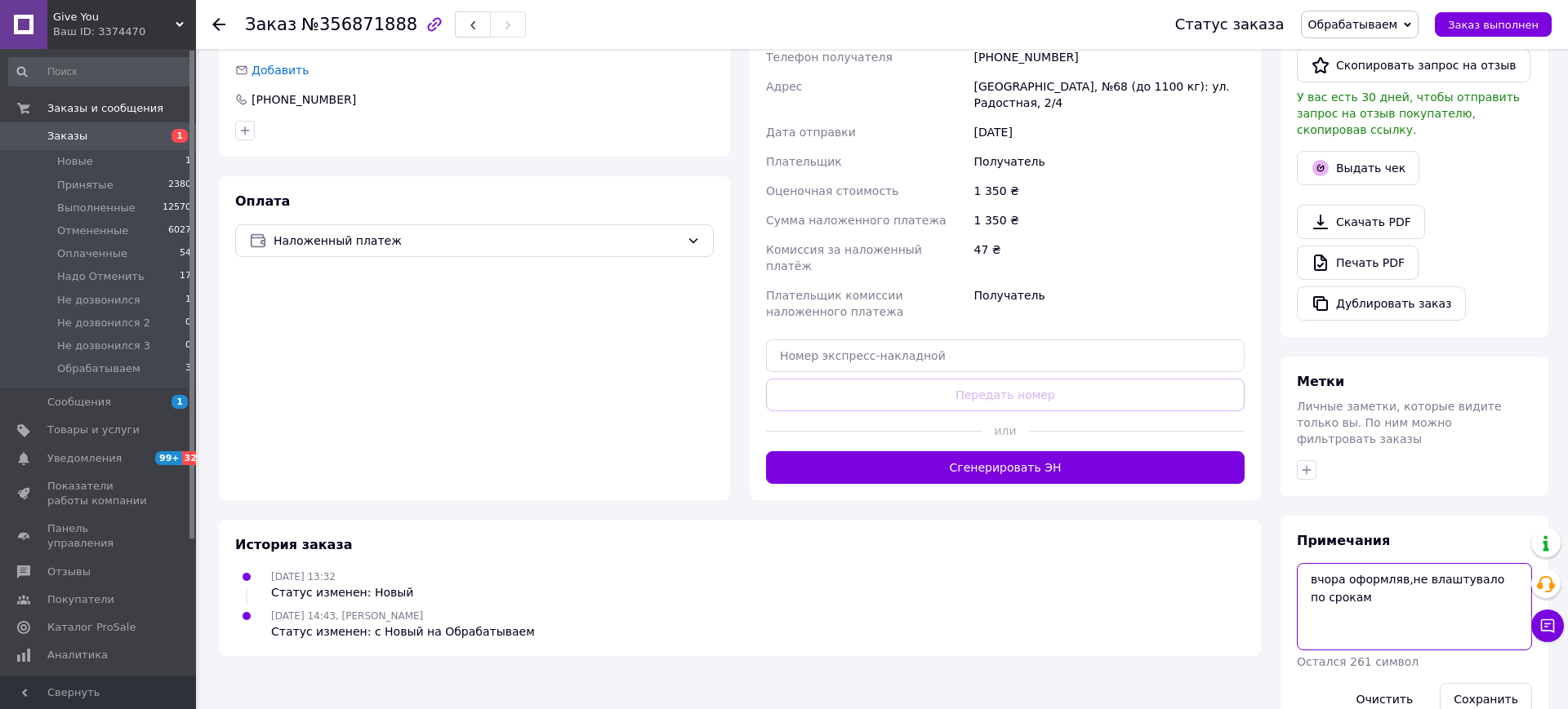
click at [1393, 586] on textarea "вчора оформляв,не влаштувало по срокам" at bounding box center [1414, 606] width 236 height 86
type textarea "вчора оформляв,не влаштувало по срокам,чат"
drag, startPoint x: 1487, startPoint y: 685, endPoint x: 1144, endPoint y: 513, distance: 383.7
click at [1486, 684] on button "Сохранить" at bounding box center [1485, 700] width 92 height 33
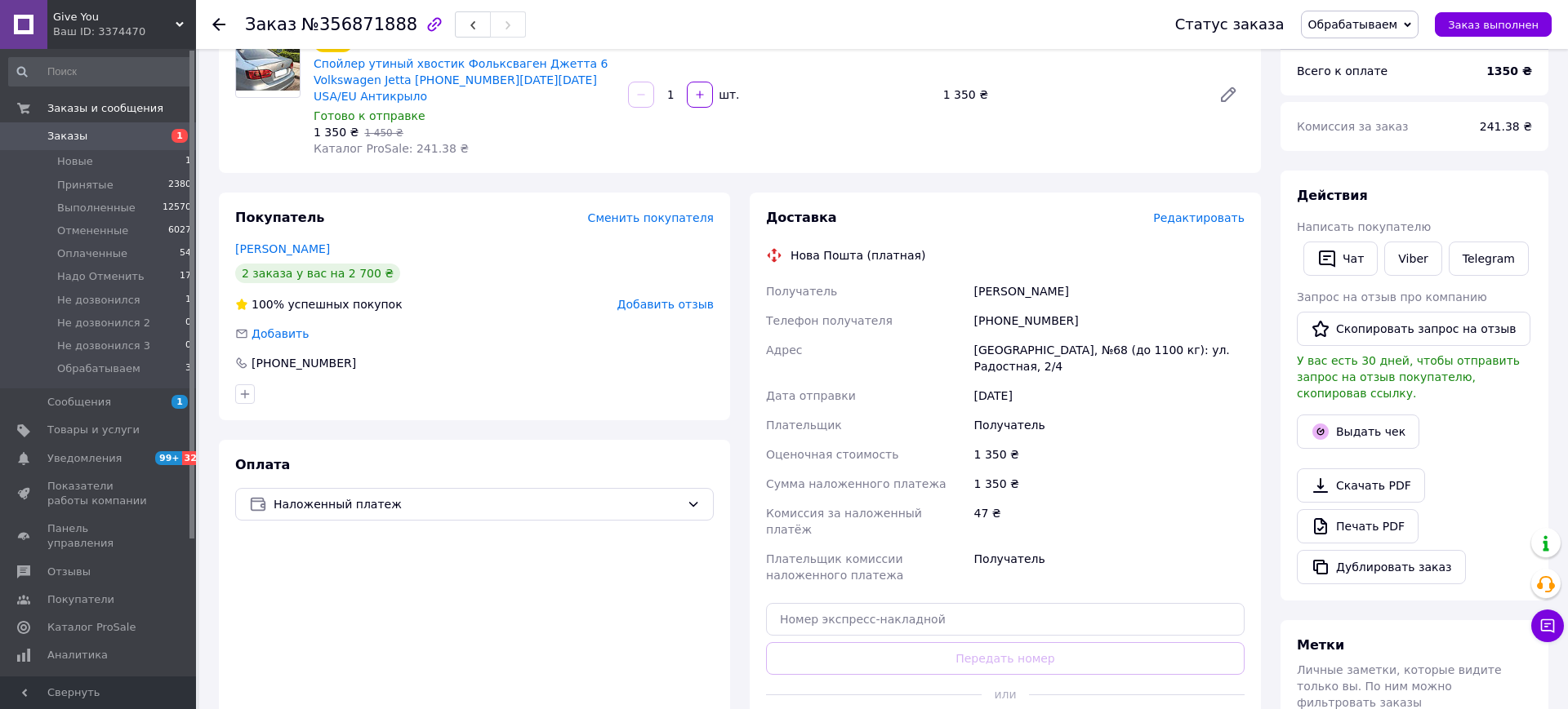
scroll to position [0, 0]
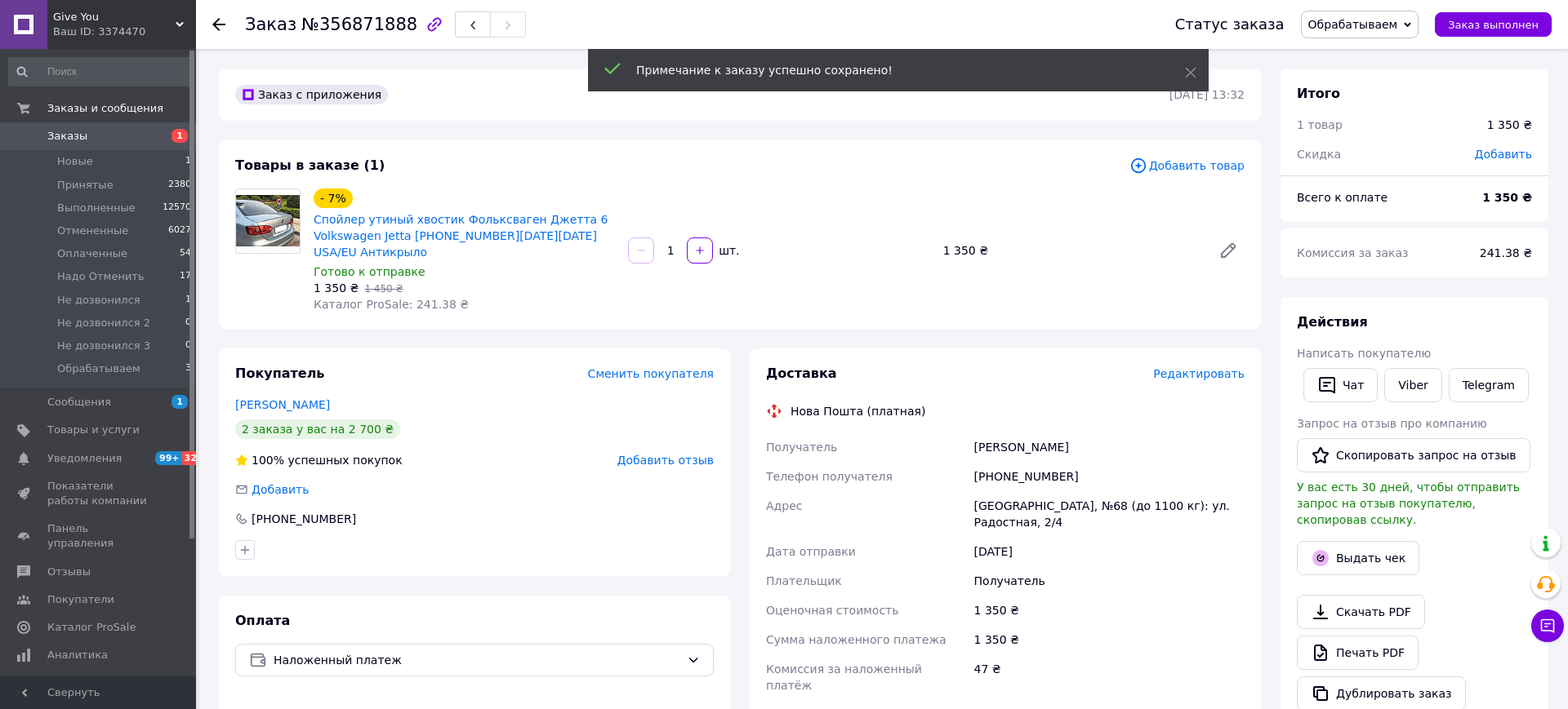
click at [1348, 417] on span "Запрос на отзыв про компанию" at bounding box center [1392, 424] width 190 height 13
click at [1328, 384] on div "Действия Написать покупателю   Чат Viber Telegram Запрос на отзыв про компанию …" at bounding box center [1414, 512] width 236 height 397
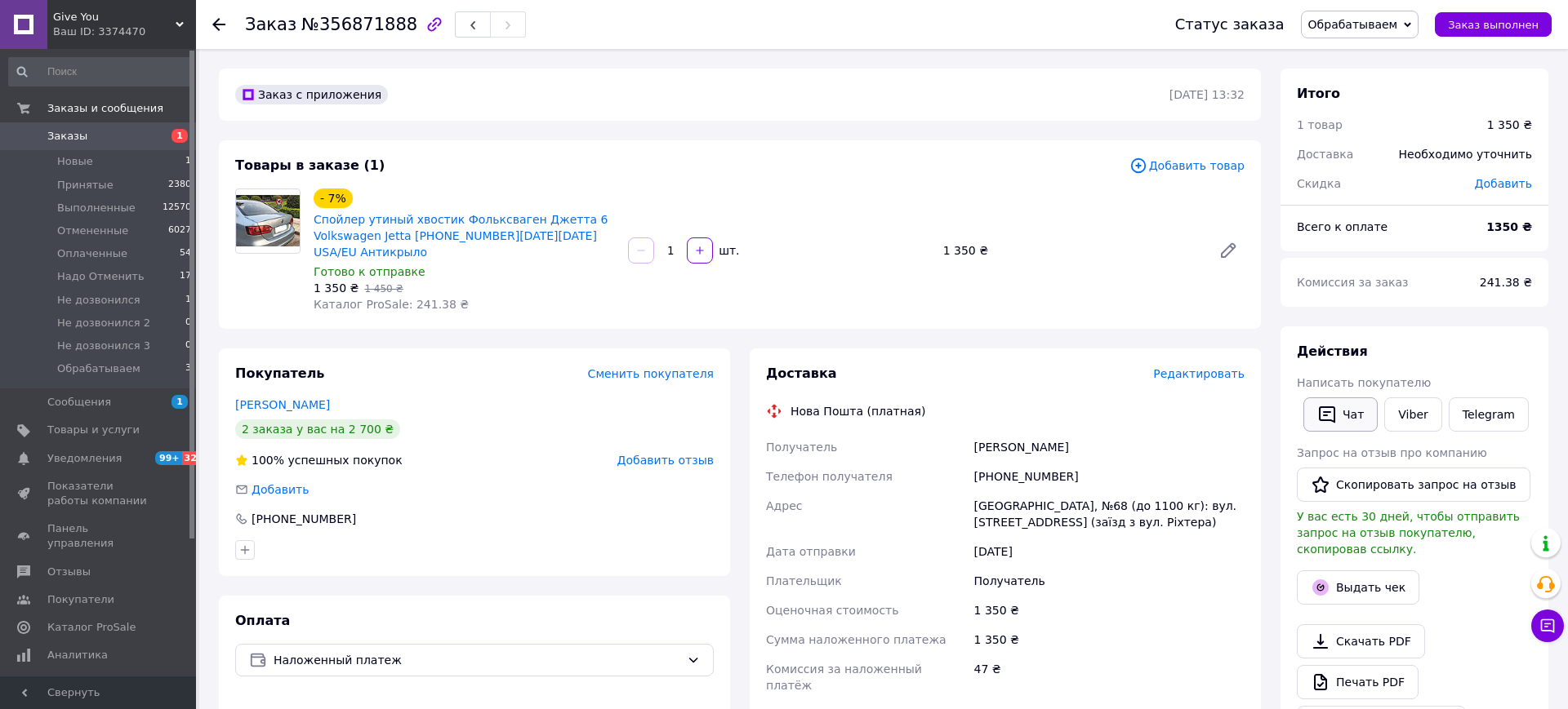
click at [1331, 417] on icon "button" at bounding box center [1328, 414] width 20 height 20
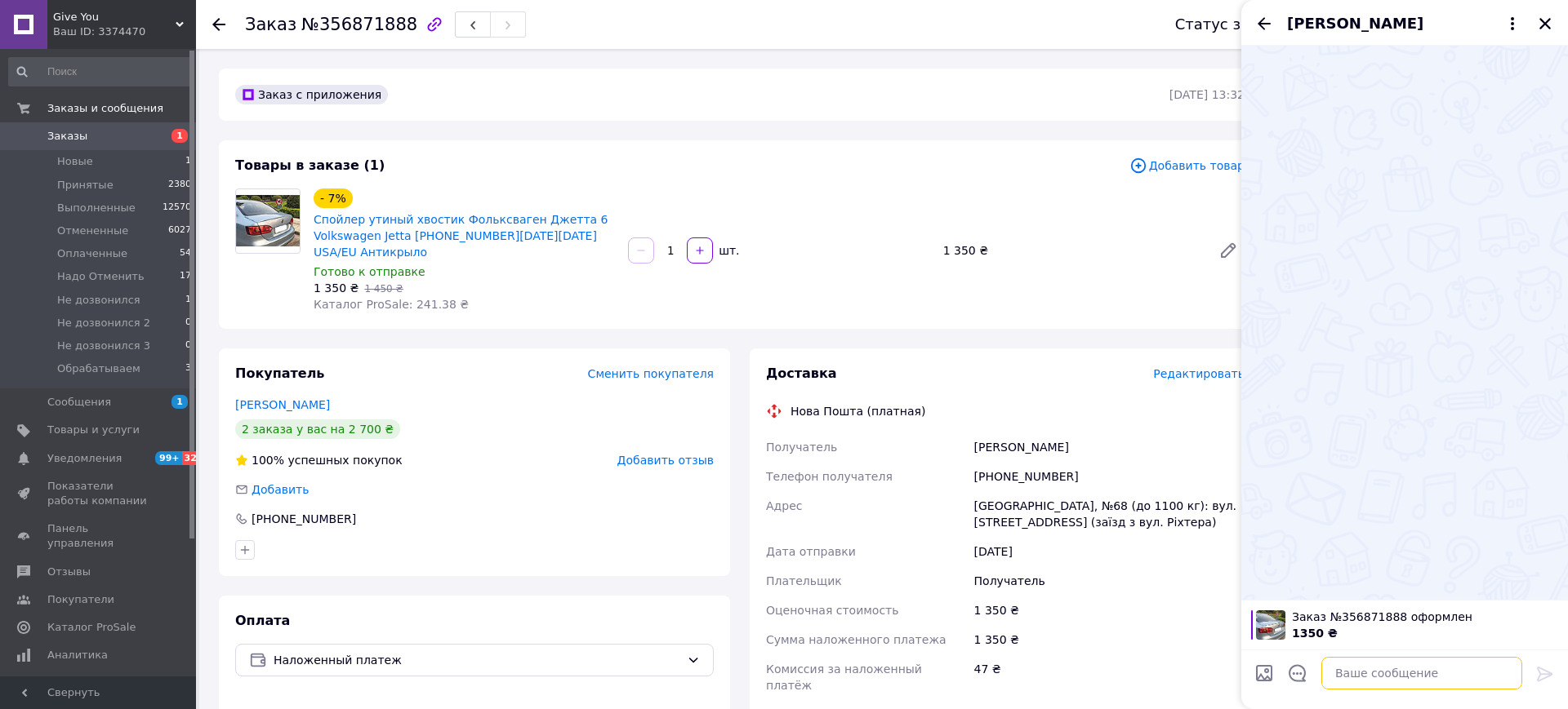
click at [1370, 683] on textarea at bounding box center [1422, 674] width 201 height 33
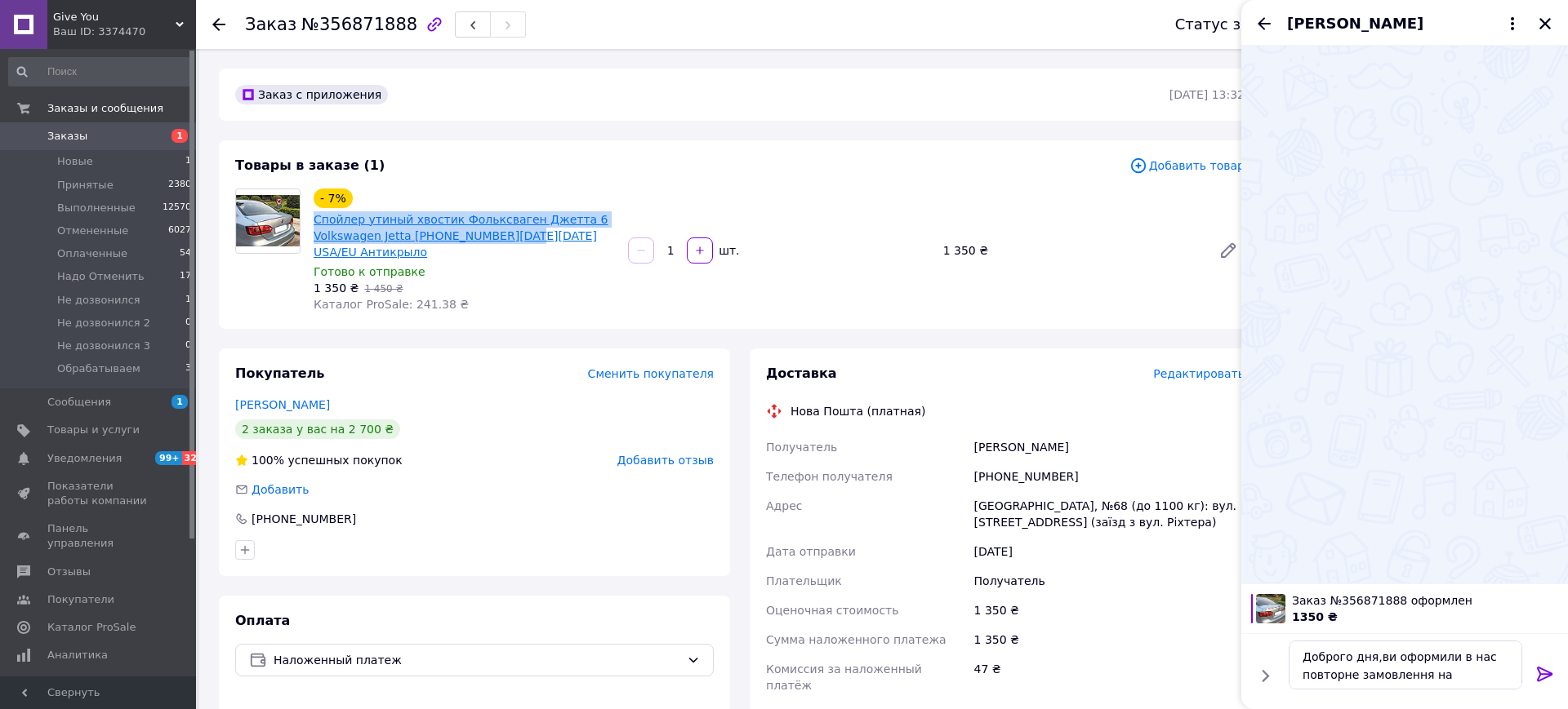
drag, startPoint x: 307, startPoint y: 217, endPoint x: 512, endPoint y: 240, distance: 206.3
click at [512, 240] on div "- 7% Спойлер утиный хвостик Фольксваген Джетта 6 Volkswagen Jetta [PHONE_NUMBER…" at bounding box center [465, 251] width 315 height 131
copy link "Спойлер утиный хвостик Фольксваген Джетта 6 Volkswagen Jetta [PHONE_NUMBER][DAT…"
click at [1454, 672] on textarea "Доброго дня,ви оформили в нас повторне замовлення на" at bounding box center [1405, 665] width 234 height 49
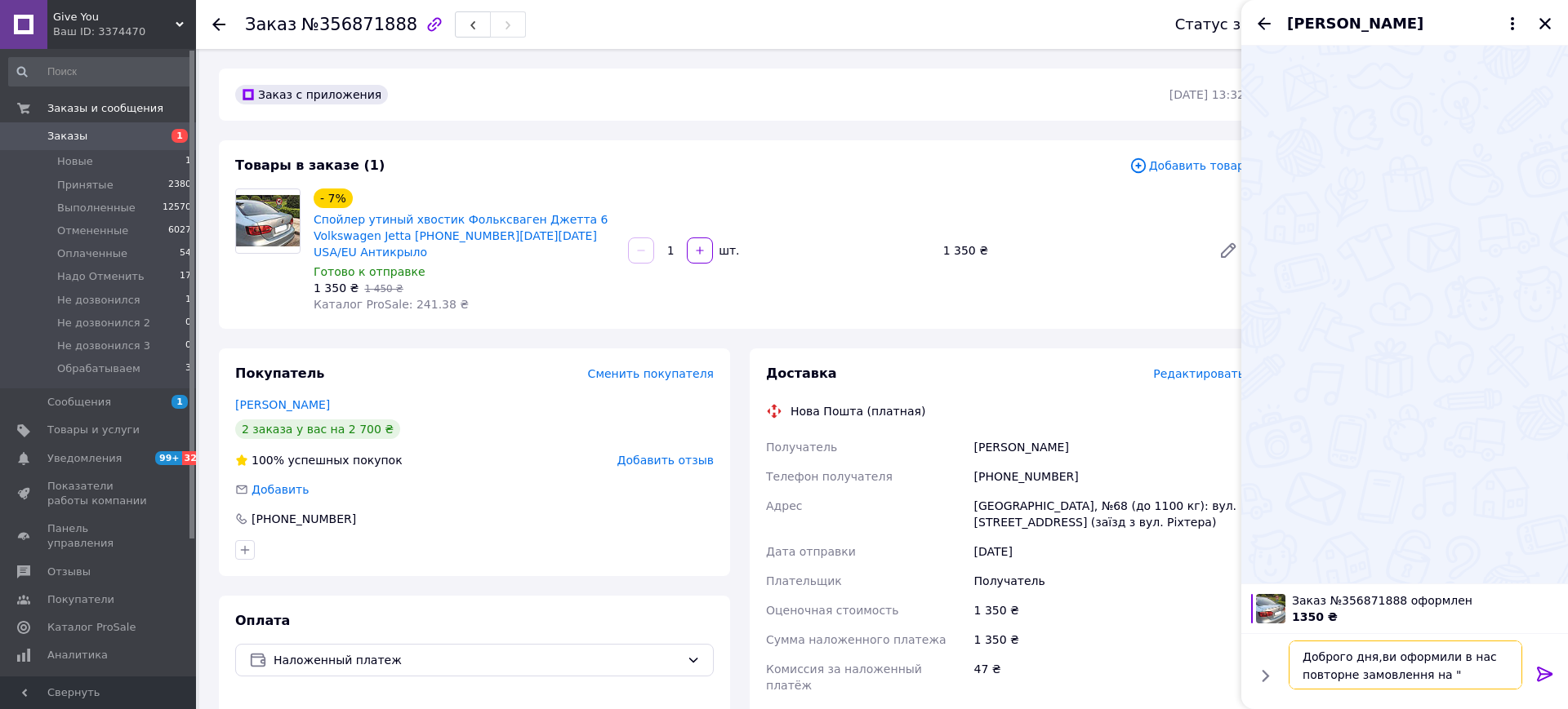
click at [1452, 676] on textarea "Доброго дня,ви оформили в нас повторне замовлення на "" at bounding box center [1405, 665] width 234 height 49
click at [1461, 672] on textarea "Доброго дня,ви оформили в нас повторне замовлення на "" at bounding box center [1405, 665] width 234 height 49
click at [1461, 676] on textarea "Доброго дня,ви оформили в нас повторне замовлення на "" at bounding box center [1405, 665] width 234 height 49
click at [1462, 674] on textarea "Доброго дня,ви оформили в нас повторне замовлення на "" at bounding box center [1405, 665] width 234 height 49
paste textarea "Спойлер утиный хвостик Фольксваген Джетта 6 Volkswagen Jetta [PHONE_NUMBER][DAT…"
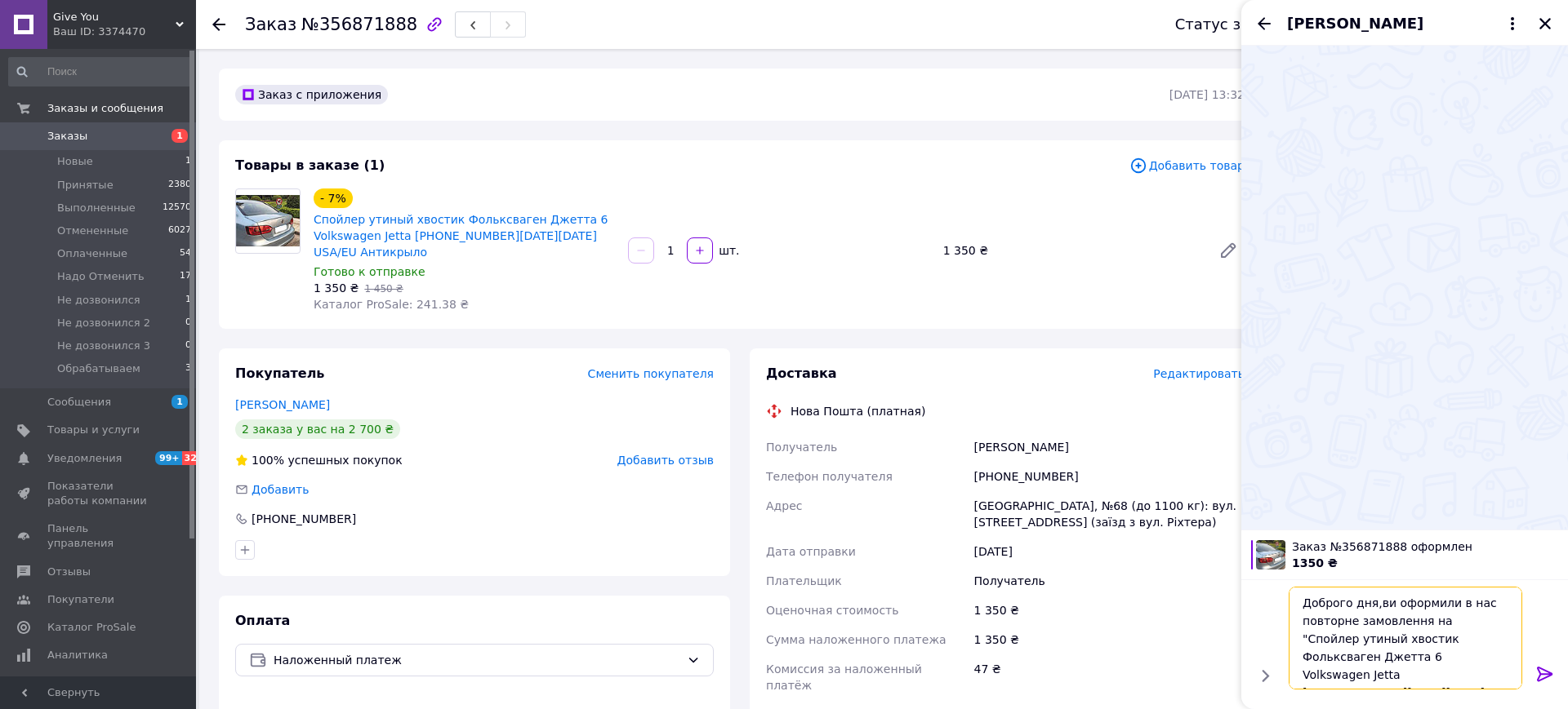
drag, startPoint x: 1392, startPoint y: 639, endPoint x: 1311, endPoint y: 662, distance: 84.2
click at [1311, 662] on textarea "Доброго дня,ви оформили в нас повторне замовлення на "Спойлер утиный хвостик Фо…" at bounding box center [1405, 638] width 234 height 103
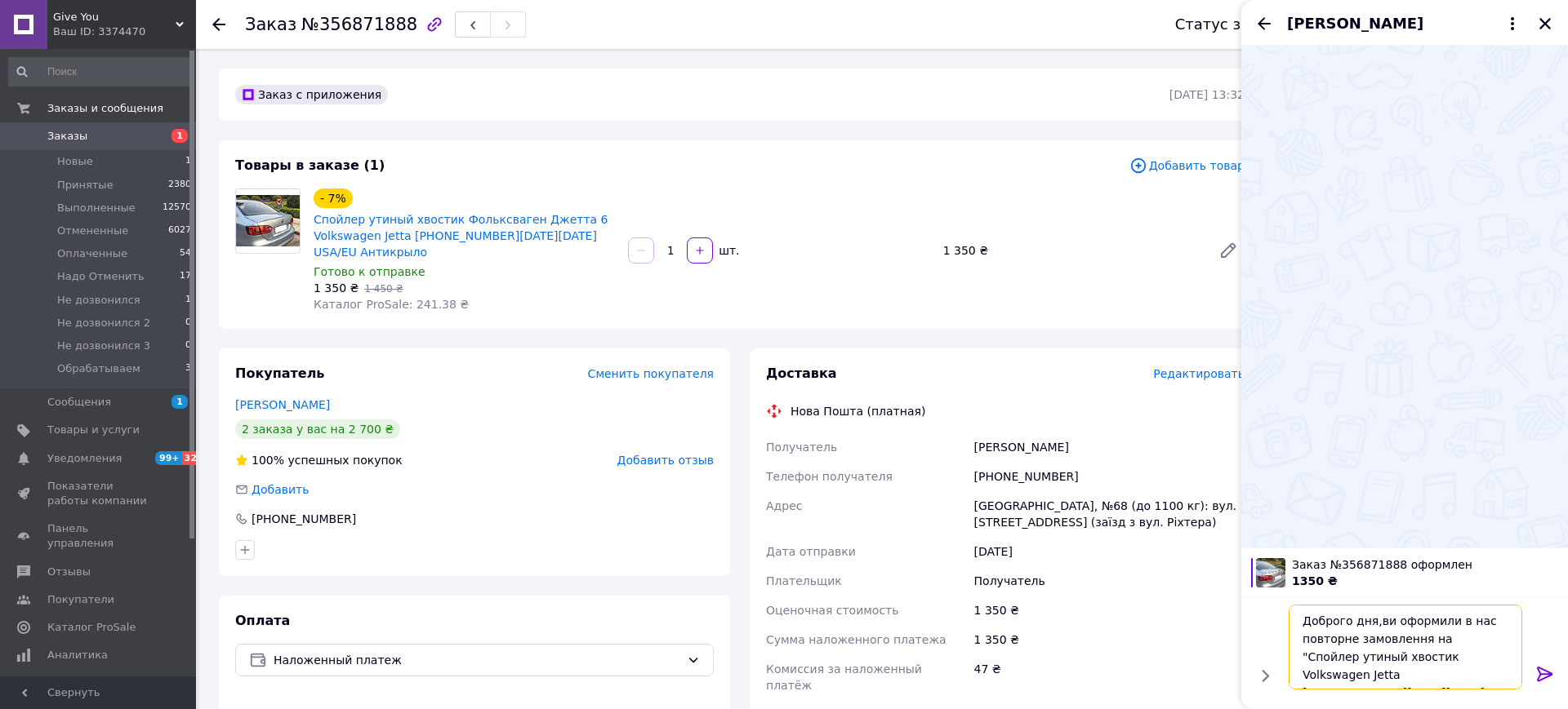
click at [1417, 667] on textarea "Доброго дня,ви оформили в нас повторне замовлення на "Спойлер утиный хвостик Vo…" at bounding box center [1405, 646] width 234 height 85
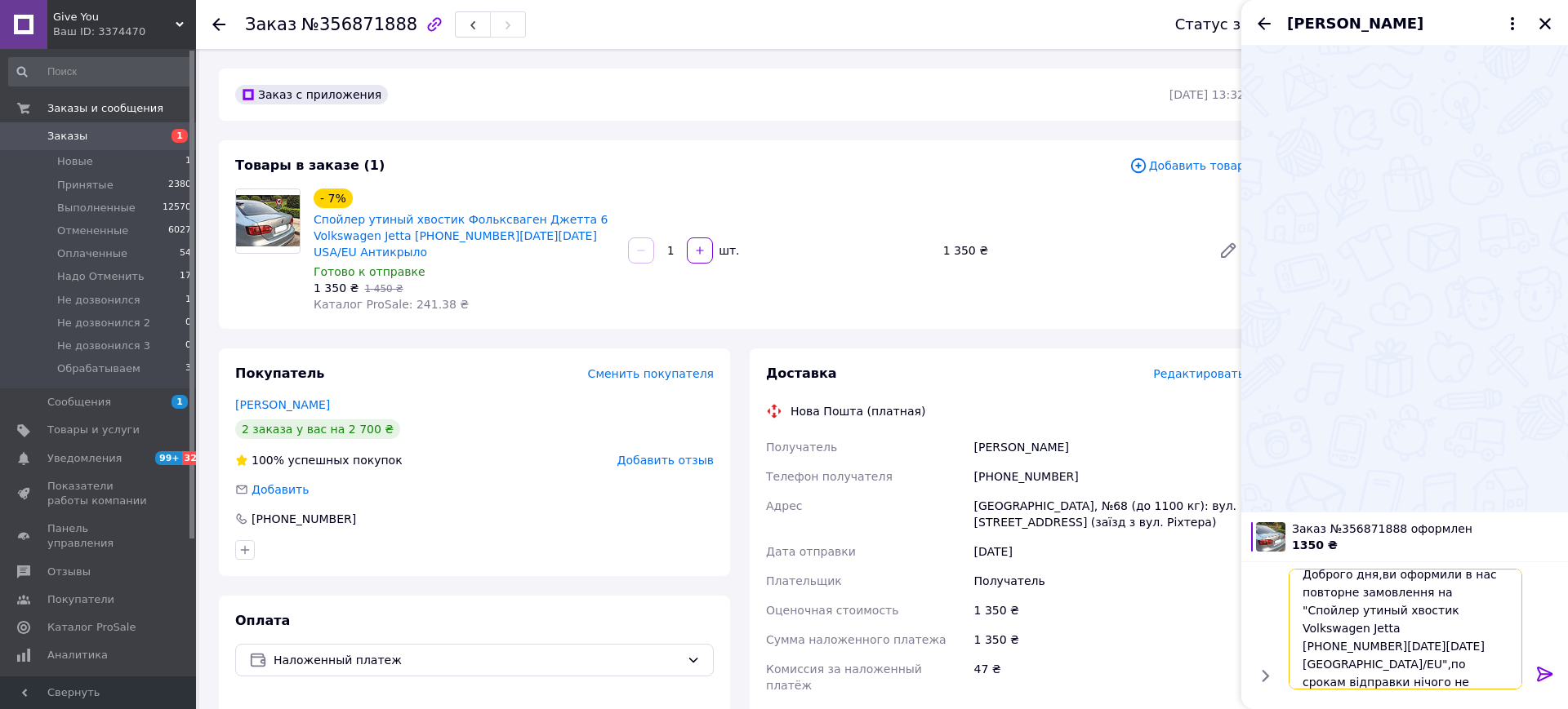
scroll to position [2, 0]
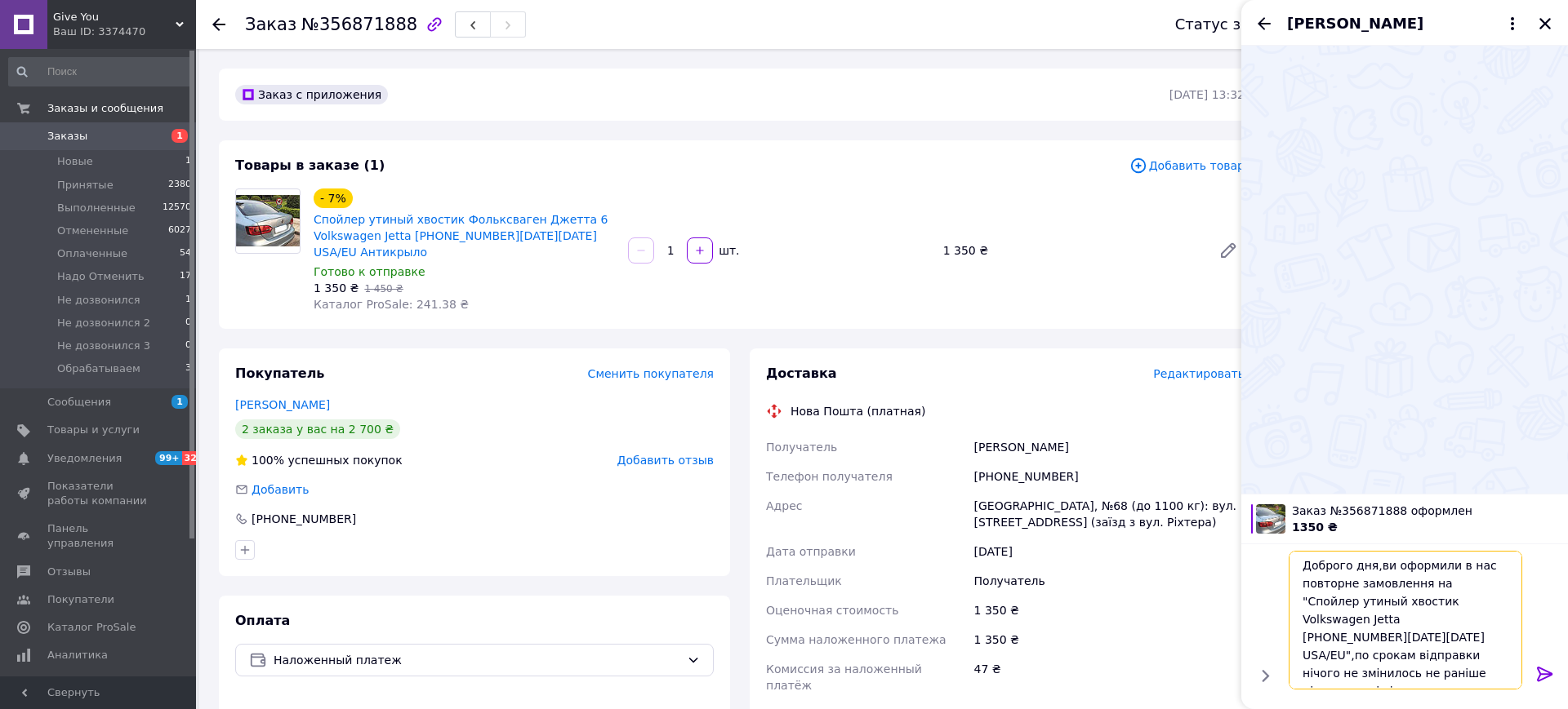
click at [1450, 673] on textarea "Доброго дня,ви оформили в нас повторне замовлення на "Спойлер утиный хвостик Vo…" at bounding box center [1405, 620] width 234 height 139
click at [1485, 670] on textarea "Доброго дня,ви оформили в нас повторне замовлення на "Спойлер утиный хвостик Vo…" at bounding box center [1405, 620] width 234 height 139
type textarea "Доброго дня,ви оформили в нас повторне замовлення на "Спойлер утиный хвостик Vo…"
click at [1543, 678] on icon at bounding box center [1544, 674] width 15 height 15
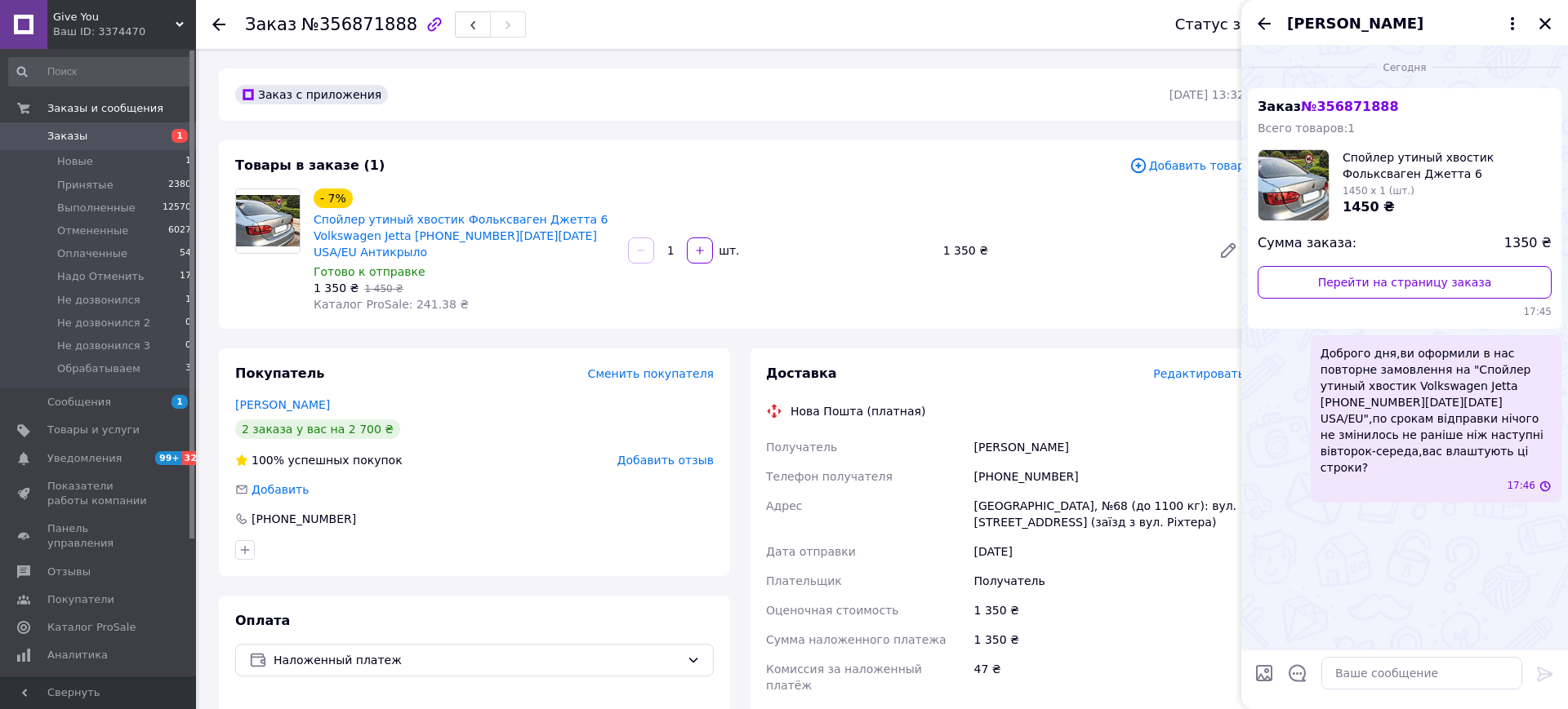
scroll to position [0, 0]
click at [1545, 31] on button "Закрыть" at bounding box center [1545, 24] width 20 height 20
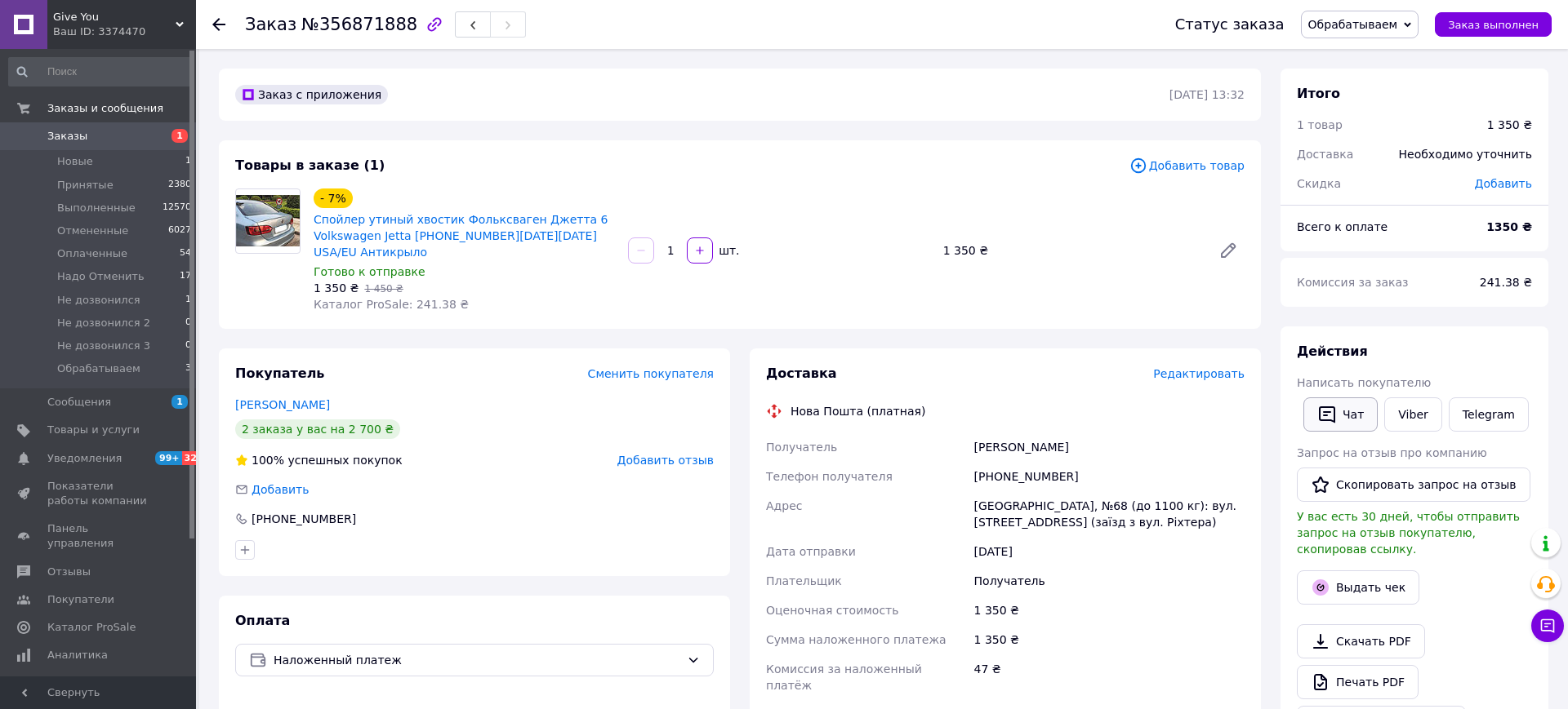
click at [1345, 418] on button "Чат" at bounding box center [1341, 414] width 75 height 35
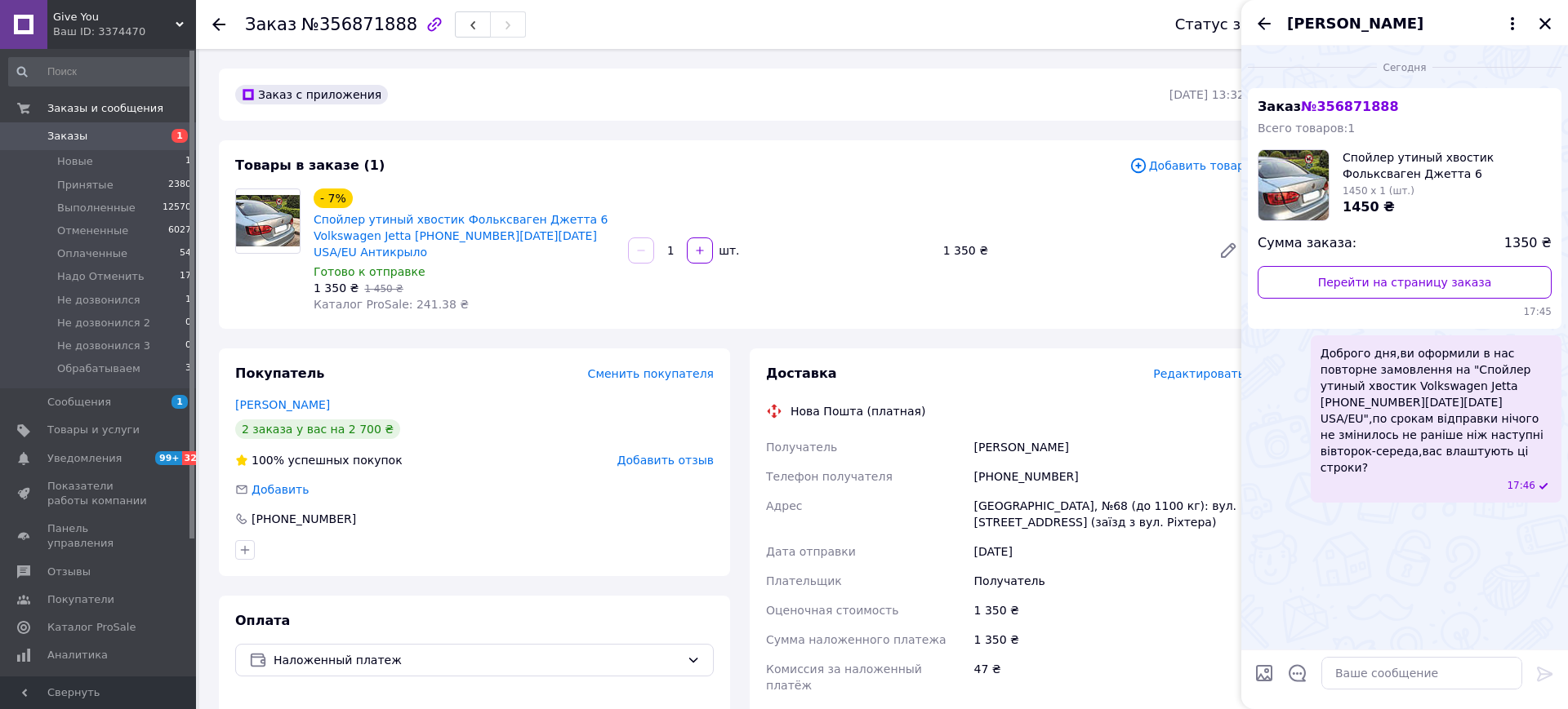
click at [1470, 444] on div "Доброго дня,ви оформили в нас повторне замовлення на "Спойлер утиный хвостик Vo…" at bounding box center [1436, 419] width 251 height 167
click at [1418, 513] on button "Редактировать" at bounding box center [1464, 529] width 196 height 33
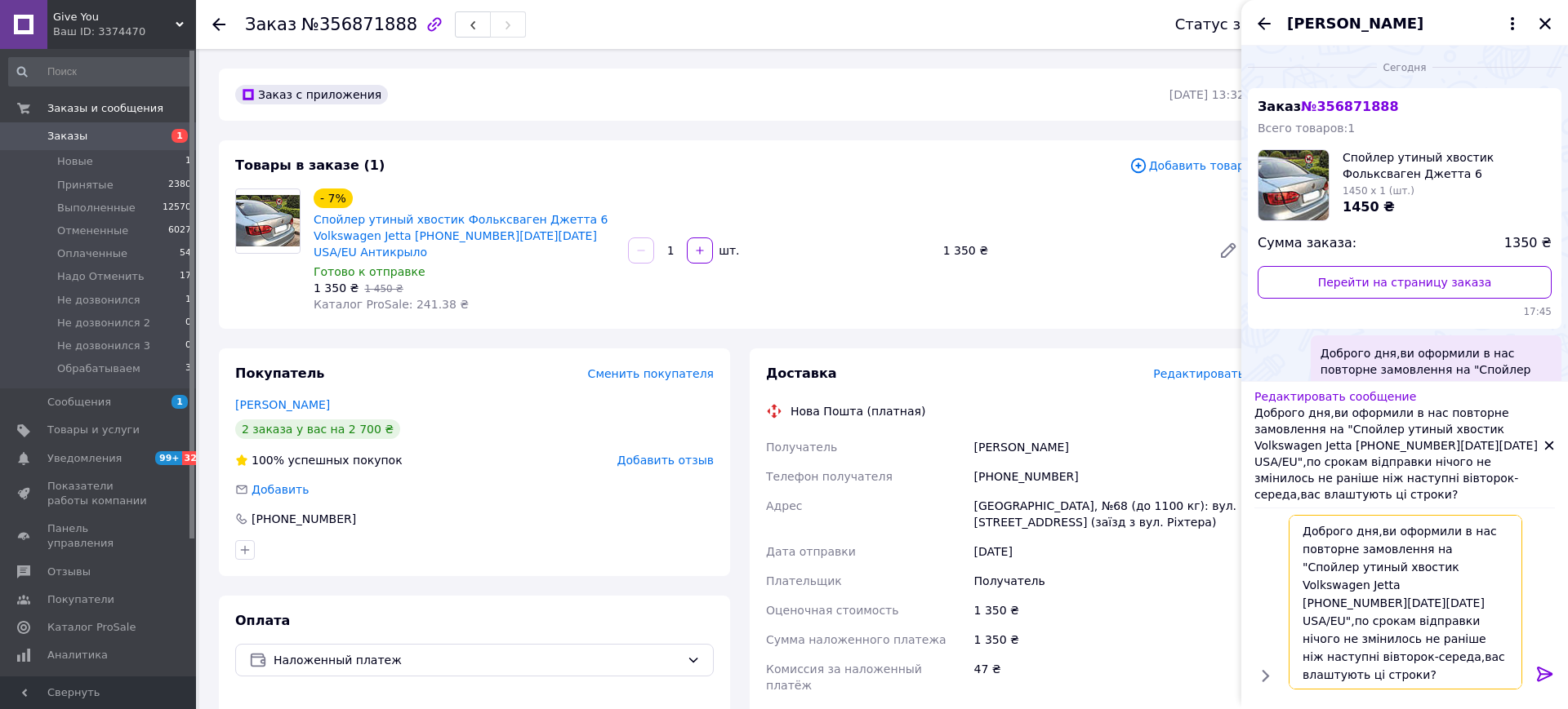
click at [1454, 636] on textarea "Доброго дня,ви оформили в нас повторне замовлення на "Спойлер утиный хвостик Vo…" at bounding box center [1405, 603] width 234 height 175
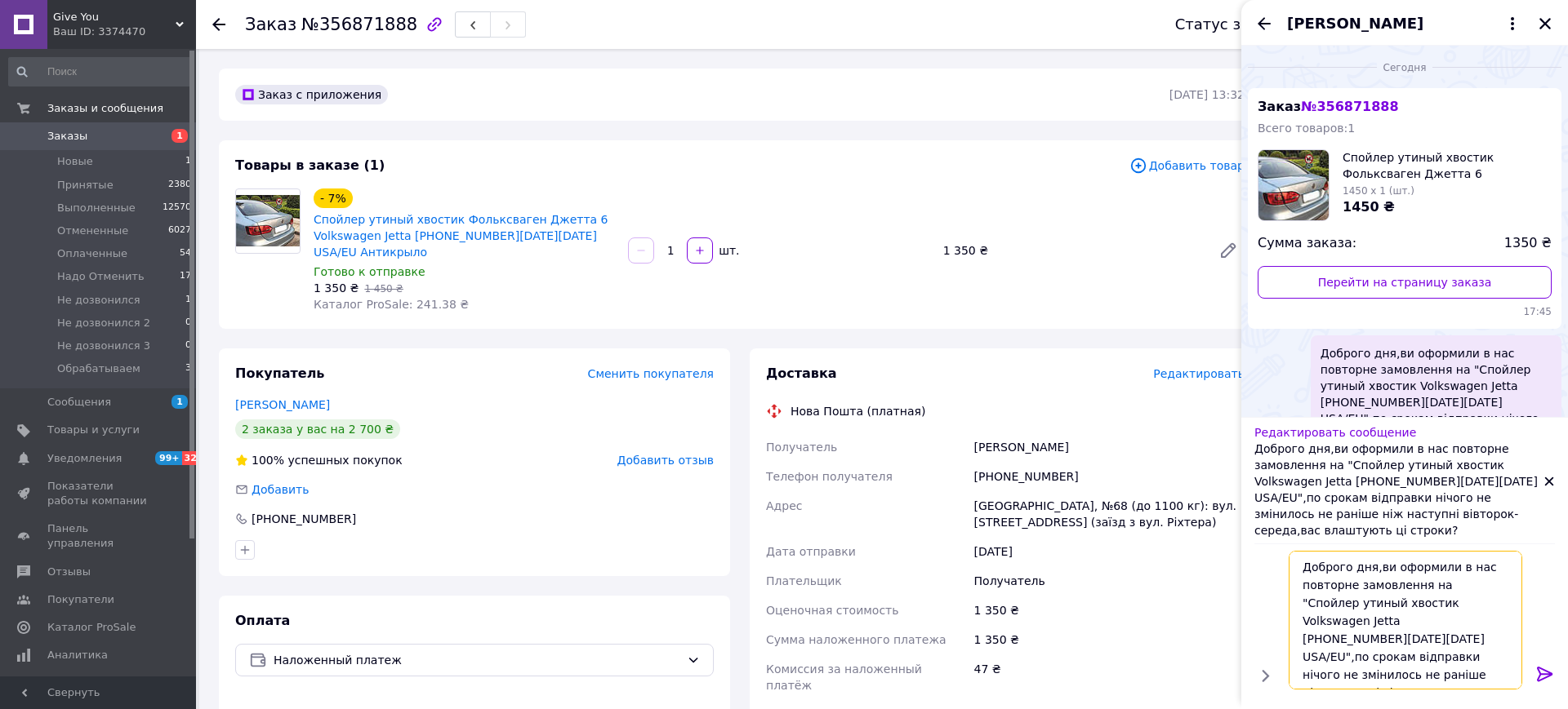
type textarea "Доброго дня,ви оформили в нас повторне замовлення на "Спойлер утиный хвостик Vo…"
click at [1542, 671] on icon at bounding box center [1545, 674] width 20 height 20
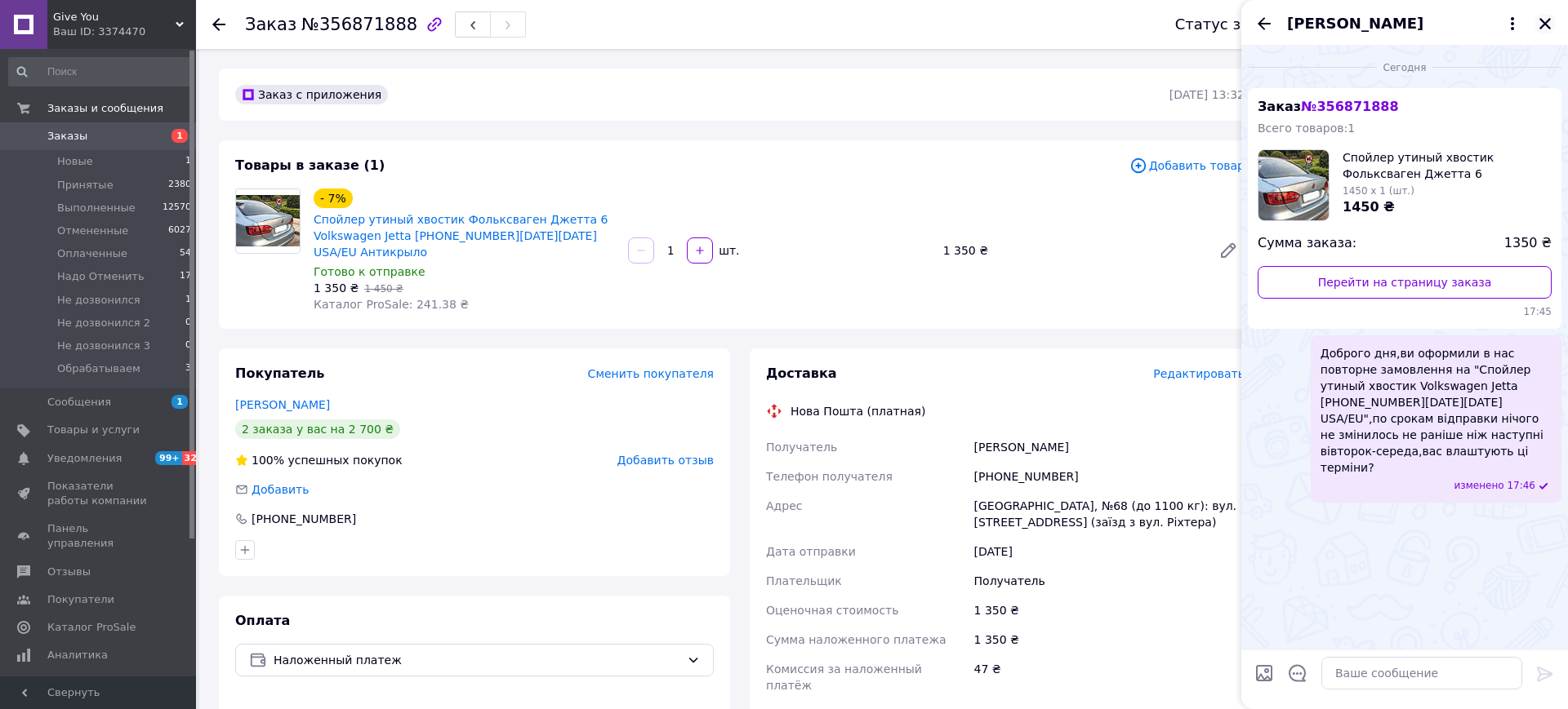
click at [1543, 25] on icon "Закрыть" at bounding box center [1545, 24] width 12 height 12
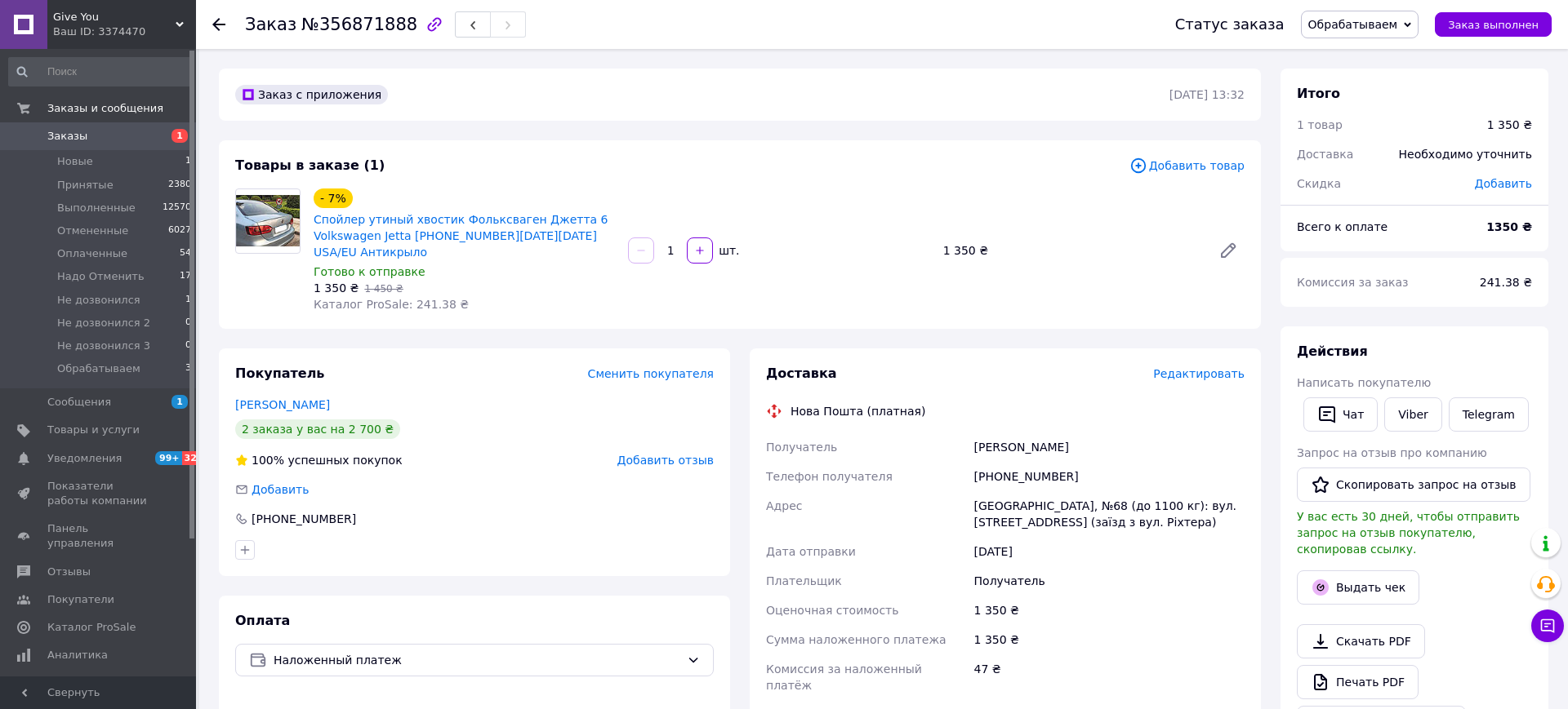
click at [216, 27] on use at bounding box center [218, 25] width 13 height 13
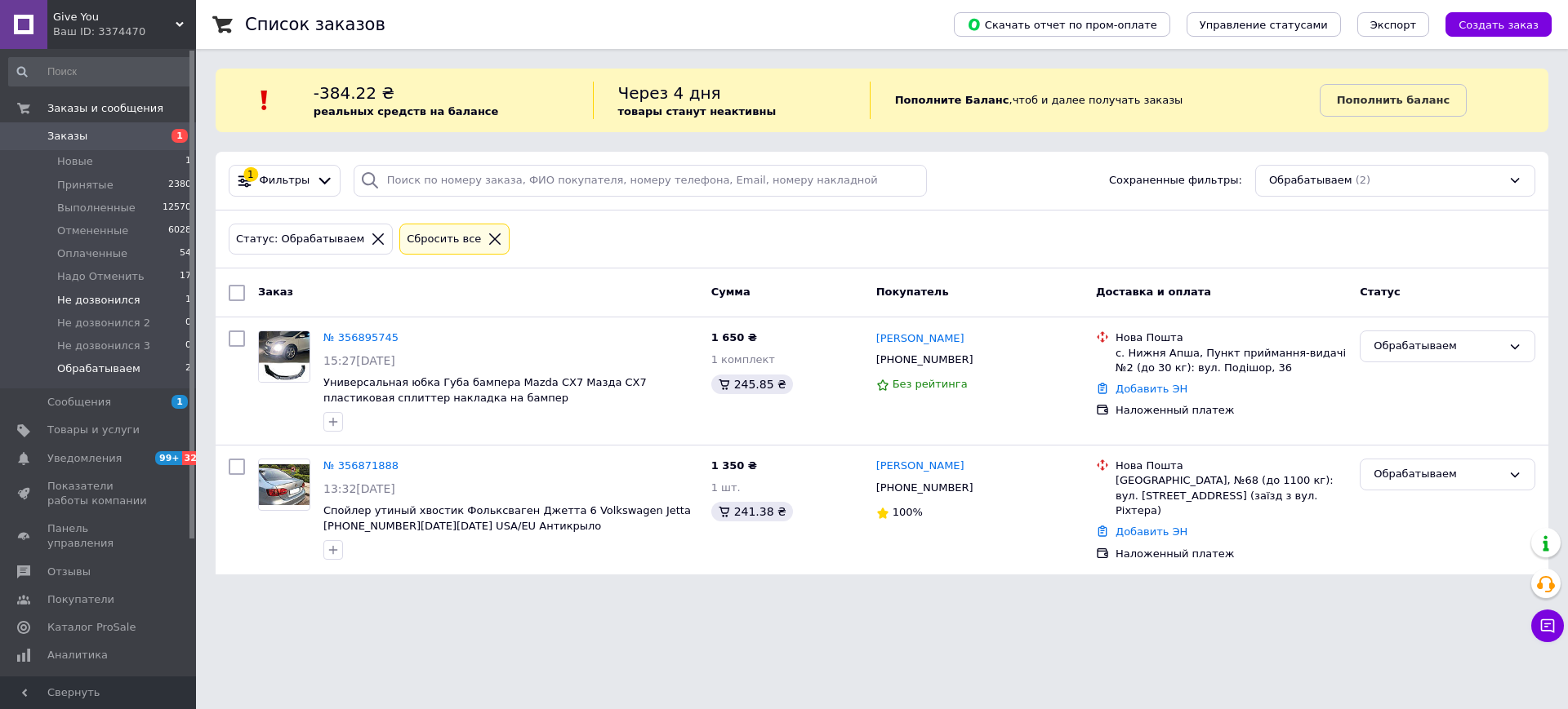
click at [126, 296] on span "Не дозвонился" at bounding box center [99, 300] width 84 height 15
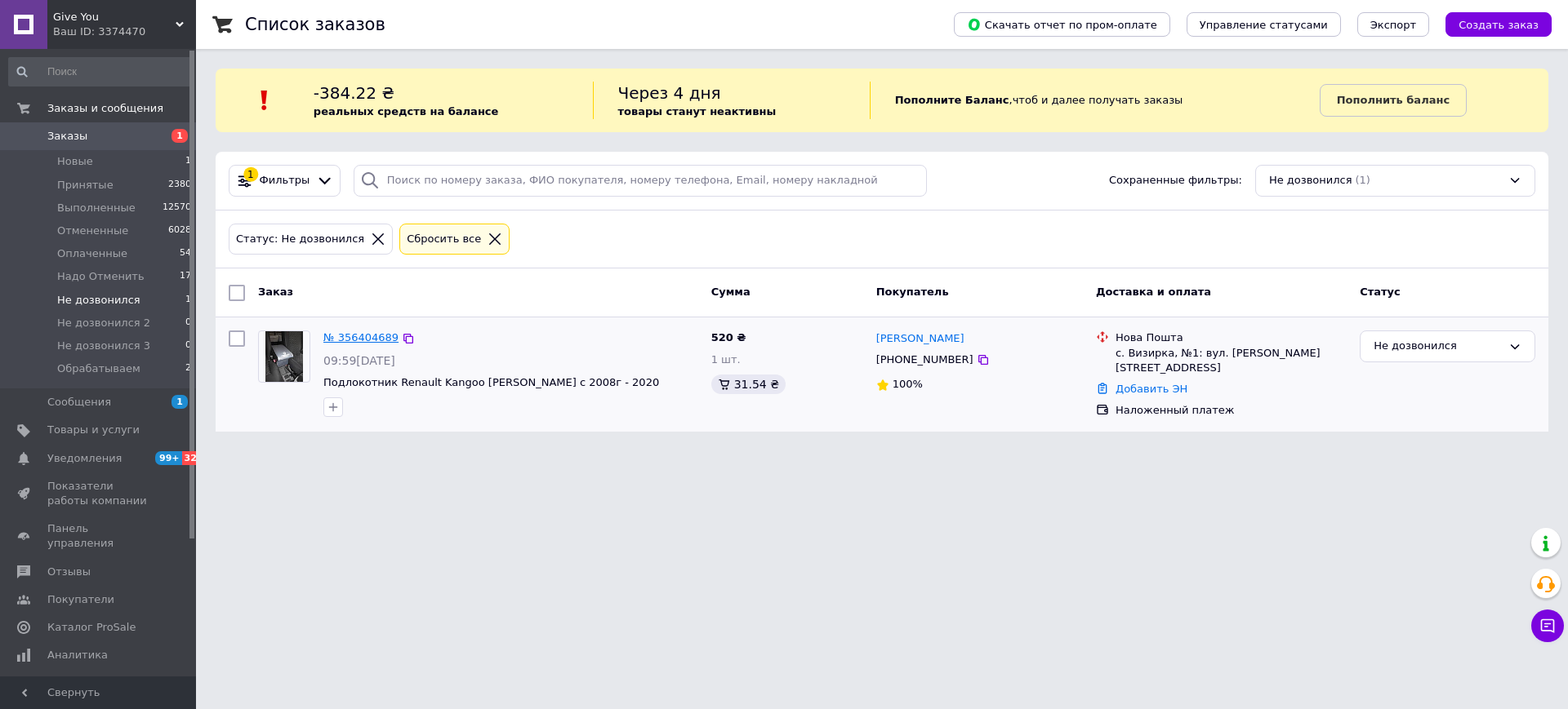
click at [352, 332] on link "№ 356404689" at bounding box center [361, 337] width 75 height 12
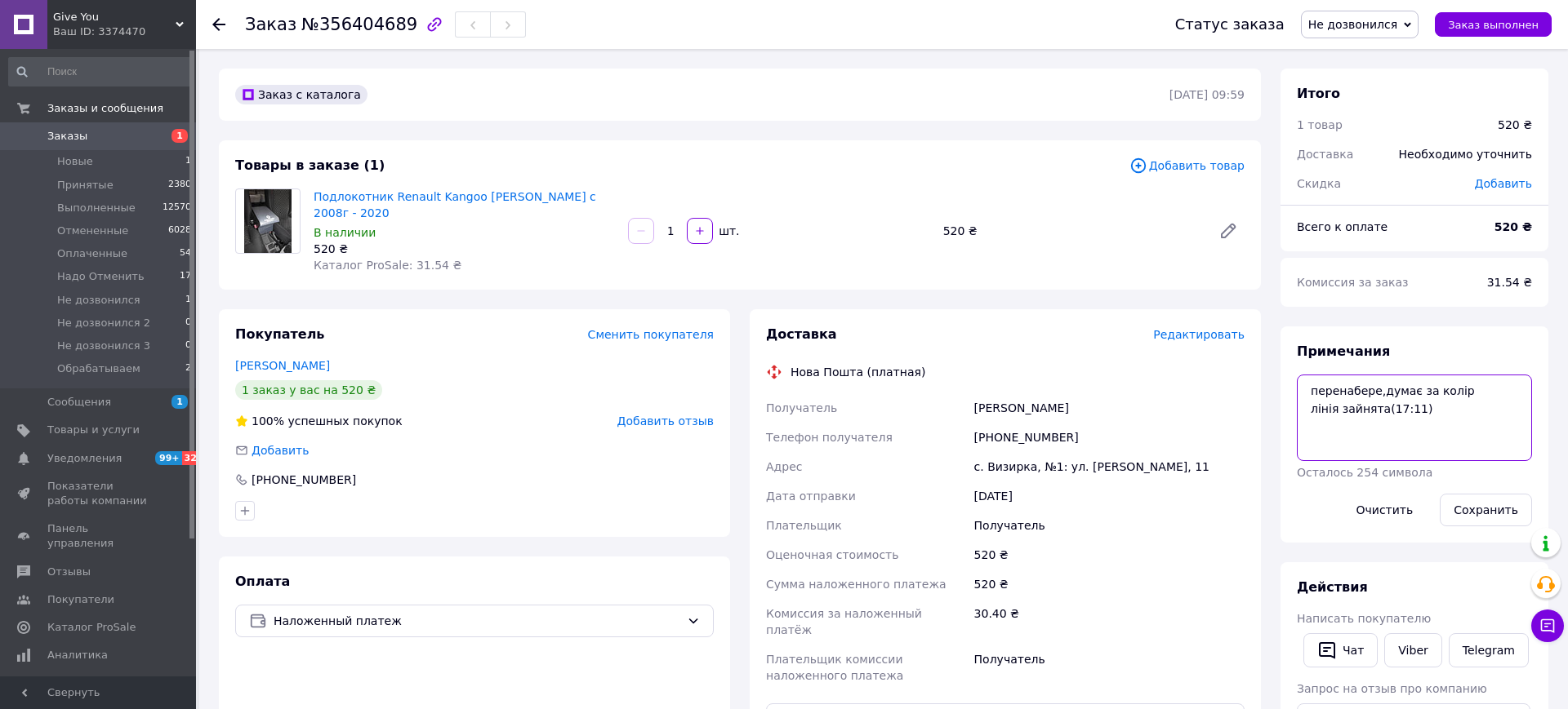
click at [1451, 426] on textarea "перенабере,думає за колір лінія зайнята(17:11)" at bounding box center [1414, 417] width 236 height 86
type textarea "перенабере,думає за колір лінія зайнята(17:11) не актуально"
click at [1491, 509] on button "Сохранить" at bounding box center [1485, 510] width 92 height 33
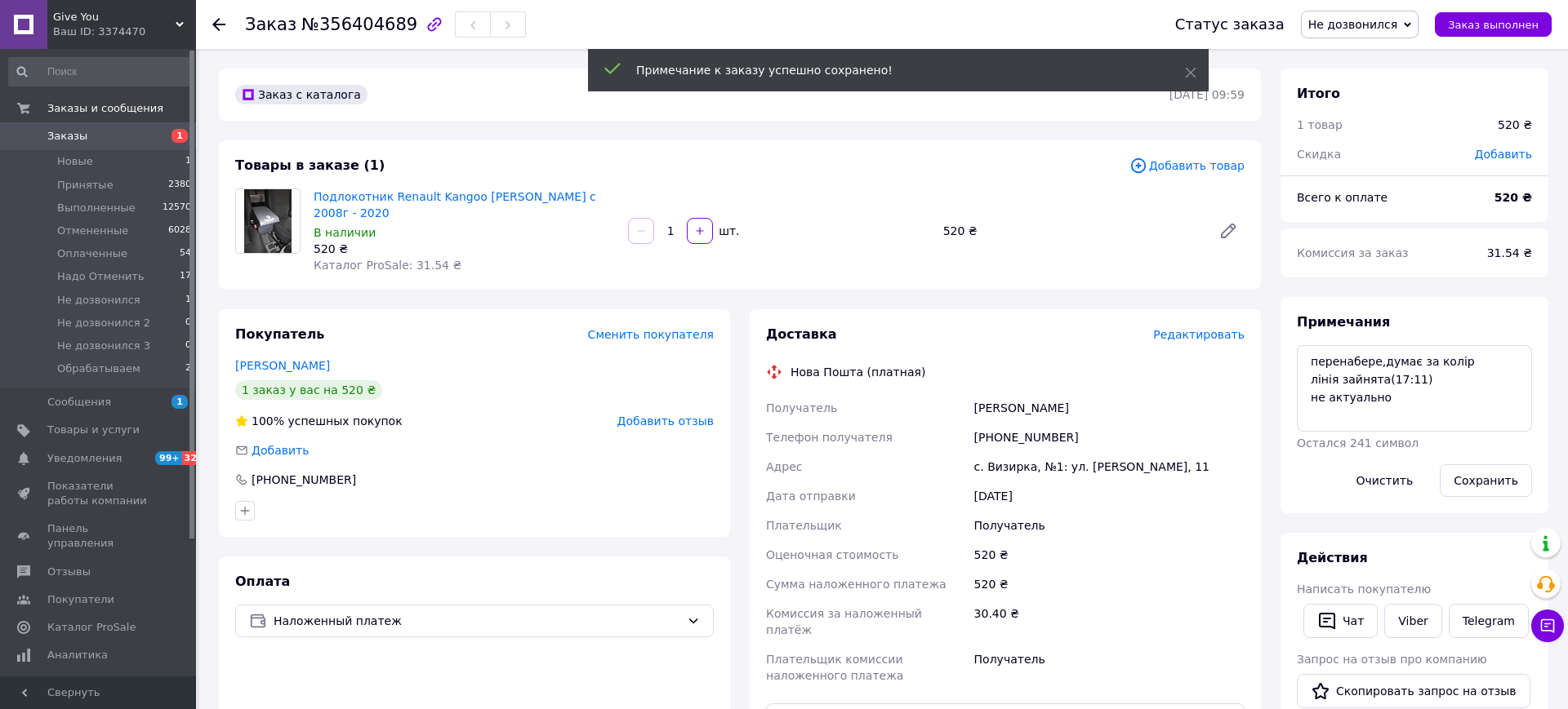
click at [1355, 26] on span "Не дозвонился" at bounding box center [1353, 25] width 89 height 13
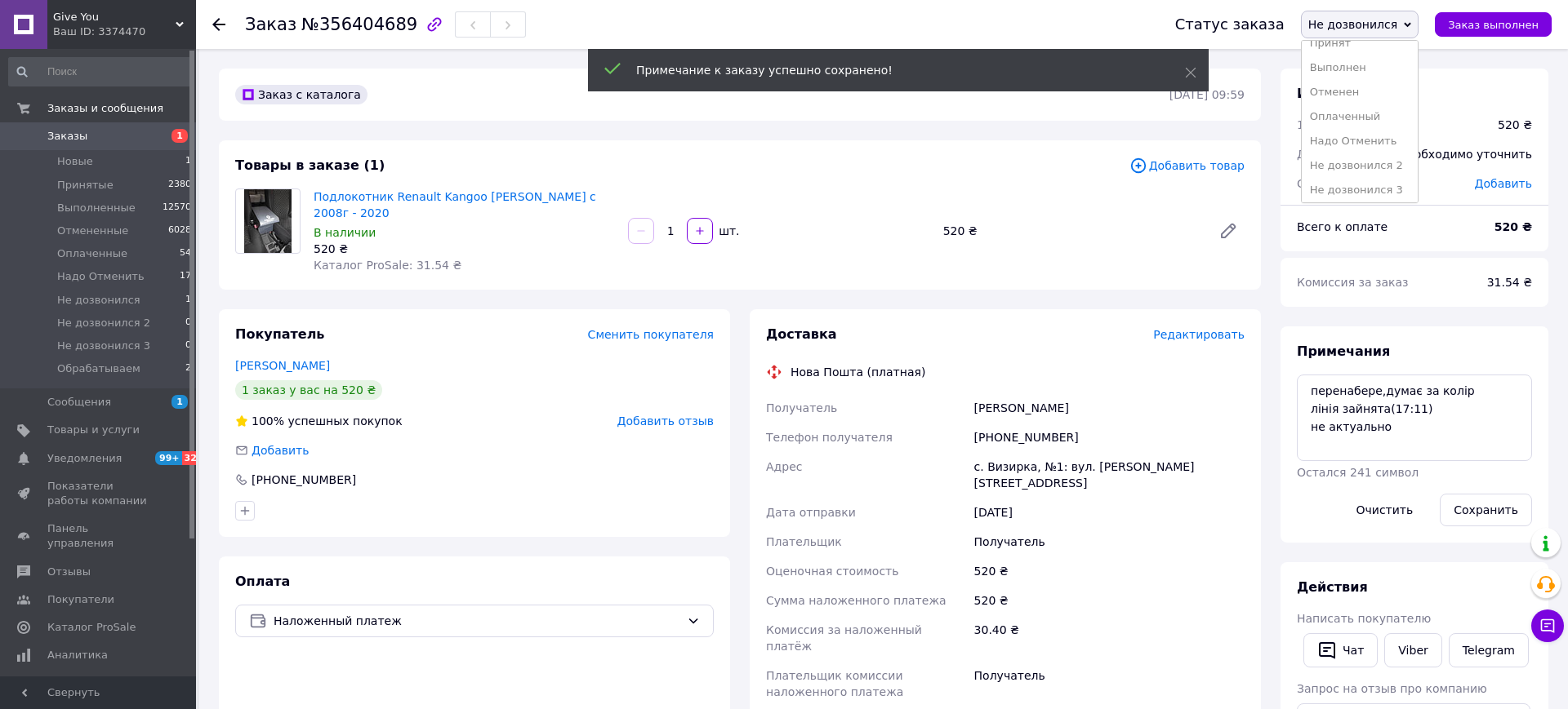
scroll to position [43, 0]
click at [1367, 185] on li "Обрабатываем" at bounding box center [1360, 185] width 116 height 25
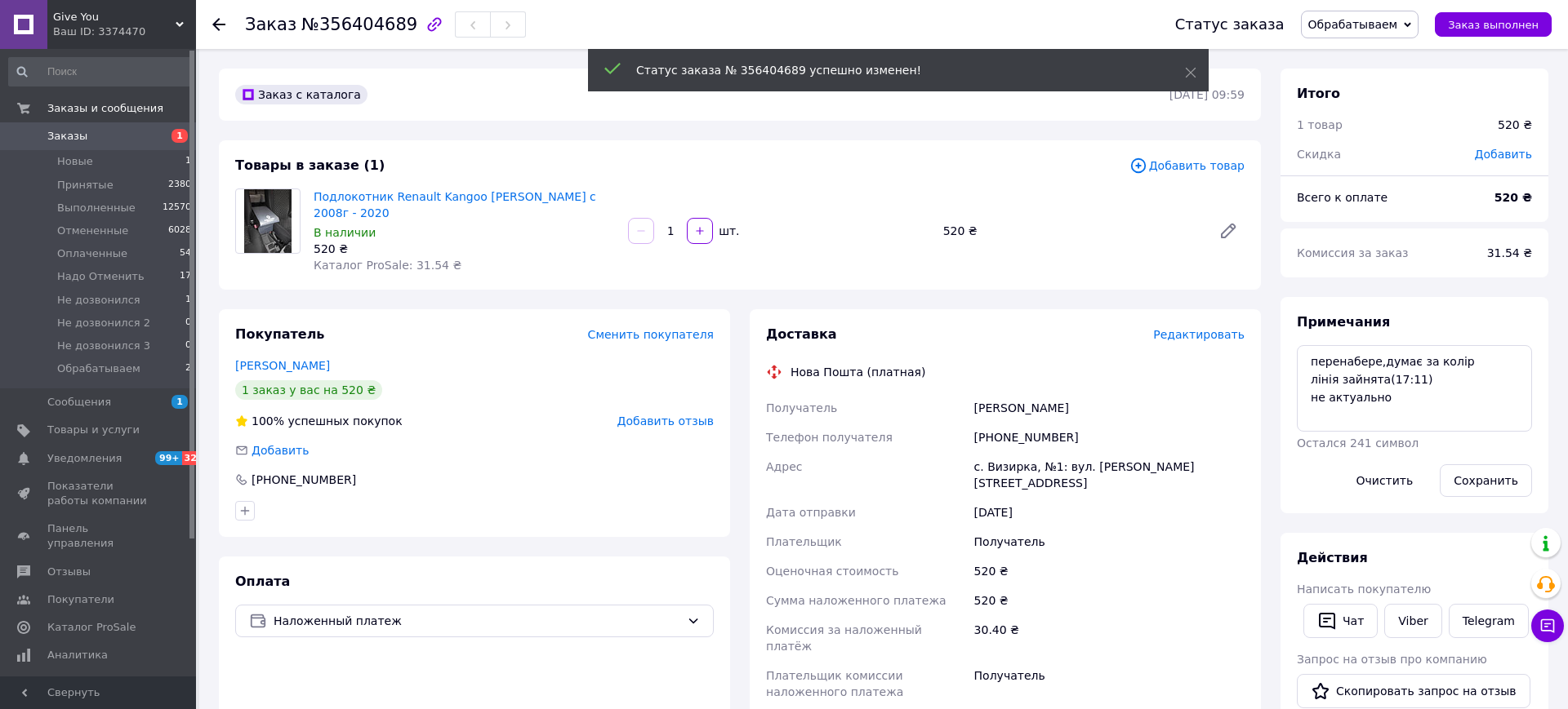
click at [1374, 25] on span "Обрабатываем" at bounding box center [1353, 25] width 90 height 13
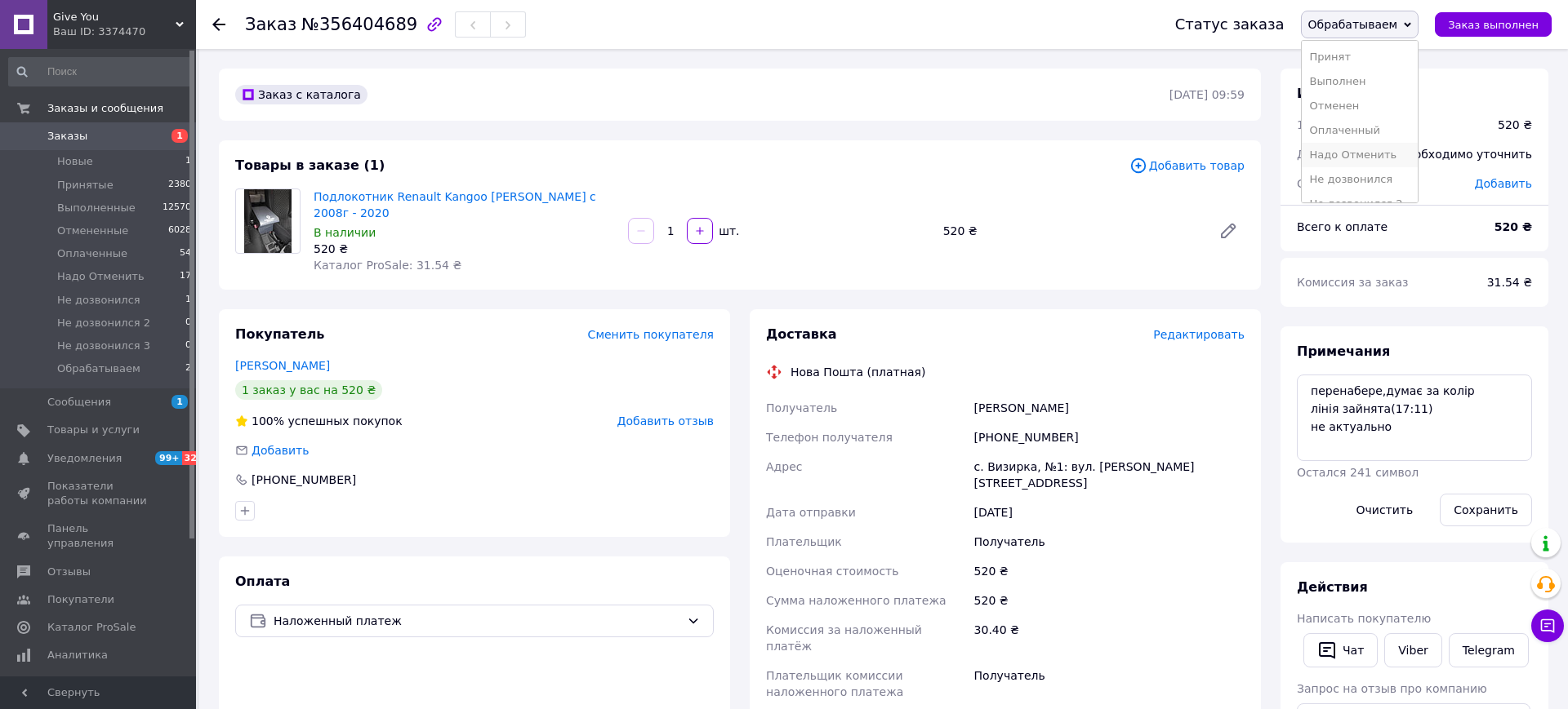
click at [1382, 155] on li "Надо Отменить" at bounding box center [1360, 155] width 116 height 25
